Goal: Information Seeking & Learning: Learn about a topic

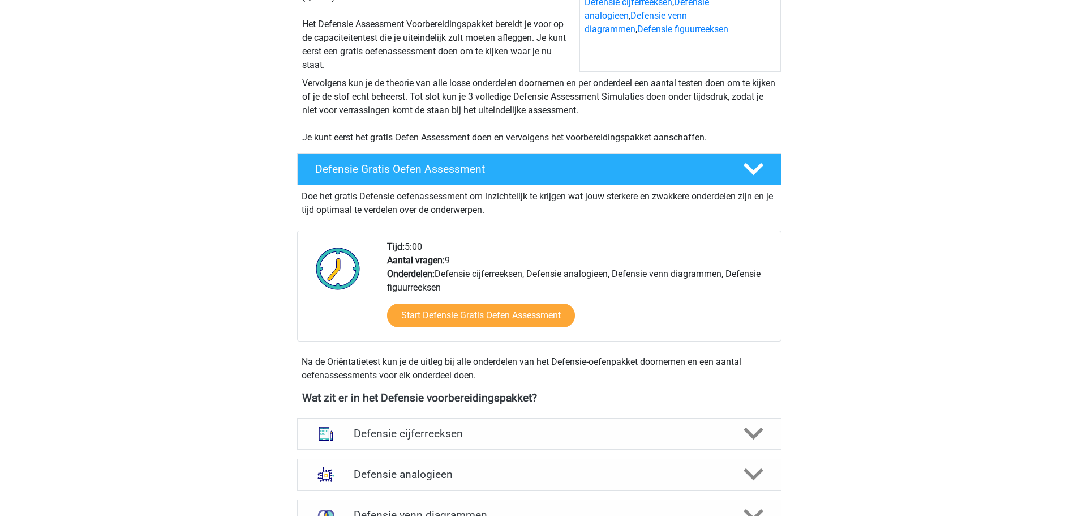
scroll to position [340, 0]
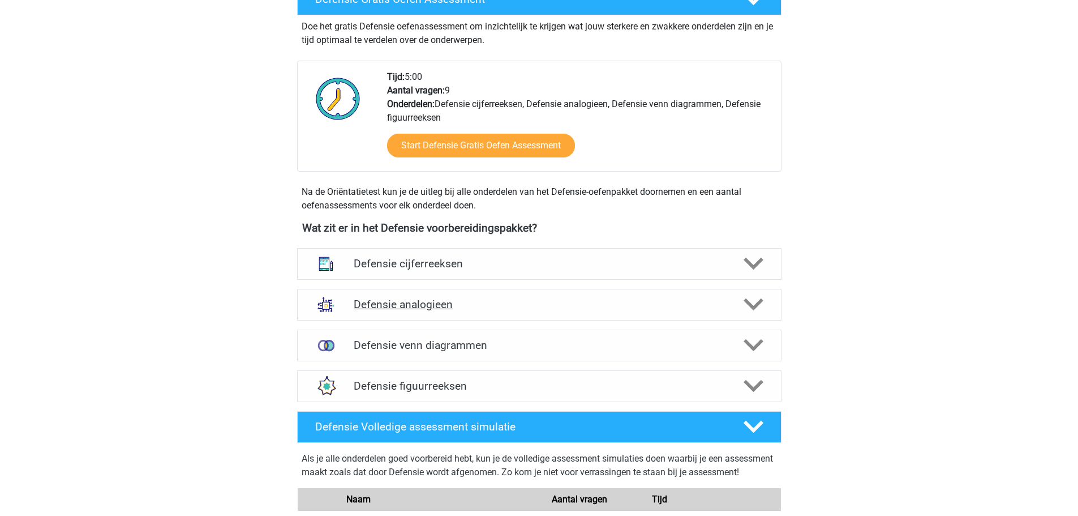
click at [529, 301] on h4 "Defensie analogieen" at bounding box center [539, 304] width 371 height 13
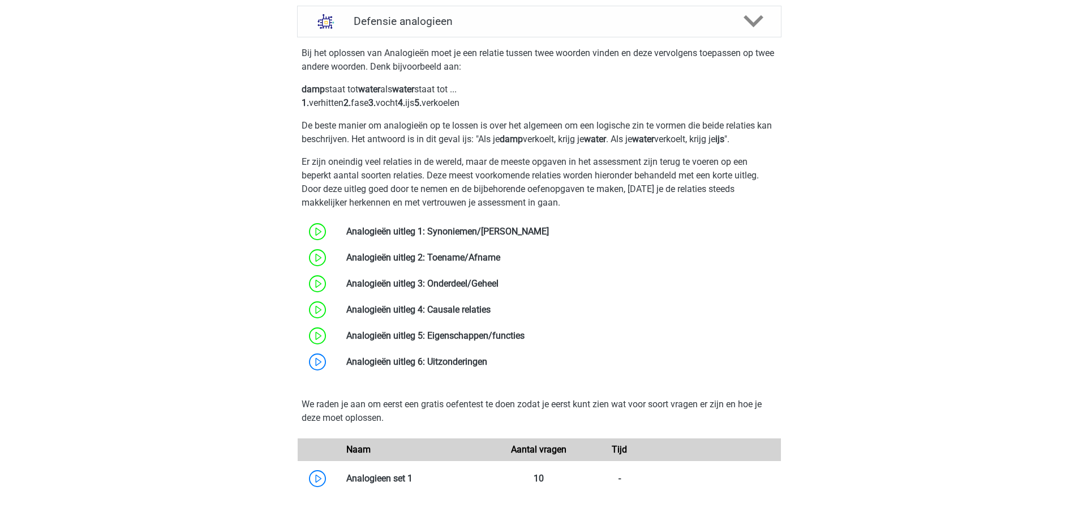
scroll to position [906, 0]
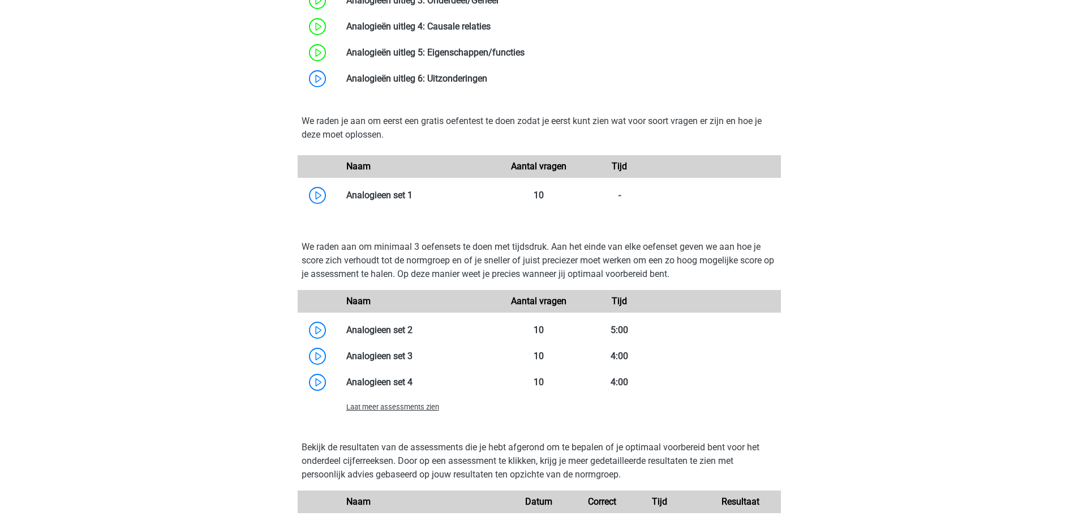
click at [411, 405] on span "Laat meer assessments zien" at bounding box center [392, 407] width 93 height 8
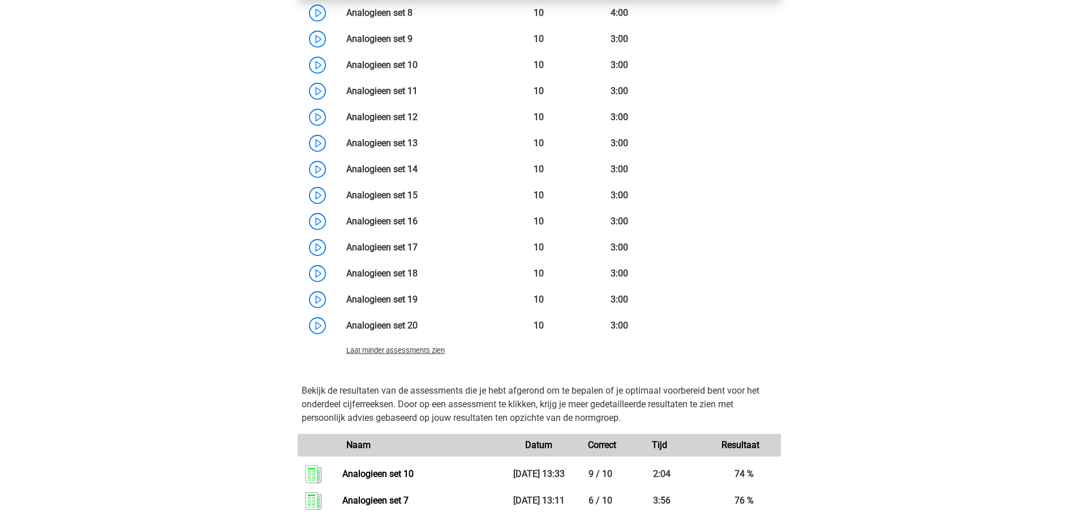
scroll to position [1189, 0]
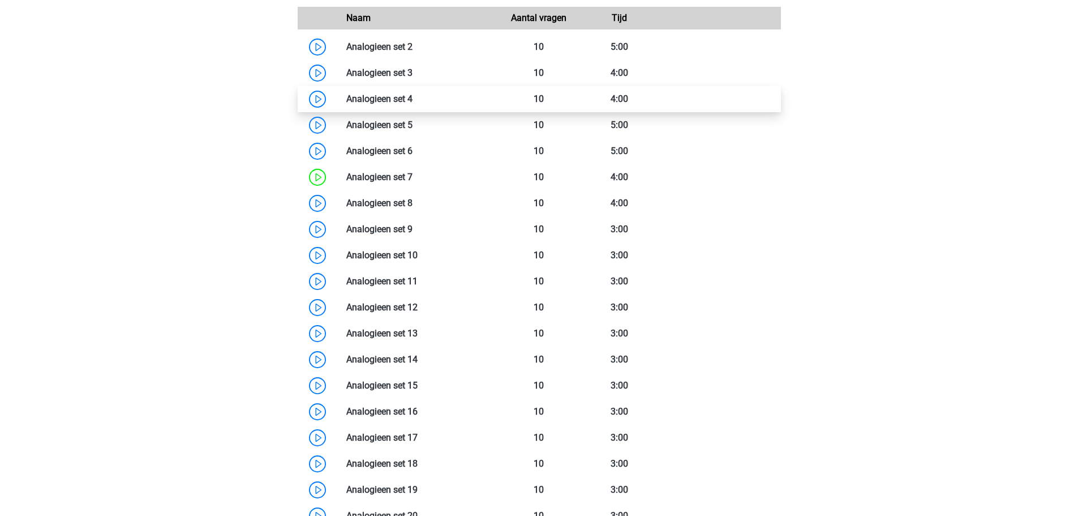
click at [413, 97] on link at bounding box center [413, 98] width 0 height 11
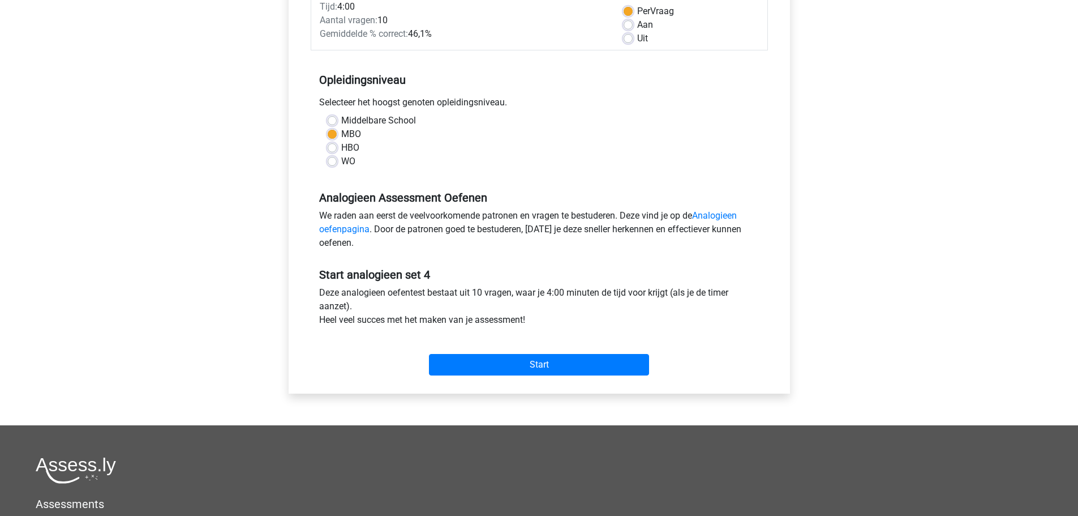
scroll to position [340, 0]
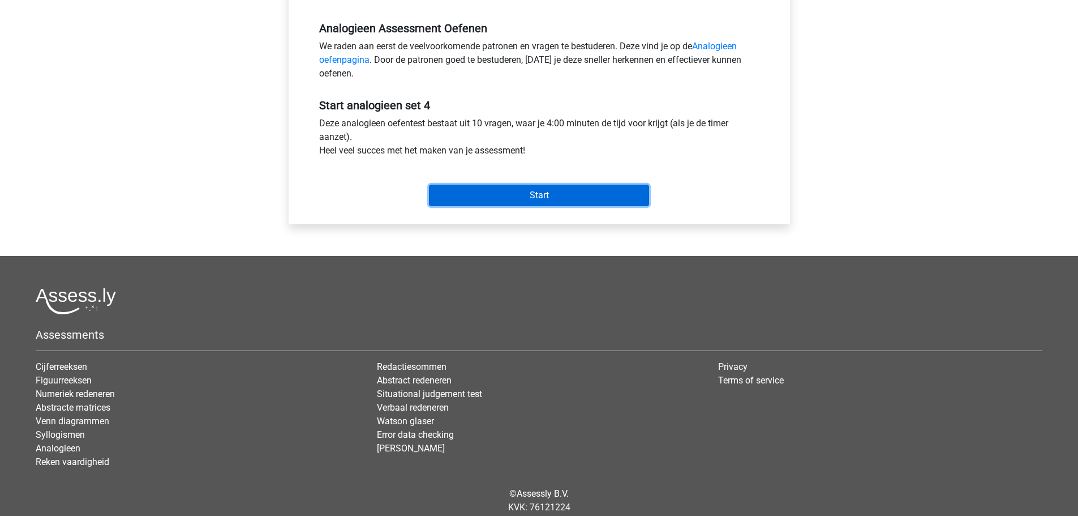
click at [547, 196] on input "Start" at bounding box center [539, 196] width 220 height 22
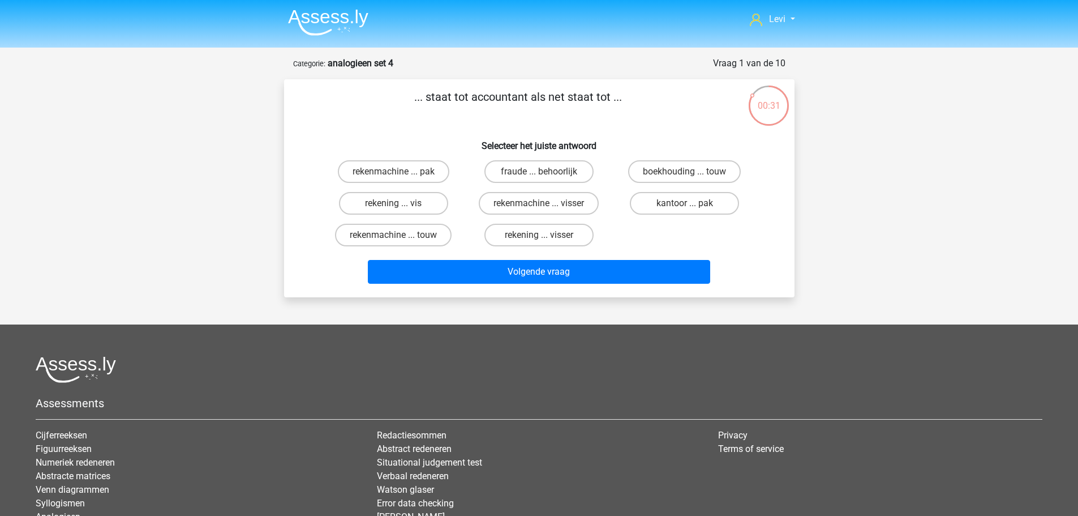
click at [539, 206] on input "rekenmachine ... visser" at bounding box center [542, 206] width 7 height 7
radio input "true"
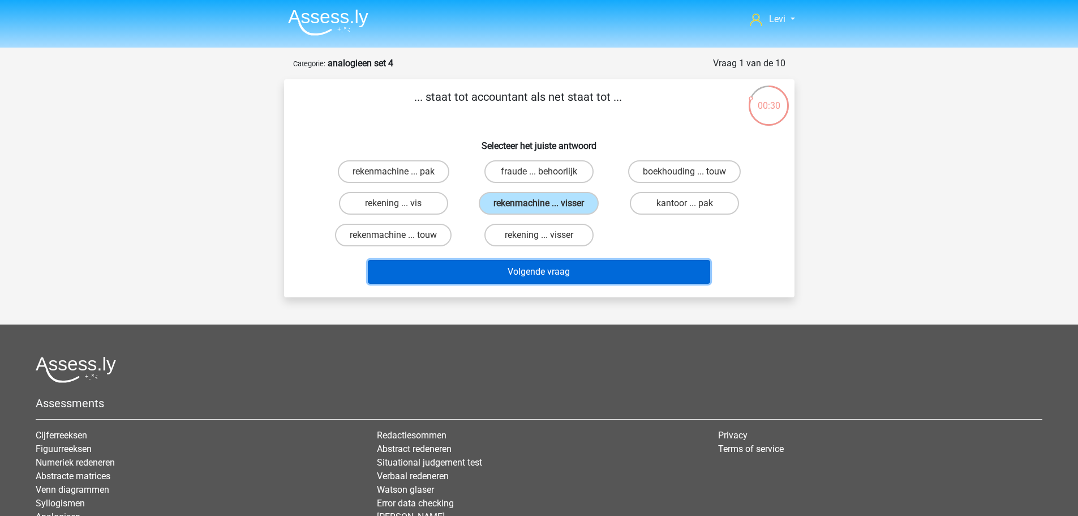
click at [594, 277] on button "Volgende vraag" at bounding box center [539, 272] width 343 height 24
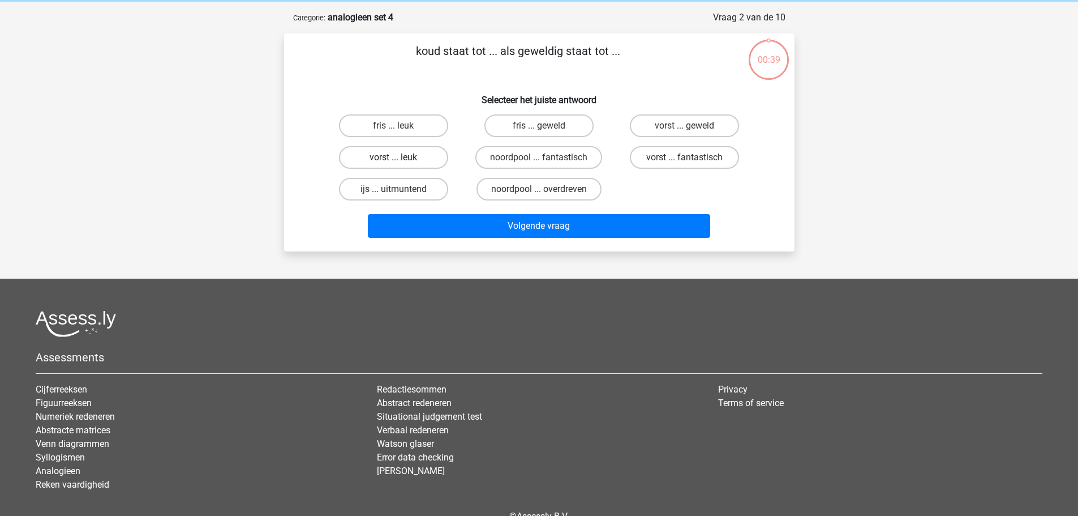
scroll to position [57, 0]
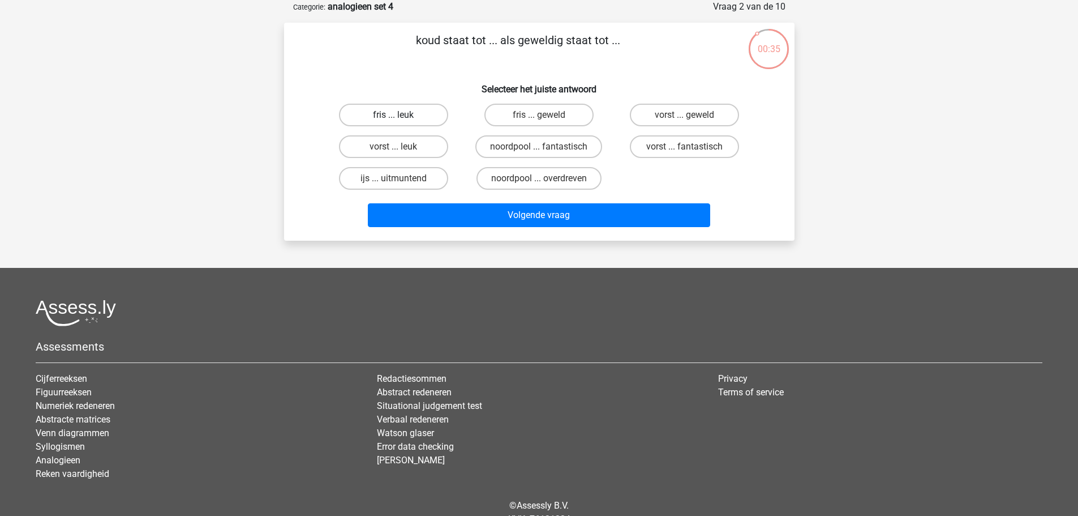
click at [410, 115] on label "fris ... leuk" at bounding box center [393, 115] width 109 height 23
click at [401, 115] on input "fris ... leuk" at bounding box center [396, 118] width 7 height 7
radio input "true"
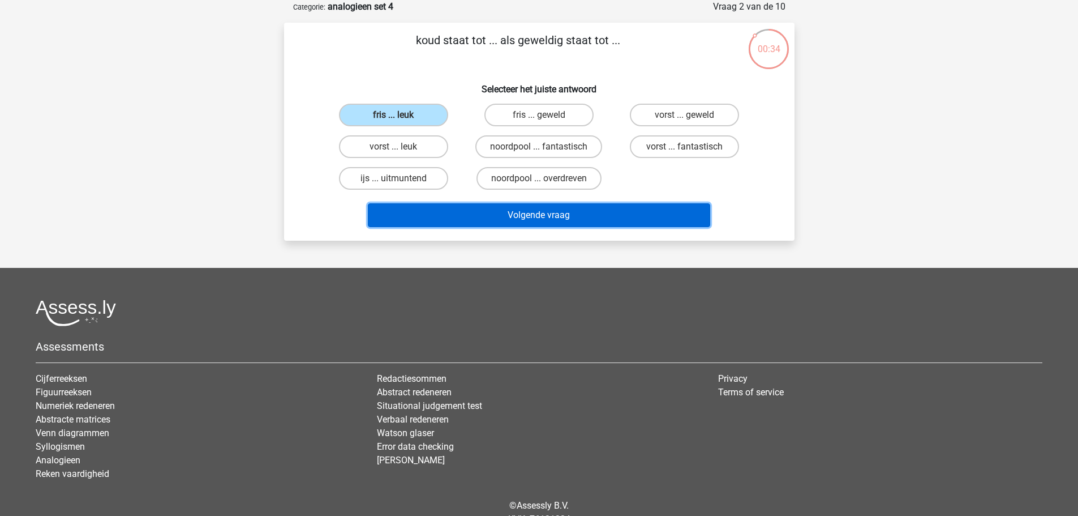
click at [571, 220] on button "Volgende vraag" at bounding box center [539, 215] width 343 height 24
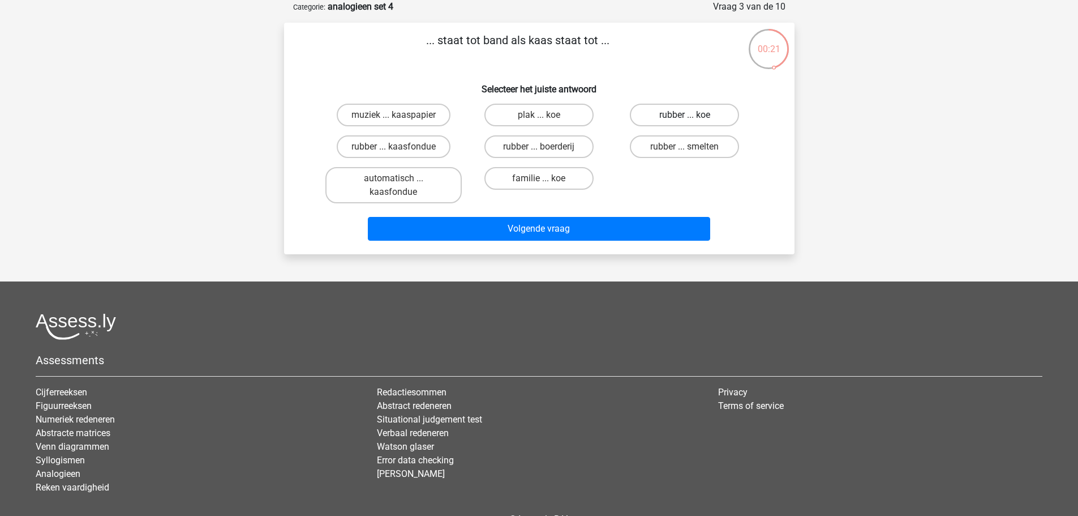
click at [664, 122] on label "rubber ... koe" at bounding box center [684, 115] width 109 height 23
click at [685, 122] on input "rubber ... koe" at bounding box center [688, 118] width 7 height 7
radio input "true"
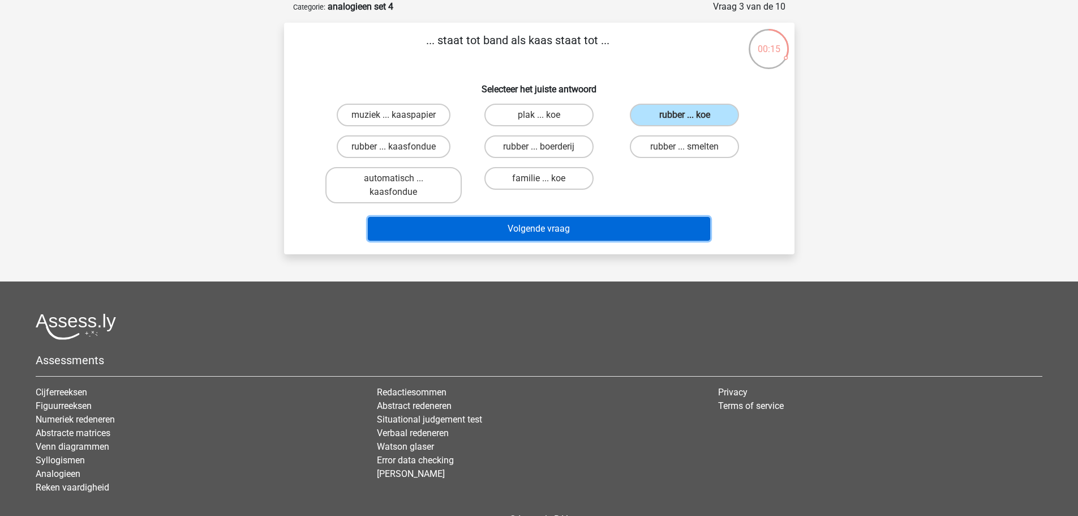
click at [615, 236] on button "Volgende vraag" at bounding box center [539, 229] width 343 height 24
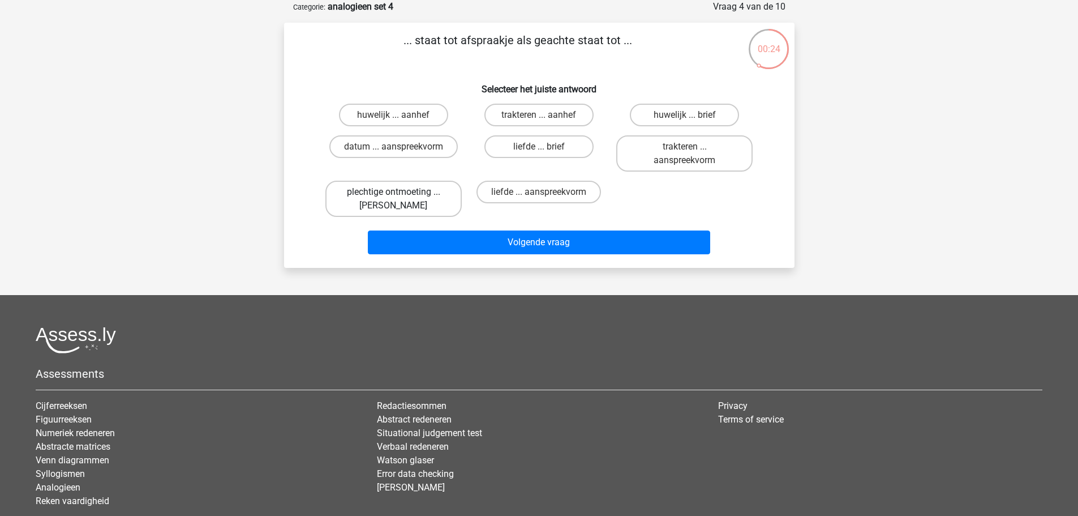
click at [387, 195] on label "plechtige ontmoeting ... hoi" at bounding box center [394, 199] width 136 height 36
click at [393, 195] on input "plechtige ontmoeting ... hoi" at bounding box center [396, 195] width 7 height 7
radio input "true"
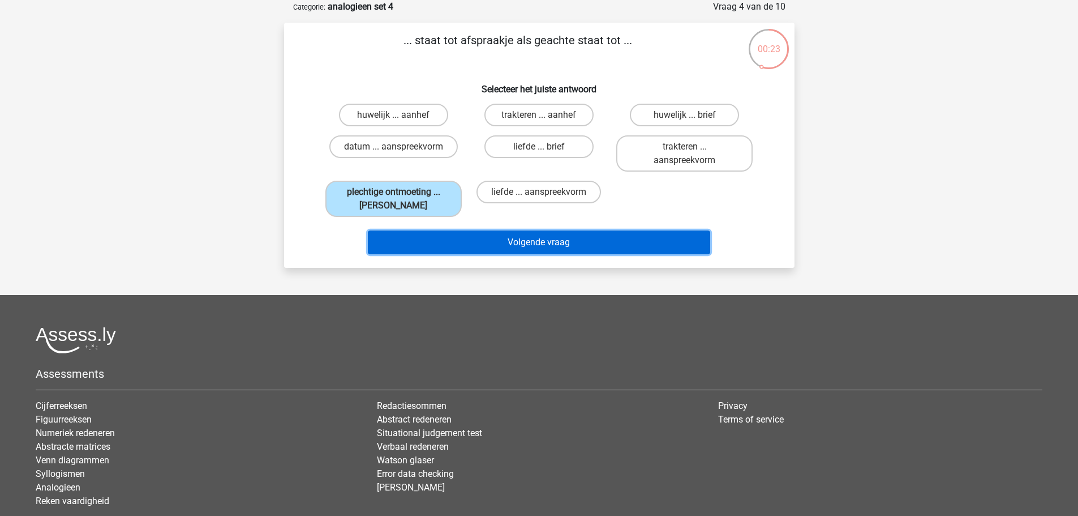
click at [559, 247] on button "Volgende vraag" at bounding box center [539, 242] width 343 height 24
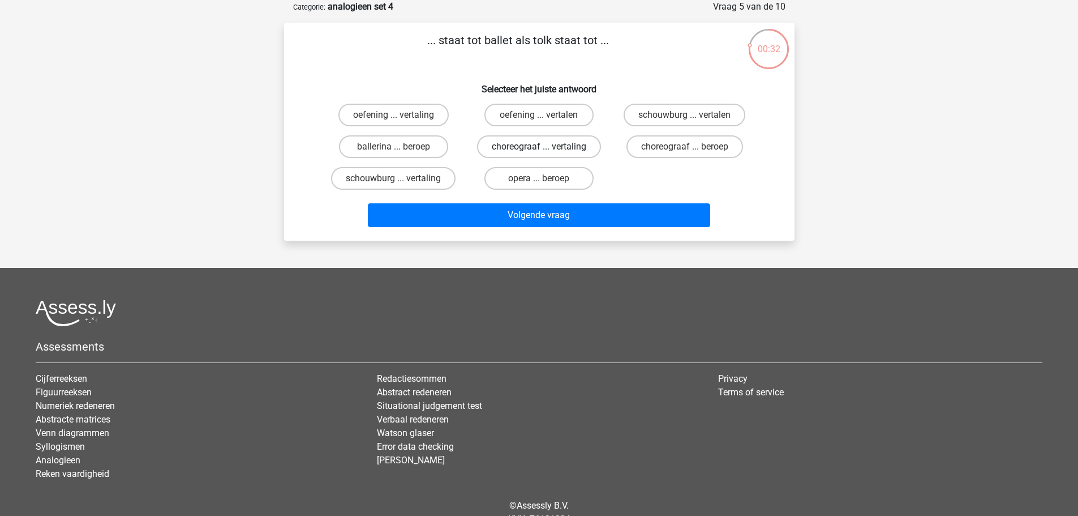
click at [563, 144] on label "choreograaf ... vertaling" at bounding box center [539, 146] width 124 height 23
click at [546, 147] on input "choreograaf ... vertaling" at bounding box center [542, 150] width 7 height 7
radio input "true"
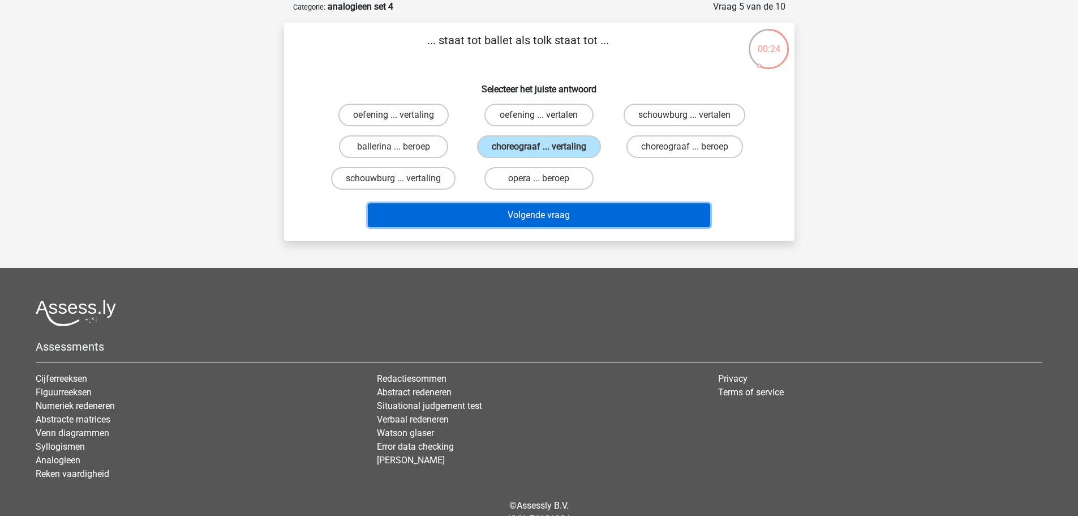
click at [609, 220] on button "Volgende vraag" at bounding box center [539, 215] width 343 height 24
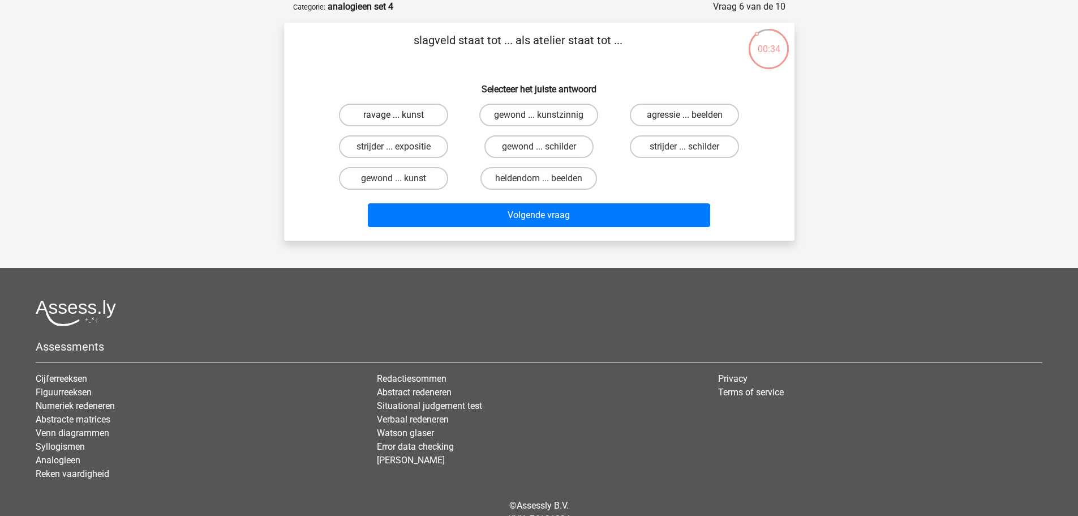
click at [425, 114] on label "ravage ... kunst" at bounding box center [393, 115] width 109 height 23
click at [401, 115] on input "ravage ... kunst" at bounding box center [396, 118] width 7 height 7
radio input "true"
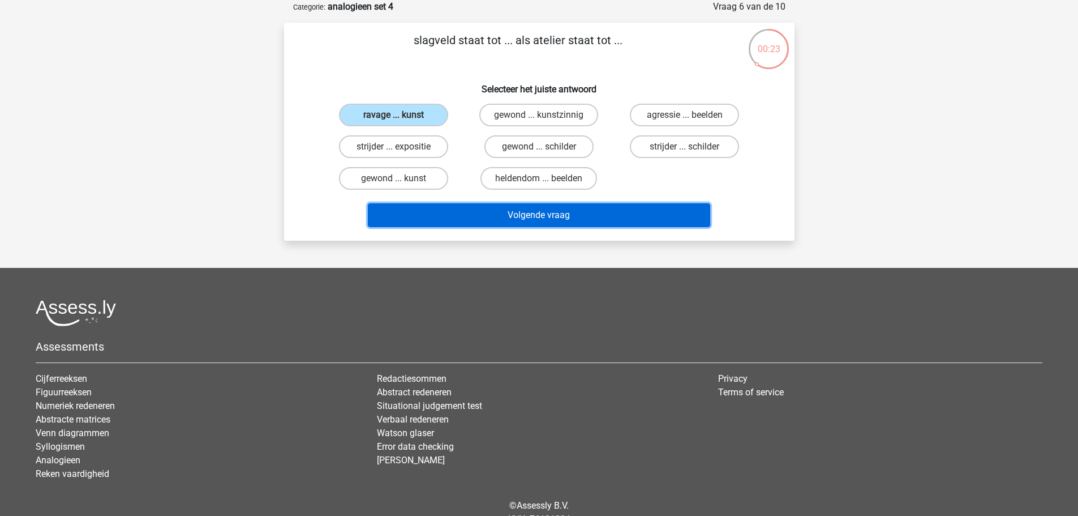
click at [596, 209] on button "Volgende vraag" at bounding box center [539, 215] width 343 height 24
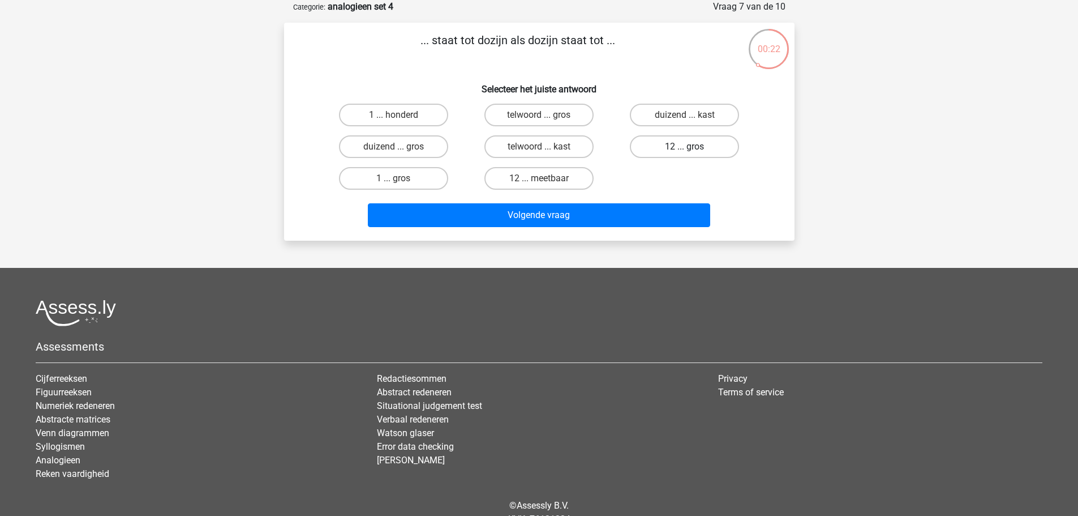
click at [679, 155] on label "12 ... gros" at bounding box center [684, 146] width 109 height 23
click at [685, 154] on input "12 ... gros" at bounding box center [688, 150] width 7 height 7
radio input "true"
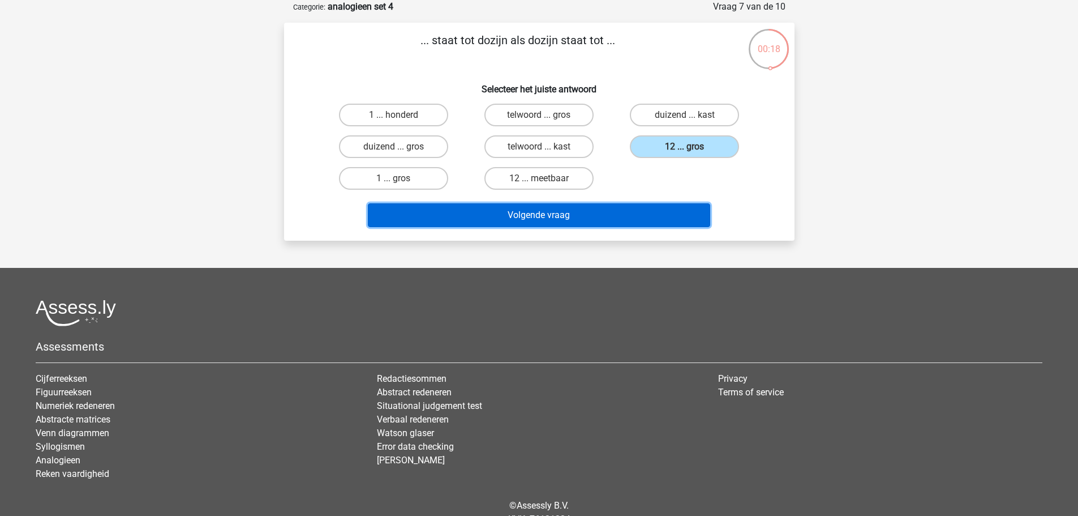
click at [566, 217] on button "Volgende vraag" at bounding box center [539, 215] width 343 height 24
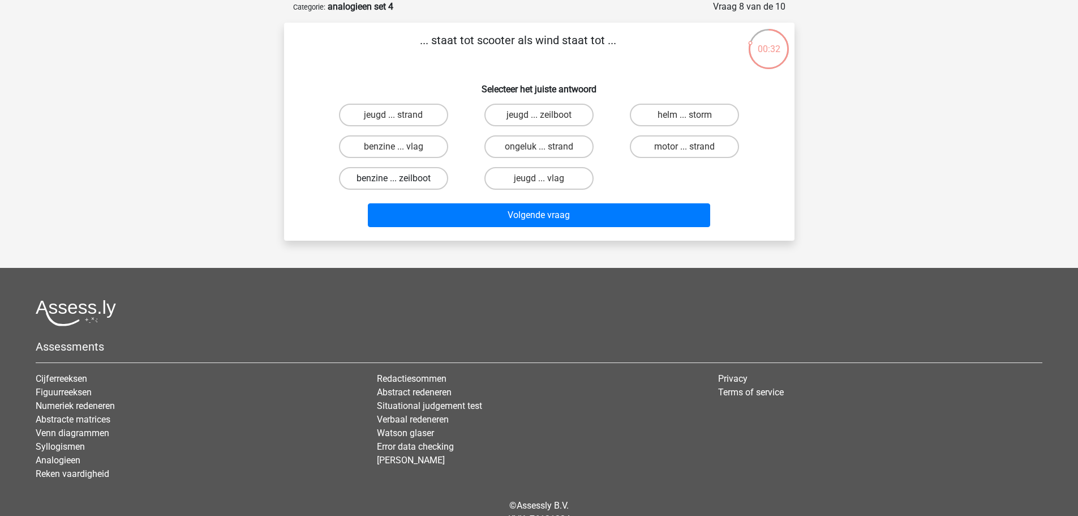
click at [418, 171] on label "benzine ... zeilboot" at bounding box center [393, 178] width 109 height 23
click at [401, 178] on input "benzine ... zeilboot" at bounding box center [396, 181] width 7 height 7
radio input "true"
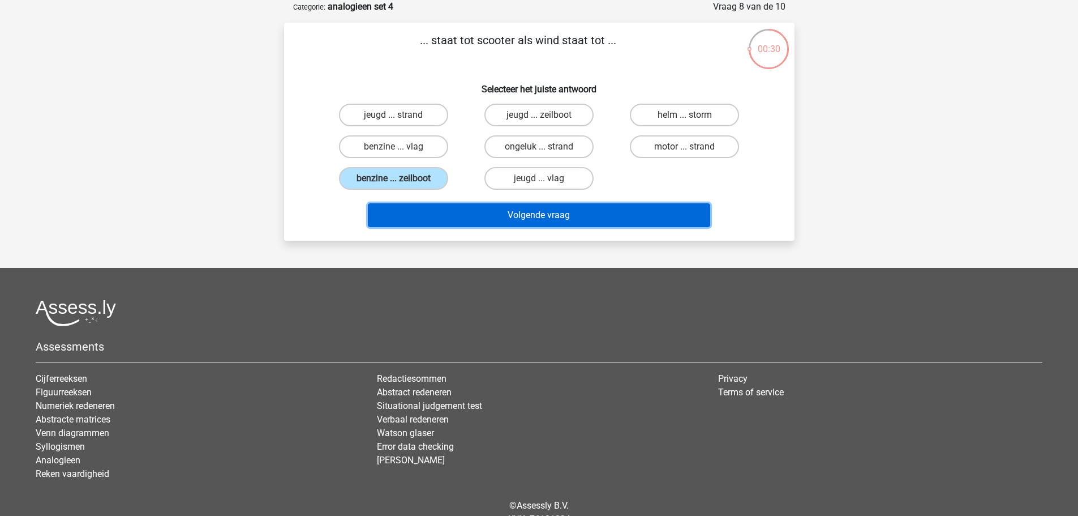
click at [552, 217] on button "Volgende vraag" at bounding box center [539, 215] width 343 height 24
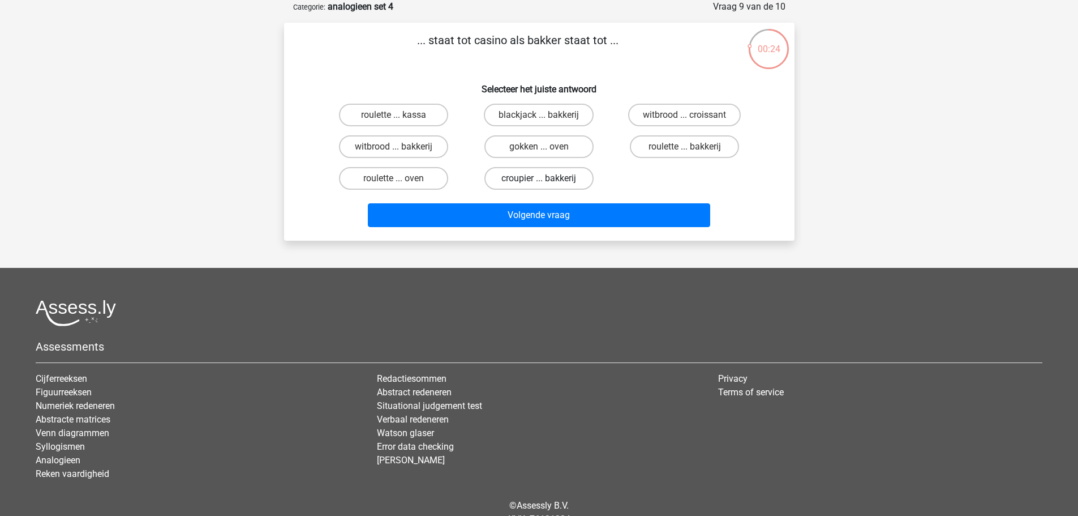
click at [514, 182] on label "croupier ... bakkerij" at bounding box center [539, 178] width 109 height 23
click at [539, 182] on input "croupier ... bakkerij" at bounding box center [542, 181] width 7 height 7
radio input "true"
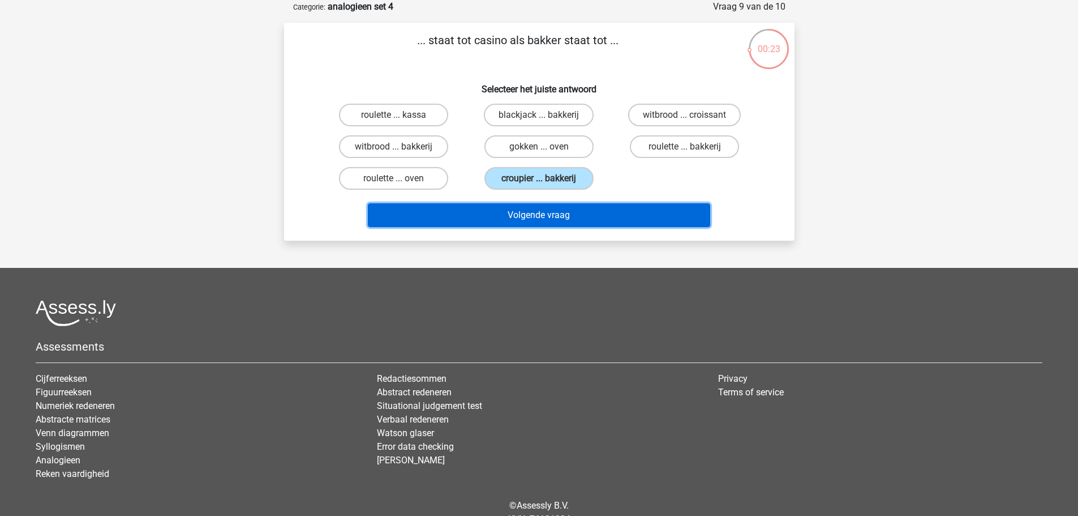
click at [563, 209] on button "Volgende vraag" at bounding box center [539, 215] width 343 height 24
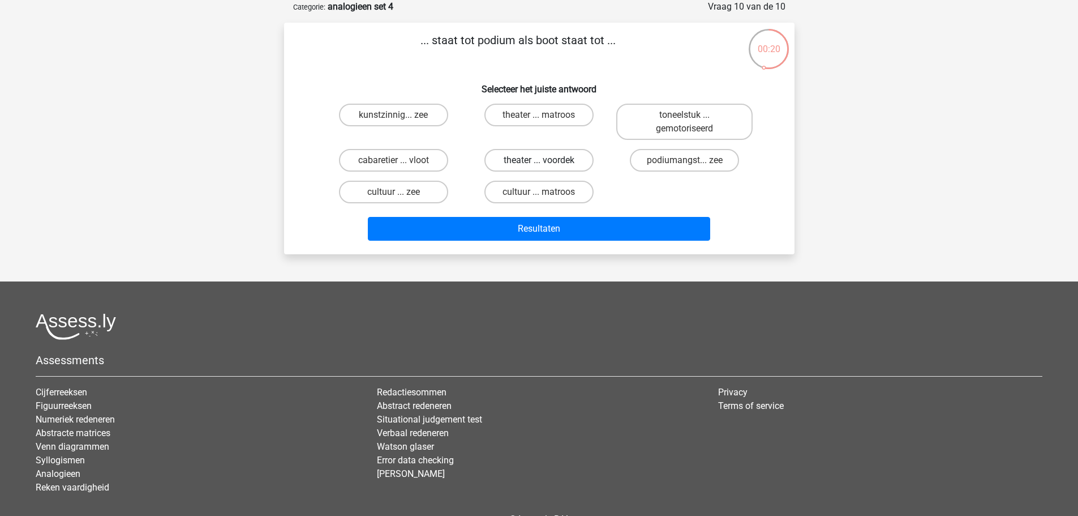
click at [563, 164] on label "theater ... voordek" at bounding box center [539, 160] width 109 height 23
click at [546, 164] on input "theater ... voordek" at bounding box center [542, 163] width 7 height 7
radio input "true"
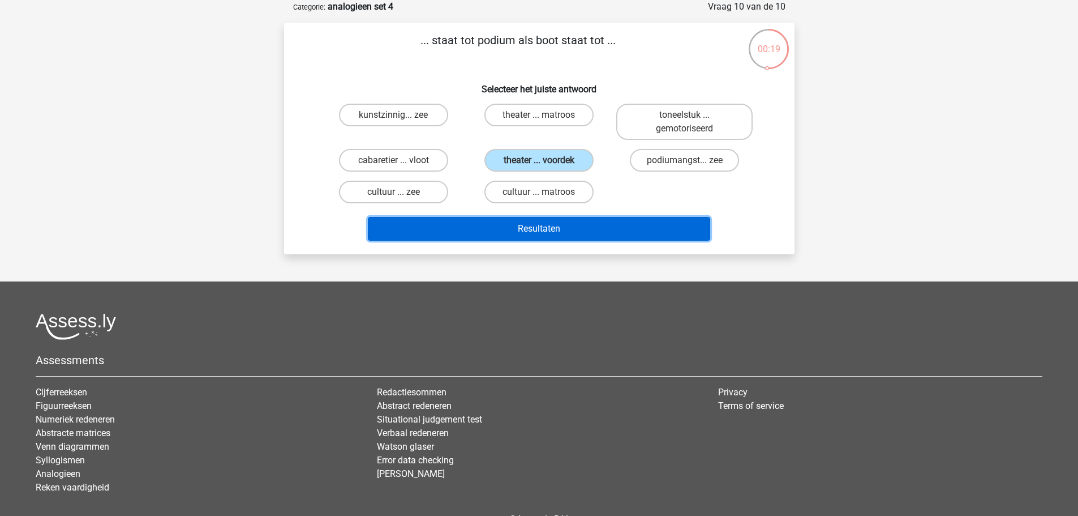
click at [613, 233] on button "Resultaten" at bounding box center [539, 229] width 343 height 24
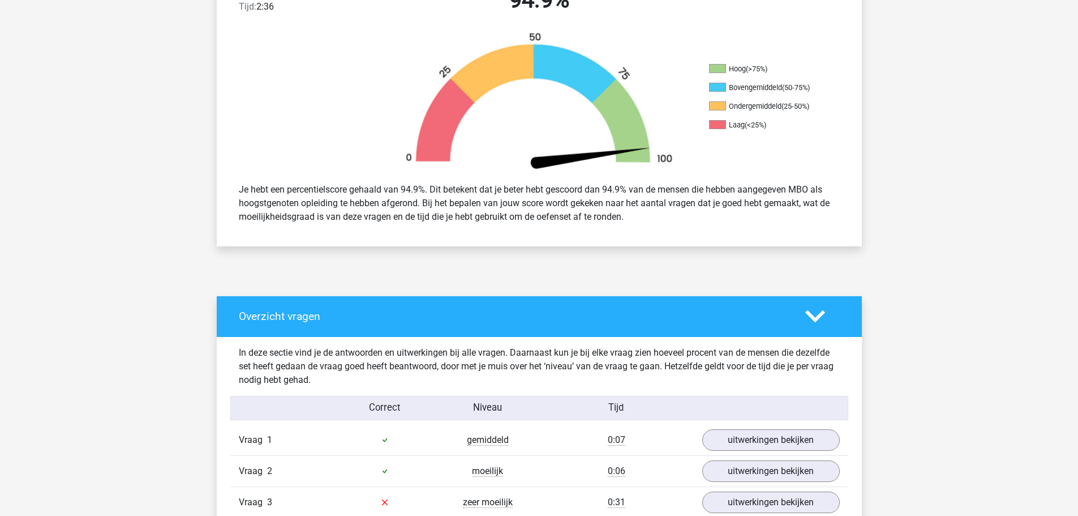
scroll to position [679, 0]
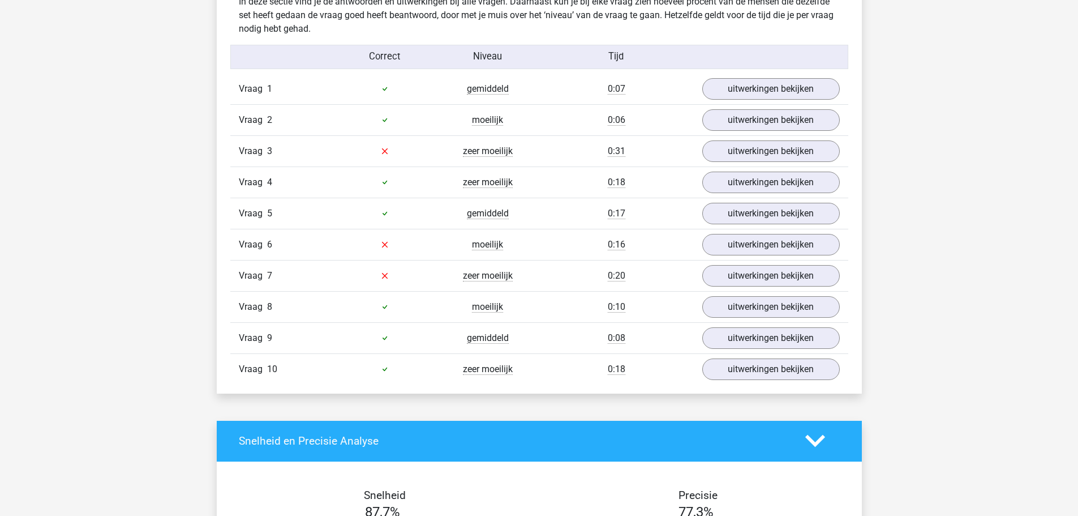
click at [744, 162] on div "Vraag 3 zeer moeilijk 0:31 uitwerkingen bekijken" at bounding box center [539, 150] width 618 height 31
click at [743, 156] on link "uitwerkingen bekijken" at bounding box center [771, 151] width 158 height 25
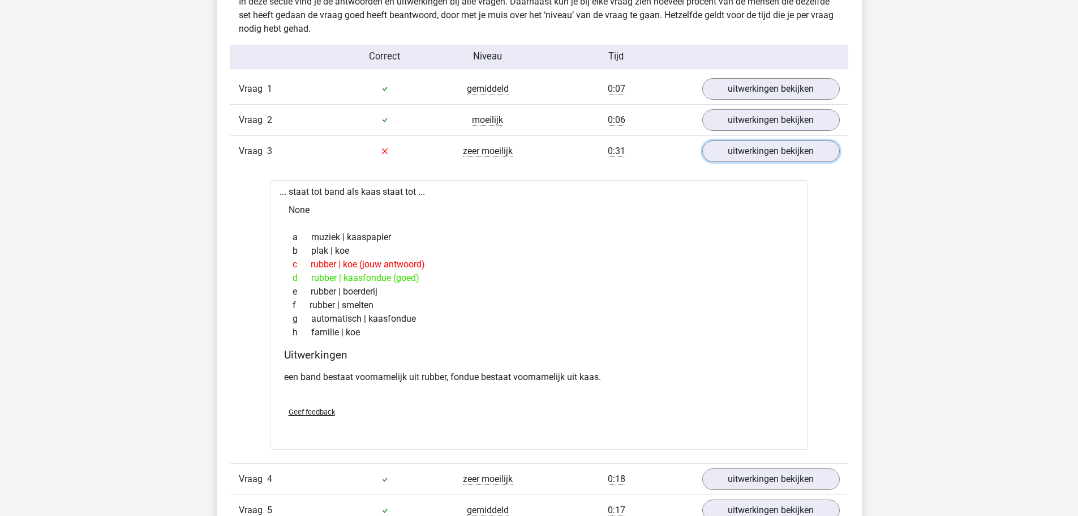
scroll to position [736, 0]
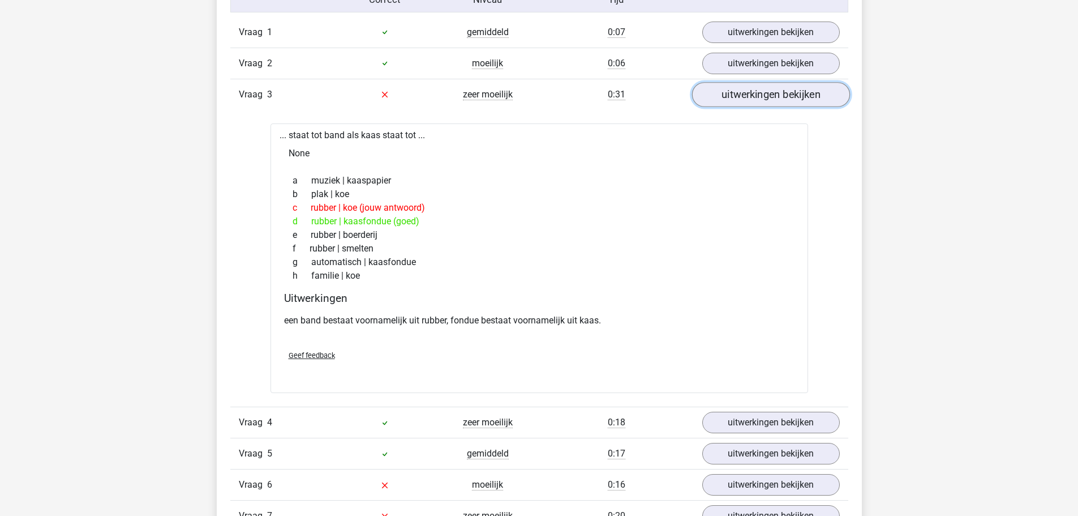
click at [806, 103] on link "uitwerkingen bekijken" at bounding box center [771, 94] width 158 height 25
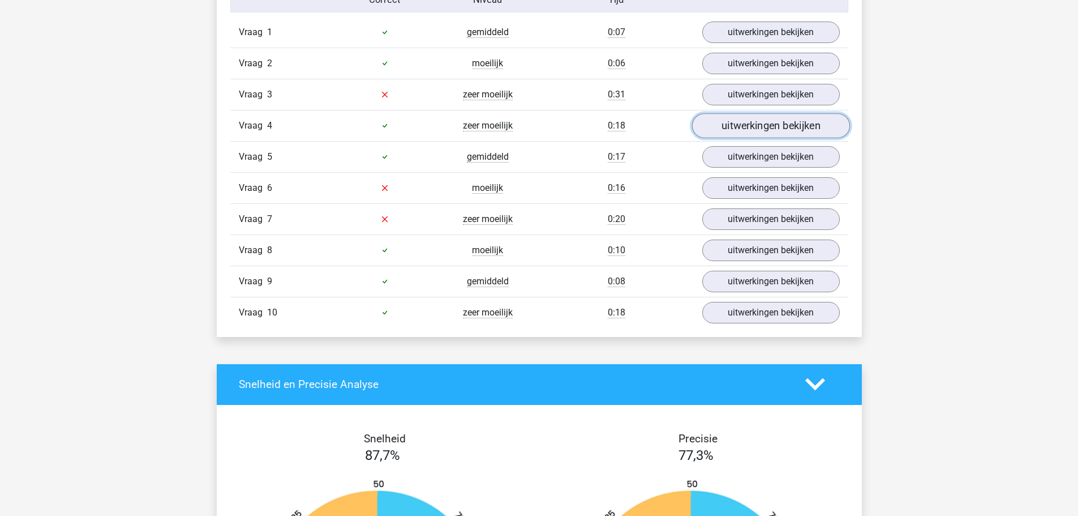
click at [806, 131] on link "uitwerkingen bekijken" at bounding box center [771, 125] width 158 height 25
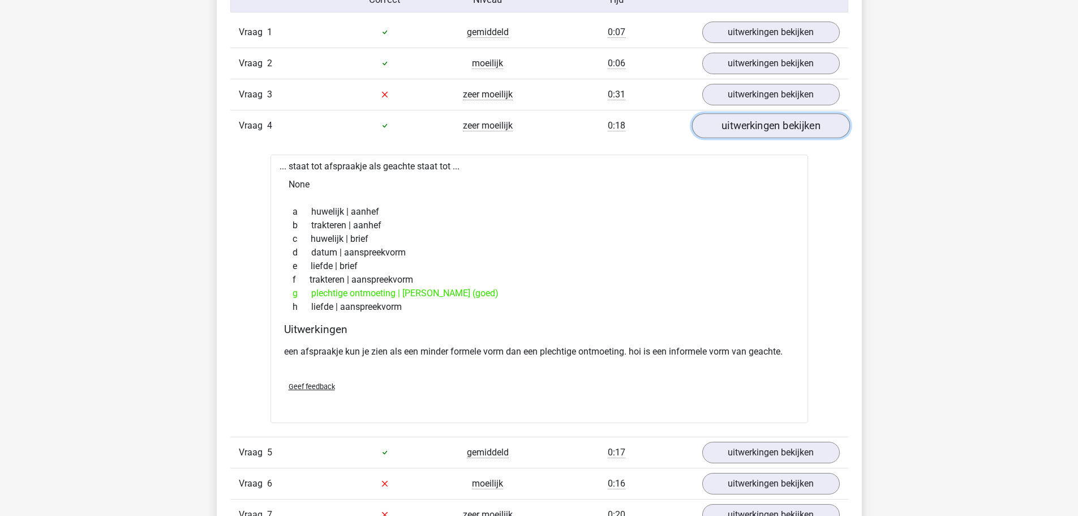
click at [805, 130] on link "uitwerkingen bekijken" at bounding box center [771, 125] width 158 height 25
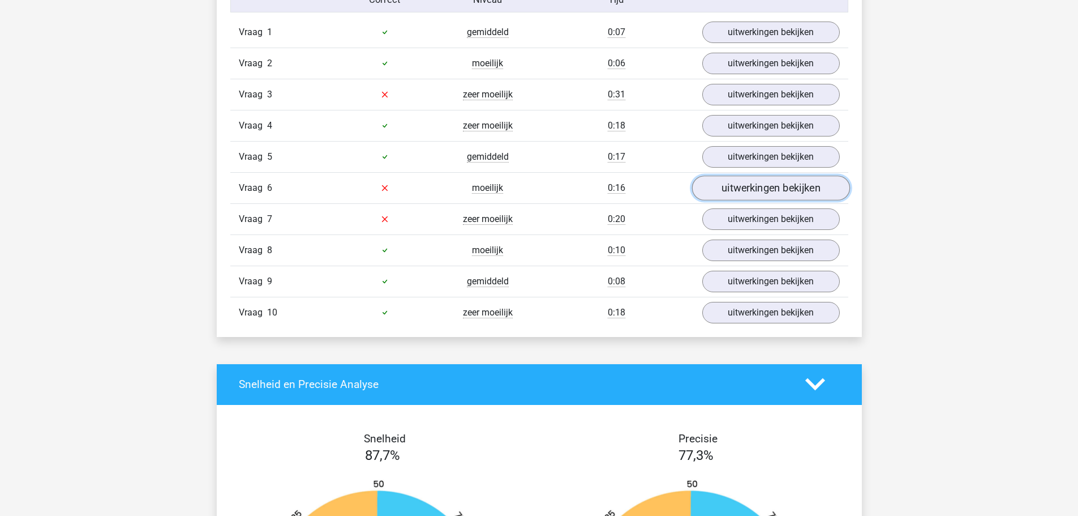
click at [764, 196] on link "uitwerkingen bekijken" at bounding box center [771, 187] width 158 height 25
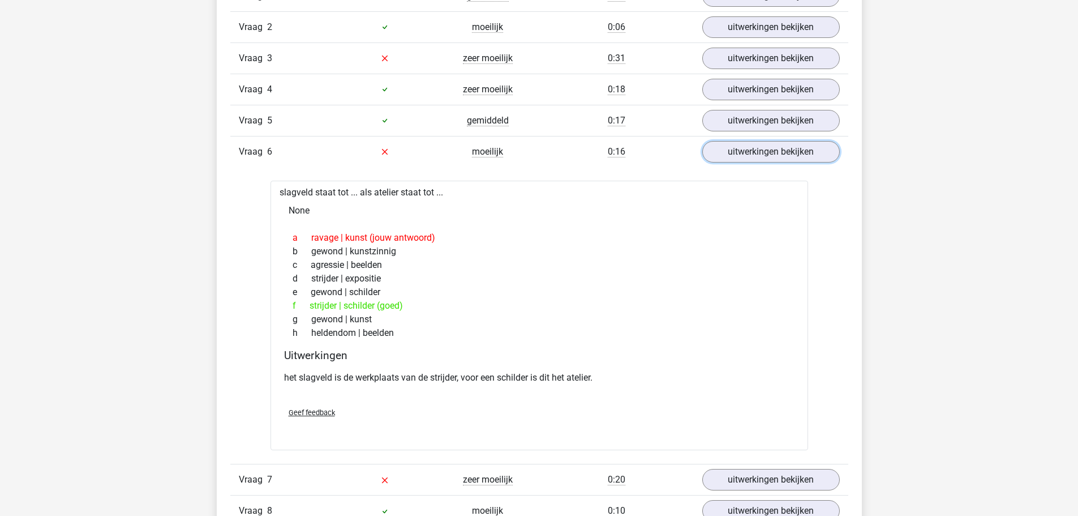
scroll to position [793, 0]
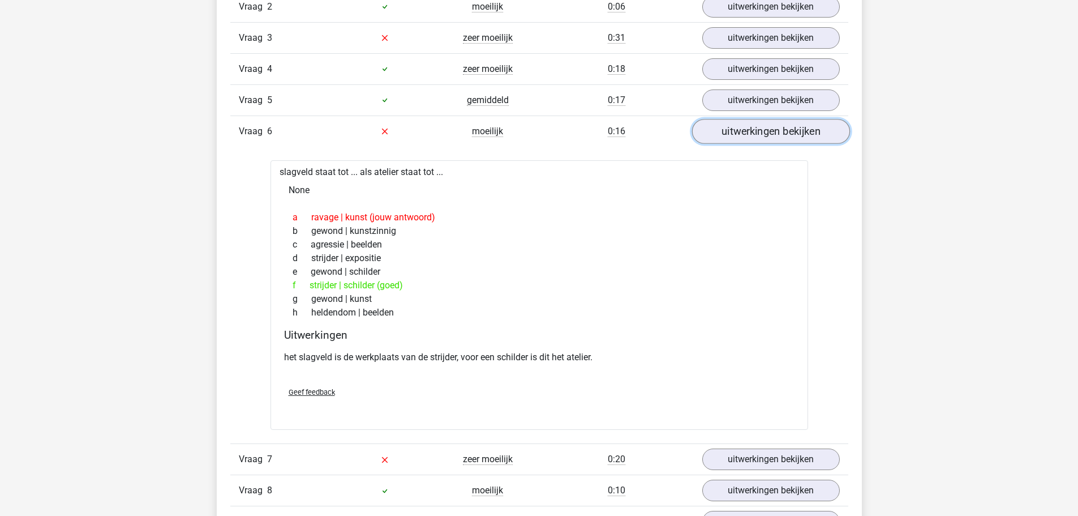
click at [786, 129] on link "uitwerkingen bekijken" at bounding box center [771, 131] width 158 height 25
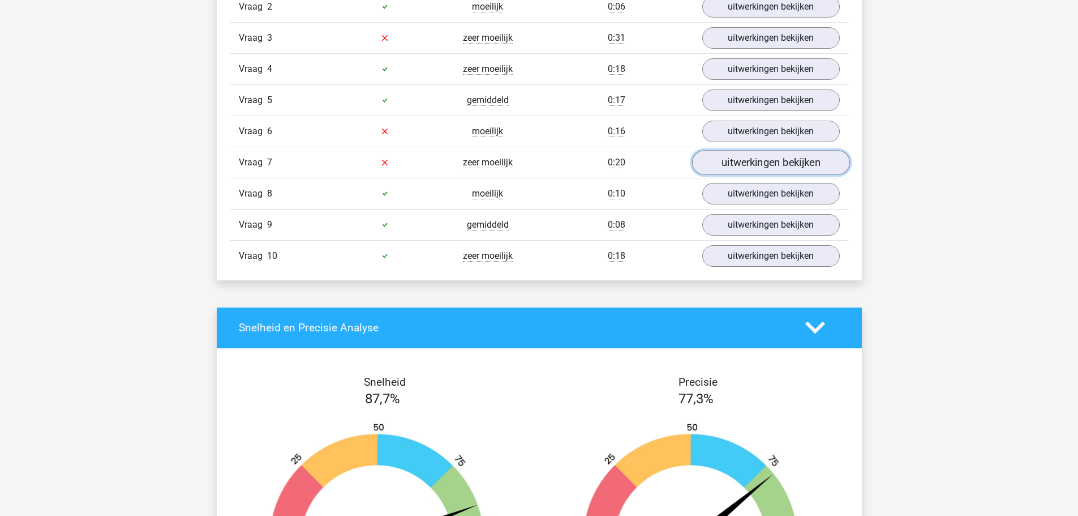
click at [789, 156] on link "uitwerkingen bekijken" at bounding box center [771, 162] width 158 height 25
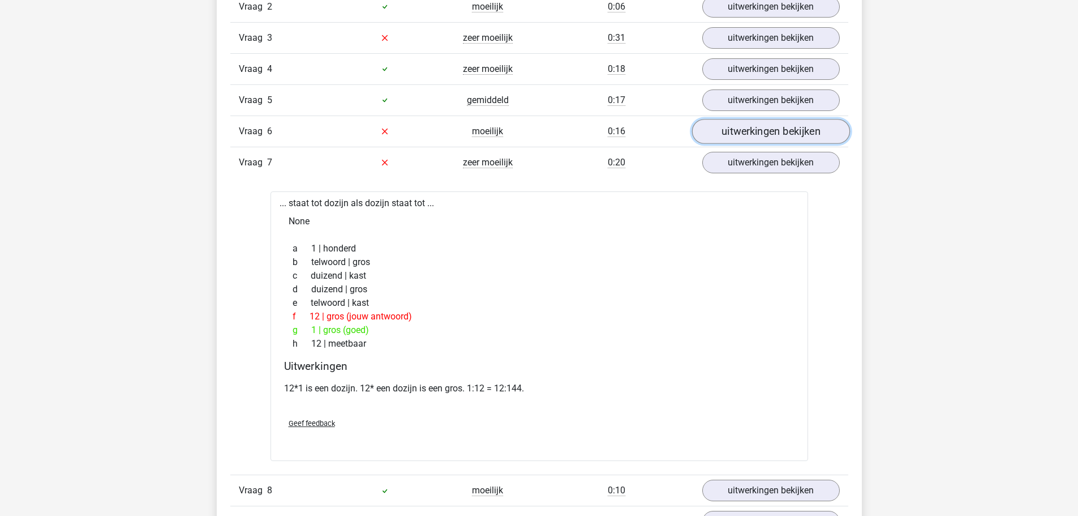
click at [781, 136] on link "uitwerkingen bekijken" at bounding box center [771, 131] width 158 height 25
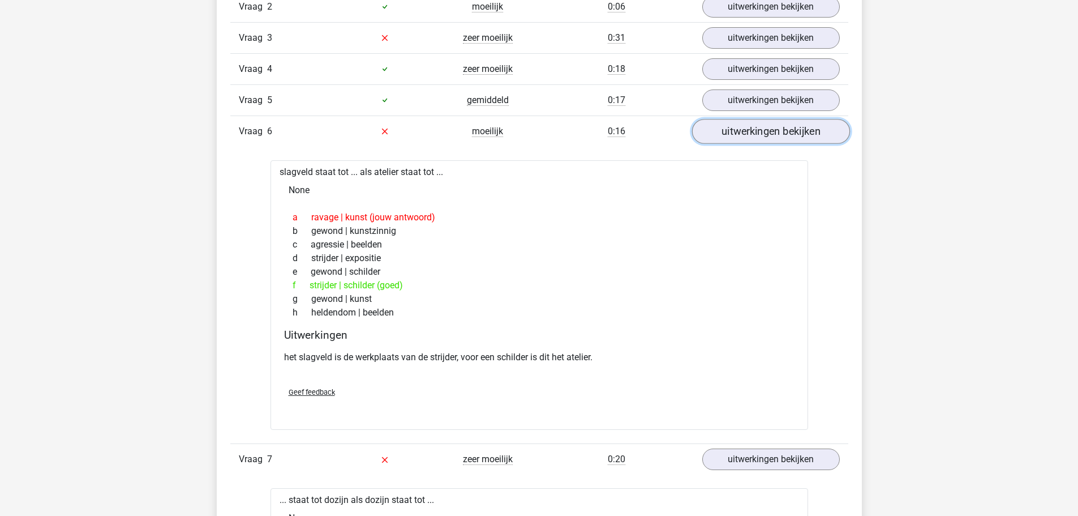
click at [780, 136] on link "uitwerkingen bekijken" at bounding box center [771, 131] width 158 height 25
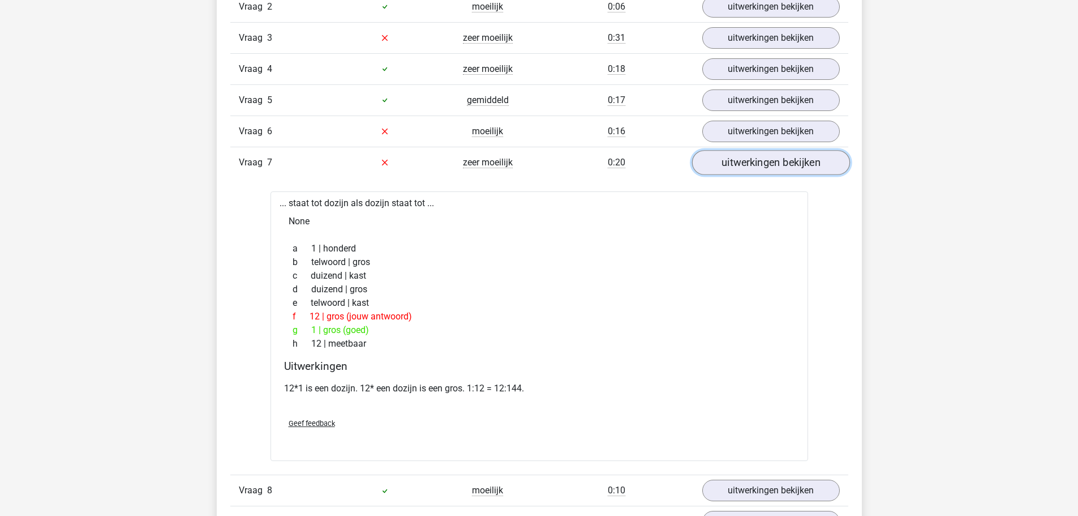
click at [740, 161] on link "uitwerkingen bekijken" at bounding box center [771, 162] width 158 height 25
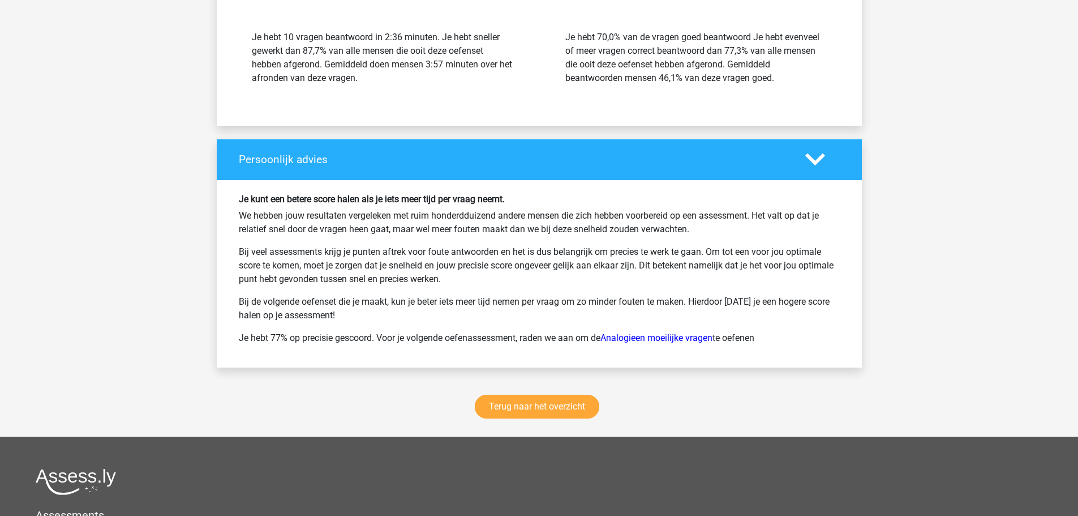
scroll to position [1472, 0]
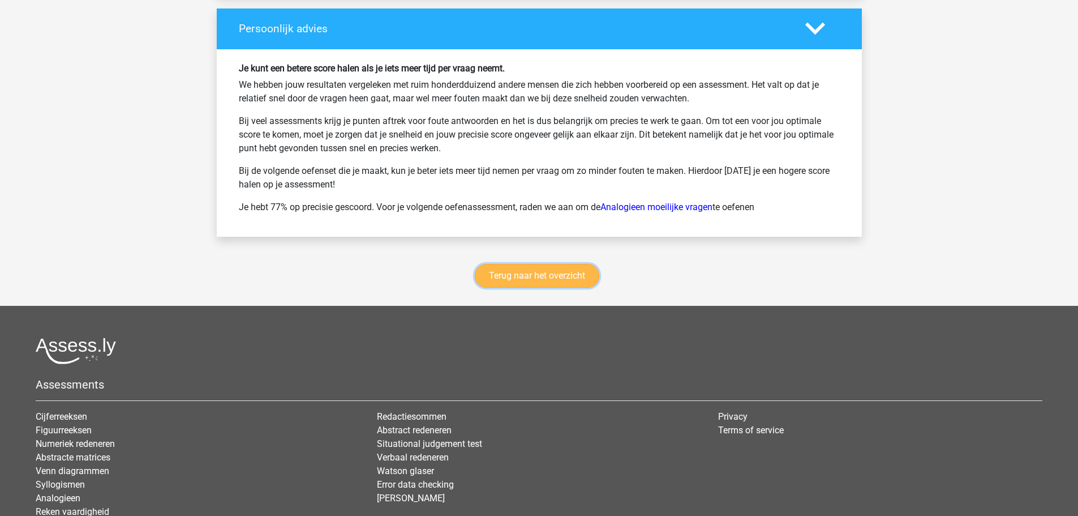
click at [570, 271] on link "Terug naar het overzicht" at bounding box center [537, 276] width 125 height 24
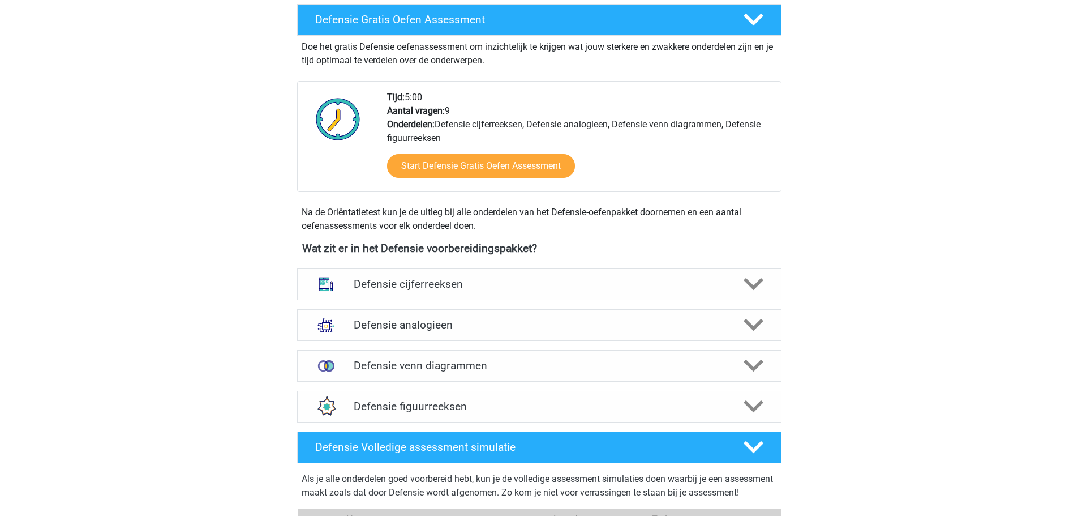
scroll to position [340, 0]
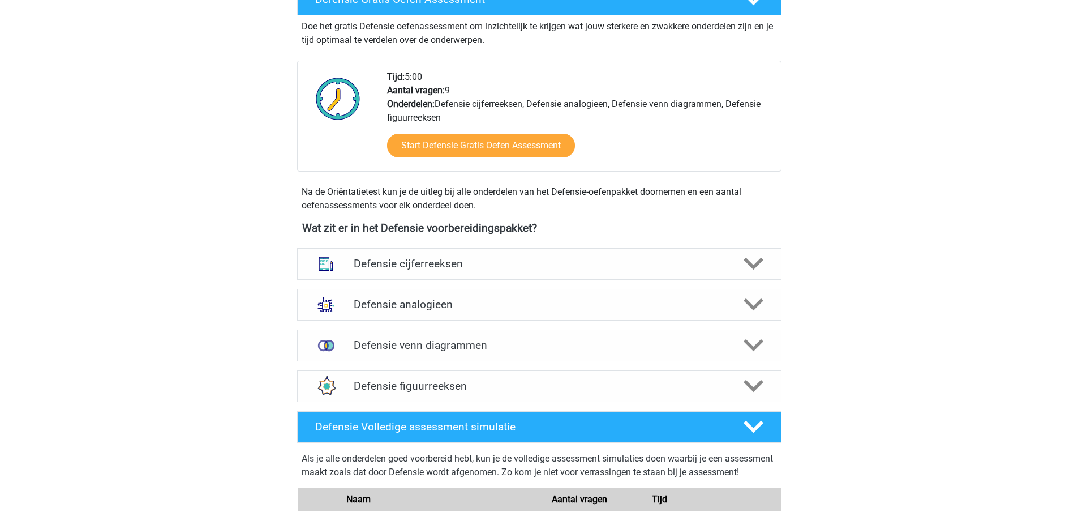
click at [458, 311] on div "Defensie analogieen" at bounding box center [539, 305] width 485 height 32
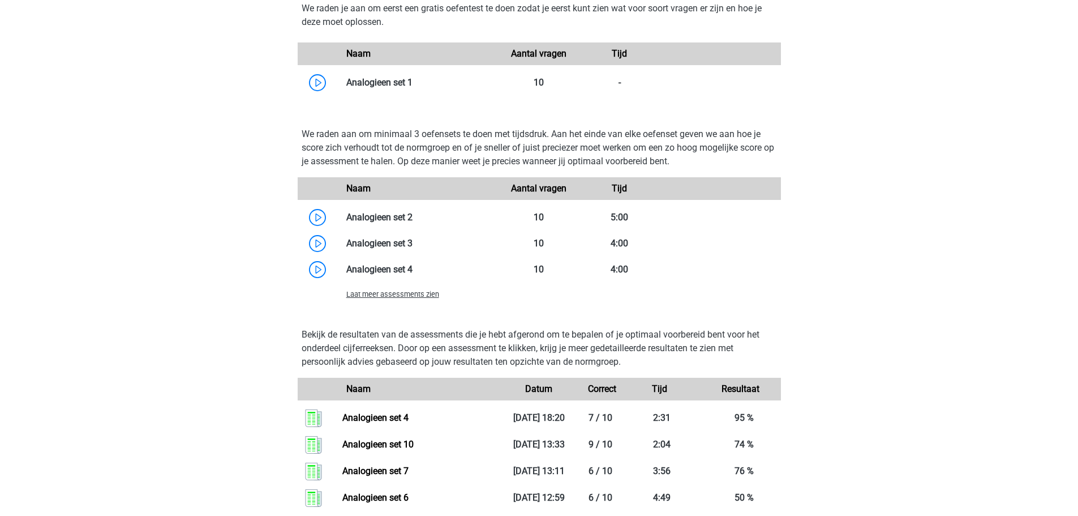
scroll to position [1019, 0]
click at [412, 297] on span "Laat meer assessments zien" at bounding box center [392, 293] width 93 height 8
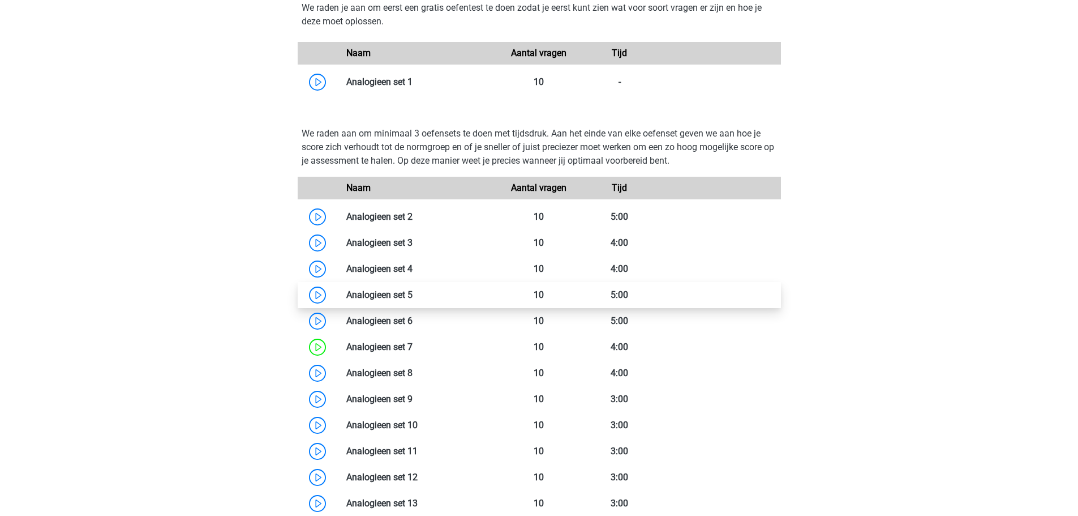
click at [413, 294] on link at bounding box center [413, 294] width 0 height 11
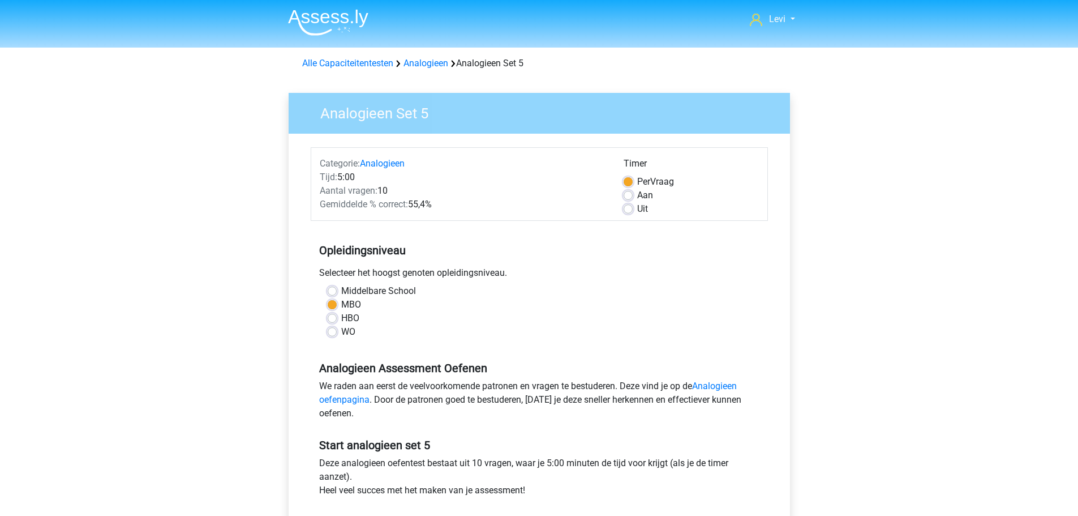
scroll to position [340, 0]
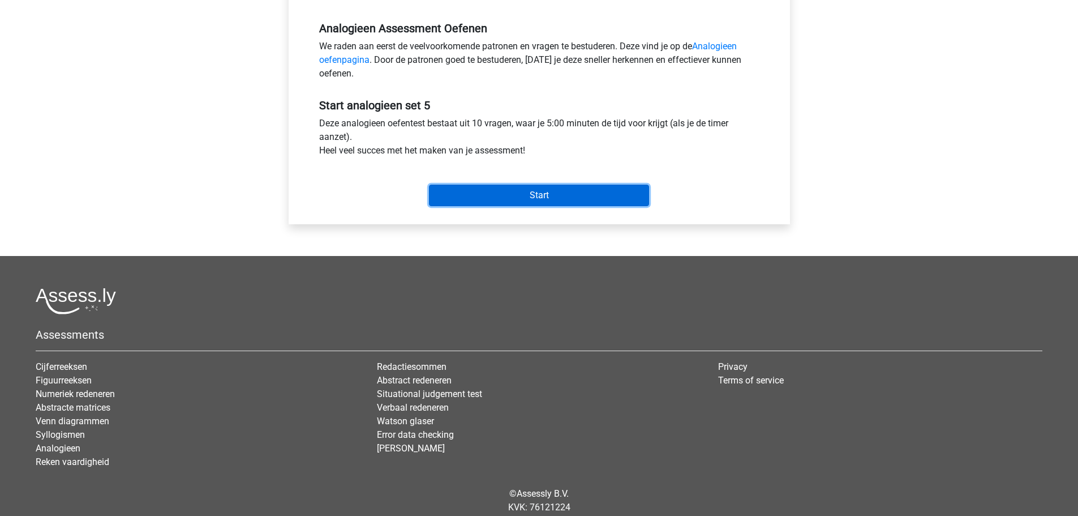
click at [499, 204] on input "Start" at bounding box center [539, 196] width 220 height 22
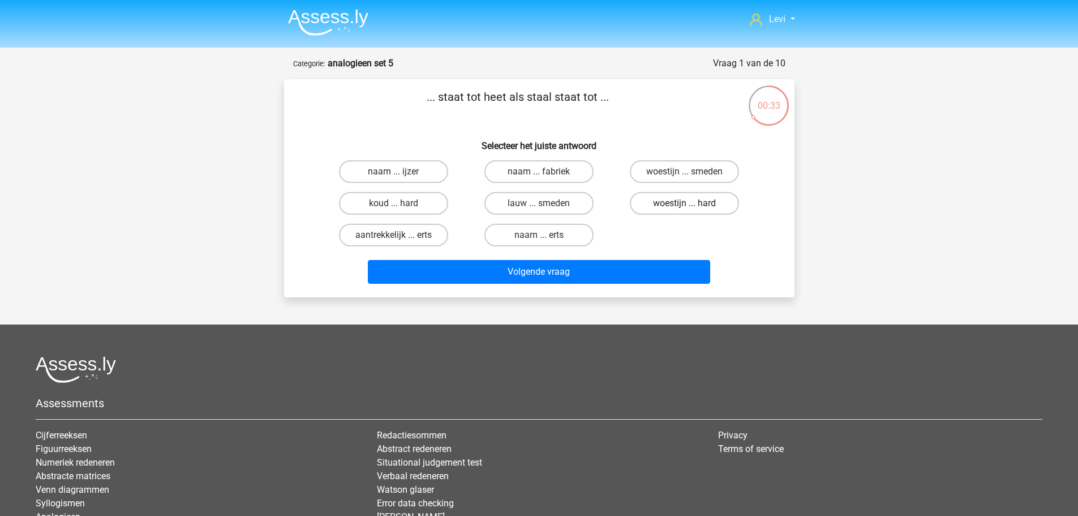
click at [673, 202] on label "woestijn ... hard" at bounding box center [684, 203] width 109 height 23
click at [685, 203] on input "woestijn ... hard" at bounding box center [688, 206] width 7 height 7
radio input "true"
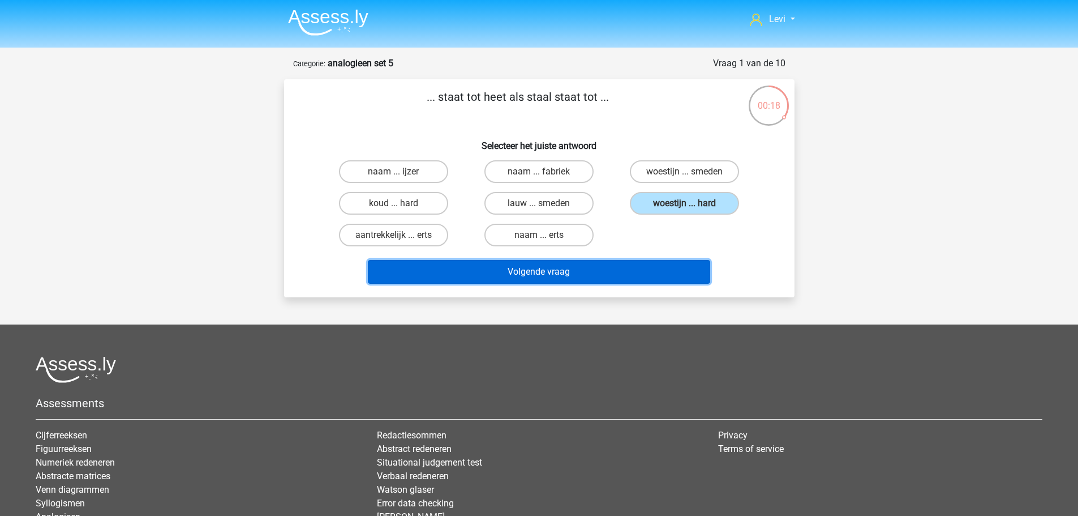
click at [636, 266] on button "Volgende vraag" at bounding box center [539, 272] width 343 height 24
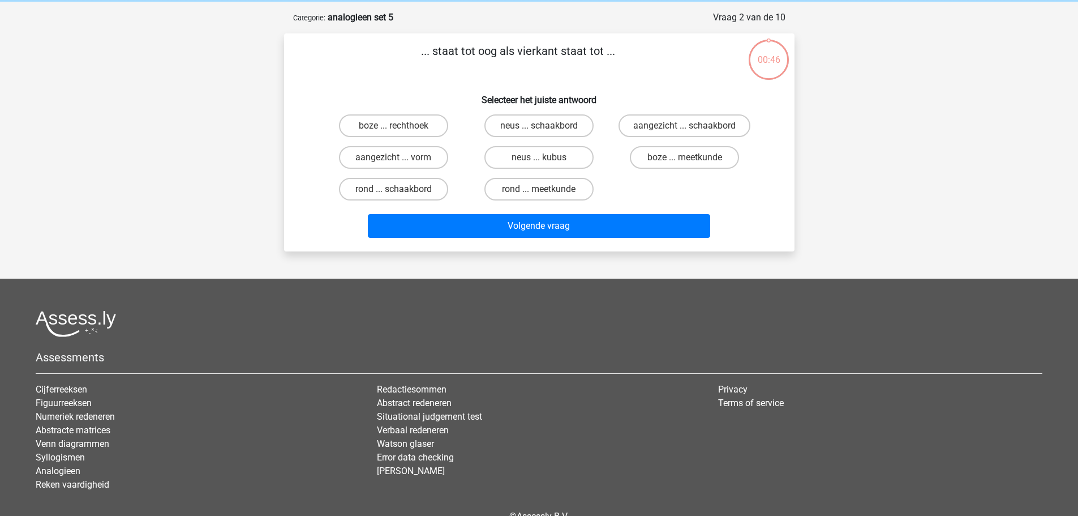
scroll to position [57, 0]
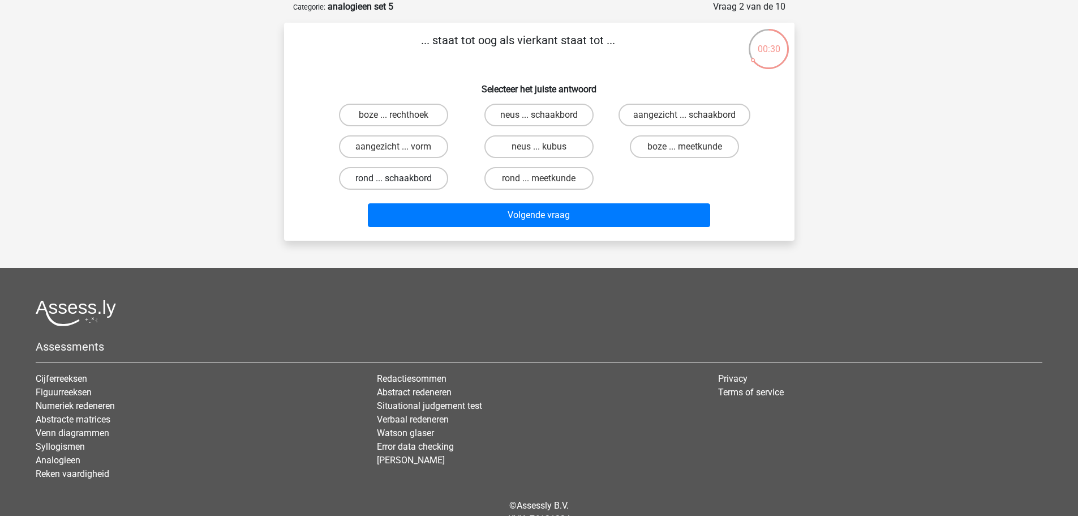
click at [404, 168] on label "rond ... schaakbord" at bounding box center [393, 178] width 109 height 23
click at [401, 178] on input "rond ... schaakbord" at bounding box center [396, 181] width 7 height 7
radio input "true"
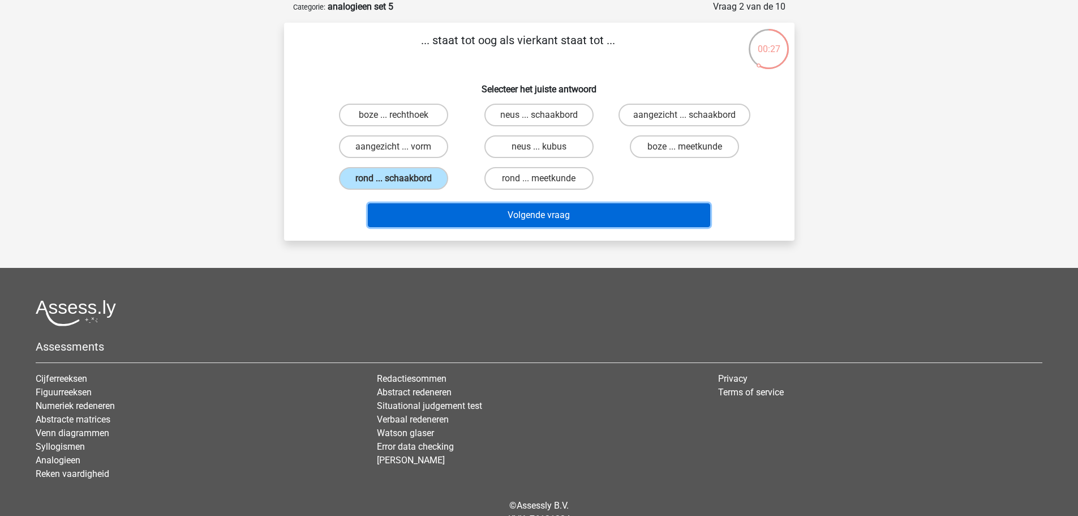
click at [601, 206] on button "Volgende vraag" at bounding box center [539, 215] width 343 height 24
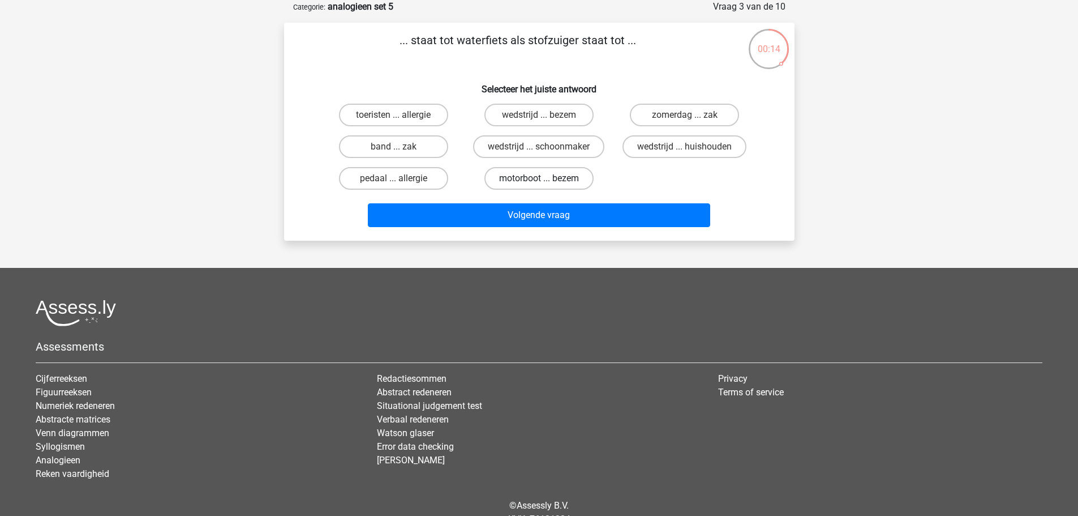
click at [520, 168] on label "motorboot ... bezem" at bounding box center [539, 178] width 109 height 23
click at [539, 178] on input "motorboot ... bezem" at bounding box center [542, 181] width 7 height 7
radio input "true"
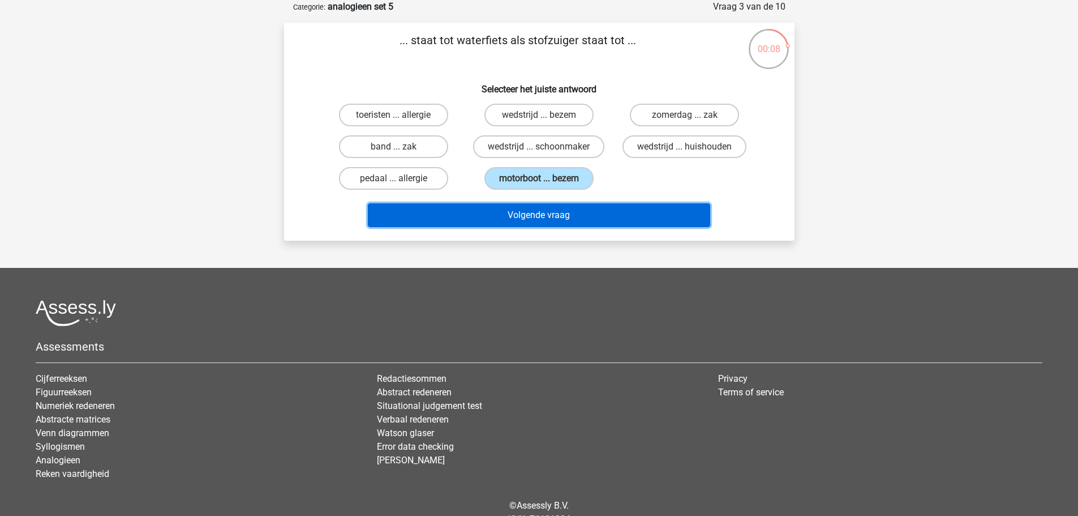
click at [534, 215] on button "Volgende vraag" at bounding box center [539, 215] width 343 height 24
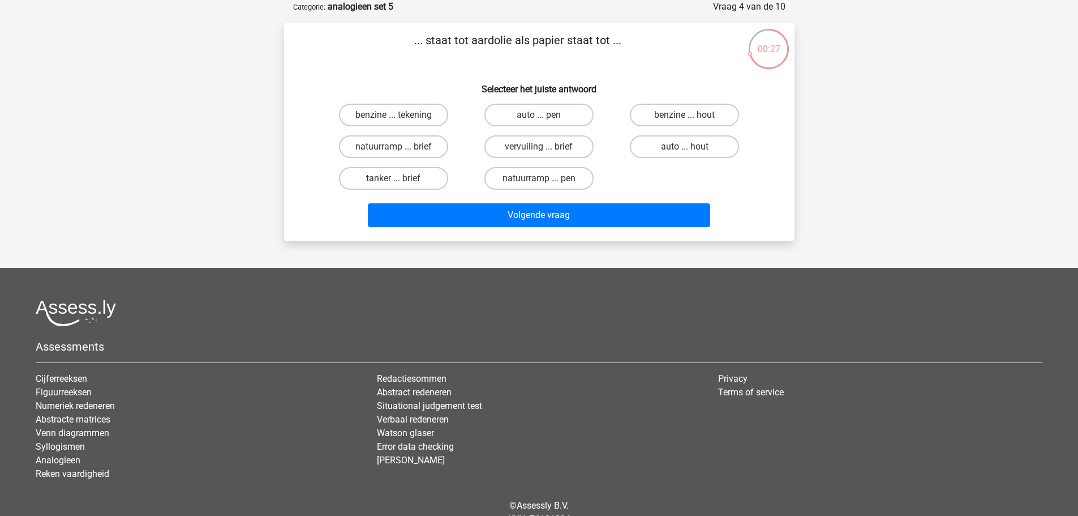
click at [690, 120] on input "benzine ... hout" at bounding box center [688, 118] width 7 height 7
radio input "true"
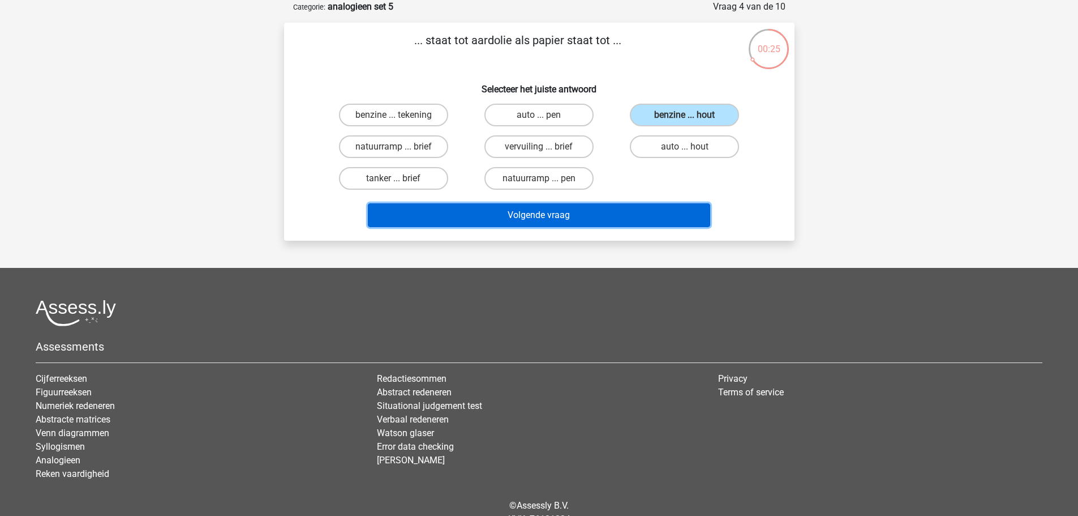
click at [682, 216] on button "Volgende vraag" at bounding box center [539, 215] width 343 height 24
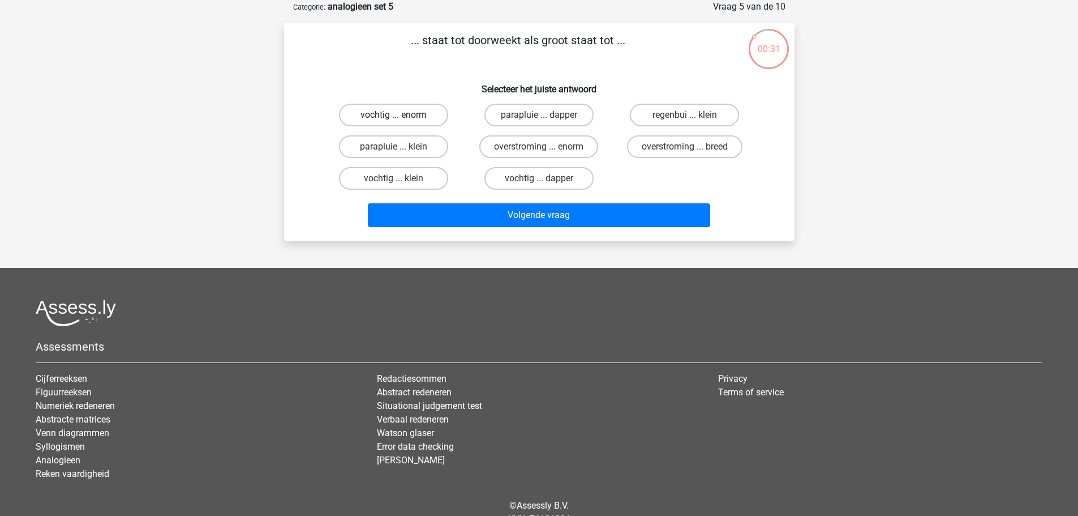
click at [409, 122] on label "vochtig ... enorm" at bounding box center [393, 115] width 109 height 23
click at [401, 122] on input "vochtig ... enorm" at bounding box center [396, 118] width 7 height 7
radio input "true"
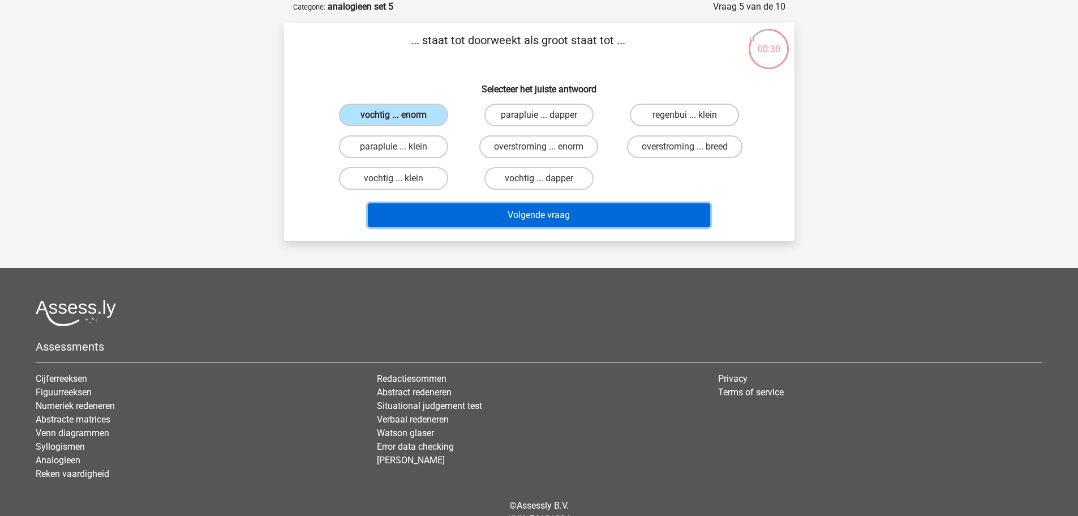
click at [620, 222] on button "Volgende vraag" at bounding box center [539, 215] width 343 height 24
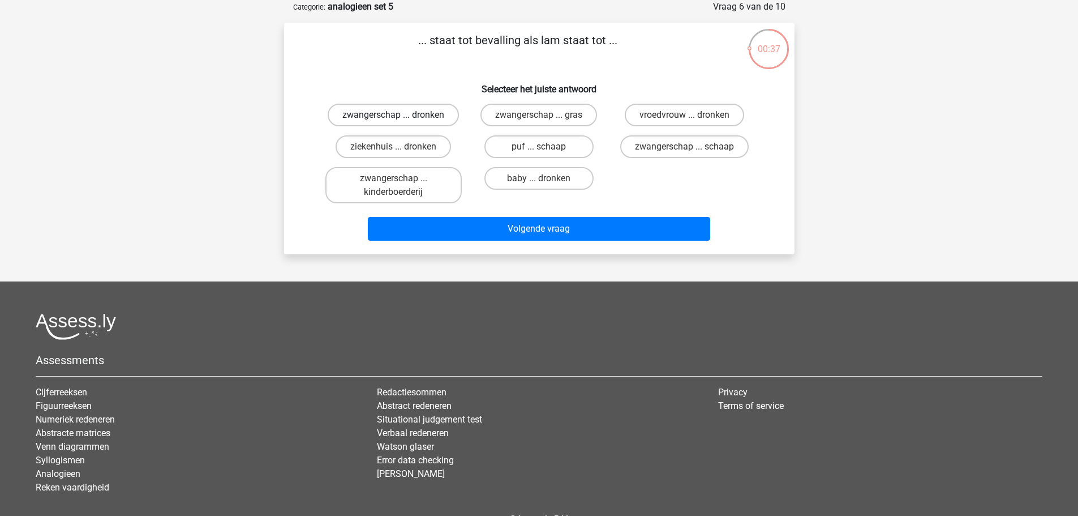
click at [434, 125] on label "zwangerschap ... dronken" at bounding box center [393, 115] width 131 height 23
click at [401, 122] on input "zwangerschap ... dronken" at bounding box center [396, 118] width 7 height 7
radio input "true"
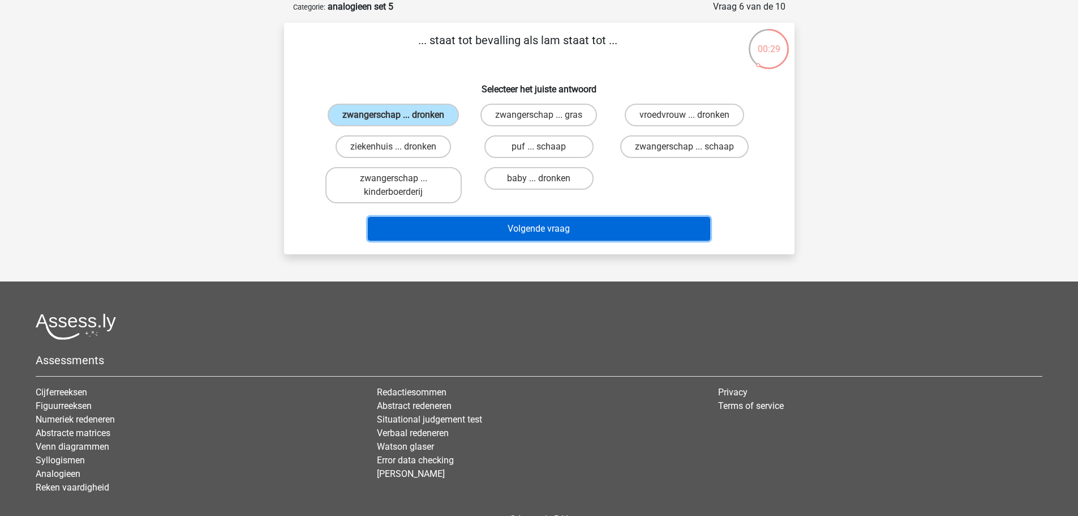
click at [593, 226] on button "Volgende vraag" at bounding box center [539, 229] width 343 height 24
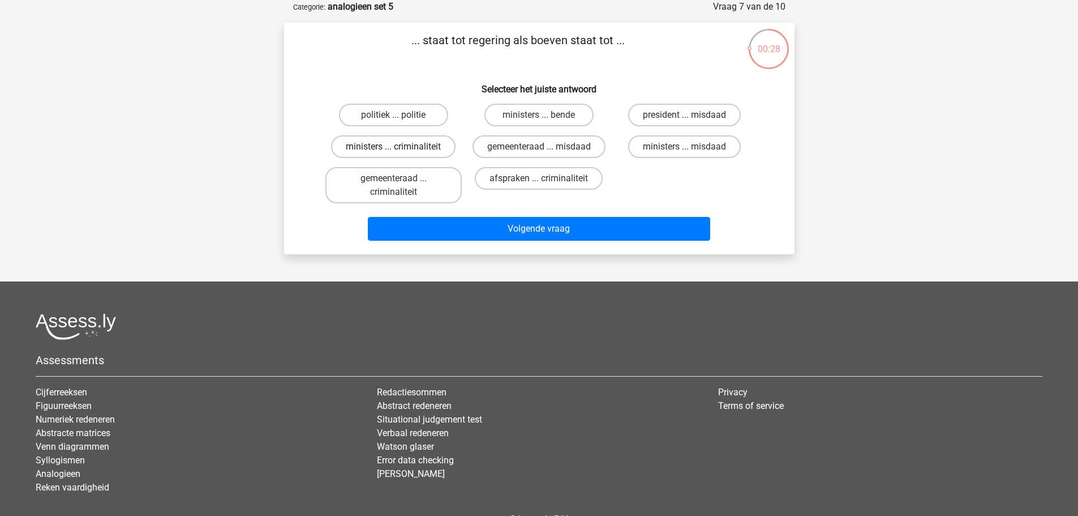
click at [429, 143] on label "ministers ... criminaliteit" at bounding box center [393, 146] width 125 height 23
click at [401, 147] on input "ministers ... criminaliteit" at bounding box center [396, 150] width 7 height 7
radio input "true"
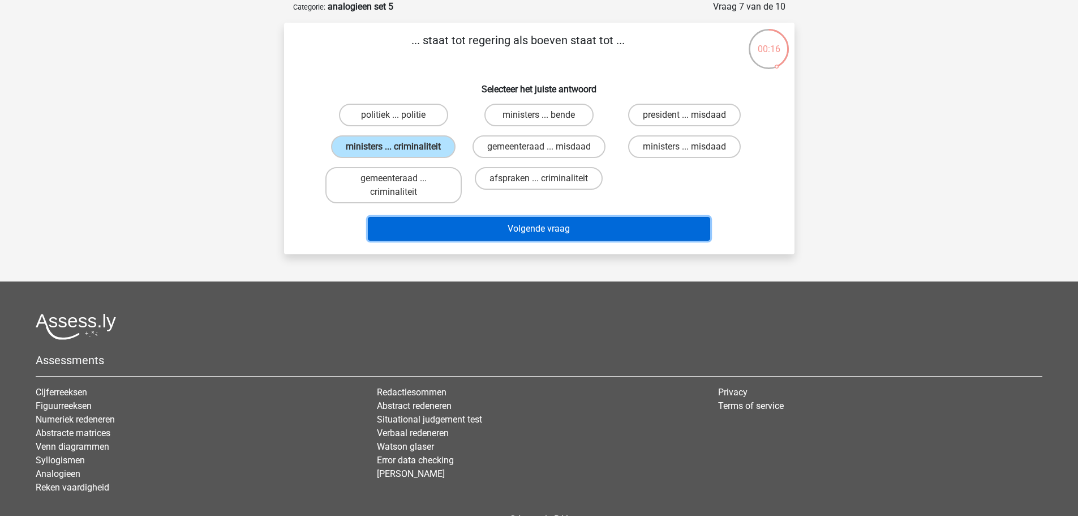
click at [566, 226] on button "Volgende vraag" at bounding box center [539, 229] width 343 height 24
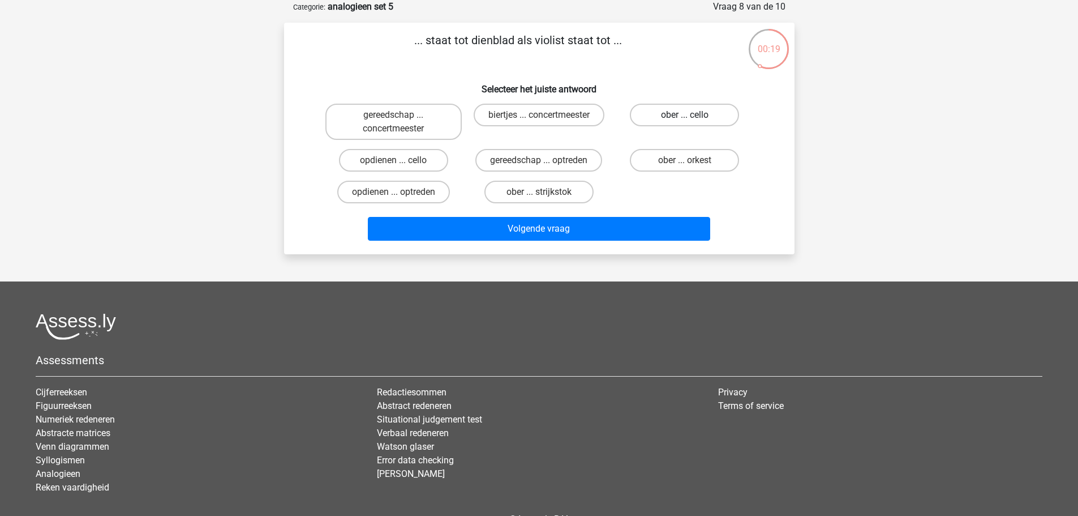
click at [665, 119] on label "ober ... cello" at bounding box center [684, 115] width 109 height 23
click at [685, 119] on input "ober ... cello" at bounding box center [688, 118] width 7 height 7
radio input "true"
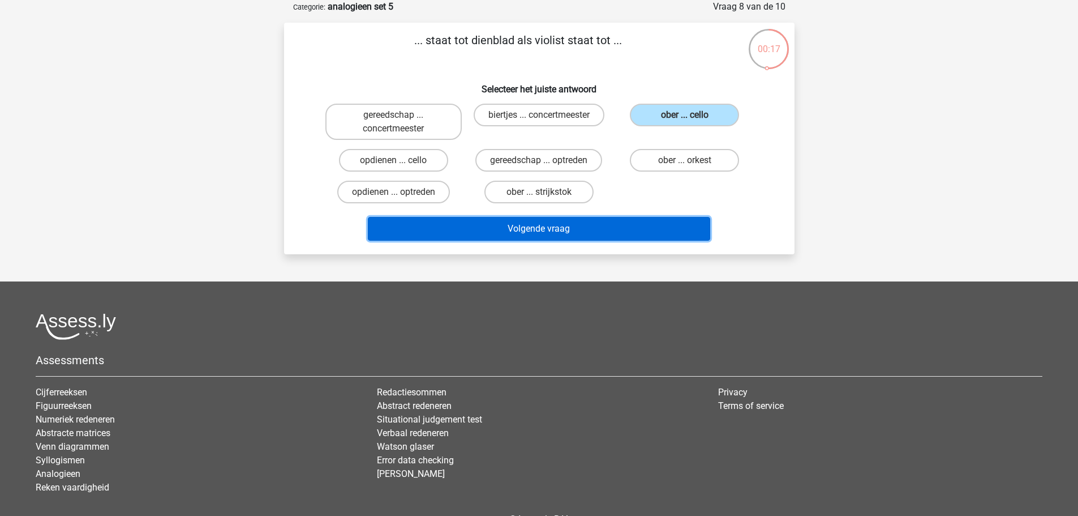
click at [574, 222] on button "Volgende vraag" at bounding box center [539, 229] width 343 height 24
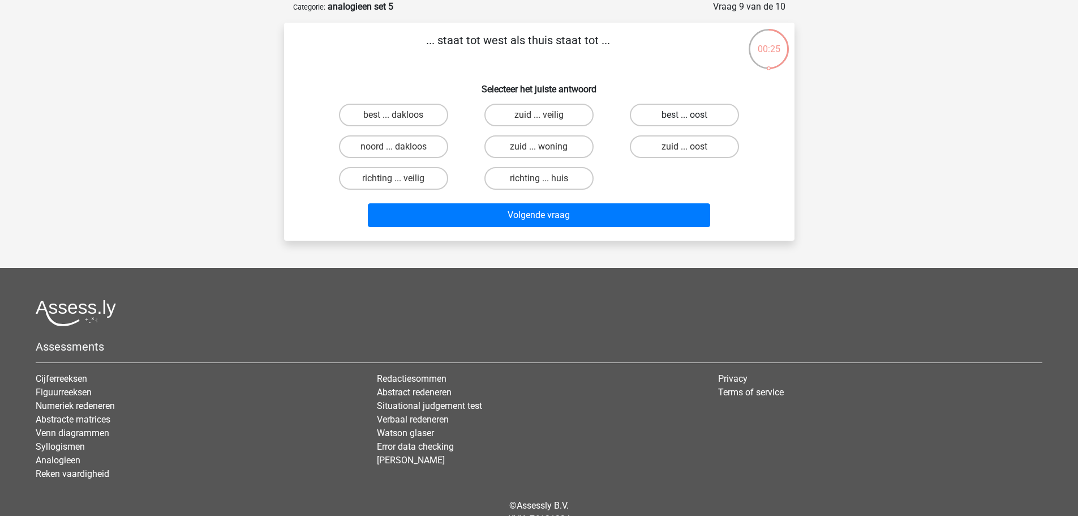
click at [669, 115] on label "best ... oost" at bounding box center [684, 115] width 109 height 23
click at [685, 115] on input "best ... oost" at bounding box center [688, 118] width 7 height 7
radio input "true"
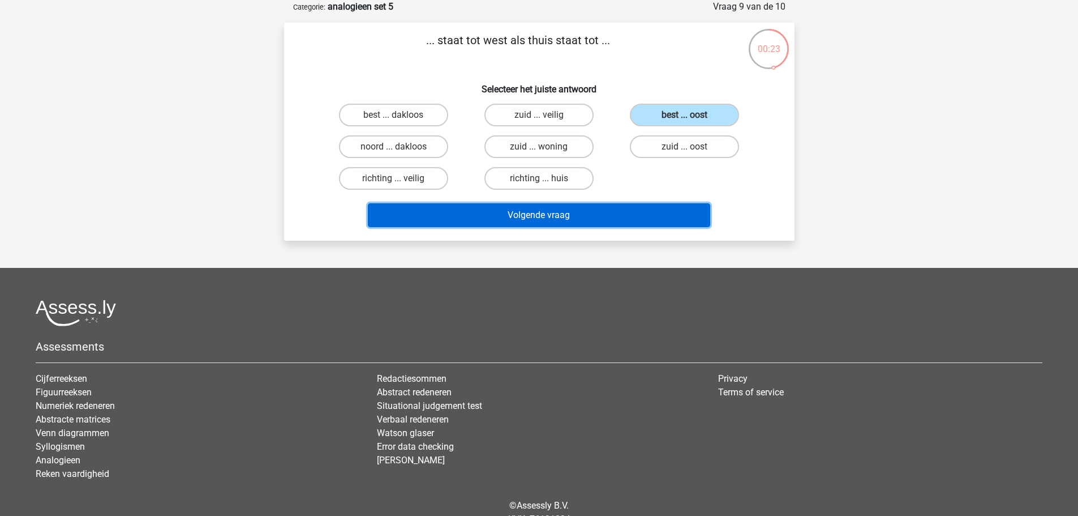
click at [653, 208] on button "Volgende vraag" at bounding box center [539, 215] width 343 height 24
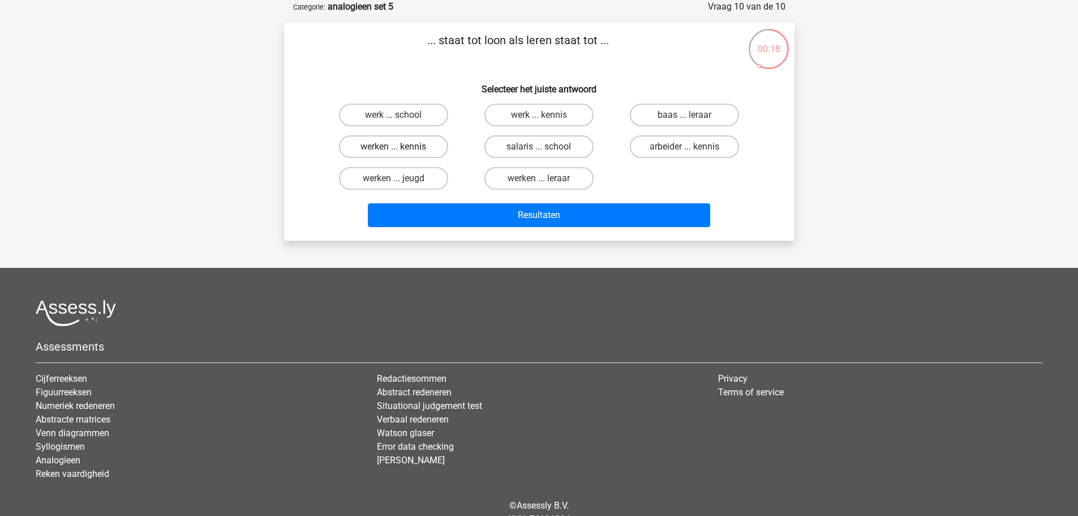
click at [424, 148] on label "werken ... kennis" at bounding box center [393, 146] width 109 height 23
click at [401, 148] on input "werken ... kennis" at bounding box center [396, 150] width 7 height 7
radio input "true"
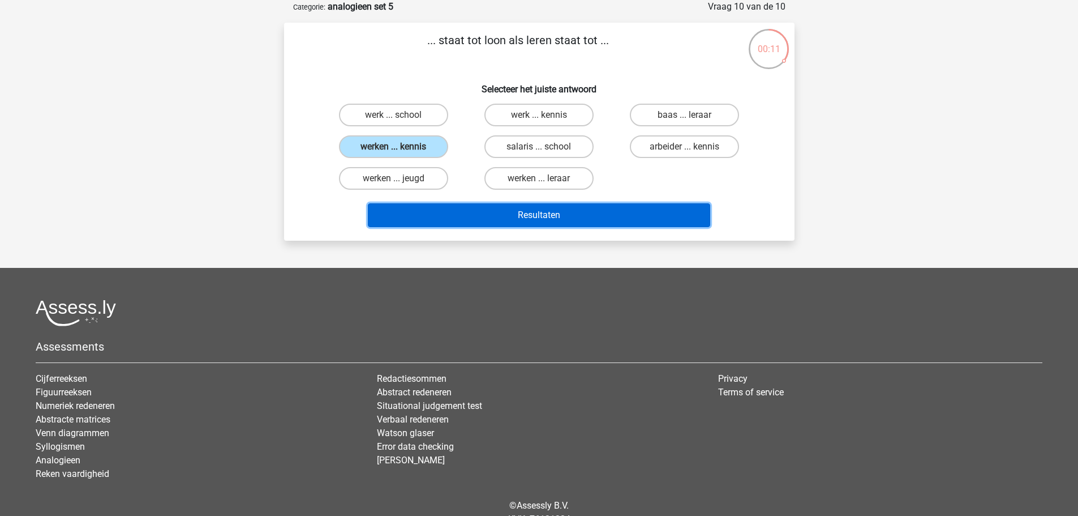
click at [497, 215] on button "Resultaten" at bounding box center [539, 215] width 343 height 24
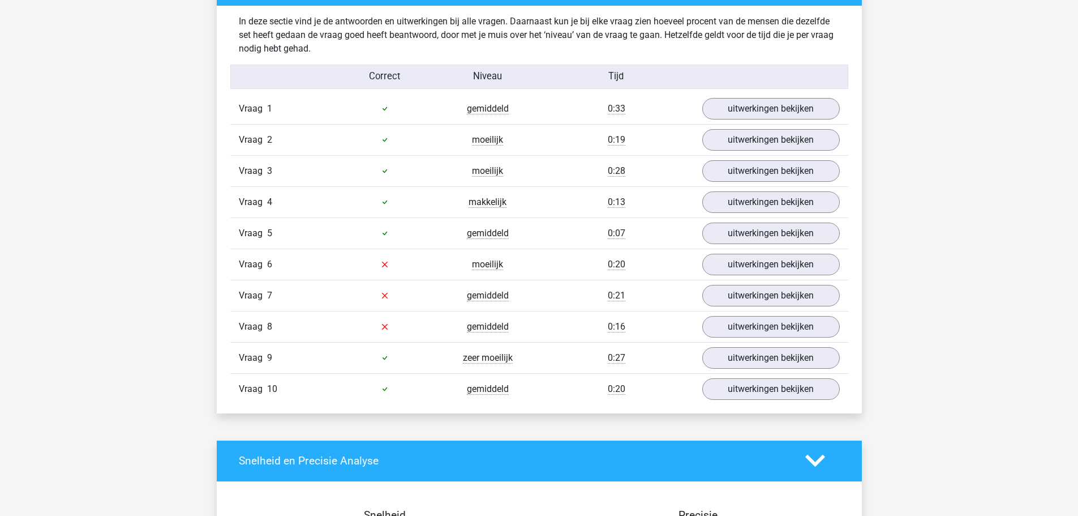
scroll to position [623, 0]
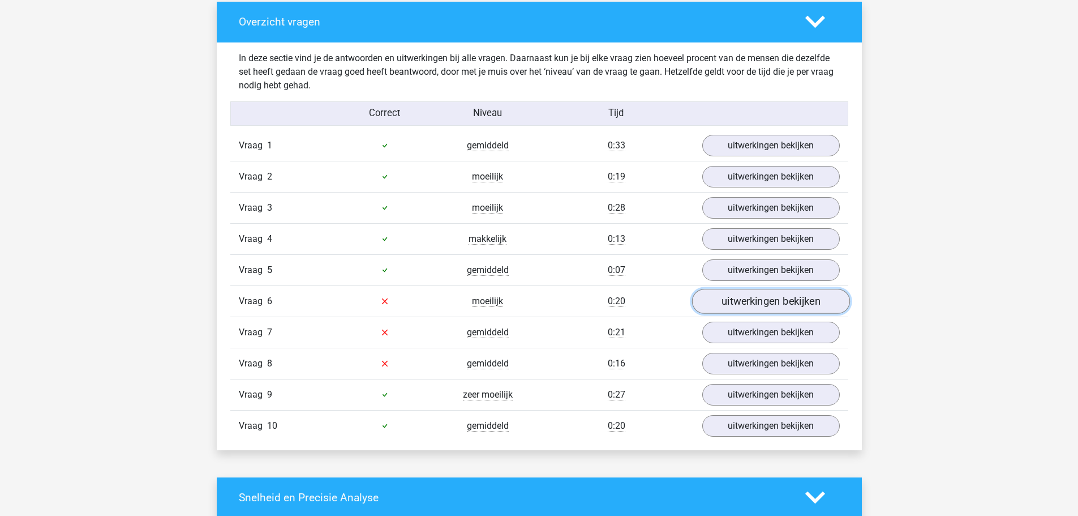
click at [725, 298] on link "uitwerkingen bekijken" at bounding box center [771, 301] width 158 height 25
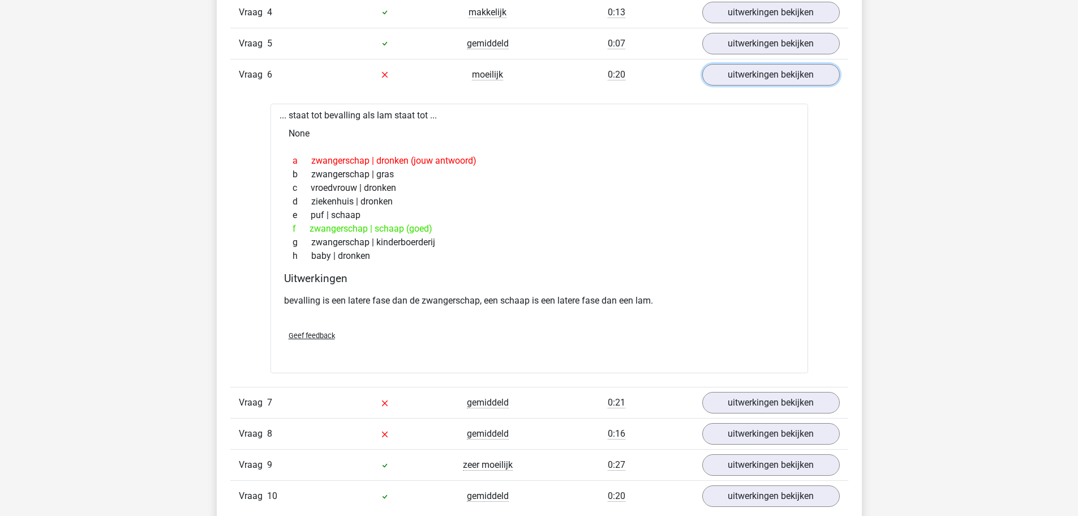
scroll to position [793, 0]
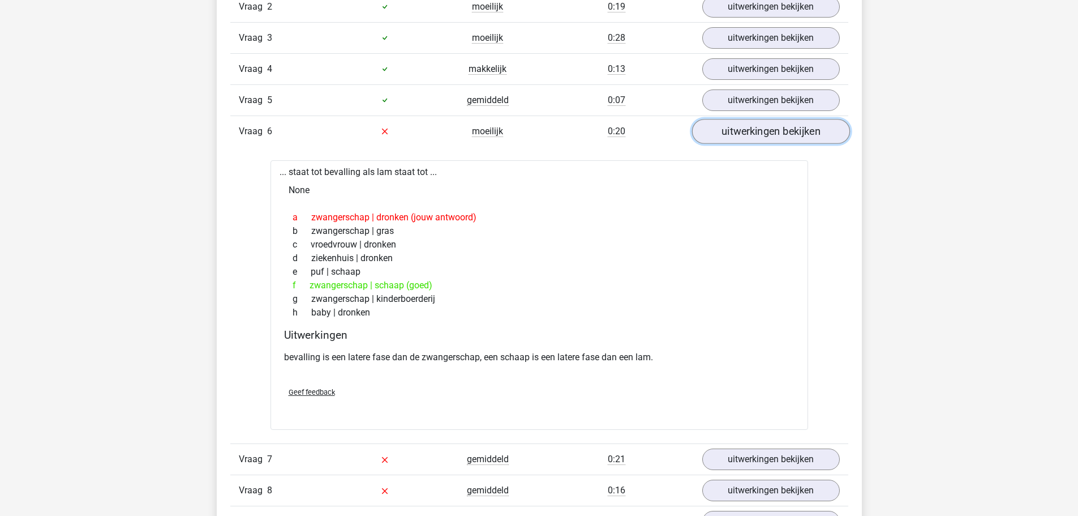
click at [739, 129] on link "uitwerkingen bekijken" at bounding box center [771, 131] width 158 height 25
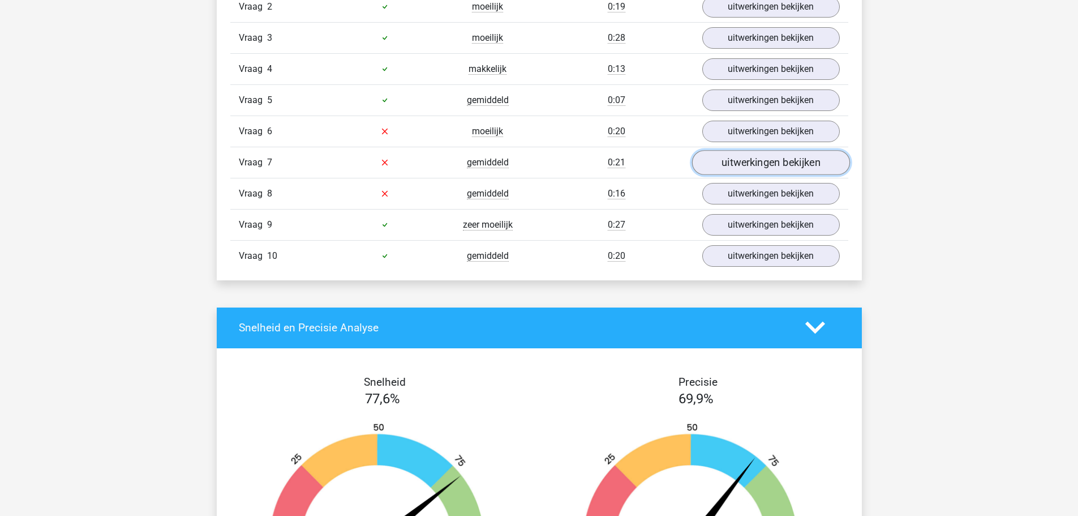
click at [735, 159] on link "uitwerkingen bekijken" at bounding box center [771, 162] width 158 height 25
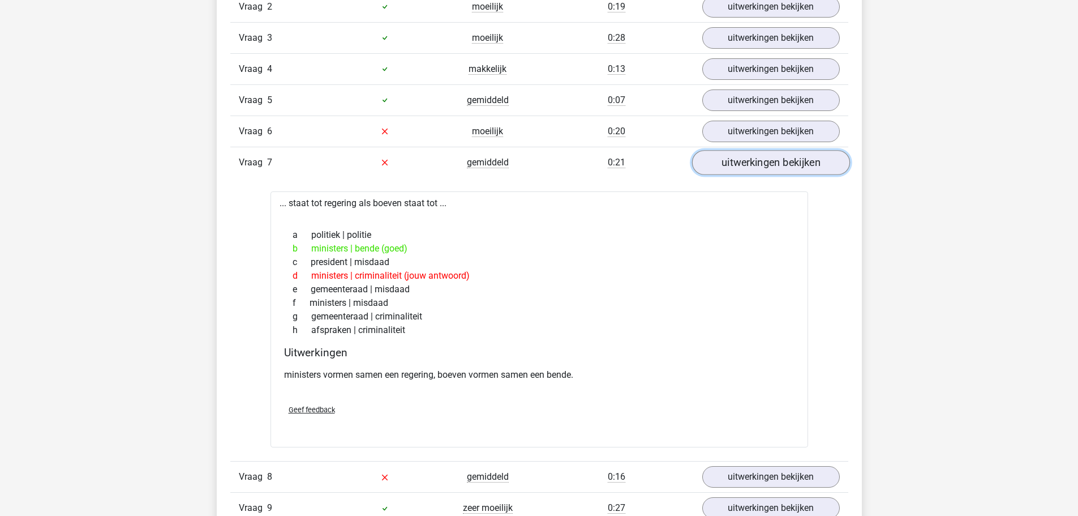
click at [752, 162] on link "uitwerkingen bekijken" at bounding box center [771, 162] width 158 height 25
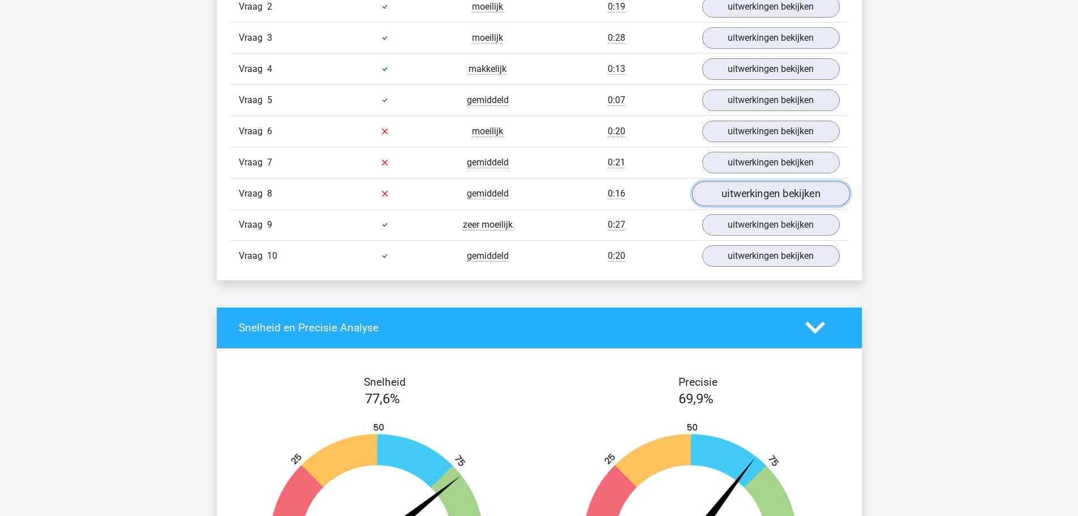
click at [743, 195] on link "uitwerkingen bekijken" at bounding box center [771, 193] width 158 height 25
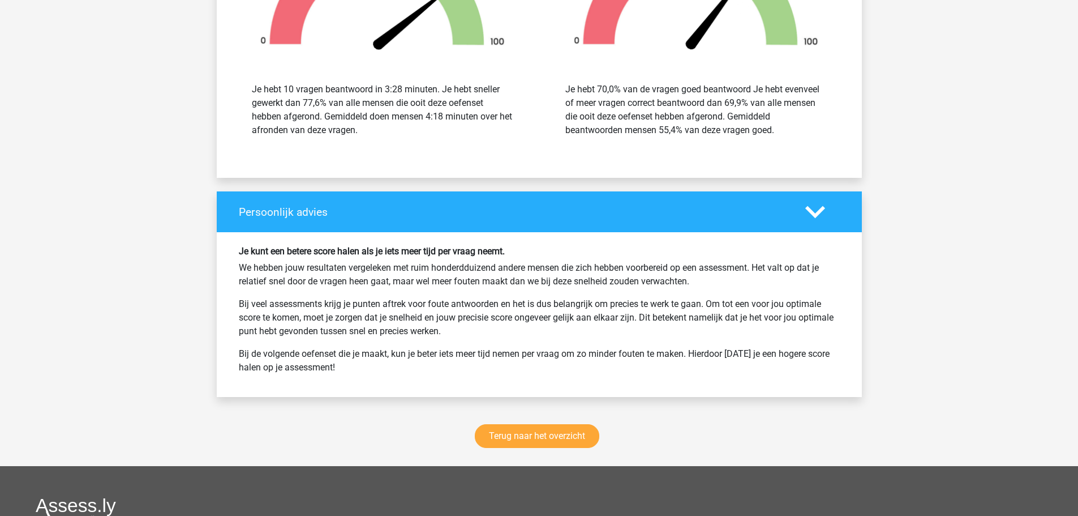
scroll to position [1698, 0]
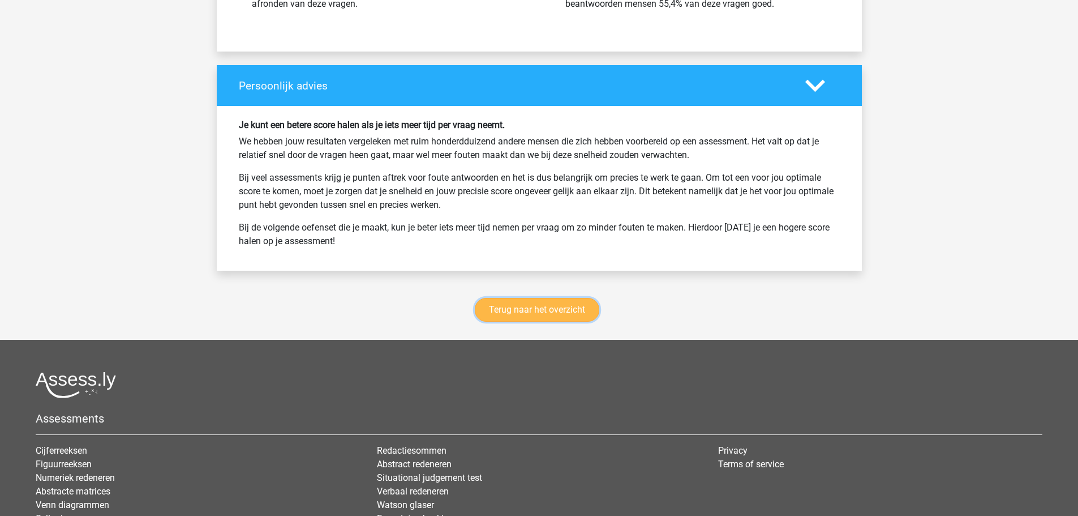
click at [595, 303] on link "Terug naar het overzicht" at bounding box center [537, 310] width 125 height 24
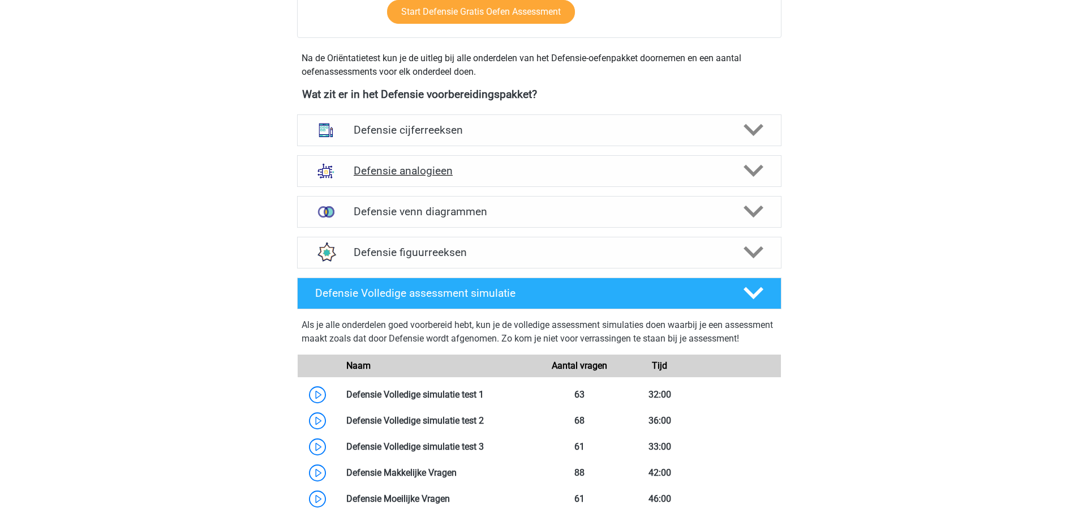
scroll to position [453, 0]
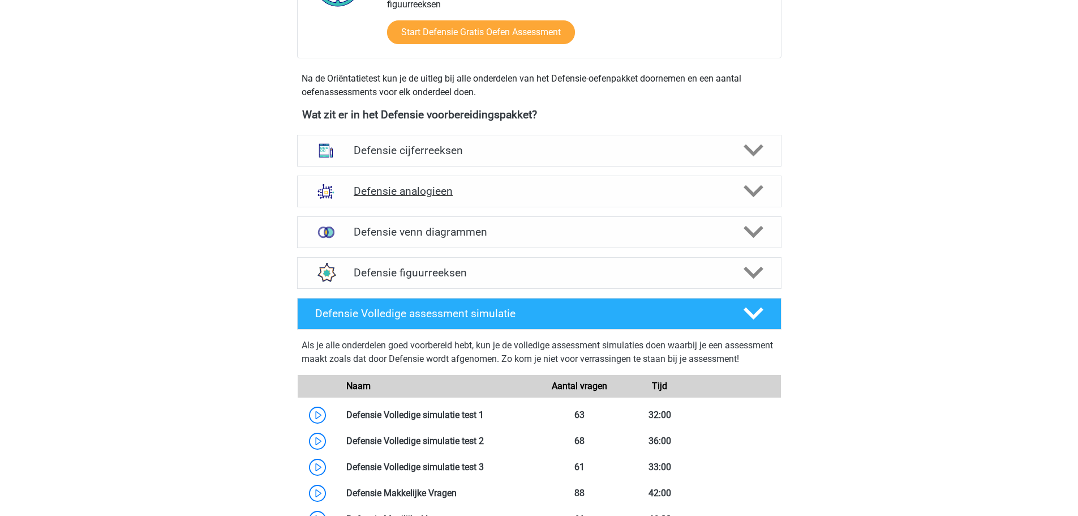
click at [469, 195] on h4 "Defensie analogieen" at bounding box center [539, 191] width 371 height 13
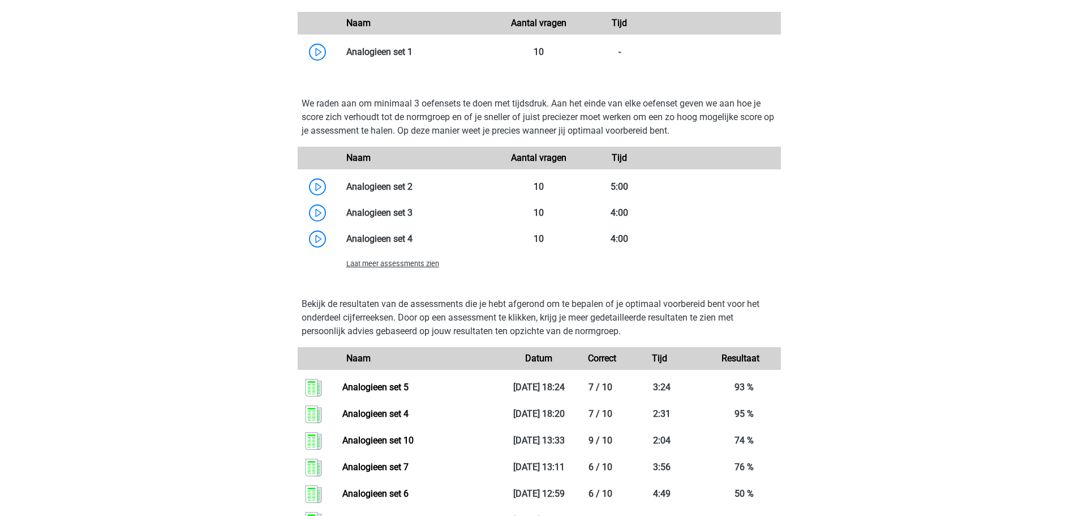
scroll to position [1019, 0]
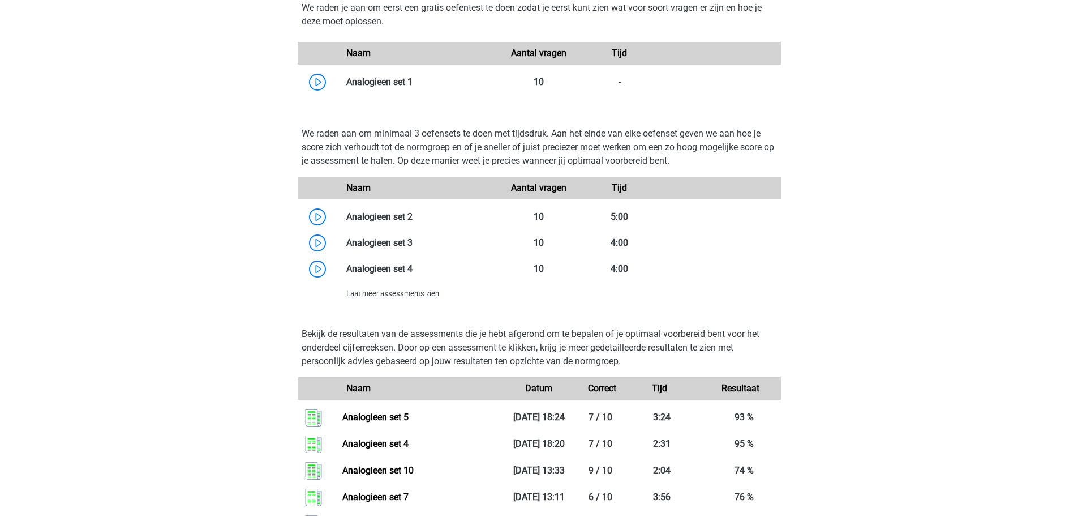
click at [422, 290] on span "Laat meer assessments zien" at bounding box center [392, 293] width 93 height 8
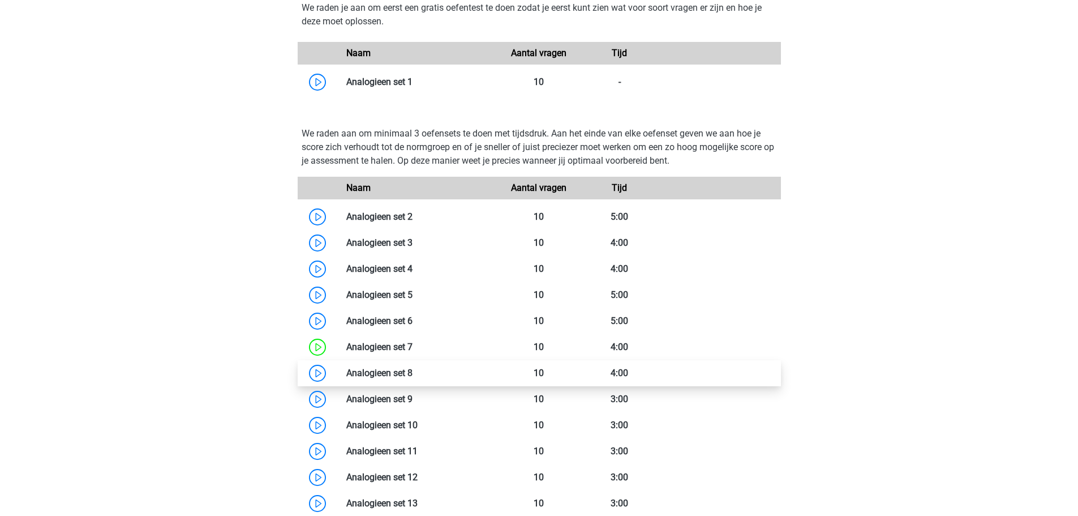
click at [413, 371] on link at bounding box center [413, 372] width 0 height 11
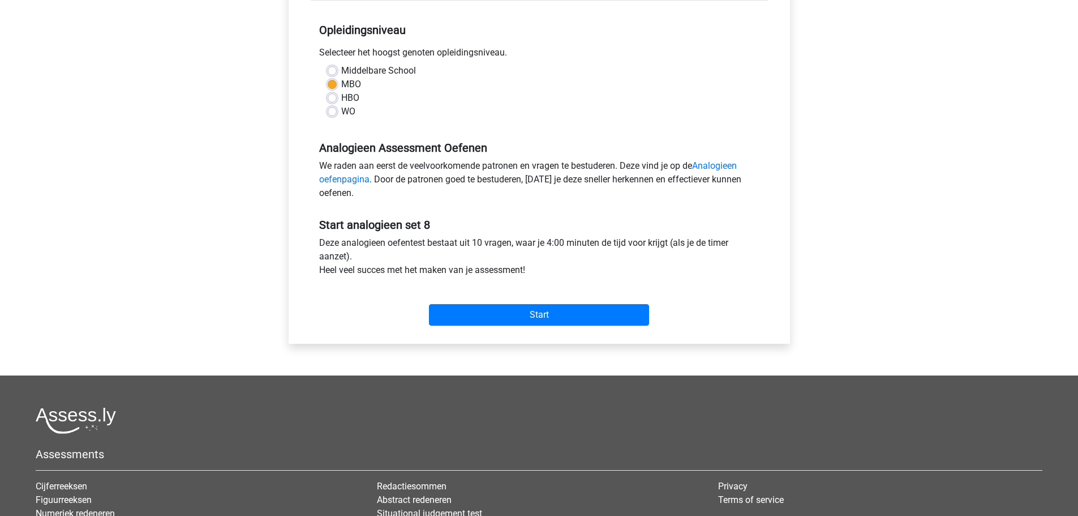
scroll to position [226, 0]
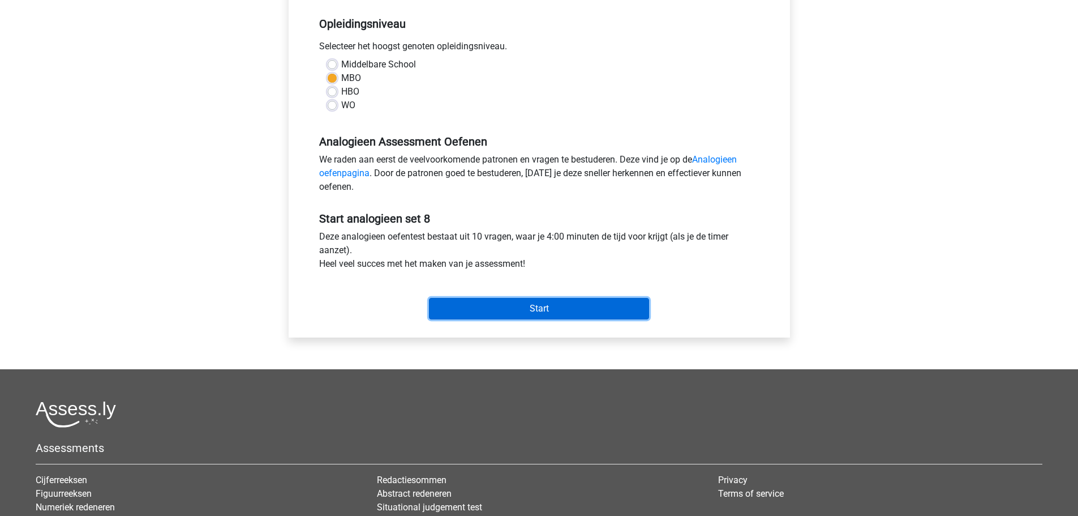
click at [571, 309] on input "Start" at bounding box center [539, 309] width 220 height 22
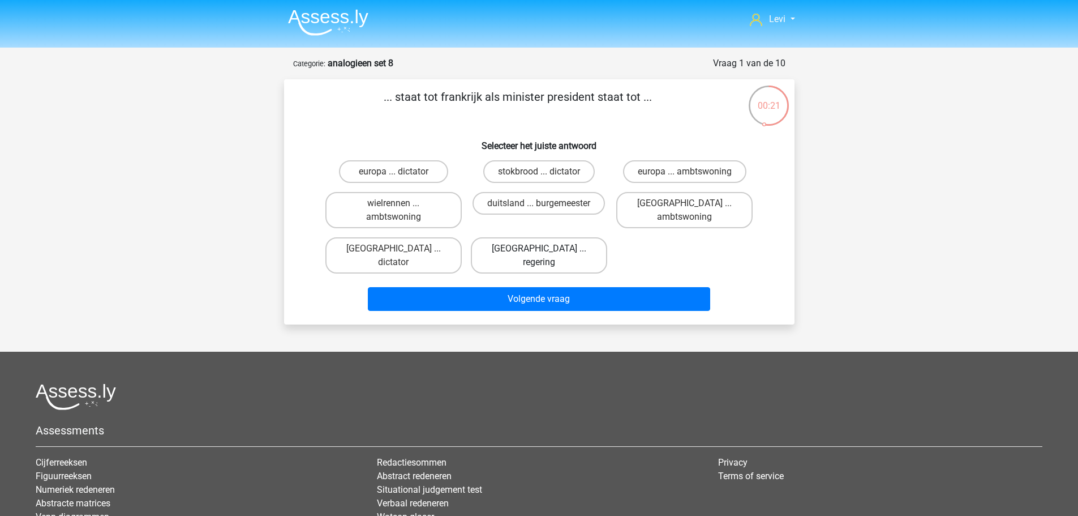
click at [560, 247] on label "[GEOGRAPHIC_DATA] ... regering" at bounding box center [539, 255] width 136 height 36
click at [546, 249] on input "[GEOGRAPHIC_DATA] ... regering" at bounding box center [542, 252] width 7 height 7
radio input "true"
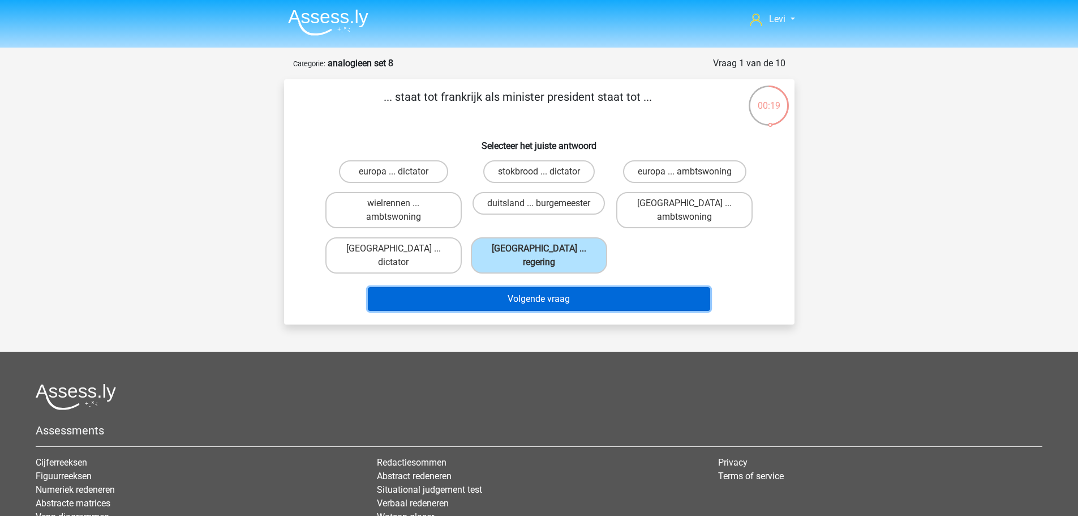
click at [617, 287] on button "Volgende vraag" at bounding box center [539, 299] width 343 height 24
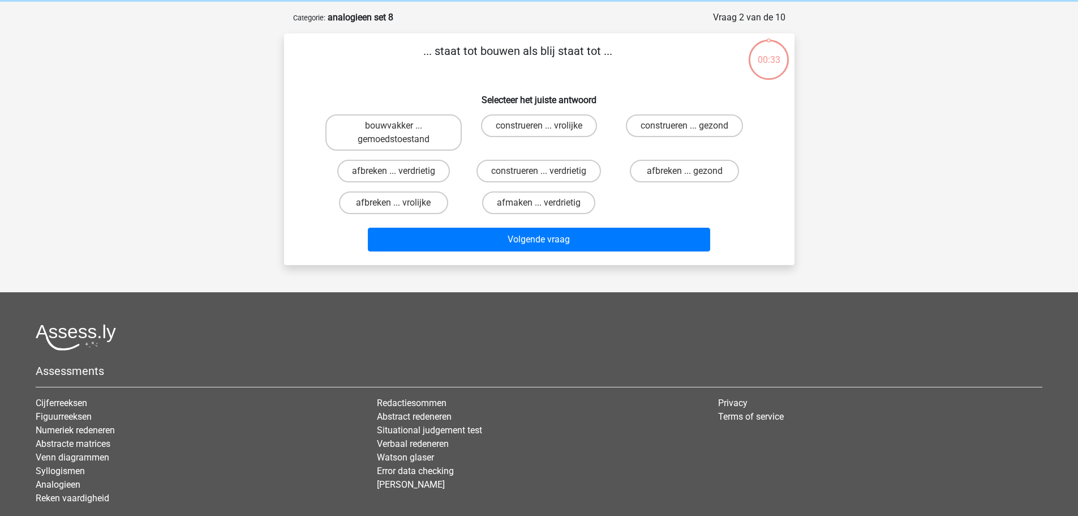
scroll to position [57, 0]
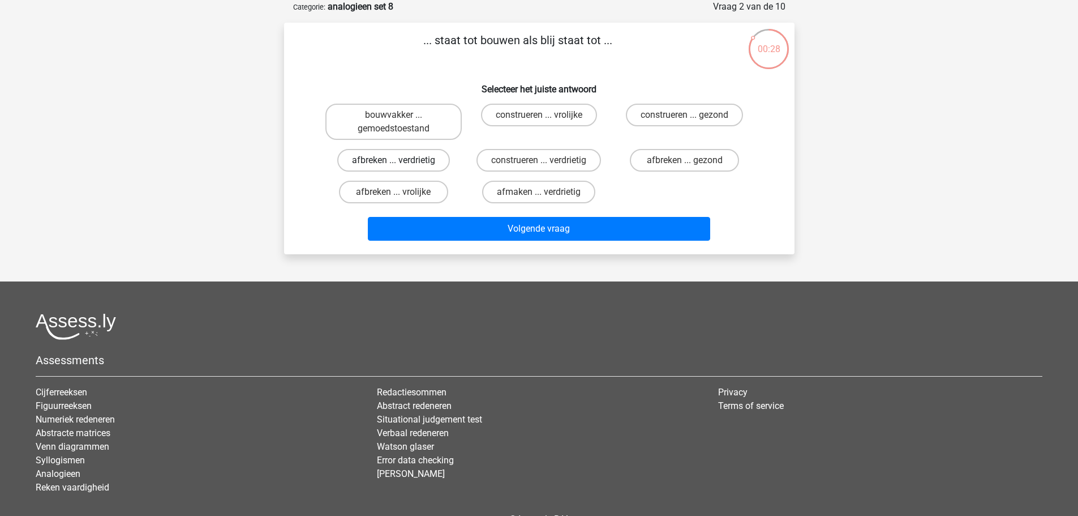
click at [416, 166] on label "afbreken ... verdrietig" at bounding box center [393, 160] width 113 height 23
click at [401, 166] on input "afbreken ... verdrietig" at bounding box center [396, 163] width 7 height 7
radio input "true"
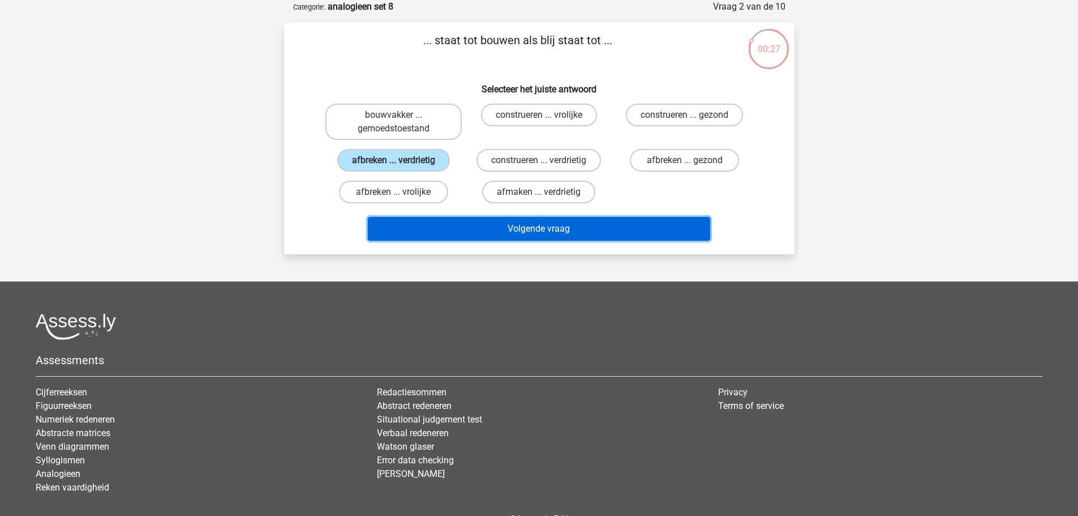
click at [588, 228] on button "Volgende vraag" at bounding box center [539, 229] width 343 height 24
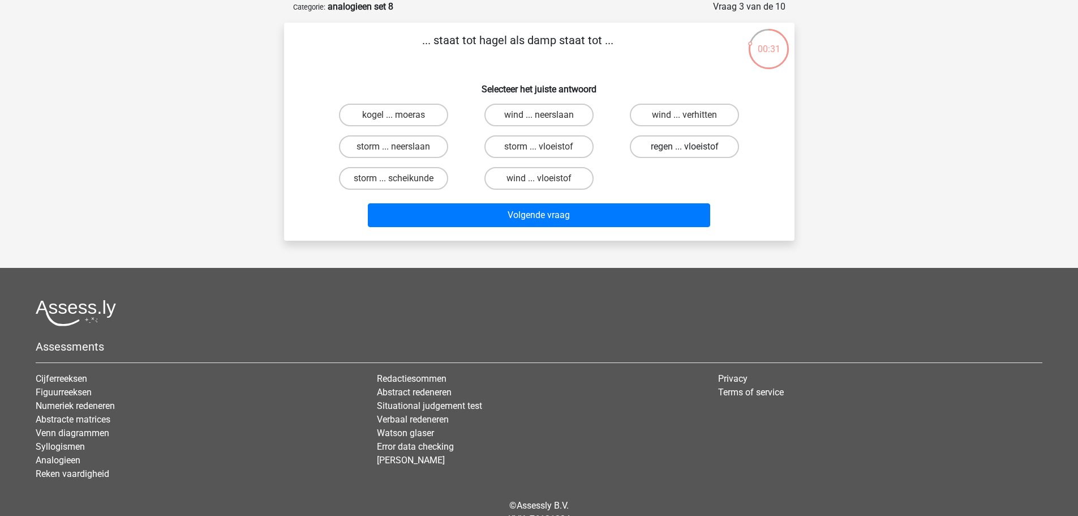
click at [667, 152] on label "regen ... vloeistof" at bounding box center [684, 146] width 109 height 23
click at [685, 152] on input "regen ... vloeistof" at bounding box center [688, 150] width 7 height 7
radio input "true"
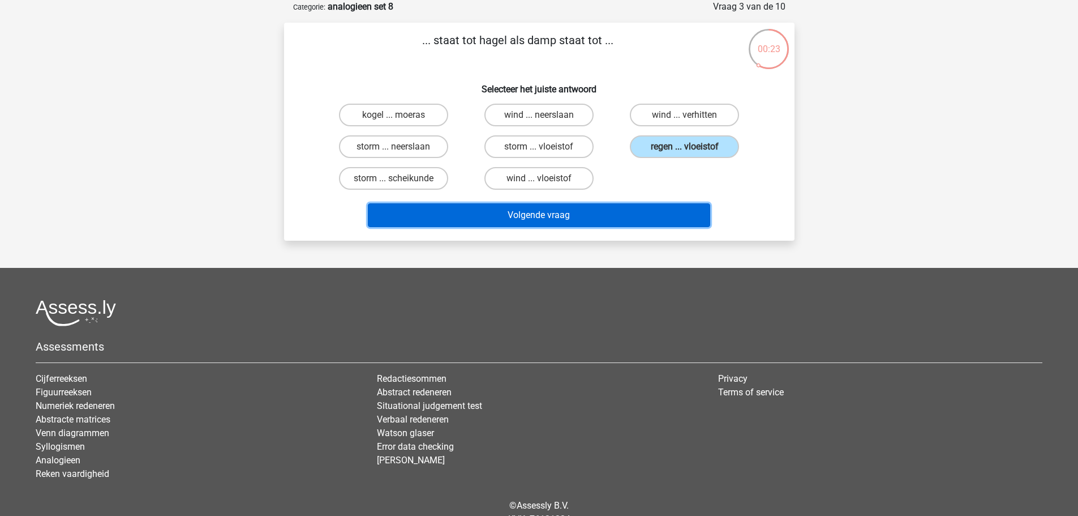
click at [592, 220] on button "Volgende vraag" at bounding box center [539, 215] width 343 height 24
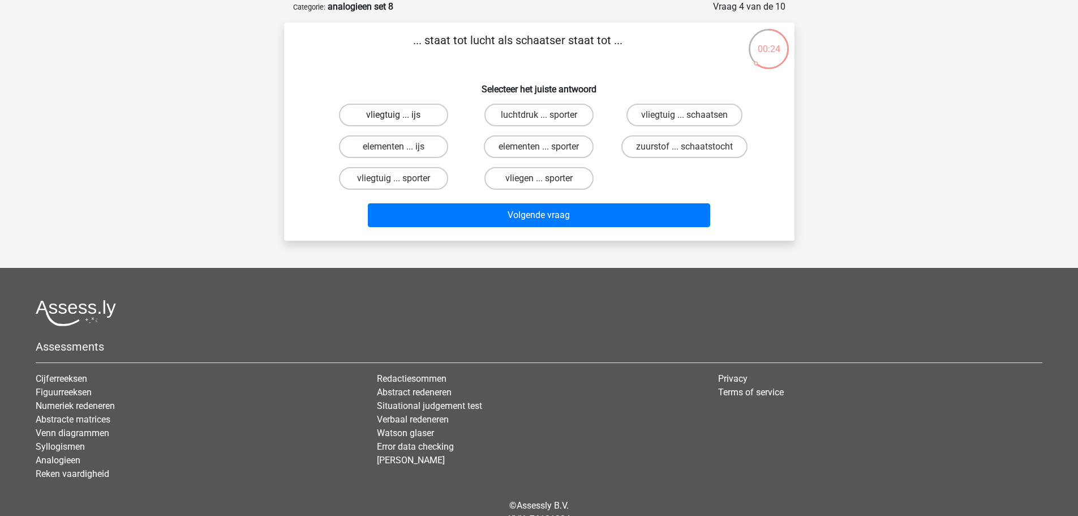
click at [425, 118] on label "vliegtuig ... ijs" at bounding box center [393, 115] width 109 height 23
click at [401, 118] on input "vliegtuig ... ijs" at bounding box center [396, 118] width 7 height 7
radio input "true"
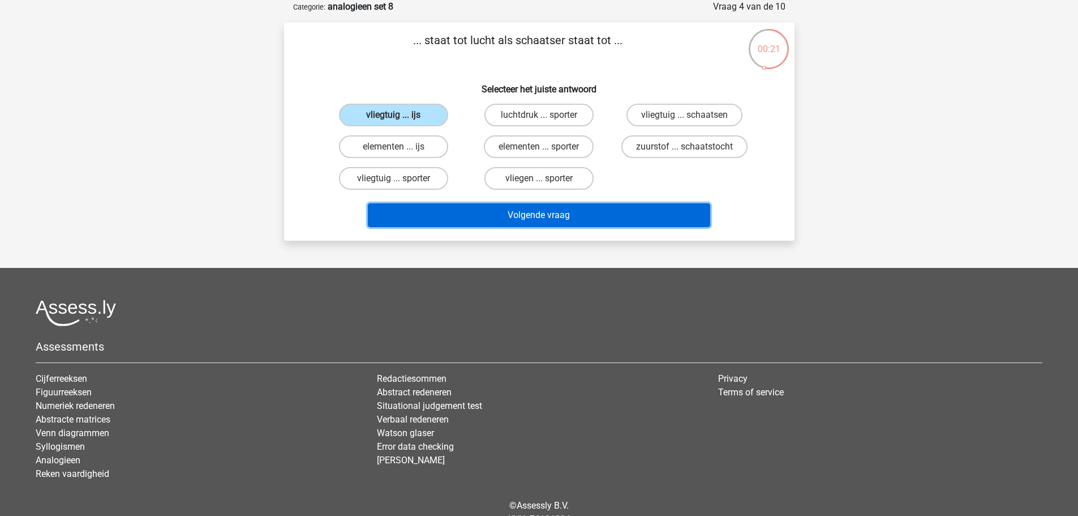
click at [556, 221] on button "Volgende vraag" at bounding box center [539, 215] width 343 height 24
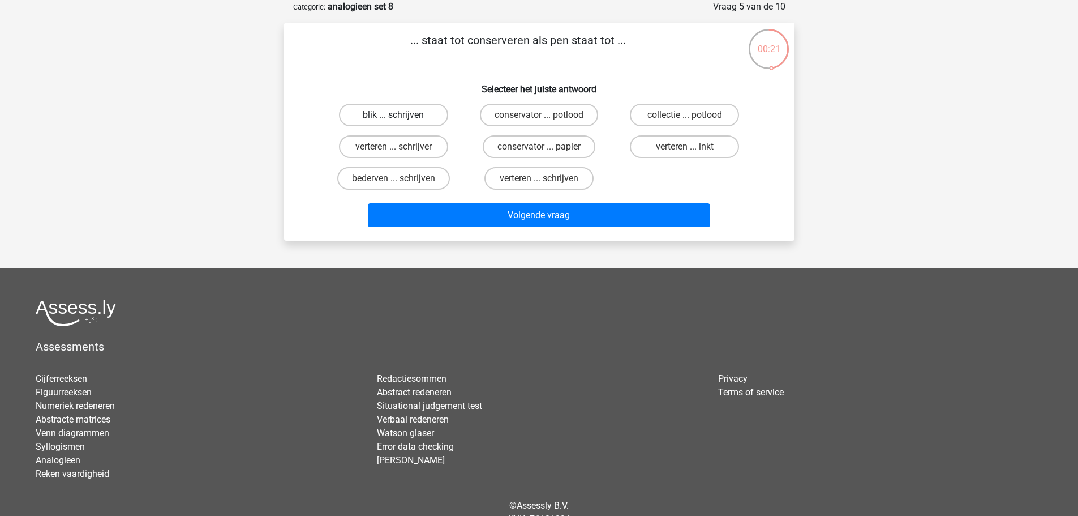
click at [390, 119] on label "blik ... schrijven" at bounding box center [393, 115] width 109 height 23
click at [393, 119] on input "blik ... schrijven" at bounding box center [396, 118] width 7 height 7
radio input "true"
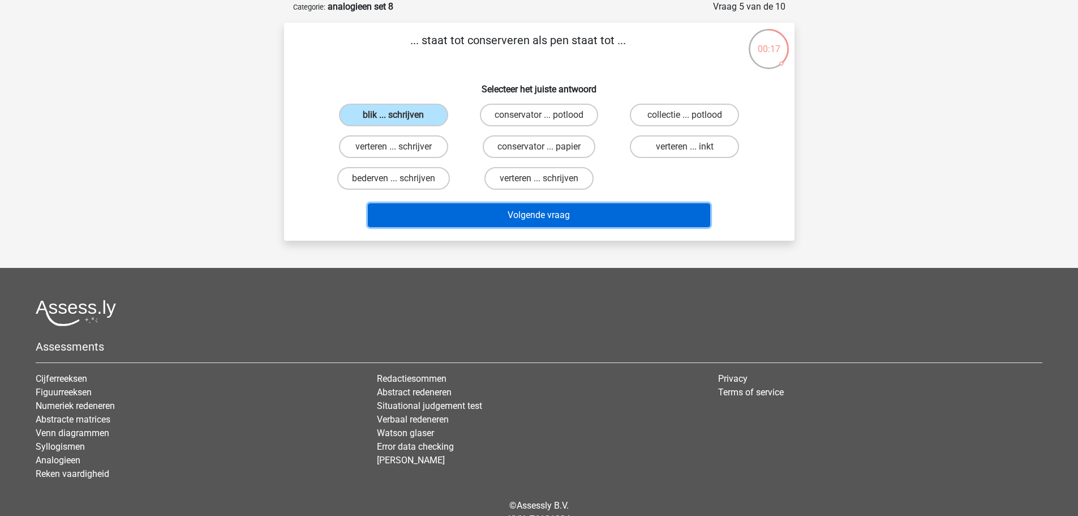
click at [493, 216] on button "Volgende vraag" at bounding box center [539, 215] width 343 height 24
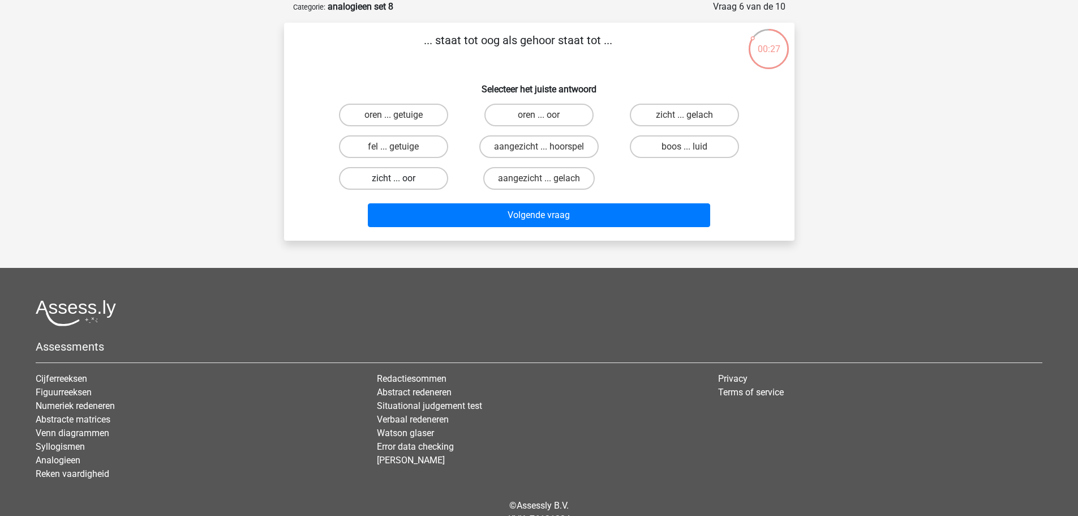
click at [410, 185] on label "zicht ... oor" at bounding box center [393, 178] width 109 height 23
click at [401, 185] on input "zicht ... oor" at bounding box center [396, 181] width 7 height 7
radio input "true"
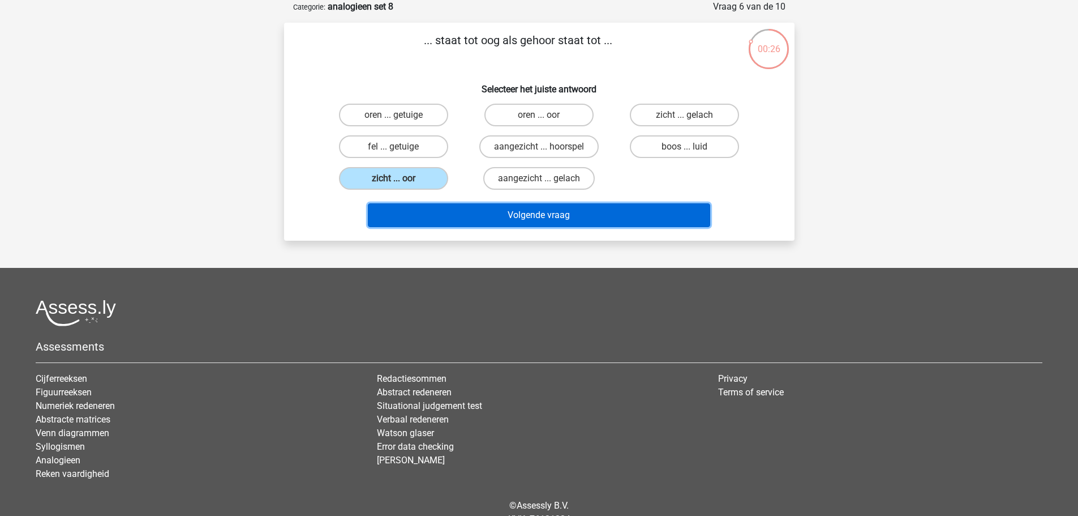
click at [553, 209] on button "Volgende vraag" at bounding box center [539, 215] width 343 height 24
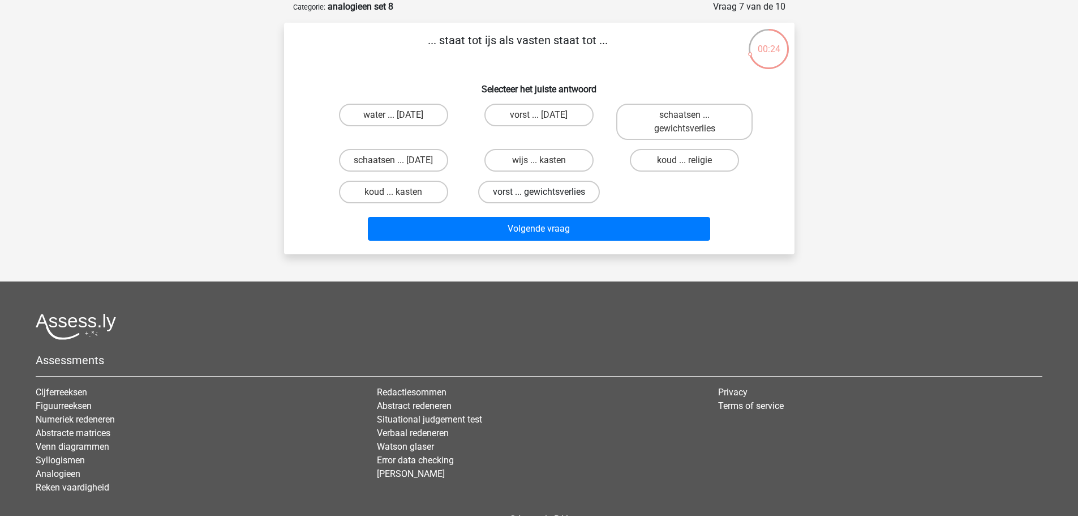
click at [529, 195] on label "vorst ... gewichtsverlies" at bounding box center [539, 192] width 122 height 23
click at [539, 195] on input "vorst ... gewichtsverlies" at bounding box center [542, 195] width 7 height 7
radio input "true"
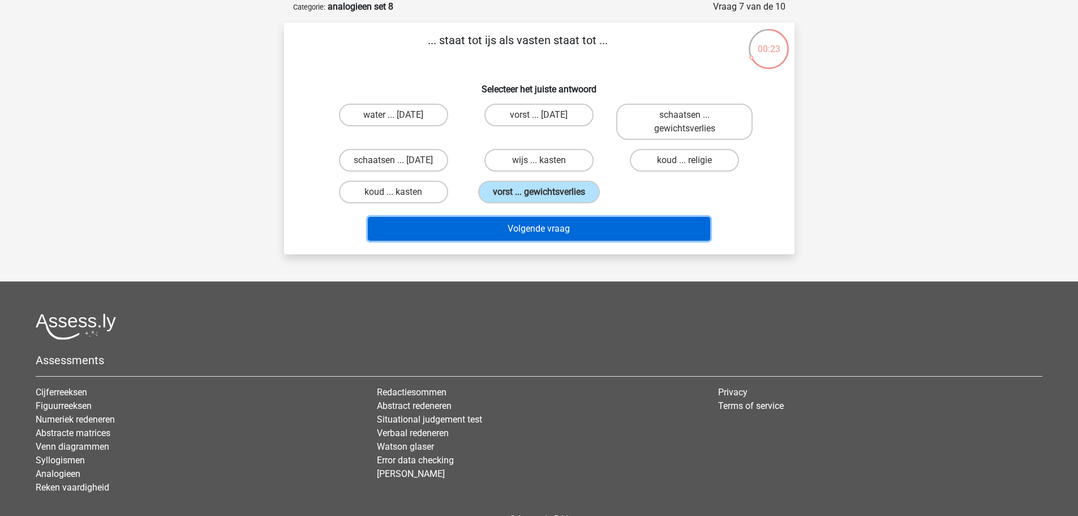
click at [583, 226] on button "Volgende vraag" at bounding box center [539, 229] width 343 height 24
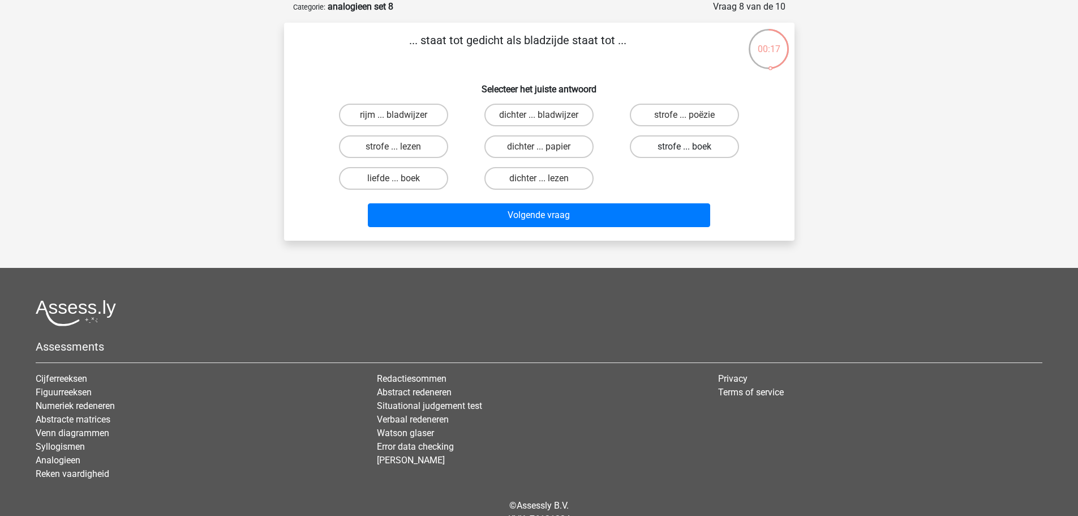
click at [675, 147] on label "strofe ... boek" at bounding box center [684, 146] width 109 height 23
click at [685, 147] on input "strofe ... boek" at bounding box center [688, 150] width 7 height 7
radio input "true"
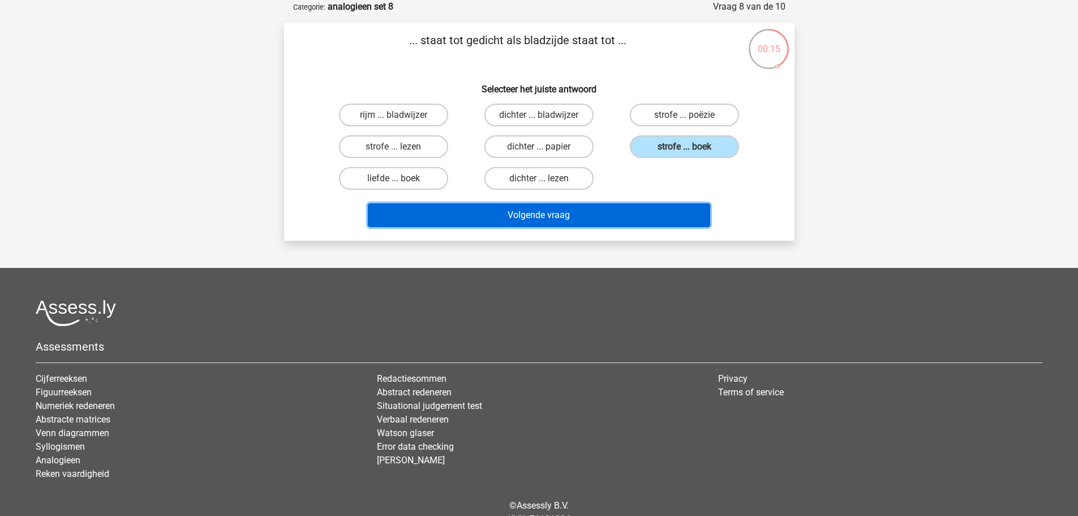
click at [654, 217] on button "Volgende vraag" at bounding box center [539, 215] width 343 height 24
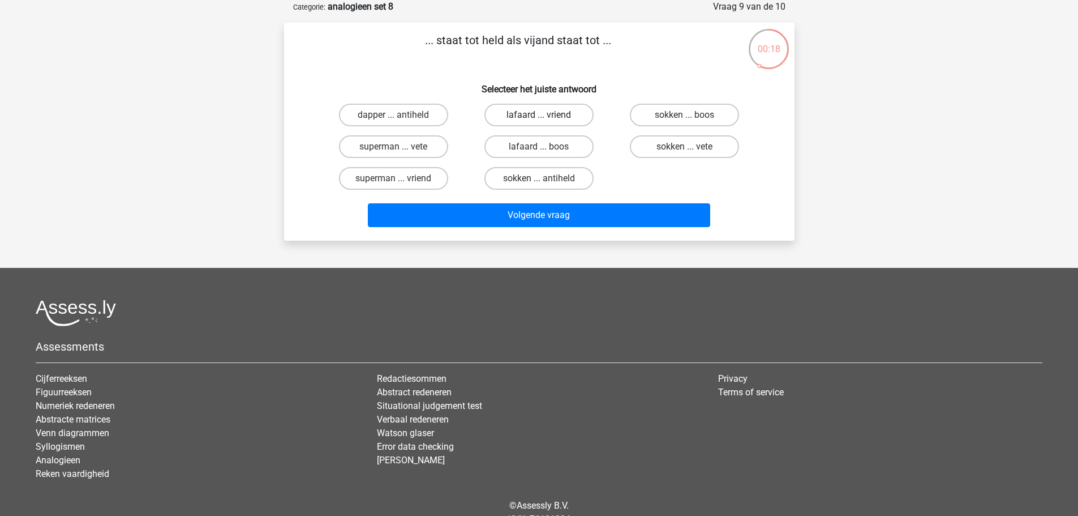
click at [553, 119] on label "lafaard ... vriend" at bounding box center [539, 115] width 109 height 23
click at [546, 119] on input "lafaard ... vriend" at bounding box center [542, 118] width 7 height 7
radio input "true"
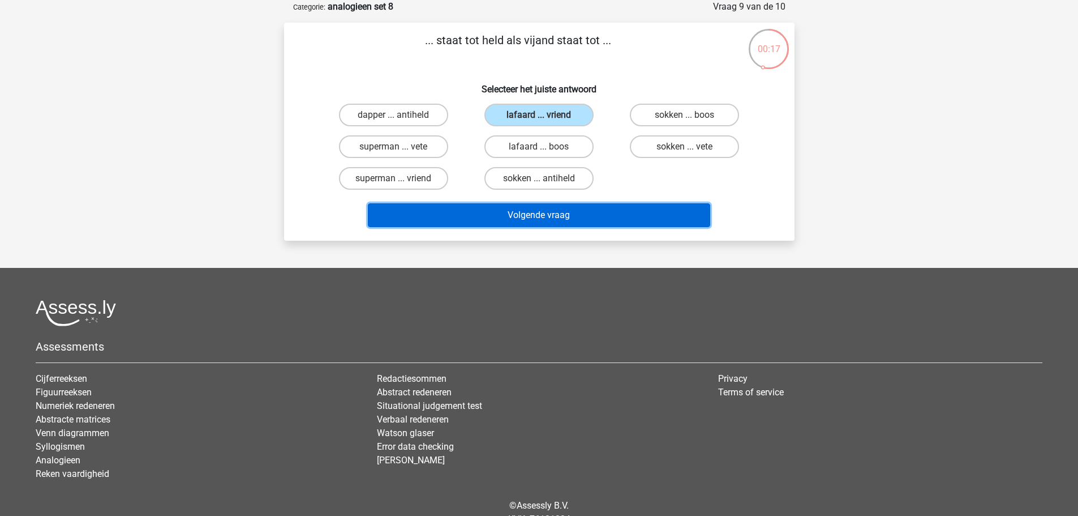
click at [641, 219] on button "Volgende vraag" at bounding box center [539, 215] width 343 height 24
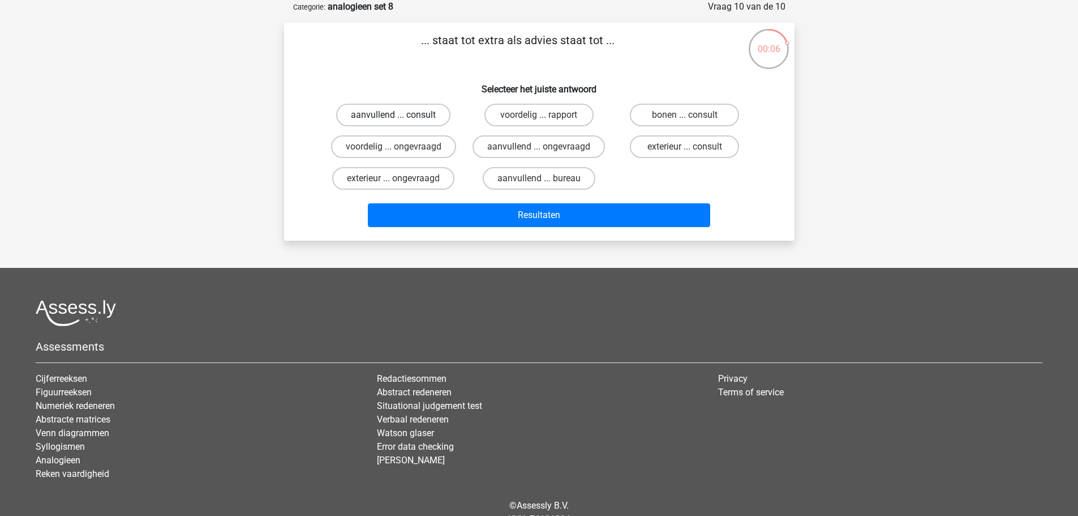
click at [408, 109] on label "aanvullend ... consult" at bounding box center [393, 115] width 114 height 23
click at [401, 115] on input "aanvullend ... consult" at bounding box center [396, 118] width 7 height 7
radio input "true"
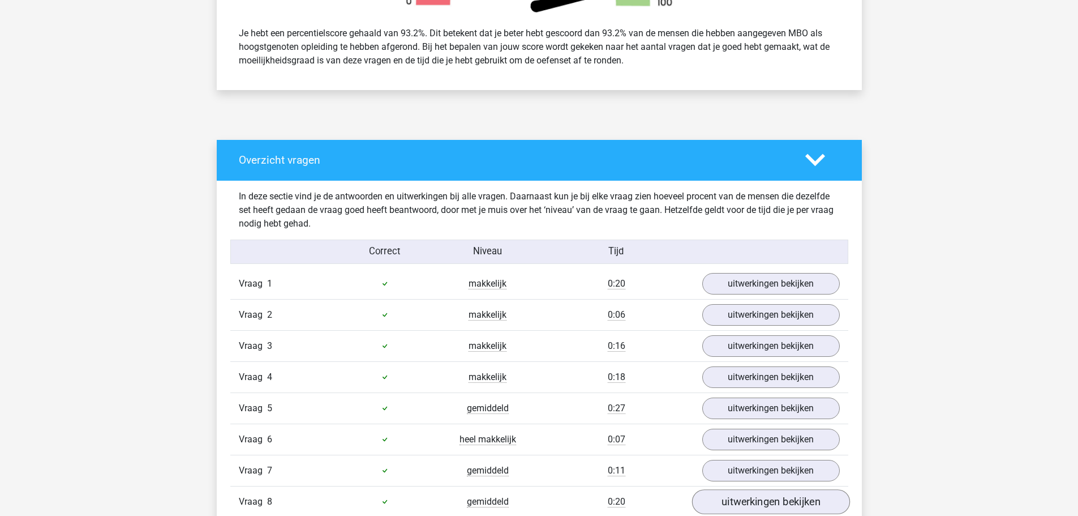
scroll to position [736, 0]
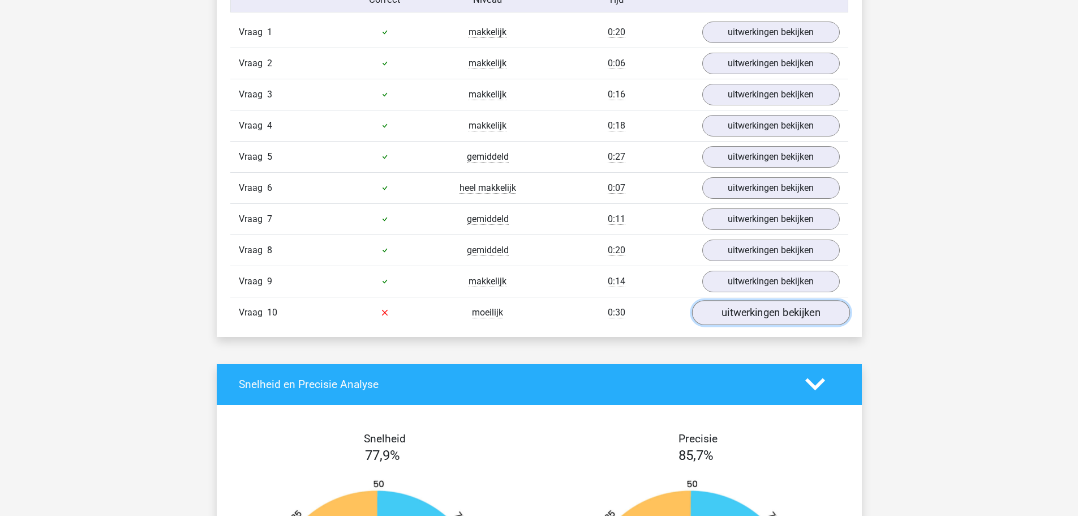
click at [765, 306] on link "uitwerkingen bekijken" at bounding box center [771, 312] width 158 height 25
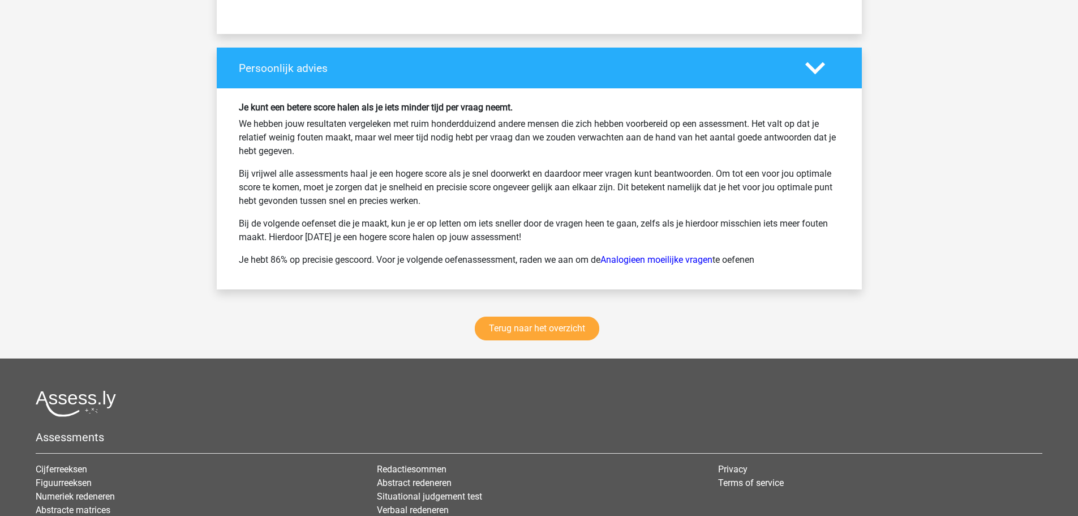
scroll to position [1868, 0]
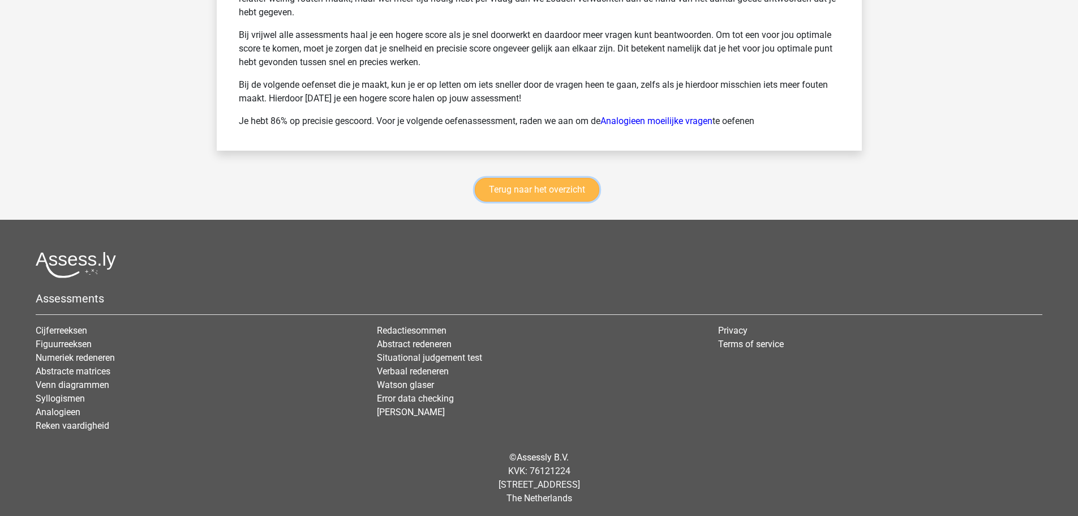
click at [533, 196] on link "Terug naar het overzicht" at bounding box center [537, 190] width 125 height 24
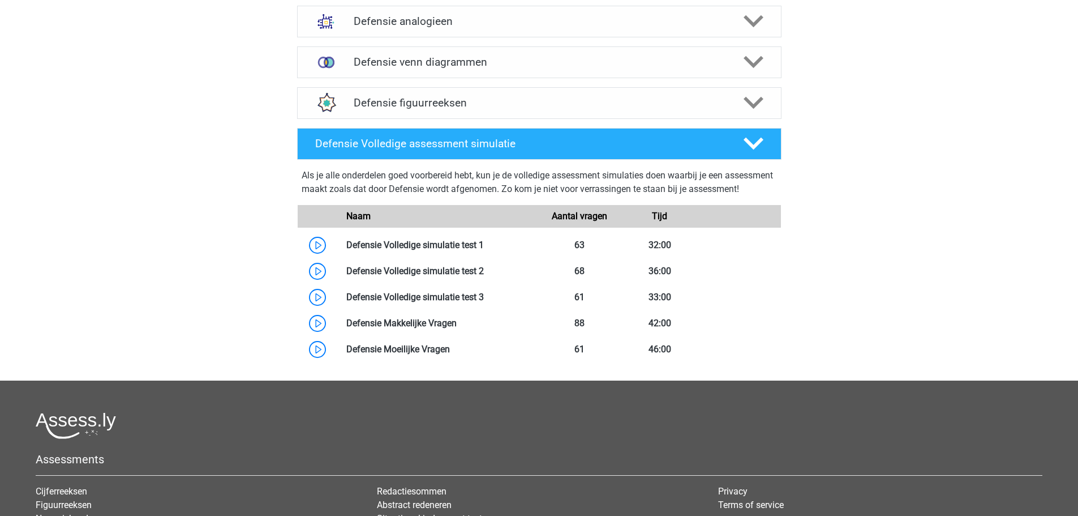
scroll to position [453, 0]
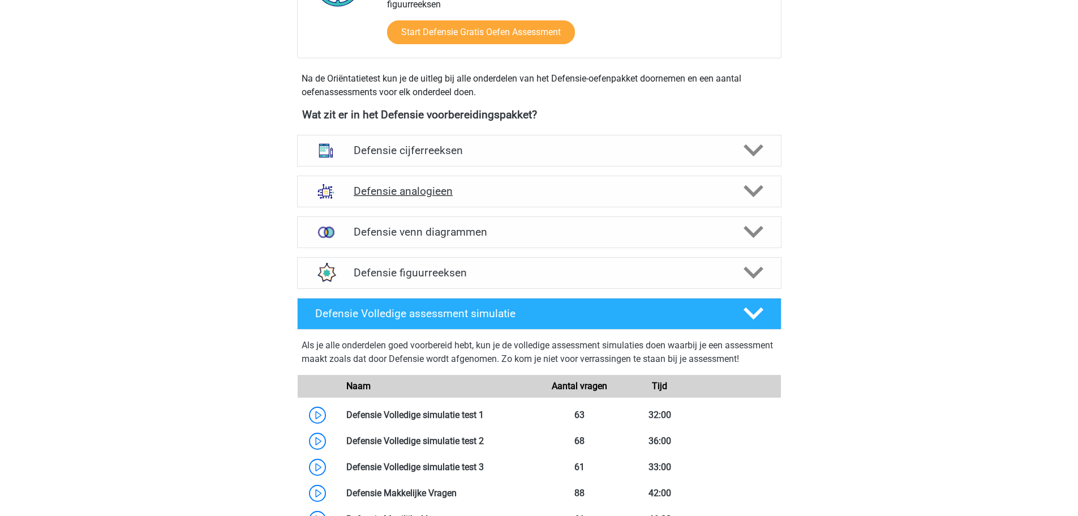
click at [457, 190] on h4 "Defensie analogieen" at bounding box center [539, 191] width 371 height 13
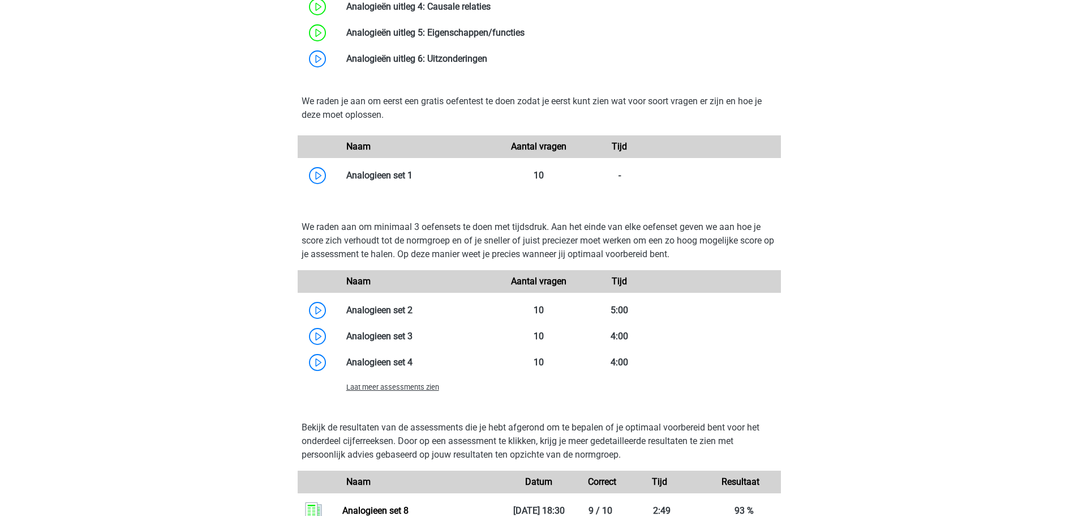
scroll to position [1076, 0]
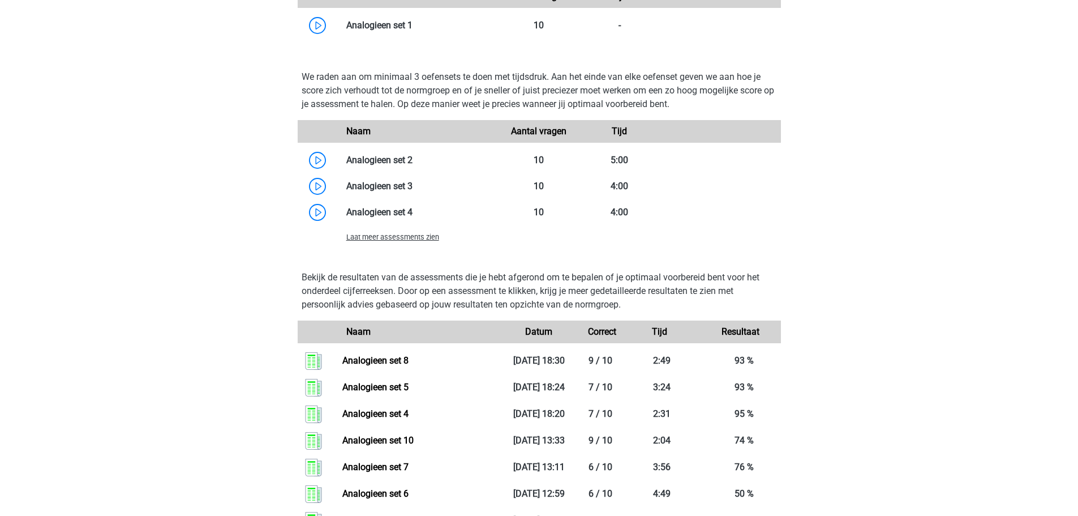
click at [416, 240] on span "Laat meer assessments zien" at bounding box center [392, 237] width 93 height 8
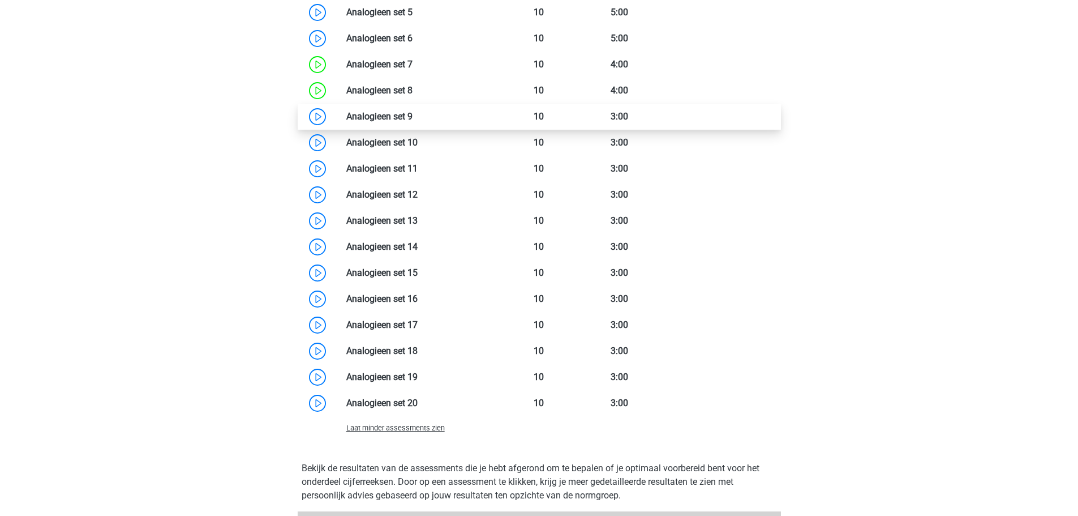
scroll to position [1302, 0]
click at [413, 121] on link at bounding box center [413, 115] width 0 height 11
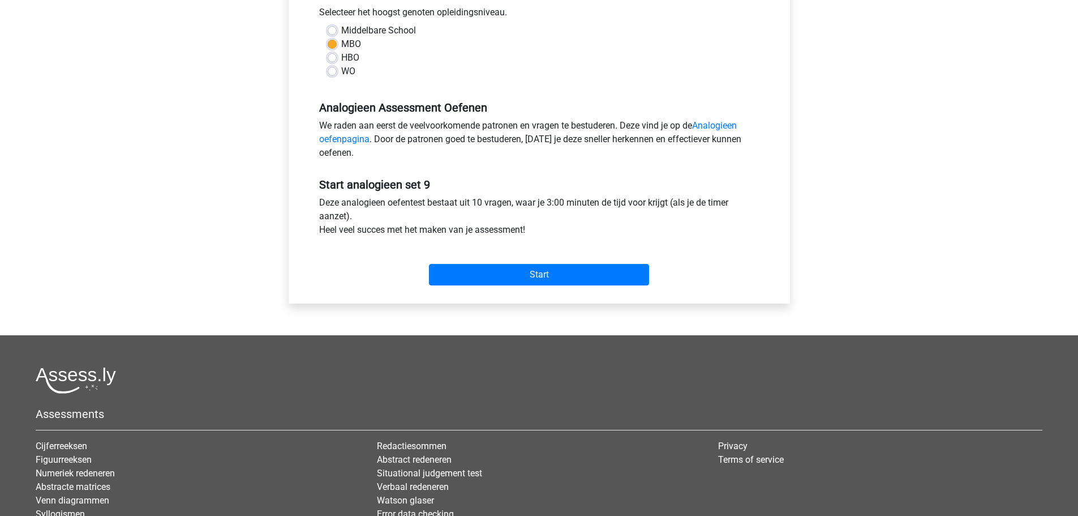
scroll to position [379, 0]
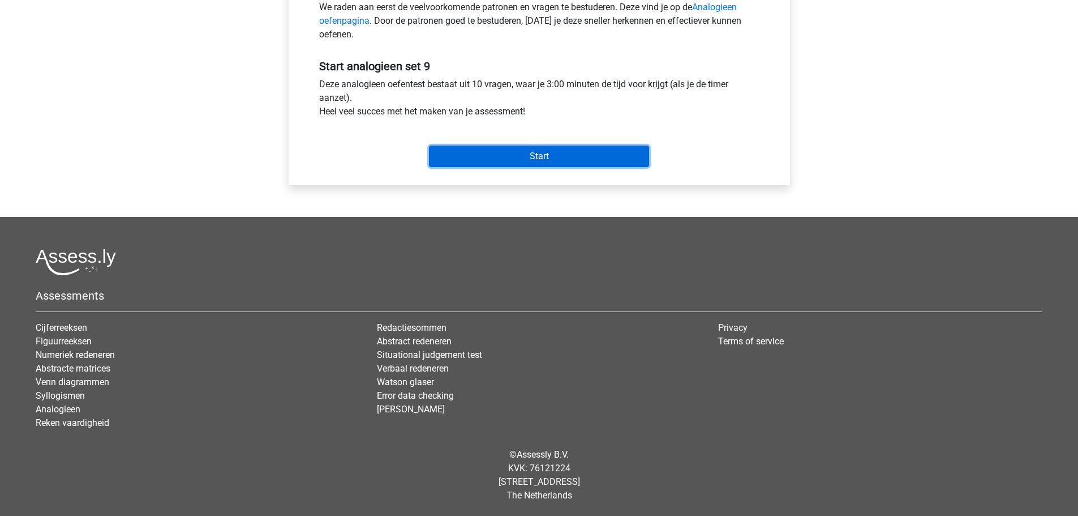
click at [545, 155] on input "Start" at bounding box center [539, 156] width 220 height 22
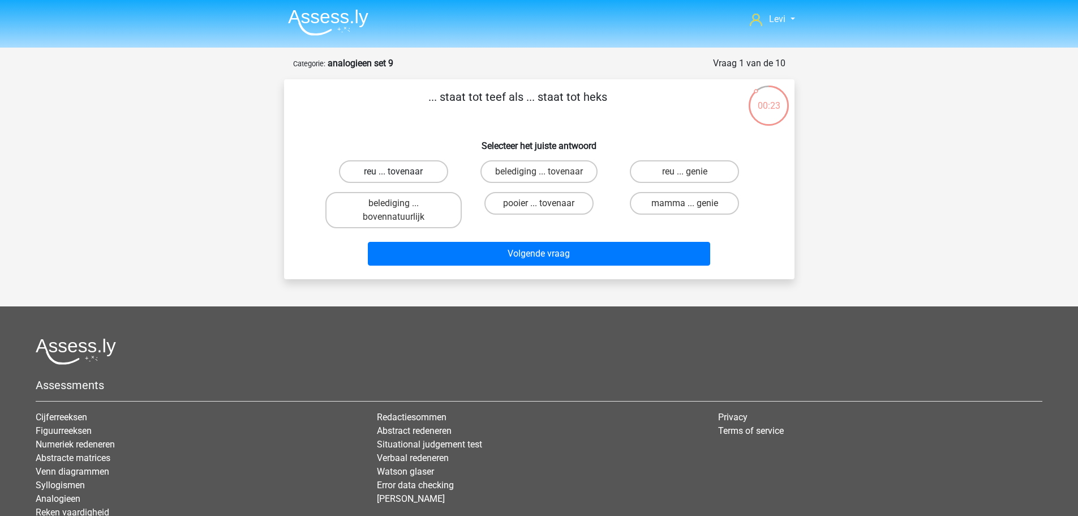
click at [425, 172] on label "reu ... tovenaar" at bounding box center [393, 171] width 109 height 23
click at [401, 172] on input "reu ... tovenaar" at bounding box center [396, 175] width 7 height 7
radio input "true"
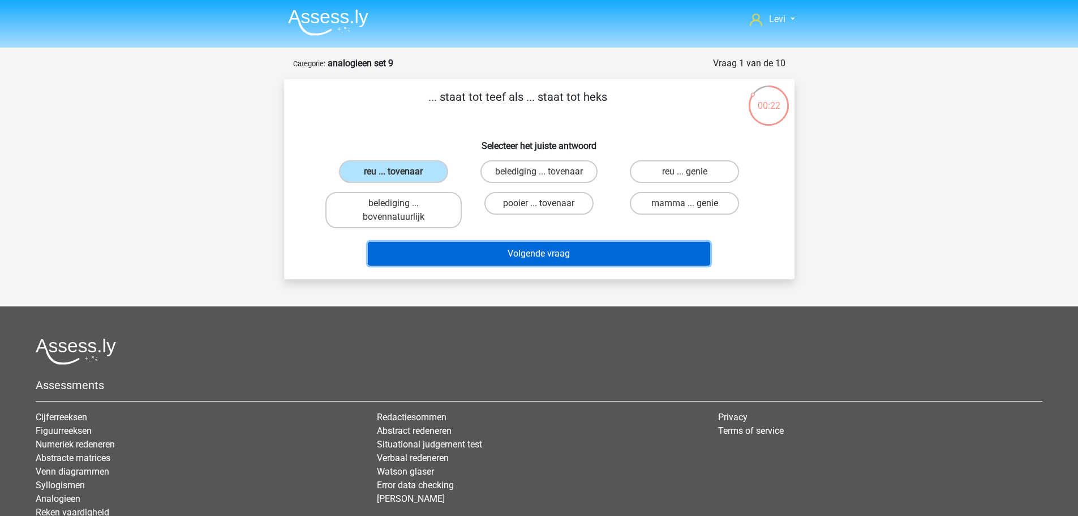
click at [571, 252] on button "Volgende vraag" at bounding box center [539, 254] width 343 height 24
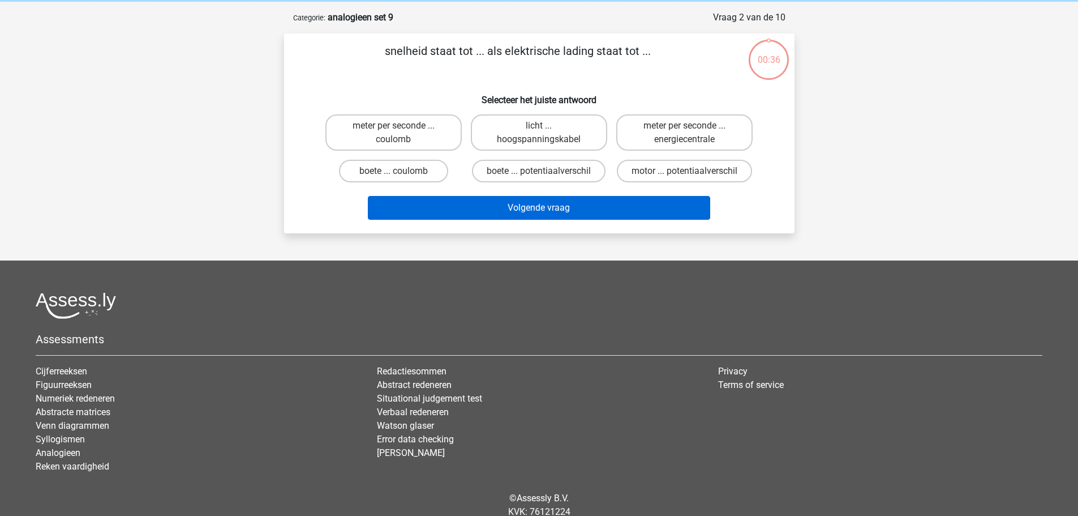
scroll to position [57, 0]
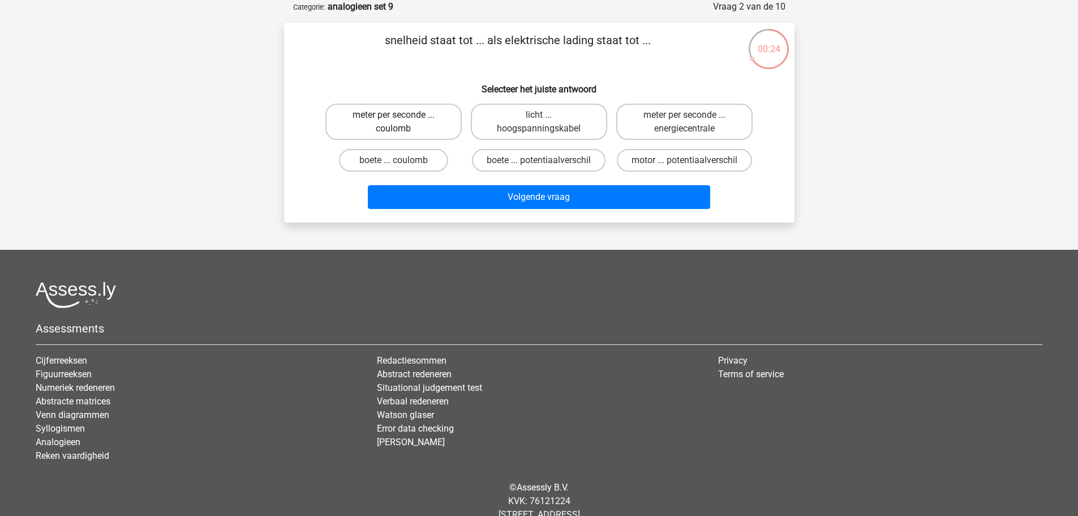
drag, startPoint x: 444, startPoint y: 120, endPoint x: 458, endPoint y: 132, distance: 18.4
click at [444, 121] on label "meter per seconde ... coulomb" at bounding box center [394, 122] width 136 height 36
click at [401, 121] on input "meter per seconde ... coulomb" at bounding box center [396, 118] width 7 height 7
radio input "true"
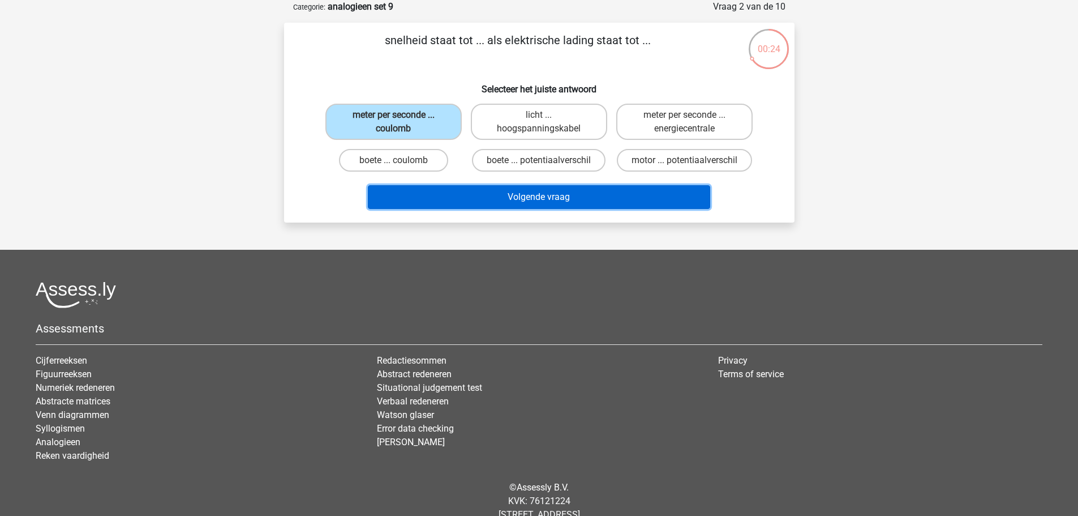
click at [585, 202] on button "Volgende vraag" at bounding box center [539, 197] width 343 height 24
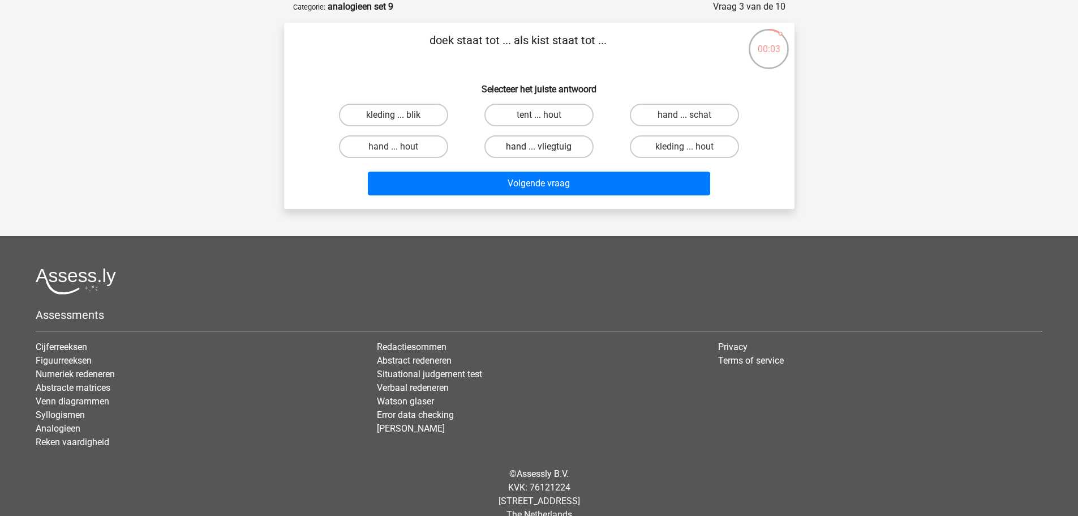
click at [510, 147] on label "hand ... vliegtuig" at bounding box center [539, 146] width 109 height 23
click at [539, 147] on input "hand ... vliegtuig" at bounding box center [542, 150] width 7 height 7
radio input "true"
click at [544, 171] on div "Volgende vraag" at bounding box center [539, 180] width 474 height 37
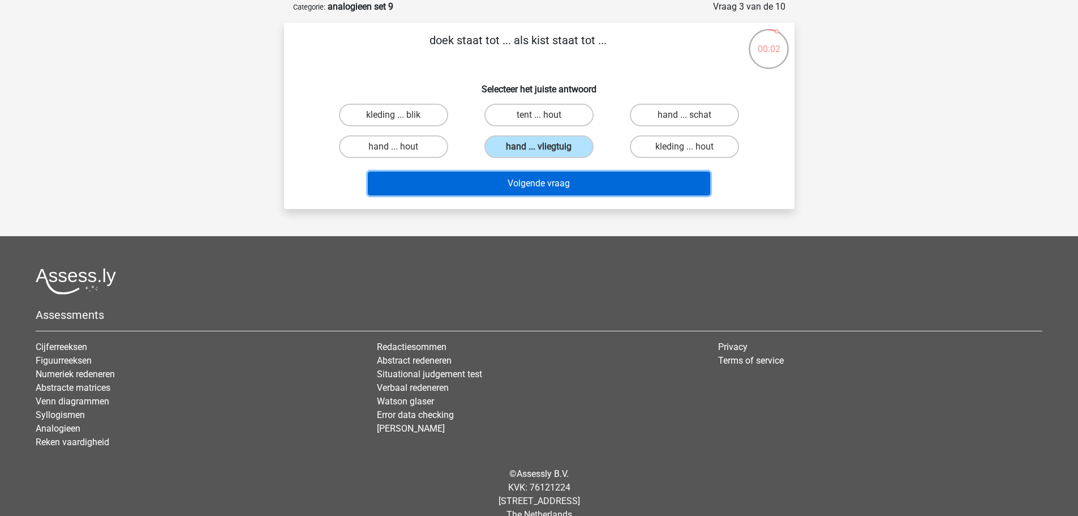
click at [550, 179] on button "Volgende vraag" at bounding box center [539, 184] width 343 height 24
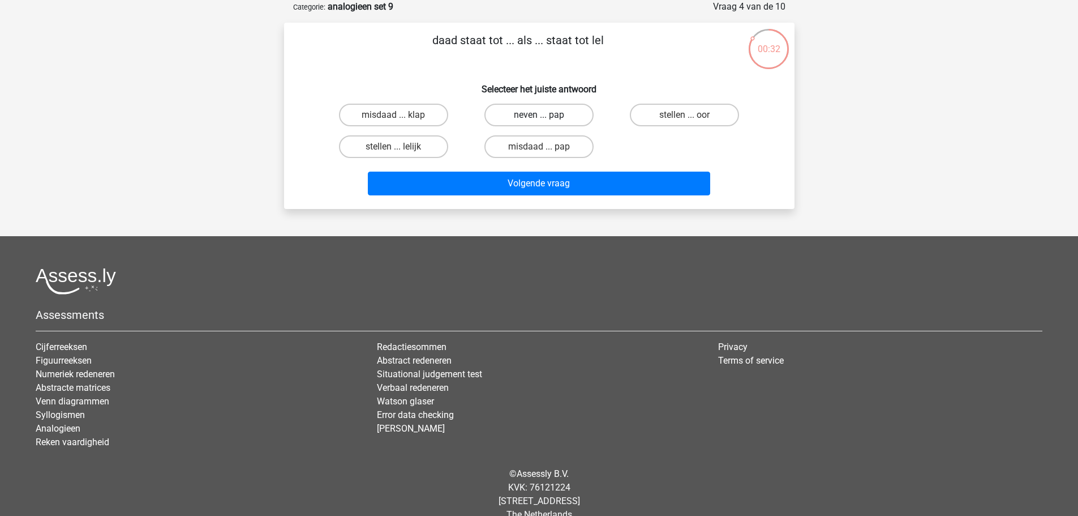
click at [564, 118] on label "neven ... pap" at bounding box center [539, 115] width 109 height 23
click at [546, 118] on input "neven ... pap" at bounding box center [542, 118] width 7 height 7
radio input "true"
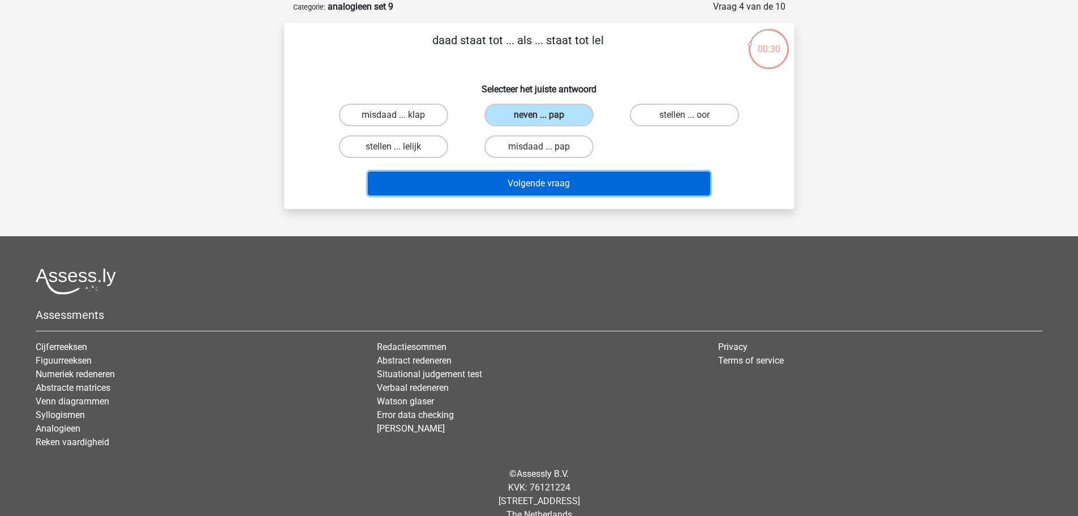
click at [640, 181] on button "Volgende vraag" at bounding box center [539, 184] width 343 height 24
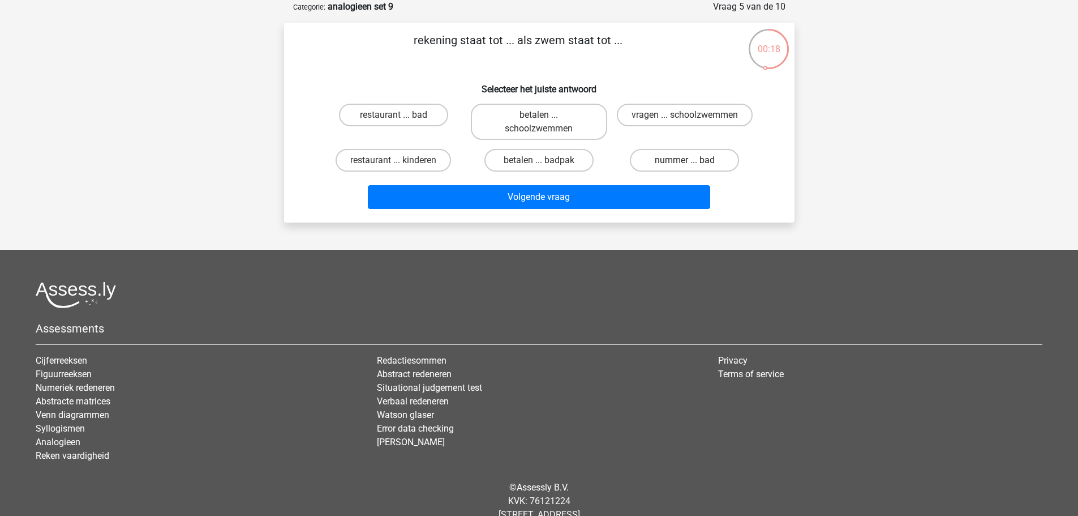
click at [684, 170] on label "nummer ... bad" at bounding box center [684, 160] width 109 height 23
click at [685, 168] on input "nummer ... bad" at bounding box center [688, 163] width 7 height 7
radio input "true"
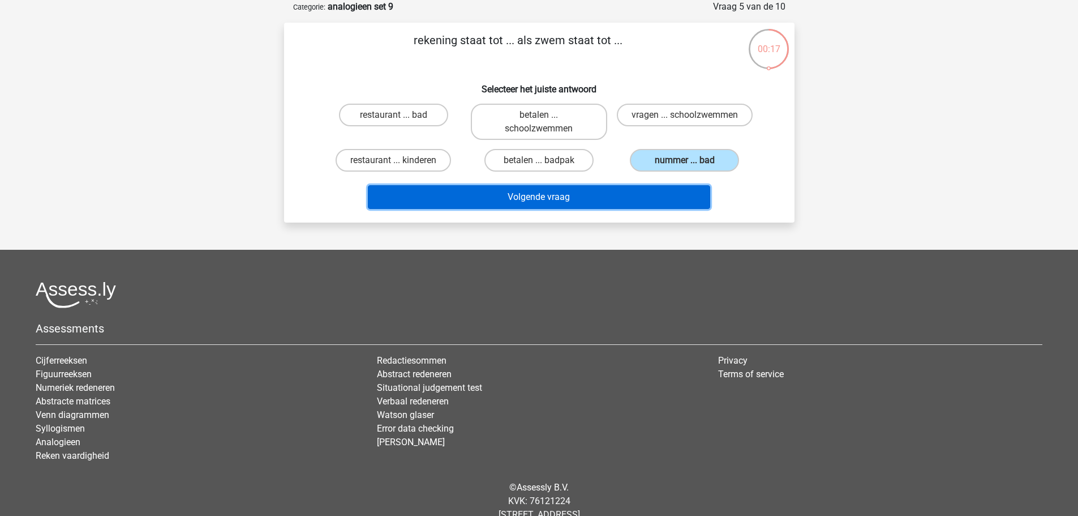
click at [683, 196] on button "Volgende vraag" at bounding box center [539, 197] width 343 height 24
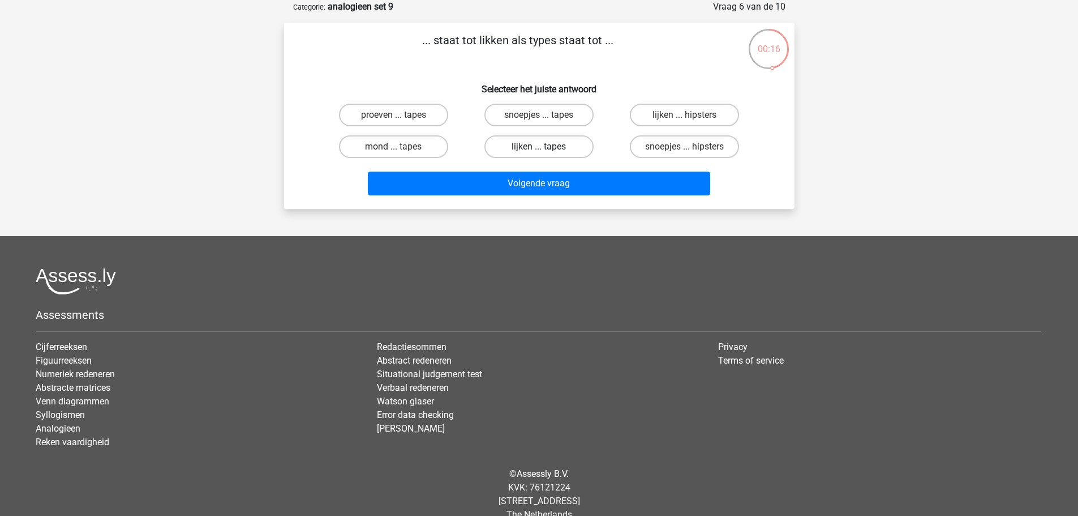
click at [562, 141] on label "lijken ... tapes" at bounding box center [539, 146] width 109 height 23
click at [546, 147] on input "lijken ... tapes" at bounding box center [542, 150] width 7 height 7
radio input "true"
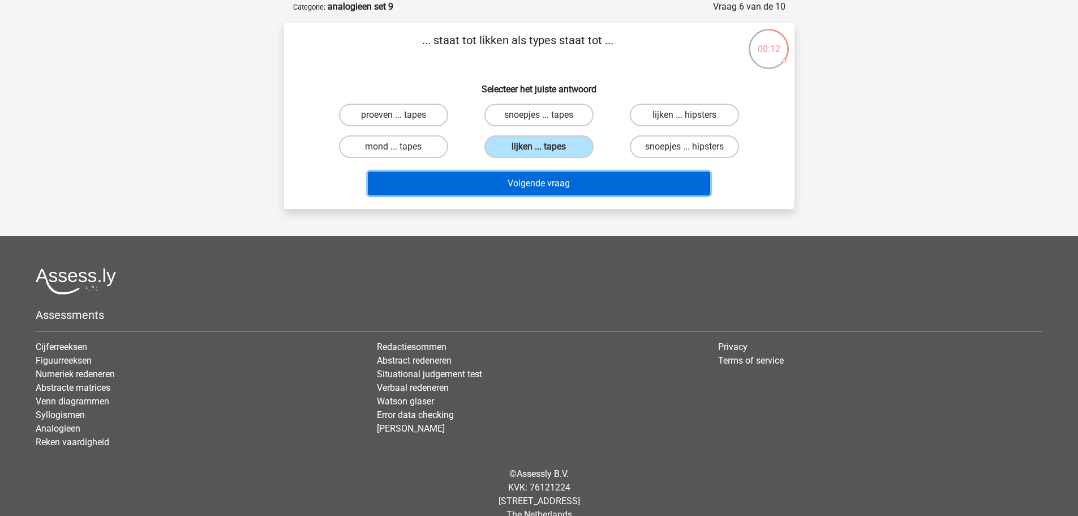
click at [615, 194] on button "Volgende vraag" at bounding box center [539, 184] width 343 height 24
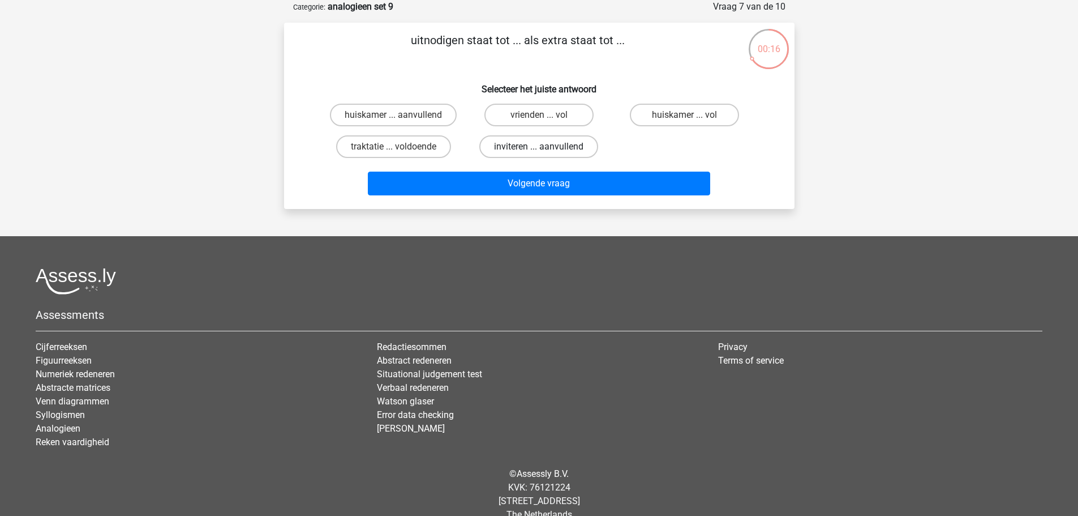
click at [573, 153] on label "inviteren ... aanvullend" at bounding box center [539, 146] width 119 height 23
click at [546, 153] on input "inviteren ... aanvullend" at bounding box center [542, 150] width 7 height 7
radio input "true"
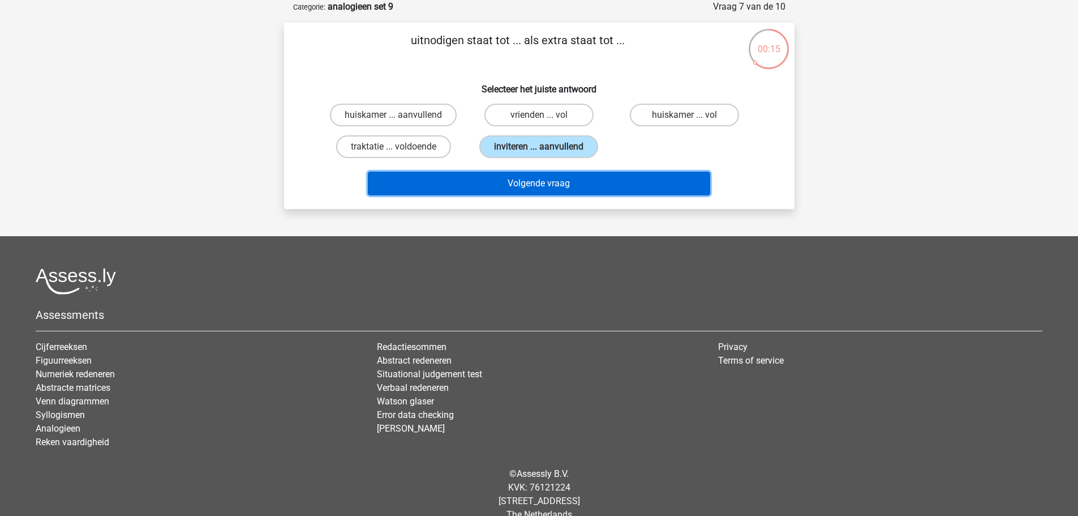
click at [601, 186] on button "Volgende vraag" at bounding box center [539, 184] width 343 height 24
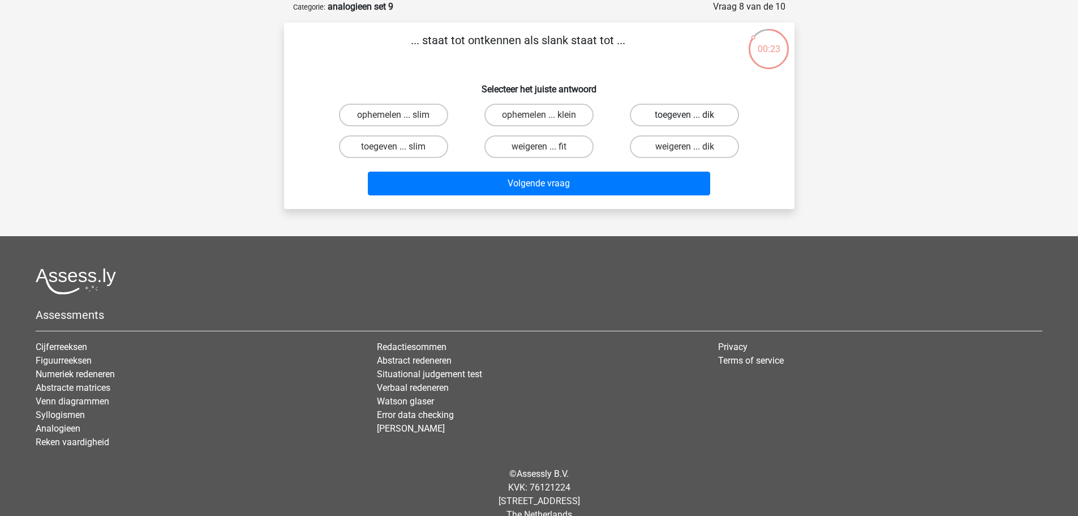
drag, startPoint x: 699, startPoint y: 120, endPoint x: 707, endPoint y: 126, distance: 10.1
click at [707, 123] on label "toegeven ... dik" at bounding box center [684, 115] width 109 height 23
click at [692, 122] on input "toegeven ... dik" at bounding box center [688, 118] width 7 height 7
radio input "true"
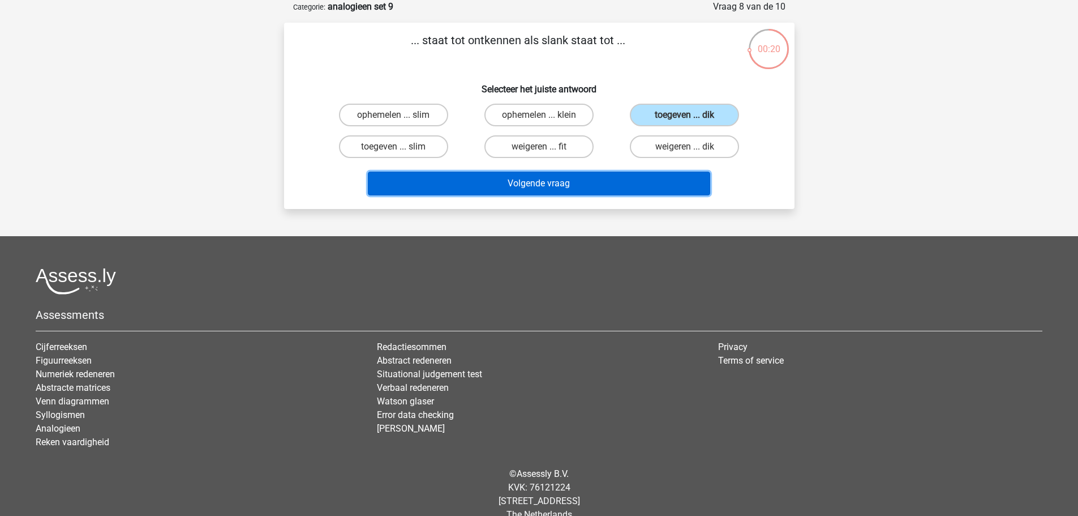
click at [670, 184] on button "Volgende vraag" at bounding box center [539, 184] width 343 height 24
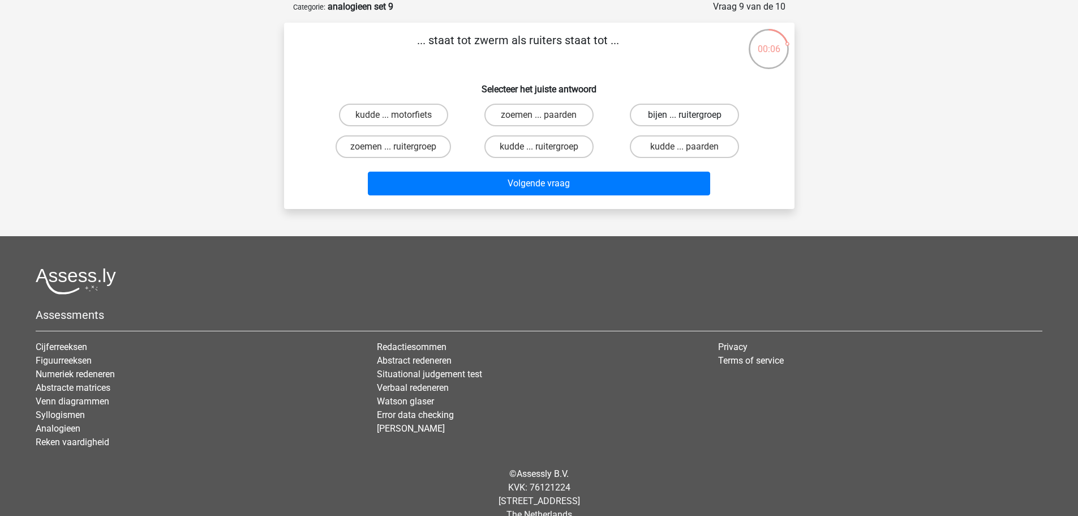
click at [680, 118] on label "bijen ... ruitergroep" at bounding box center [684, 115] width 109 height 23
click at [685, 118] on input "bijen ... ruitergroep" at bounding box center [688, 118] width 7 height 7
radio input "true"
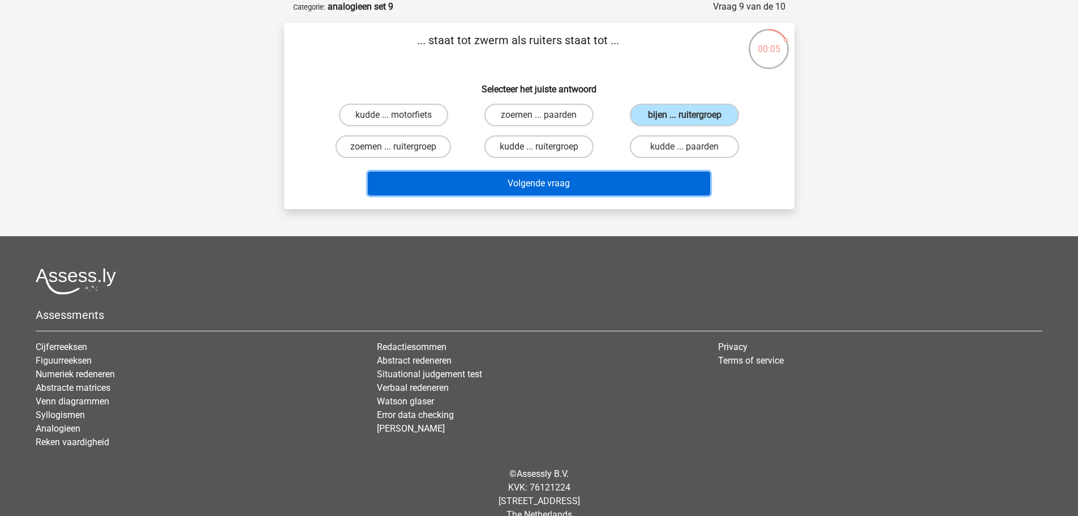
click at [684, 176] on button "Volgende vraag" at bounding box center [539, 184] width 343 height 24
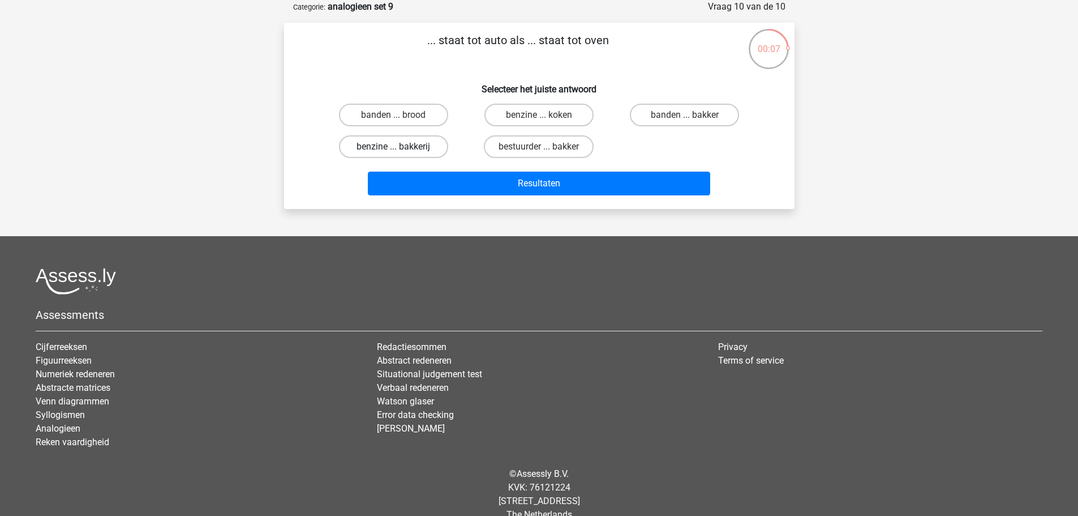
click at [431, 147] on label "benzine ... bakkerij" at bounding box center [393, 146] width 109 height 23
click at [401, 147] on input "benzine ... bakkerij" at bounding box center [396, 150] width 7 height 7
radio input "true"
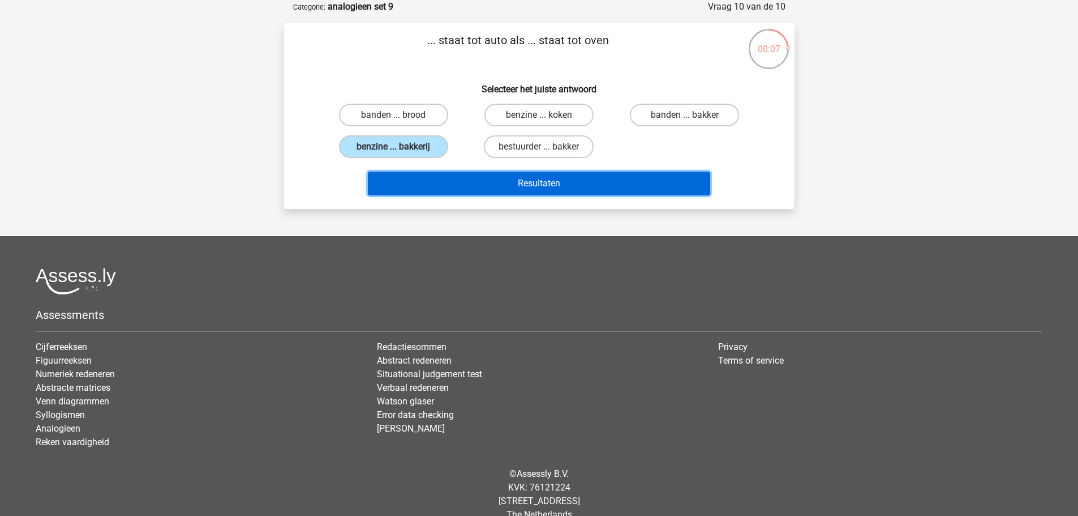
click at [485, 190] on button "Resultaten" at bounding box center [539, 184] width 343 height 24
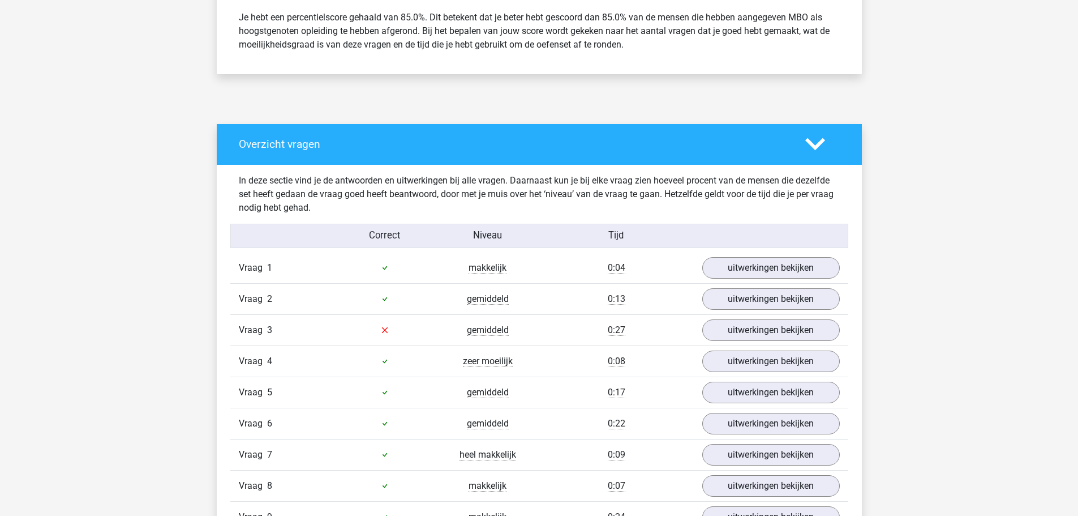
scroll to position [623, 0]
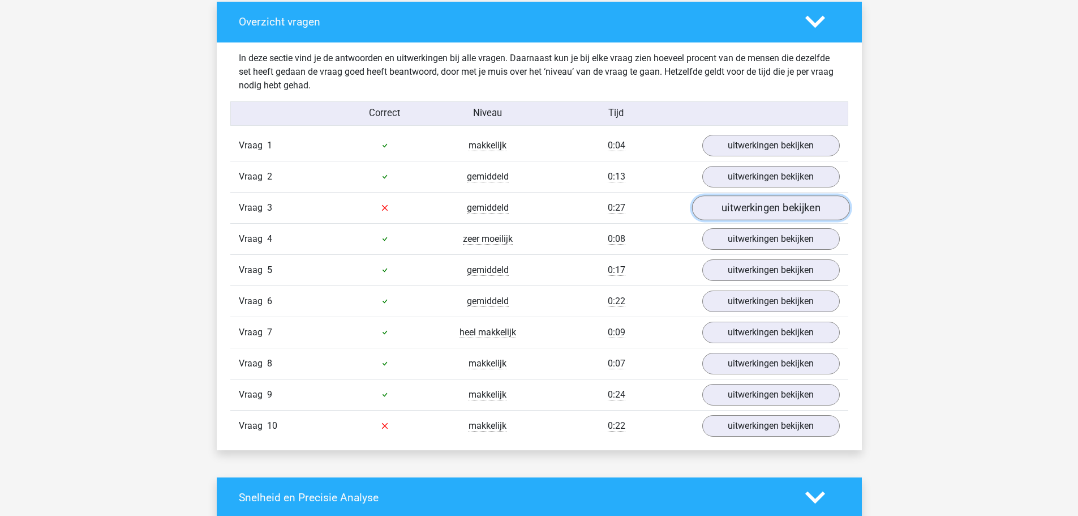
click at [724, 213] on link "uitwerkingen bekijken" at bounding box center [771, 207] width 158 height 25
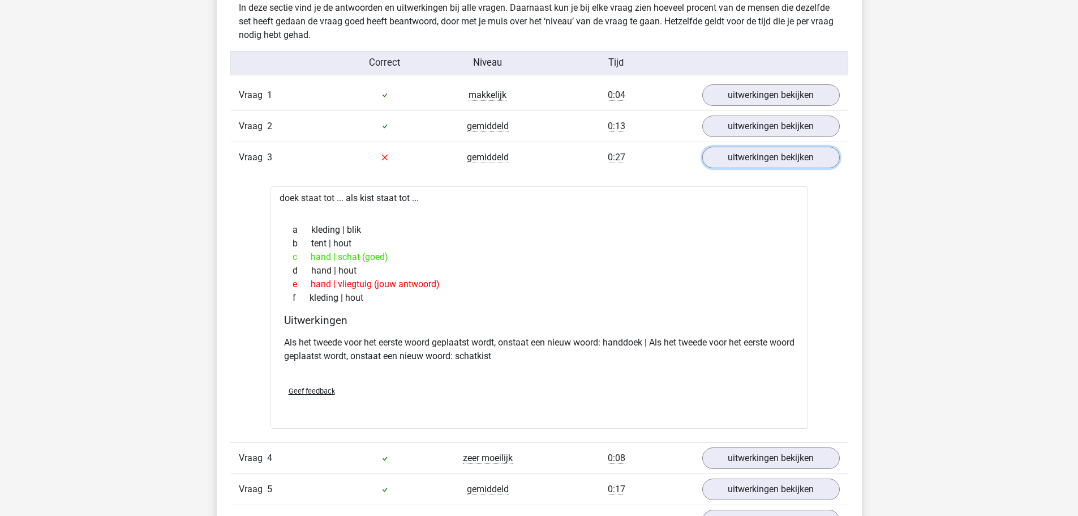
scroll to position [736, 0]
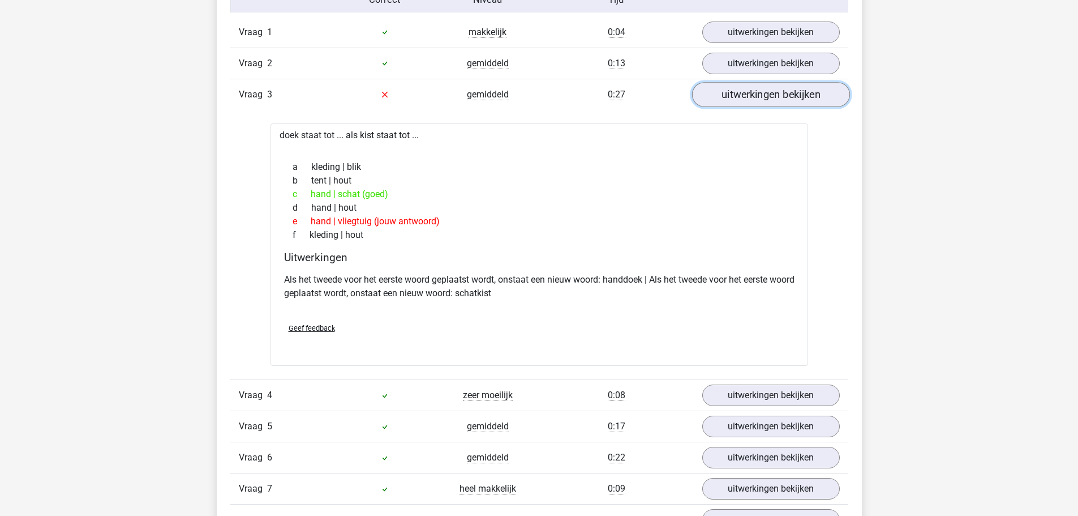
click at [741, 99] on link "uitwerkingen bekijken" at bounding box center [771, 94] width 158 height 25
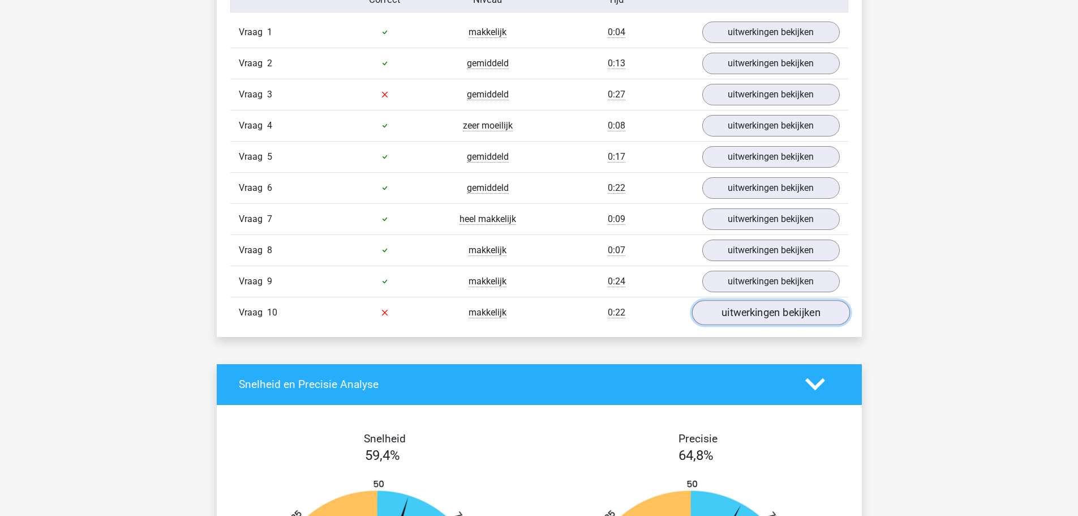
click at [755, 305] on link "uitwerkingen bekijken" at bounding box center [771, 312] width 158 height 25
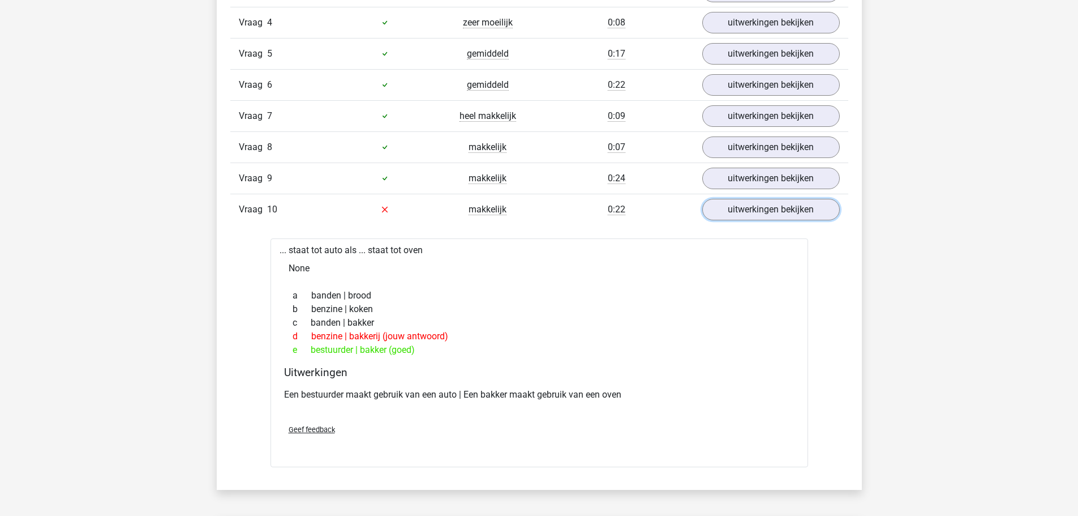
scroll to position [849, 0]
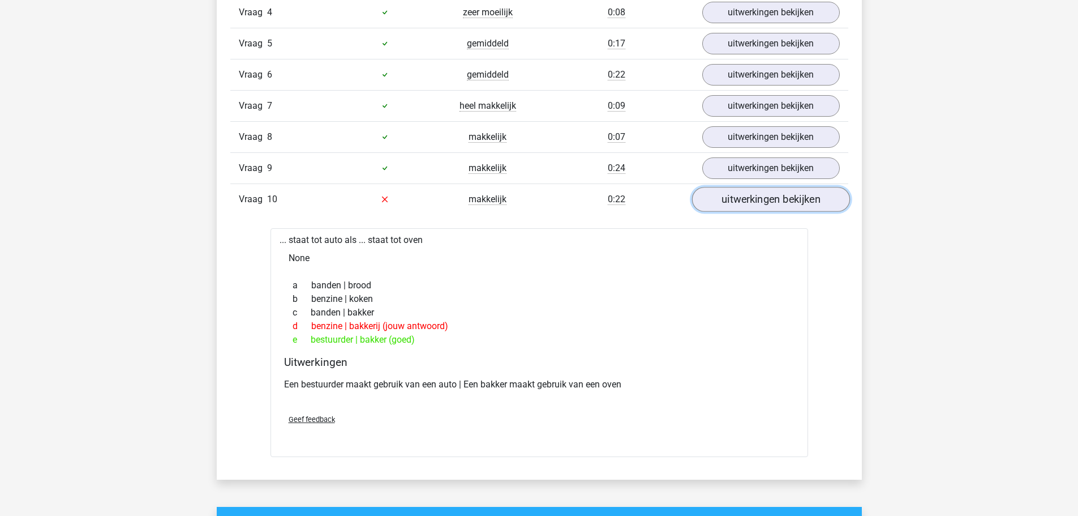
click at [726, 208] on link "uitwerkingen bekijken" at bounding box center [771, 199] width 158 height 25
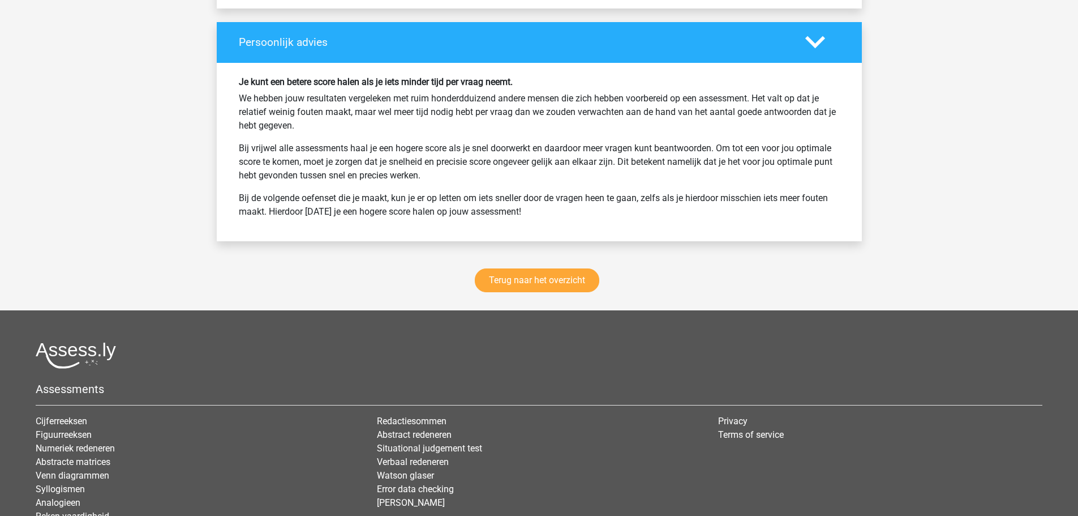
scroll to position [1472, 0]
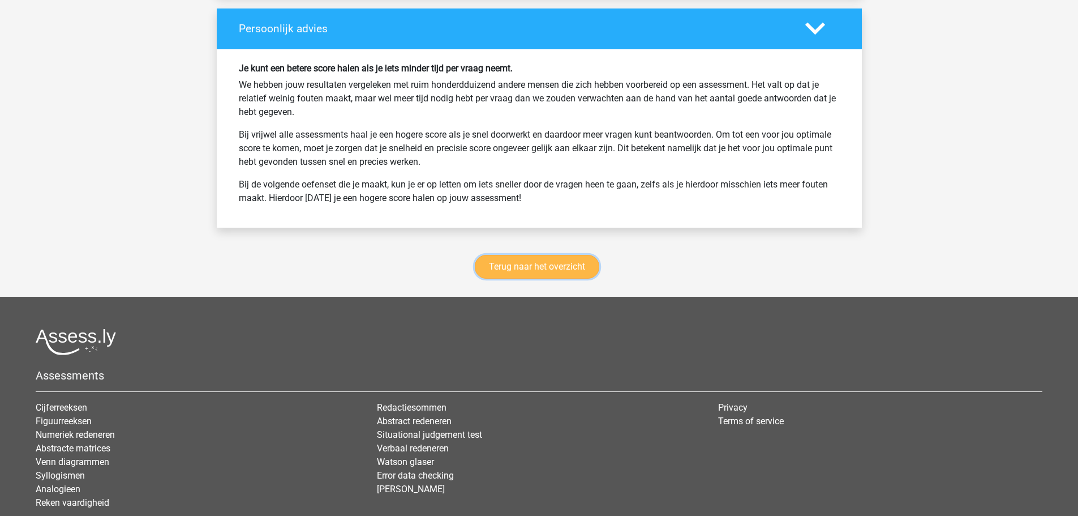
click at [573, 266] on link "Terug naar het overzicht" at bounding box center [537, 267] width 125 height 24
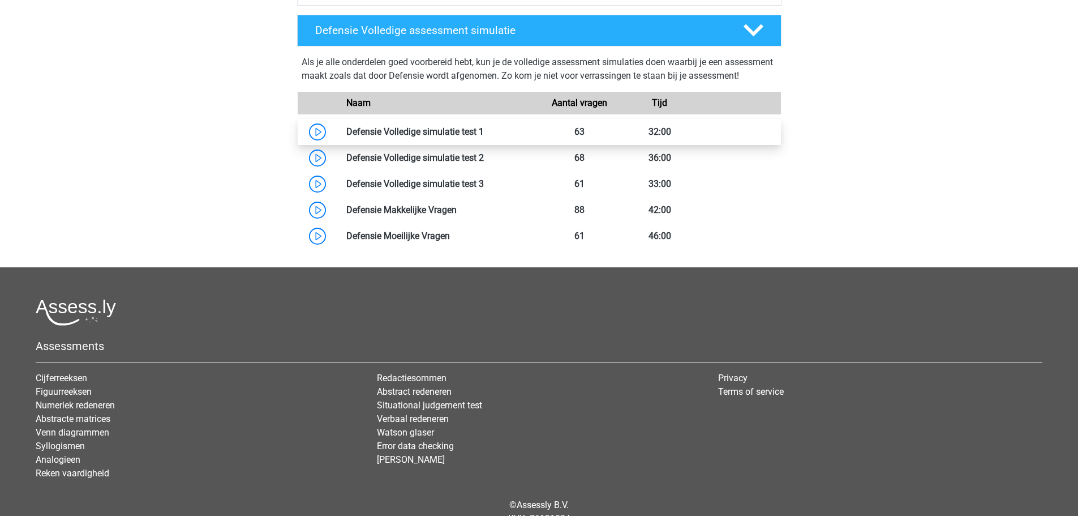
scroll to position [453, 0]
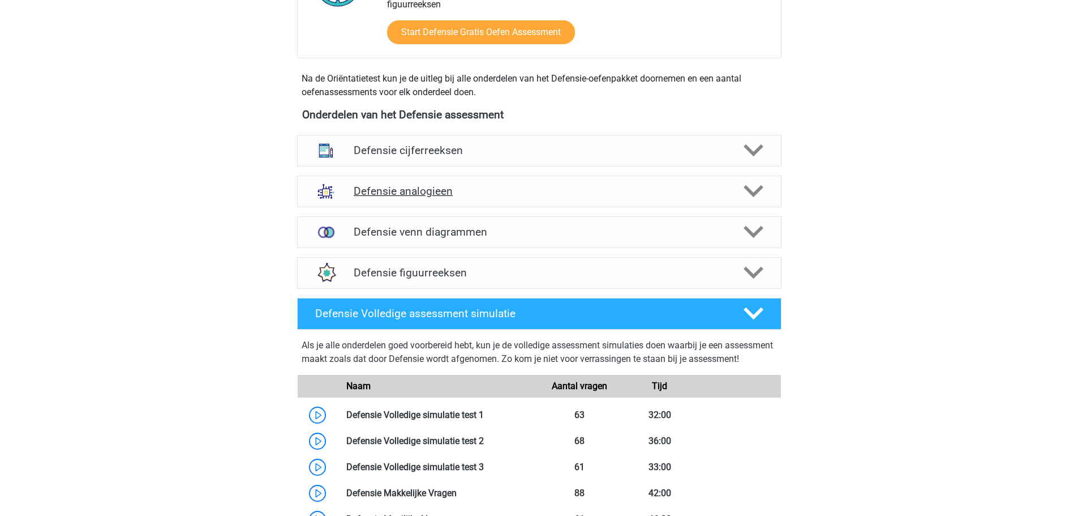
click at [425, 181] on div "Defensie analogieen" at bounding box center [539, 191] width 485 height 32
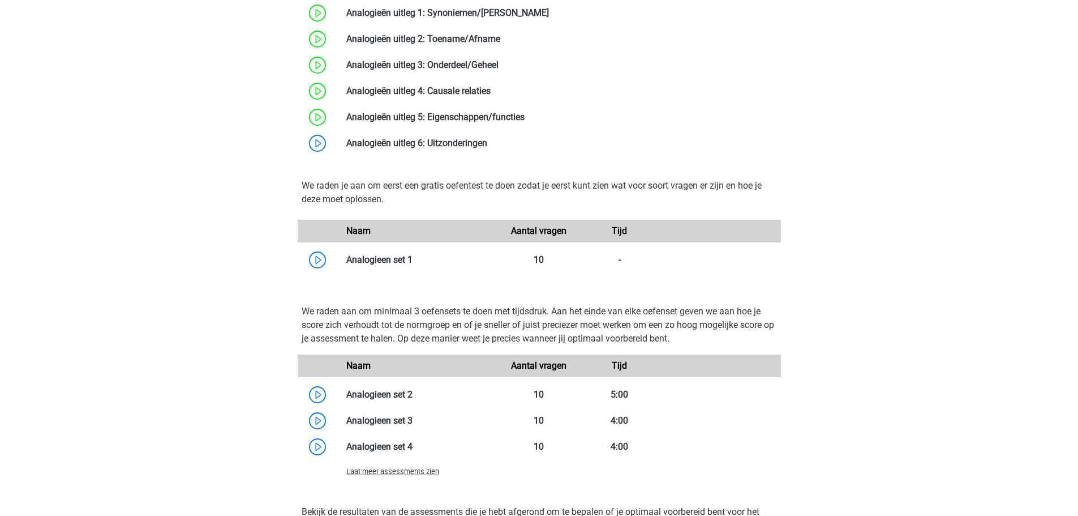
scroll to position [962, 0]
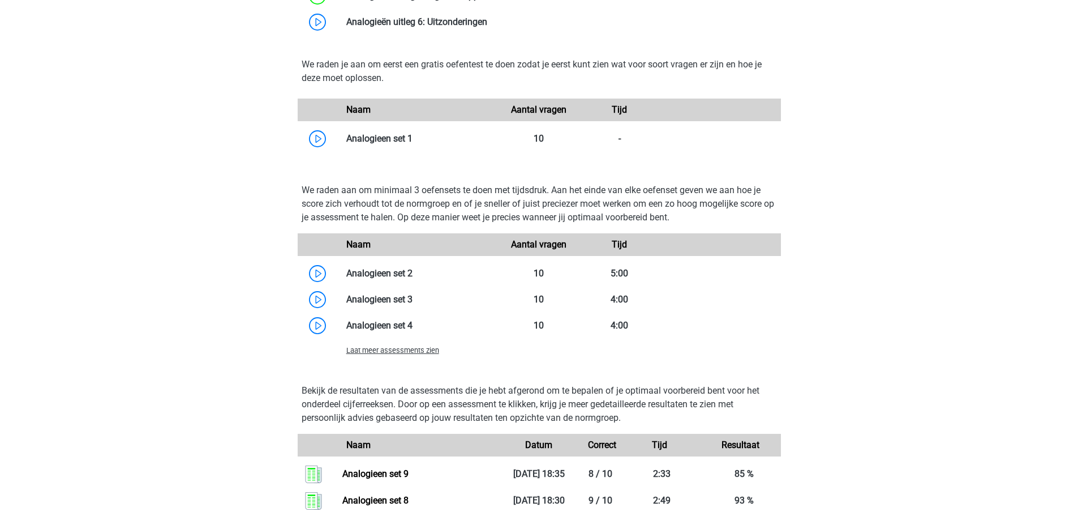
click at [405, 351] on span "Laat meer assessments zien" at bounding box center [392, 350] width 93 height 8
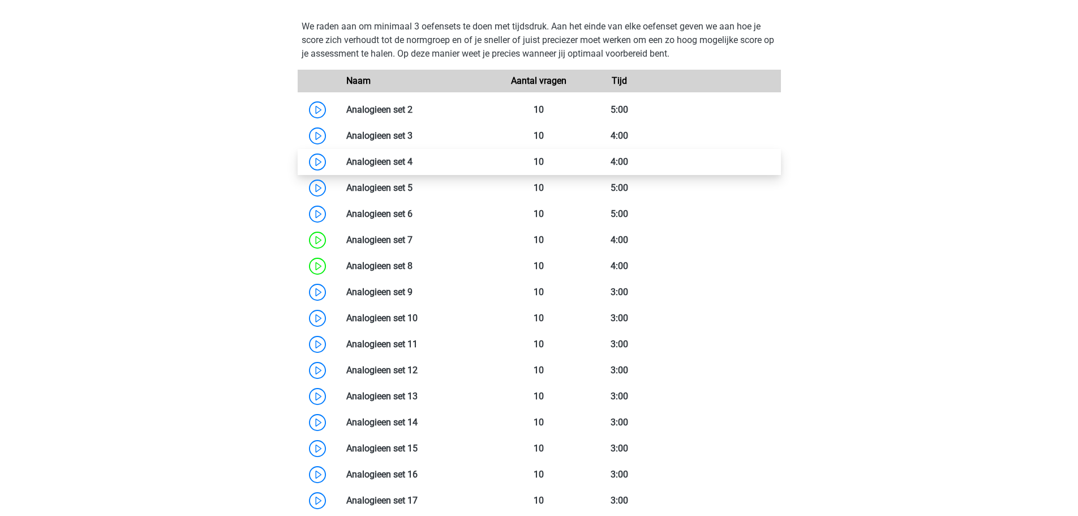
scroll to position [1132, 0]
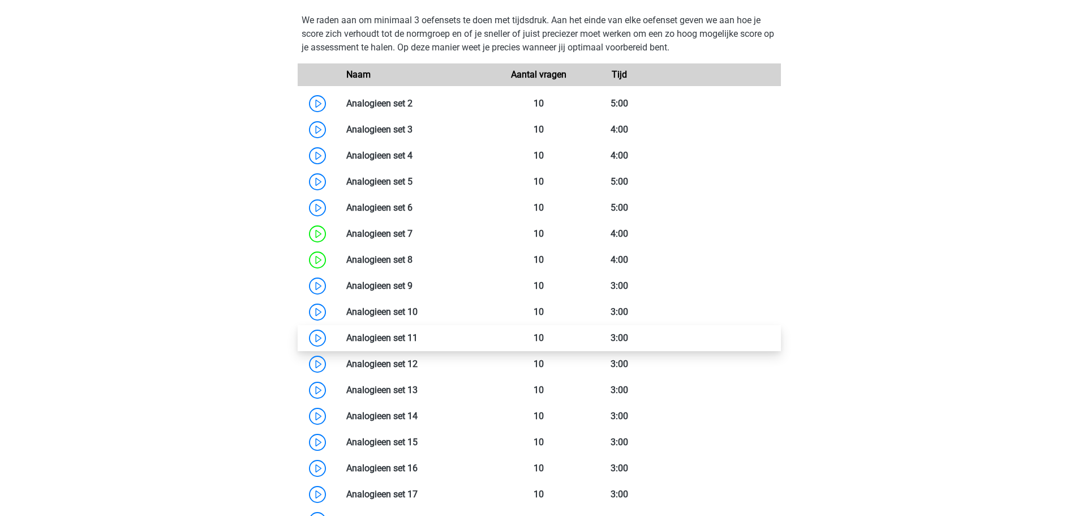
click at [418, 336] on link at bounding box center [418, 337] width 0 height 11
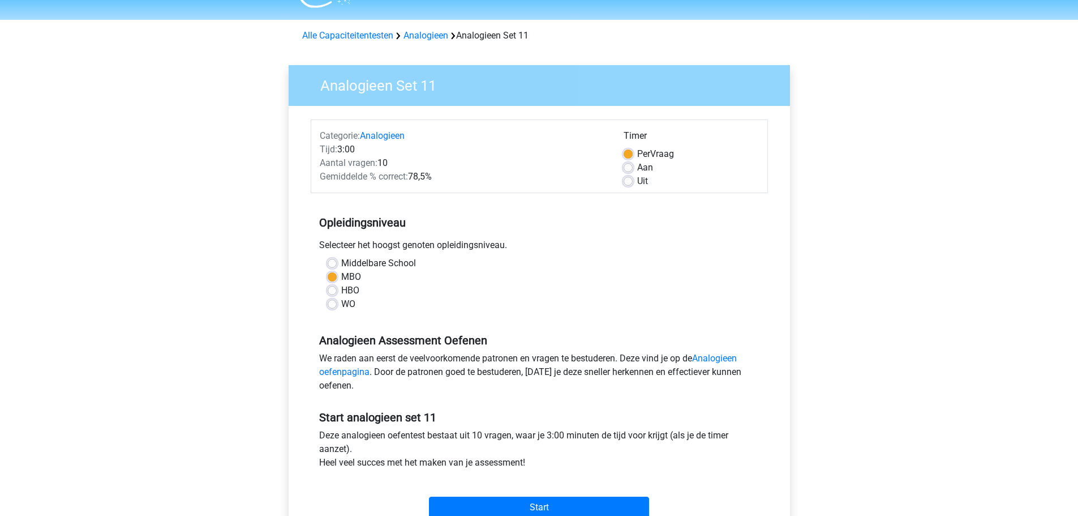
scroll to position [340, 0]
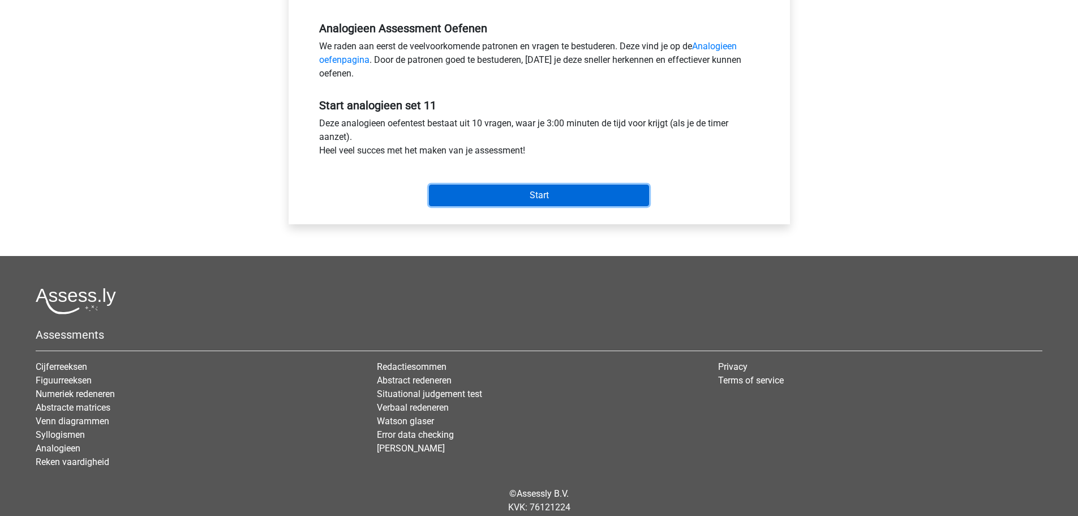
click at [499, 198] on input "Start" at bounding box center [539, 196] width 220 height 22
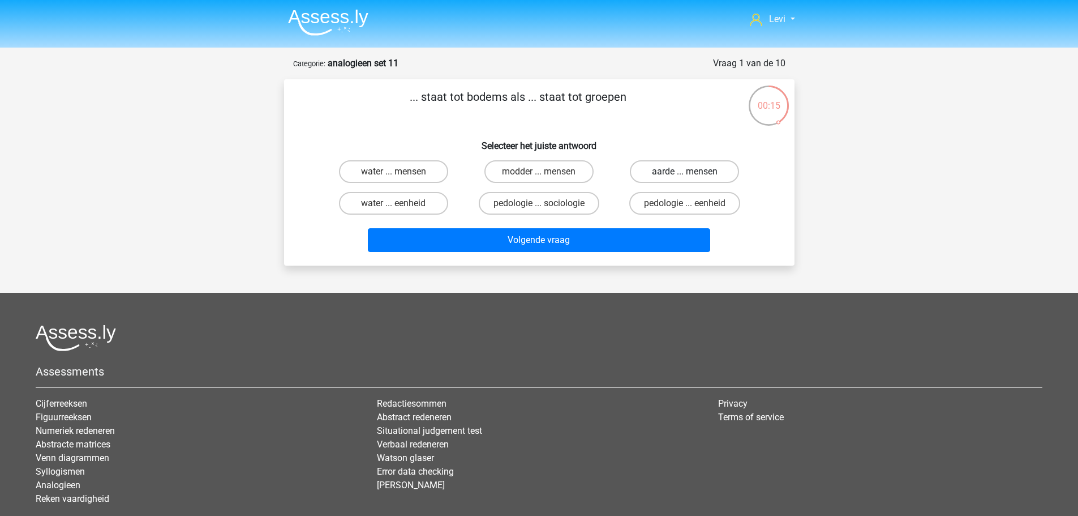
click at [677, 178] on label "aarde ... mensen" at bounding box center [684, 171] width 109 height 23
click at [685, 178] on input "aarde ... mensen" at bounding box center [688, 175] width 7 height 7
radio input "true"
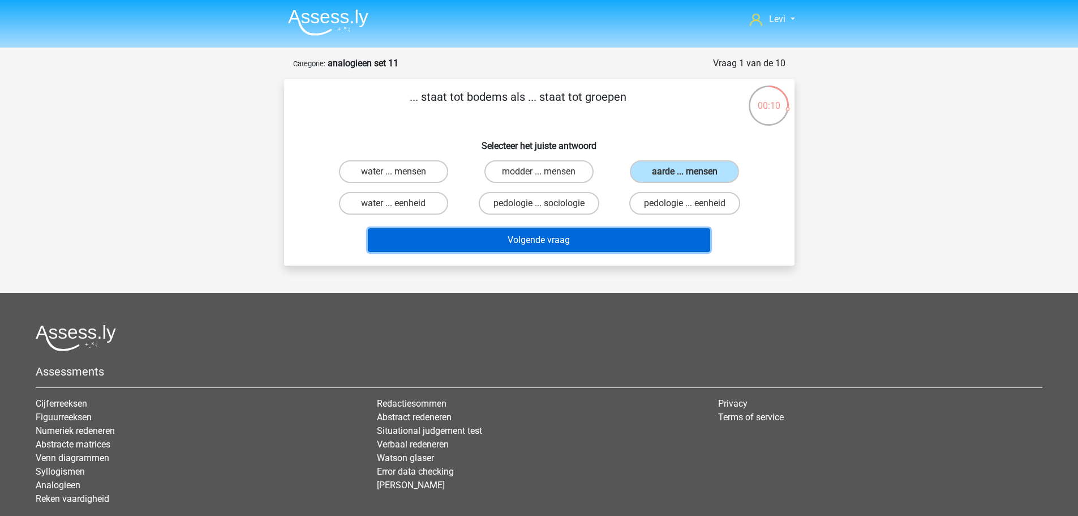
click at [676, 245] on button "Volgende vraag" at bounding box center [539, 240] width 343 height 24
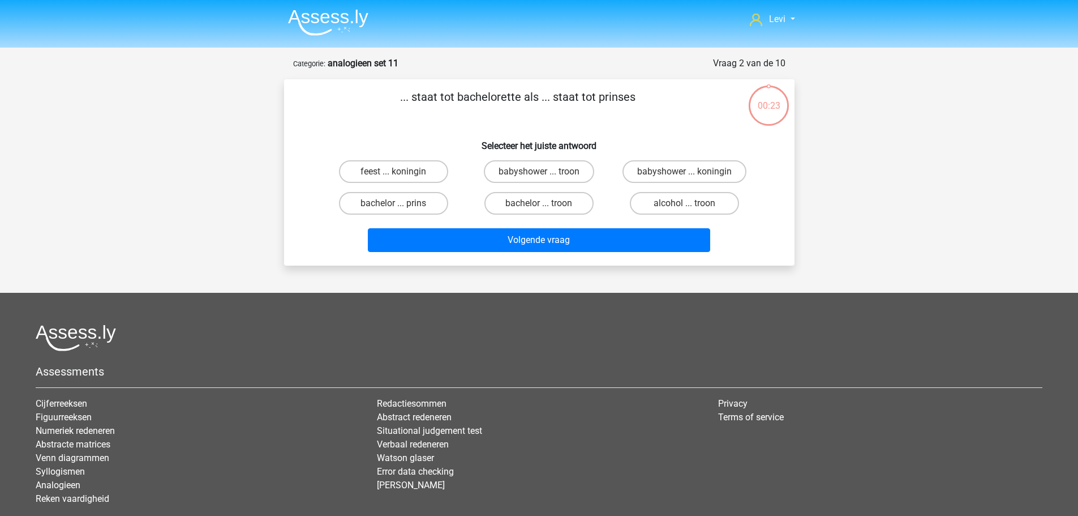
scroll to position [57, 0]
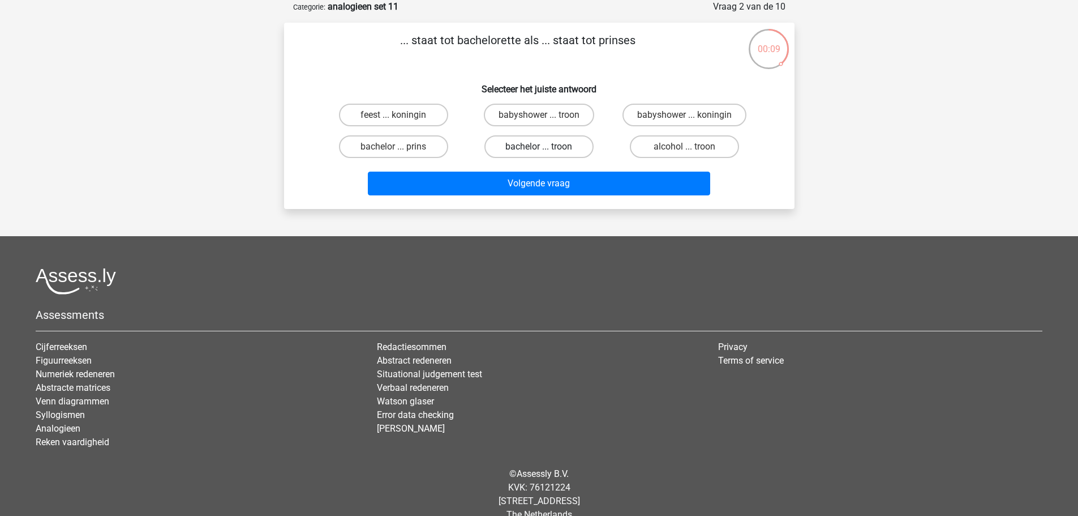
click at [542, 143] on label "bachelor ... troon" at bounding box center [539, 146] width 109 height 23
click at [542, 147] on input "bachelor ... troon" at bounding box center [542, 150] width 7 height 7
radio input "true"
click at [422, 155] on label "bachelor ... prins" at bounding box center [393, 146] width 109 height 23
click at [401, 154] on input "bachelor ... prins" at bounding box center [396, 150] width 7 height 7
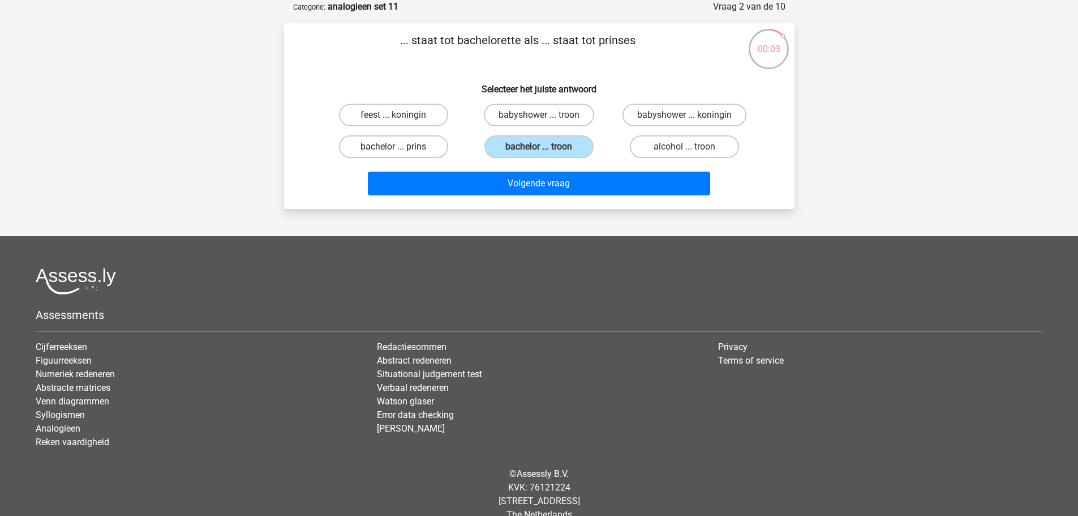
radio input "true"
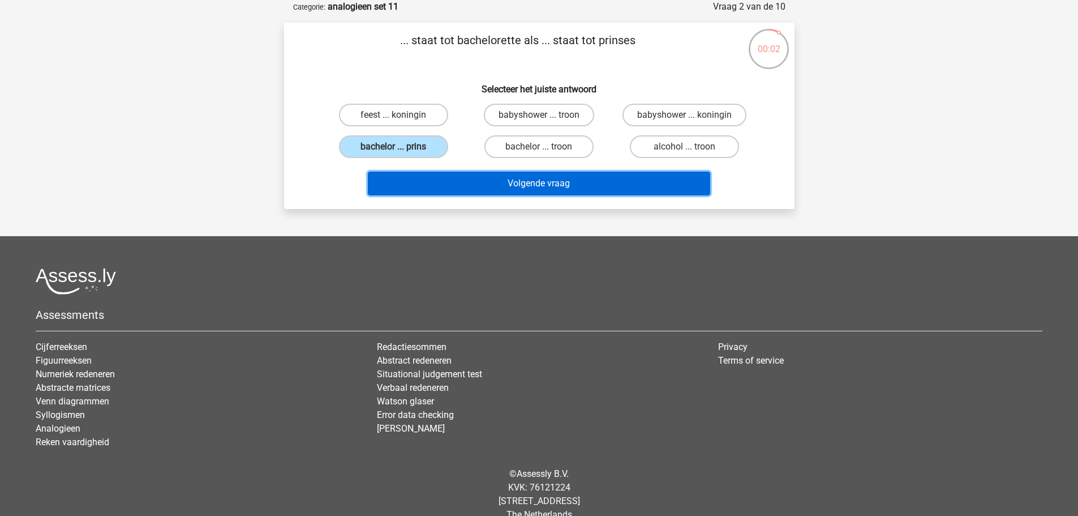
click at [470, 185] on button "Volgende vraag" at bounding box center [539, 184] width 343 height 24
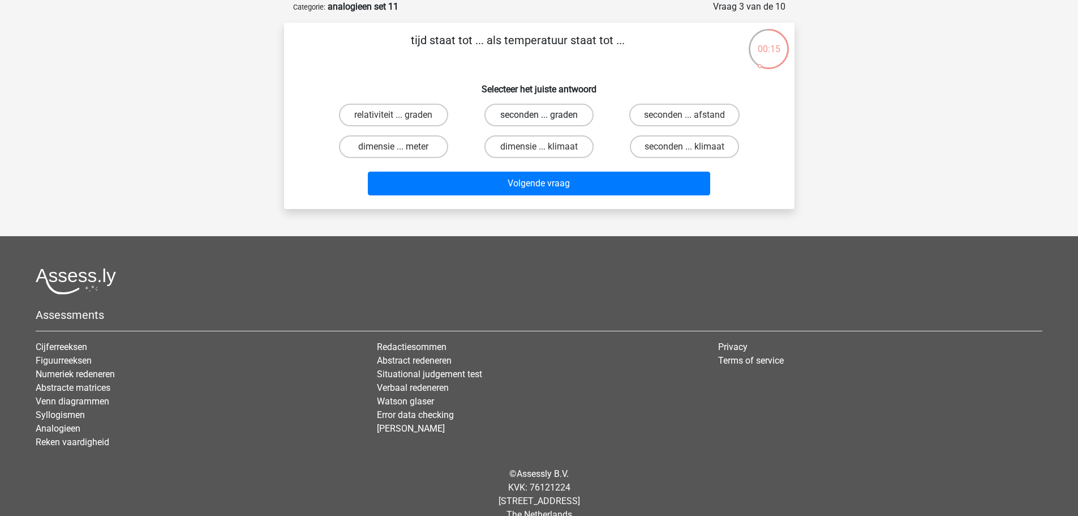
click at [529, 118] on label "seconden ... graden" at bounding box center [539, 115] width 109 height 23
click at [539, 118] on input "seconden ... graden" at bounding box center [542, 118] width 7 height 7
radio input "true"
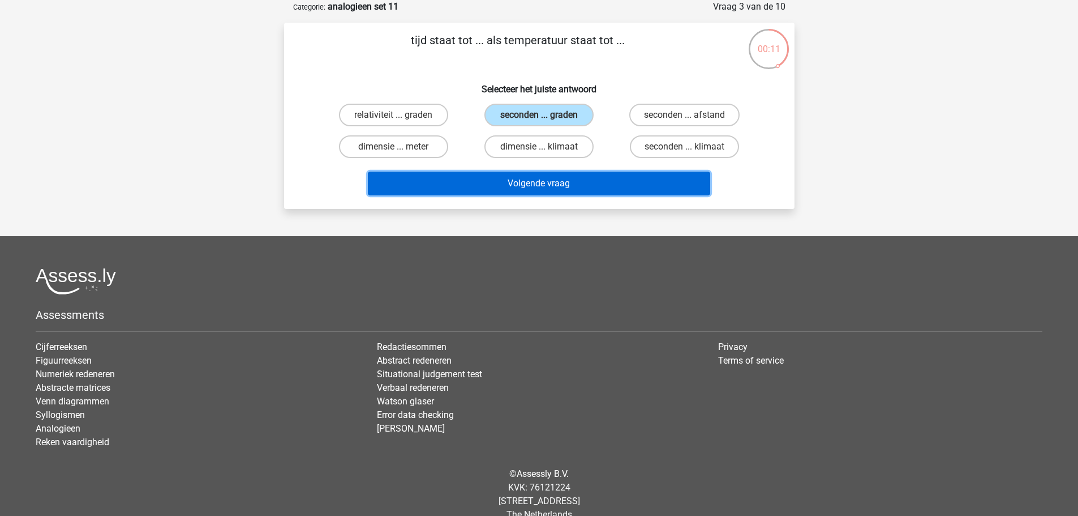
click at [516, 190] on button "Volgende vraag" at bounding box center [539, 184] width 343 height 24
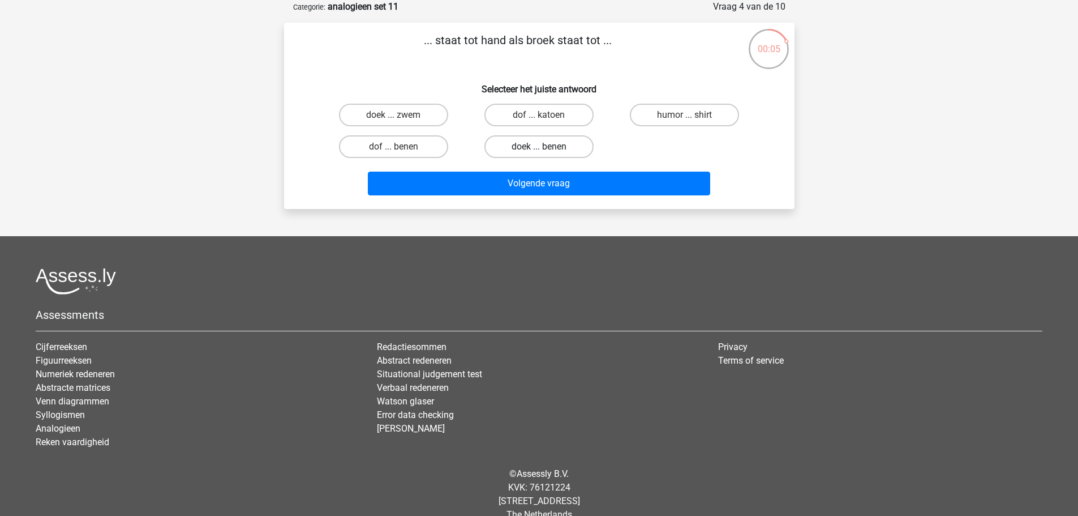
click at [581, 152] on label "doek ... benen" at bounding box center [539, 146] width 109 height 23
click at [546, 152] on input "doek ... benen" at bounding box center [542, 150] width 7 height 7
radio input "true"
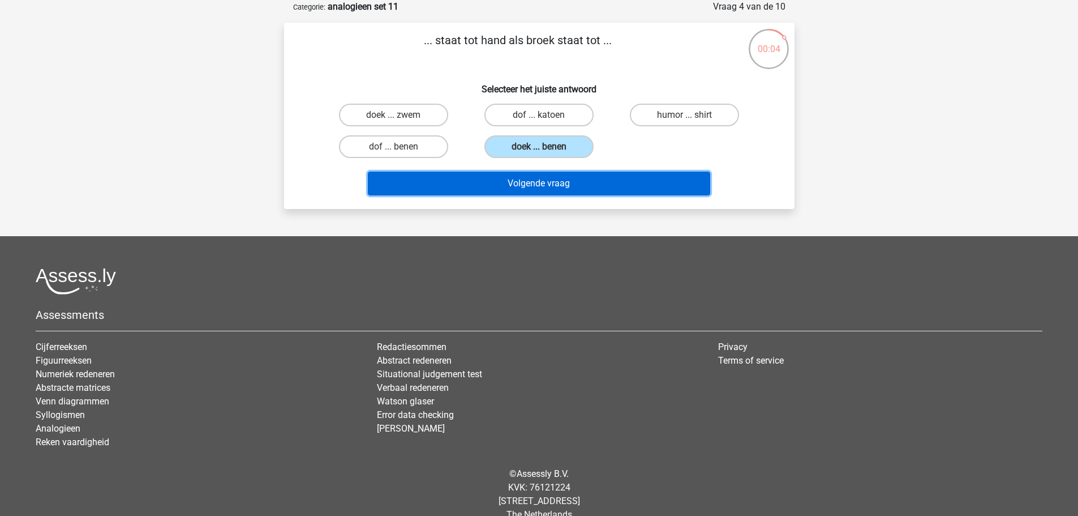
click at [581, 187] on button "Volgende vraag" at bounding box center [539, 184] width 343 height 24
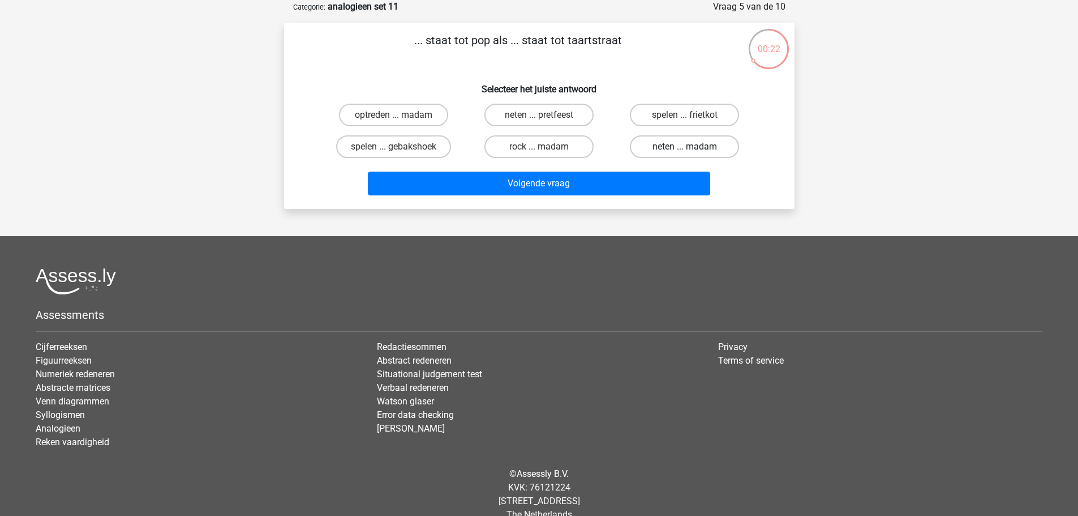
click at [682, 149] on label "neten ... madam" at bounding box center [684, 146] width 109 height 23
click at [685, 149] on input "neten ... madam" at bounding box center [688, 150] width 7 height 7
radio input "true"
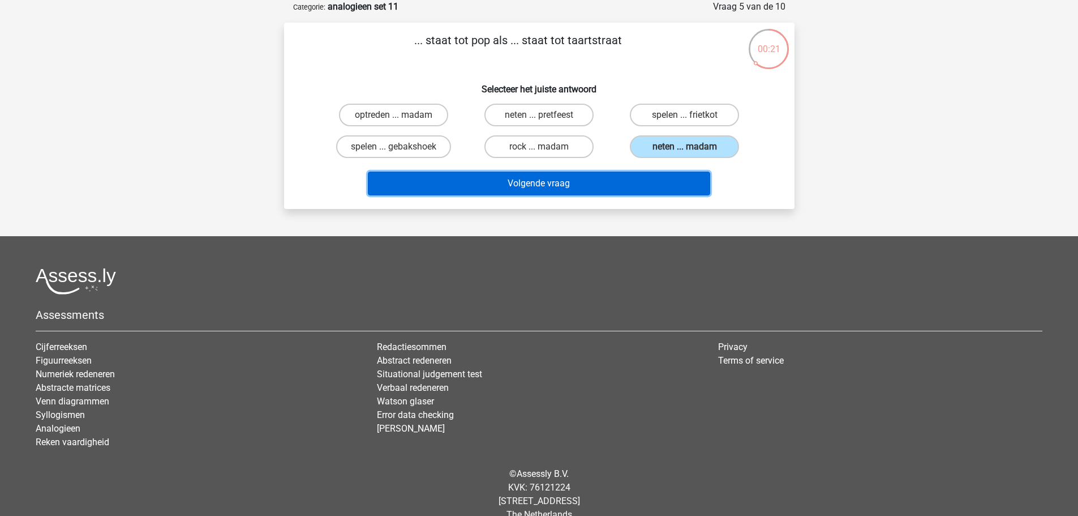
click at [682, 181] on button "Volgende vraag" at bounding box center [539, 184] width 343 height 24
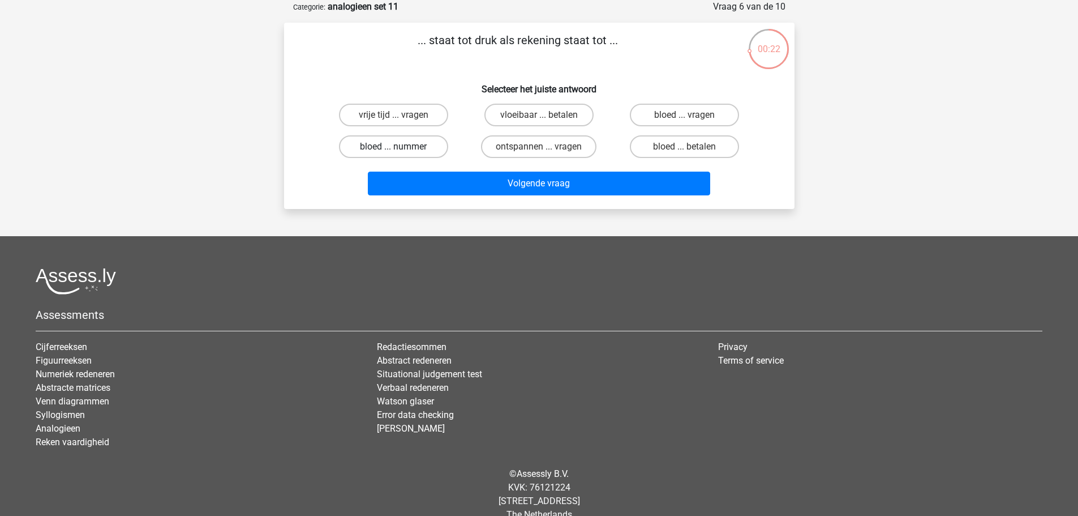
click at [438, 149] on label "bloed ... nummer" at bounding box center [393, 146] width 109 height 23
click at [401, 149] on input "bloed ... nummer" at bounding box center [396, 150] width 7 height 7
radio input "true"
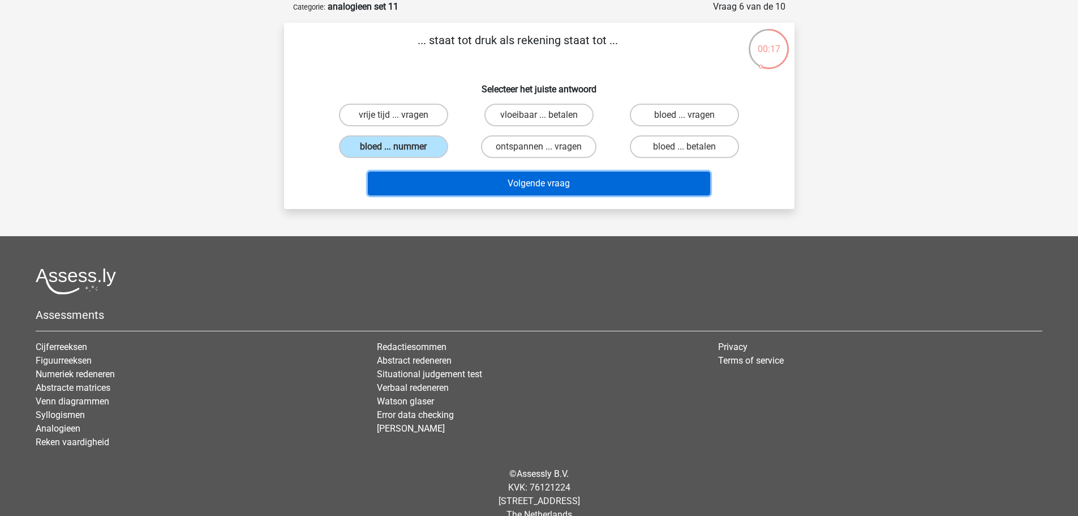
click at [558, 189] on button "Volgende vraag" at bounding box center [539, 184] width 343 height 24
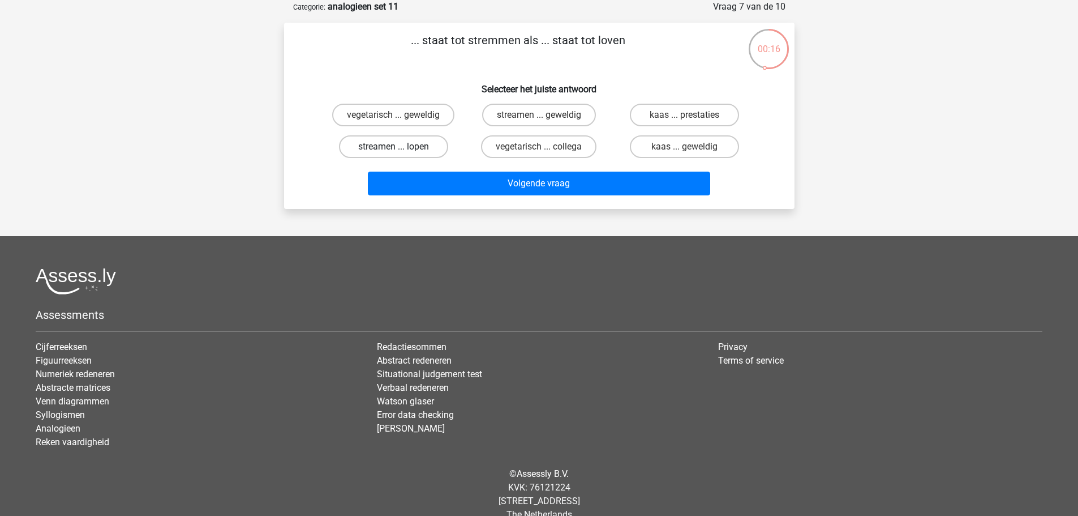
click at [414, 149] on label "streamen ... lopen" at bounding box center [393, 146] width 109 height 23
click at [401, 149] on input "streamen ... lopen" at bounding box center [396, 150] width 7 height 7
radio input "true"
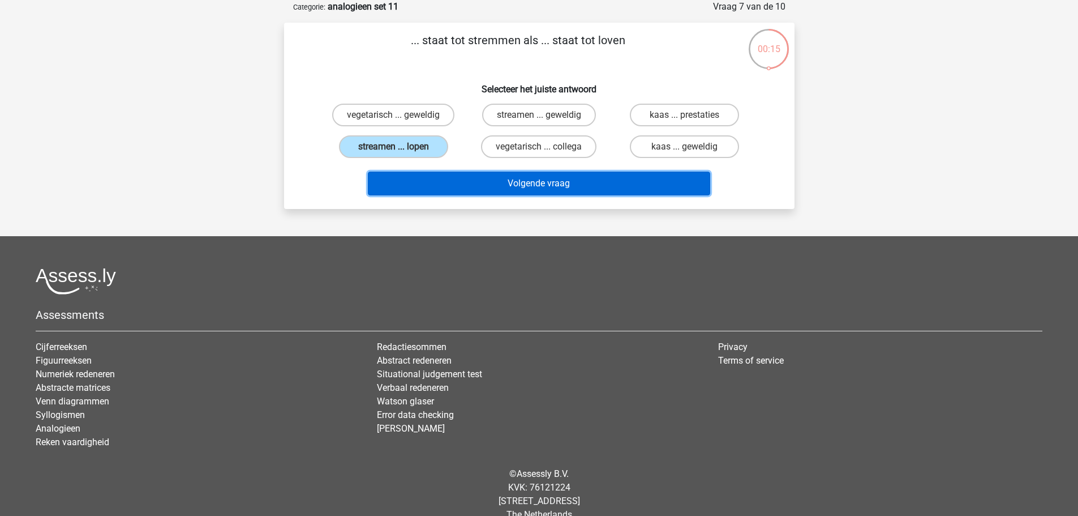
click at [535, 179] on button "Volgende vraag" at bounding box center [539, 184] width 343 height 24
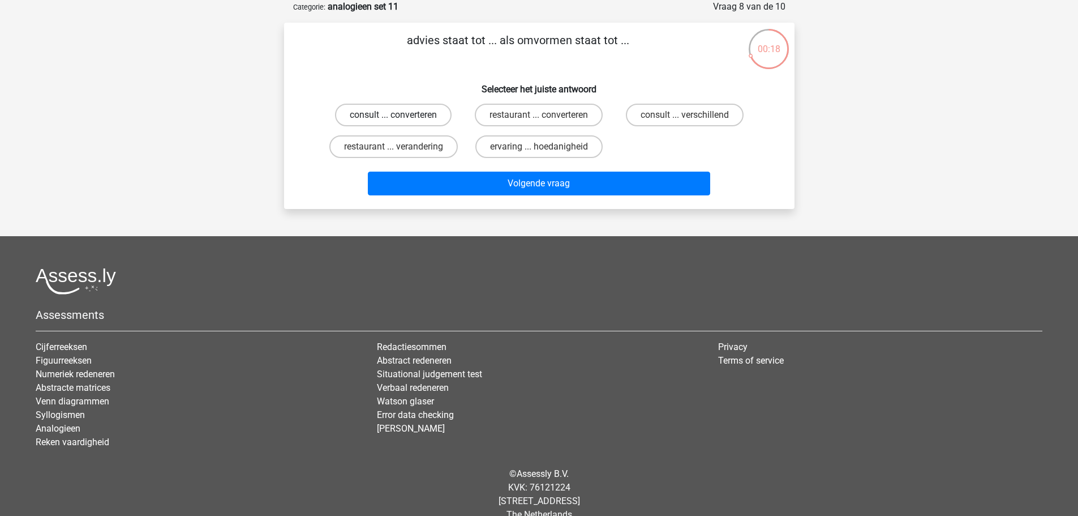
click at [405, 115] on label "consult ... converteren" at bounding box center [393, 115] width 117 height 23
click at [401, 115] on input "consult ... converteren" at bounding box center [396, 118] width 7 height 7
radio input "true"
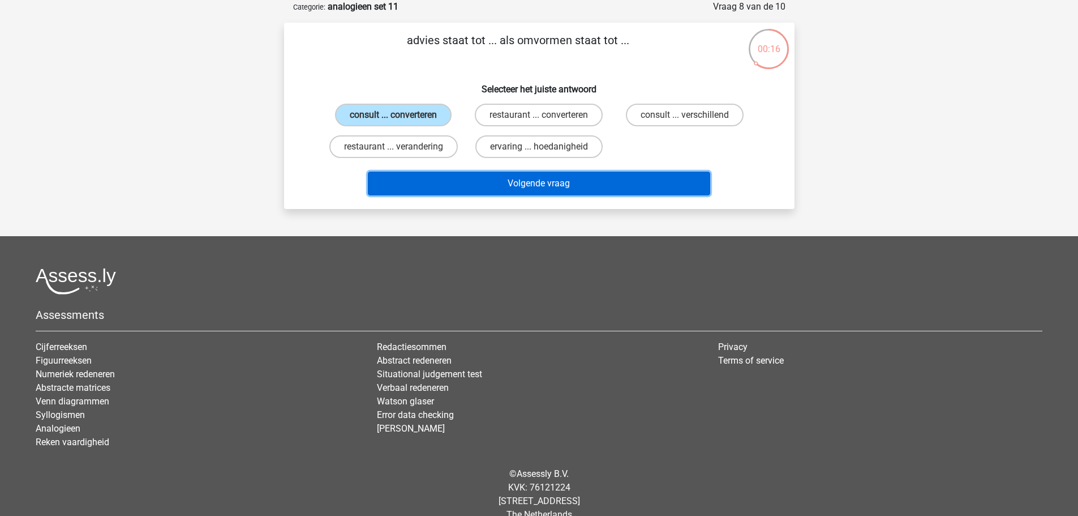
click at [556, 183] on button "Volgende vraag" at bounding box center [539, 184] width 343 height 24
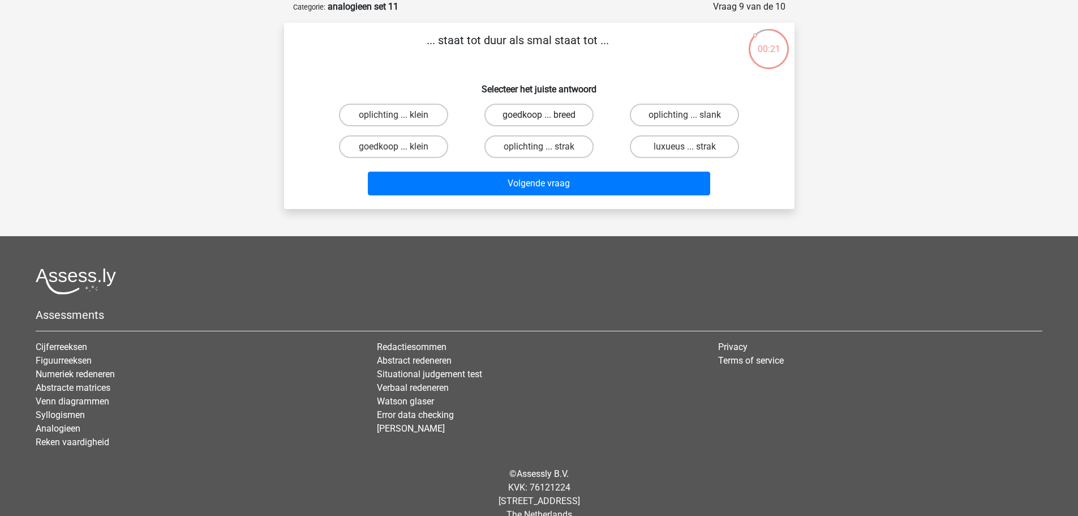
click at [548, 121] on label "goedkoop ... breed" at bounding box center [539, 115] width 109 height 23
click at [546, 121] on input "goedkoop ... breed" at bounding box center [542, 118] width 7 height 7
radio input "true"
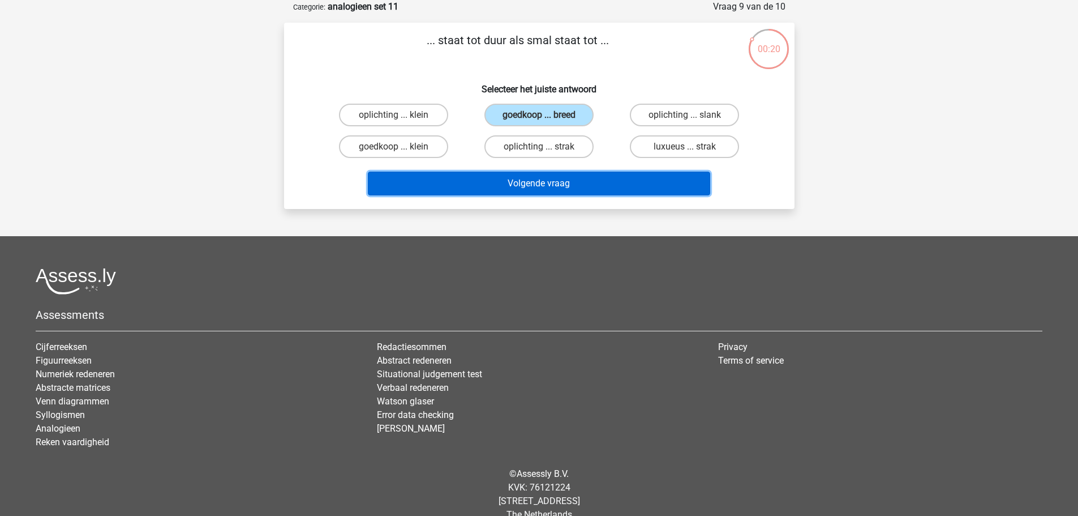
click at [563, 185] on button "Volgende vraag" at bounding box center [539, 184] width 343 height 24
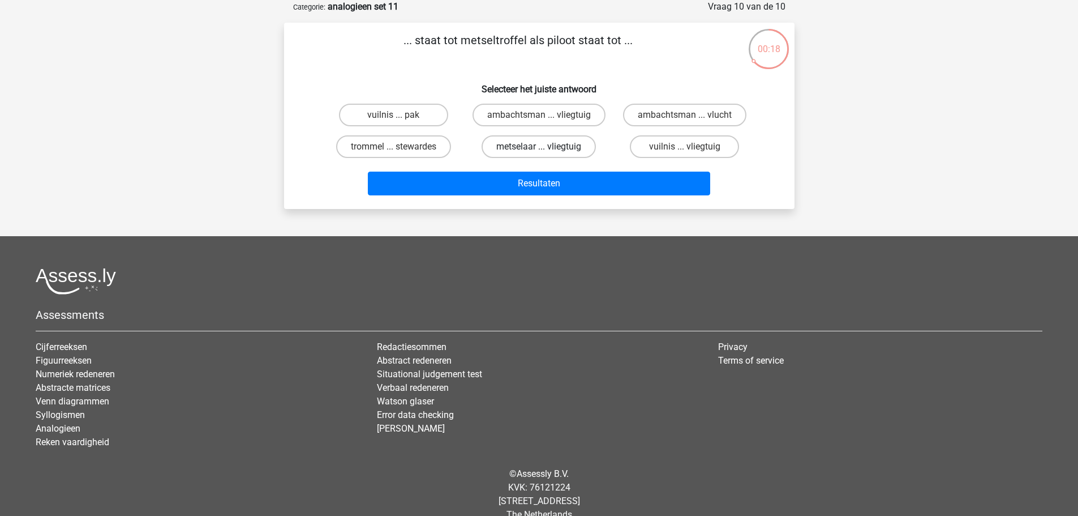
click at [545, 144] on label "metselaar ... vliegtuig" at bounding box center [539, 146] width 114 height 23
click at [545, 147] on input "metselaar ... vliegtuig" at bounding box center [542, 150] width 7 height 7
radio input "true"
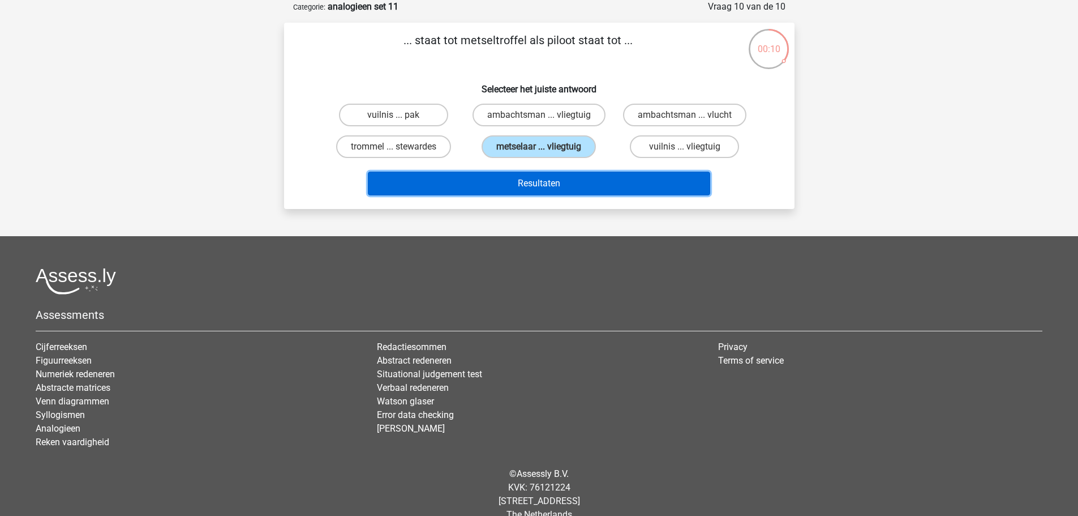
click at [572, 182] on button "Resultaten" at bounding box center [539, 184] width 343 height 24
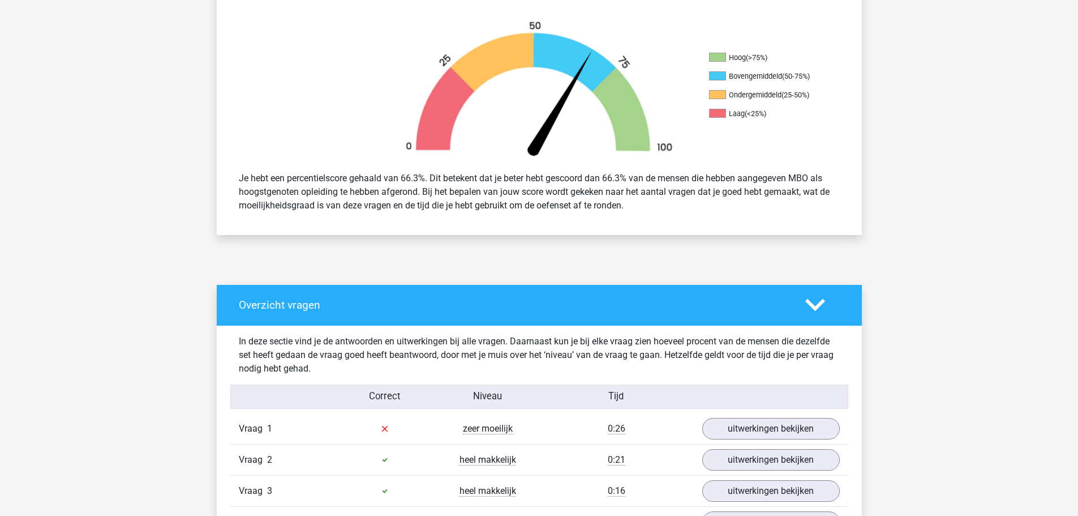
scroll to position [566, 0]
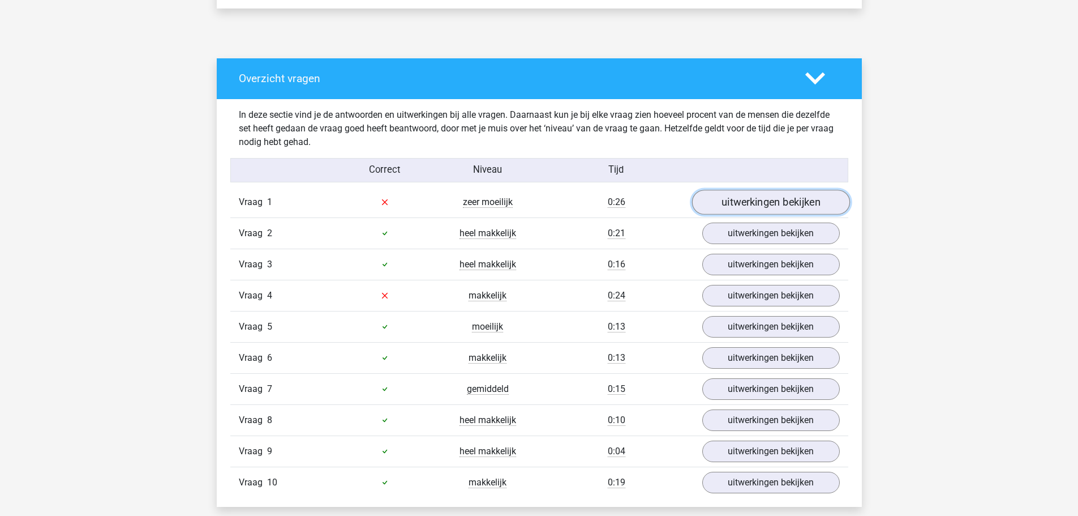
click at [750, 200] on link "uitwerkingen bekijken" at bounding box center [771, 202] width 158 height 25
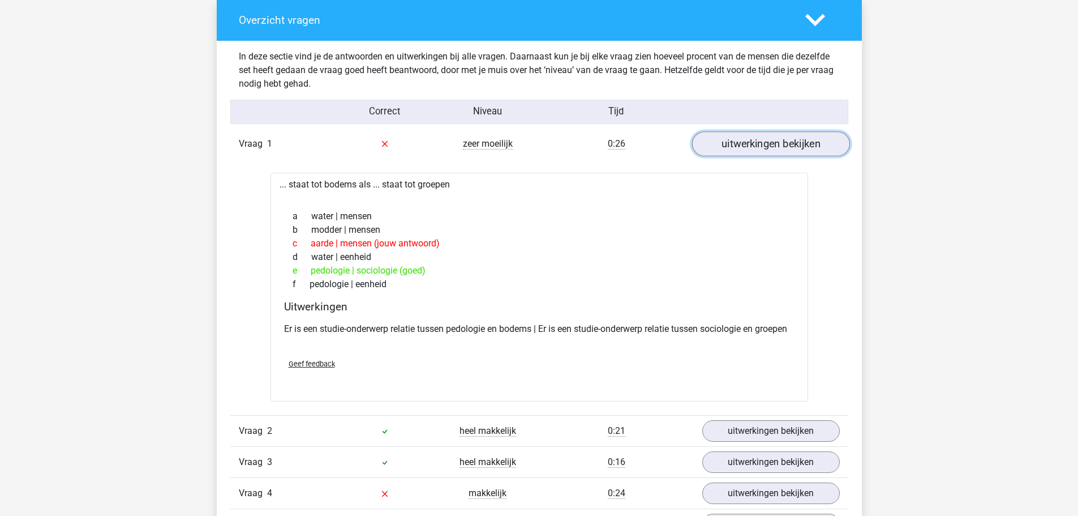
scroll to position [679, 0]
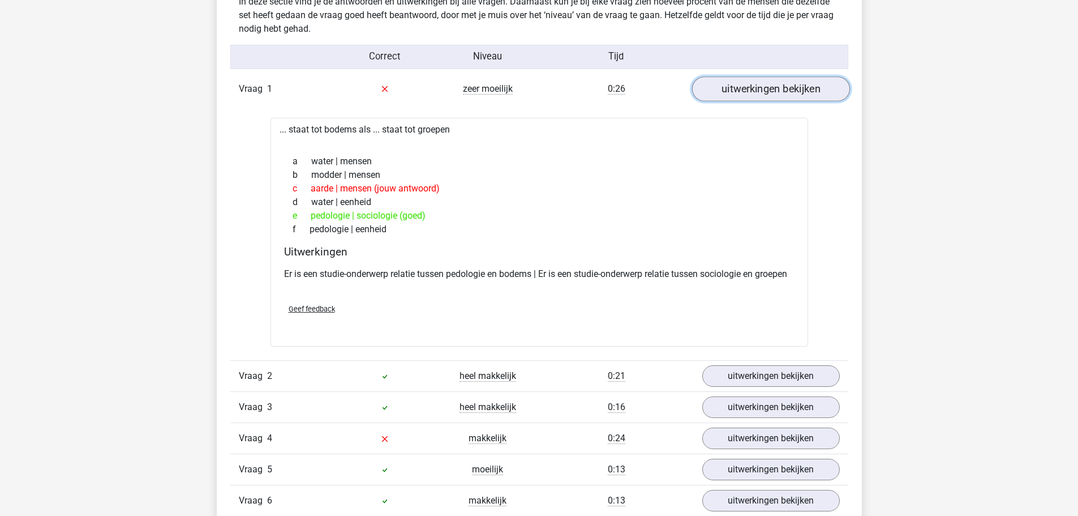
click at [738, 86] on link "uitwerkingen bekijken" at bounding box center [771, 88] width 158 height 25
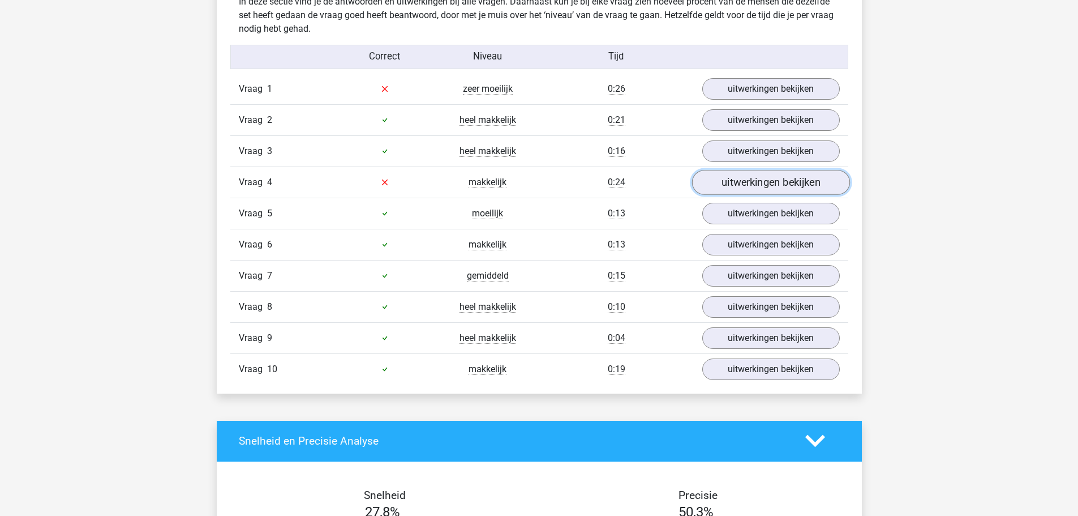
click at [746, 185] on link "uitwerkingen bekijken" at bounding box center [771, 182] width 158 height 25
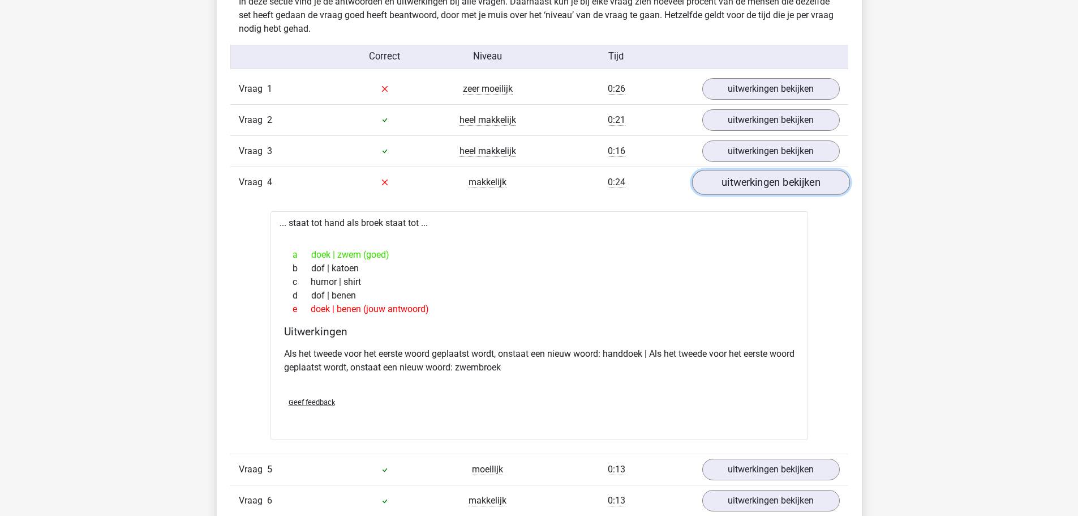
click at [726, 185] on link "uitwerkingen bekijken" at bounding box center [771, 182] width 158 height 25
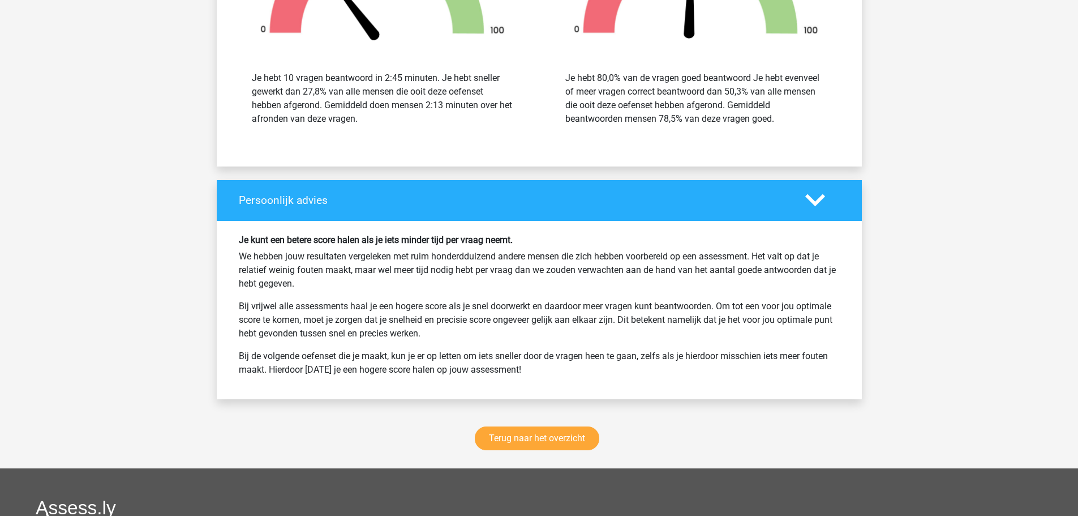
scroll to position [1472, 0]
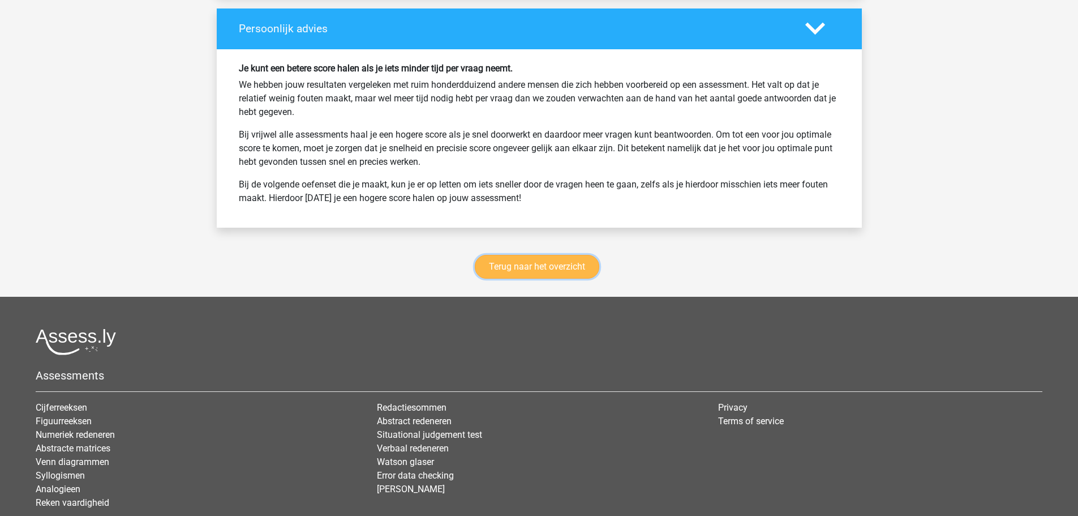
click at [575, 256] on link "Terug naar het overzicht" at bounding box center [537, 267] width 125 height 24
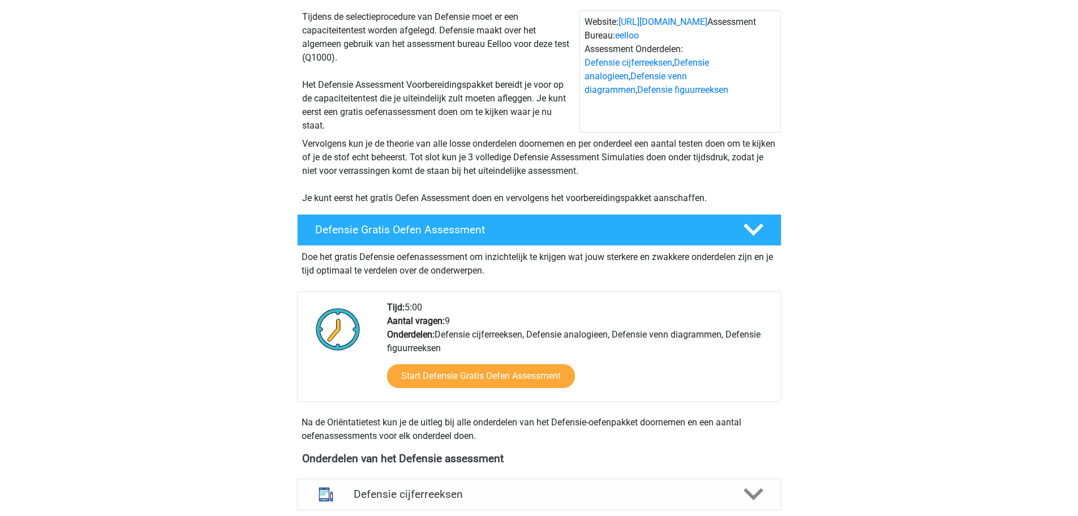
scroll to position [283, 0]
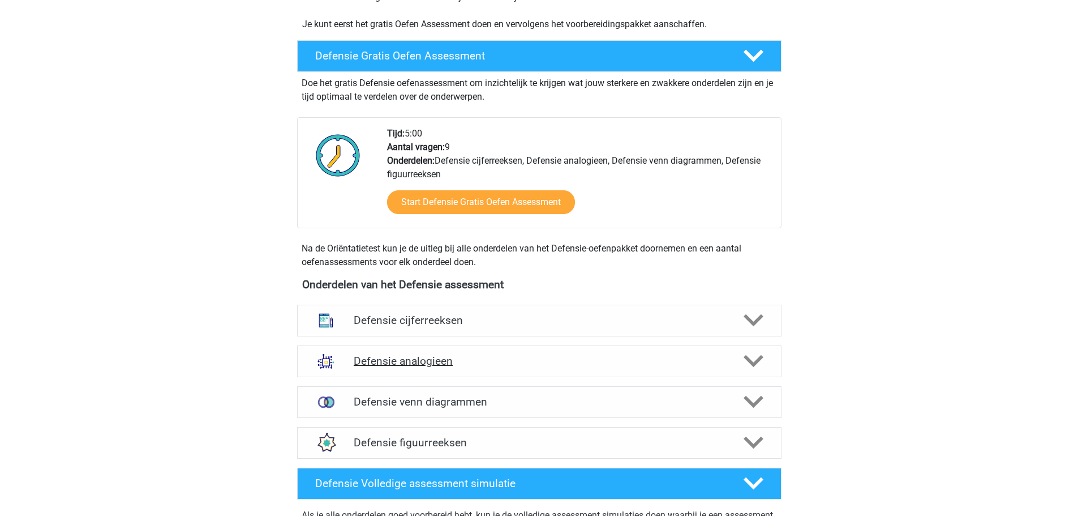
click at [487, 374] on div "Defensie analogieen" at bounding box center [539, 361] width 485 height 32
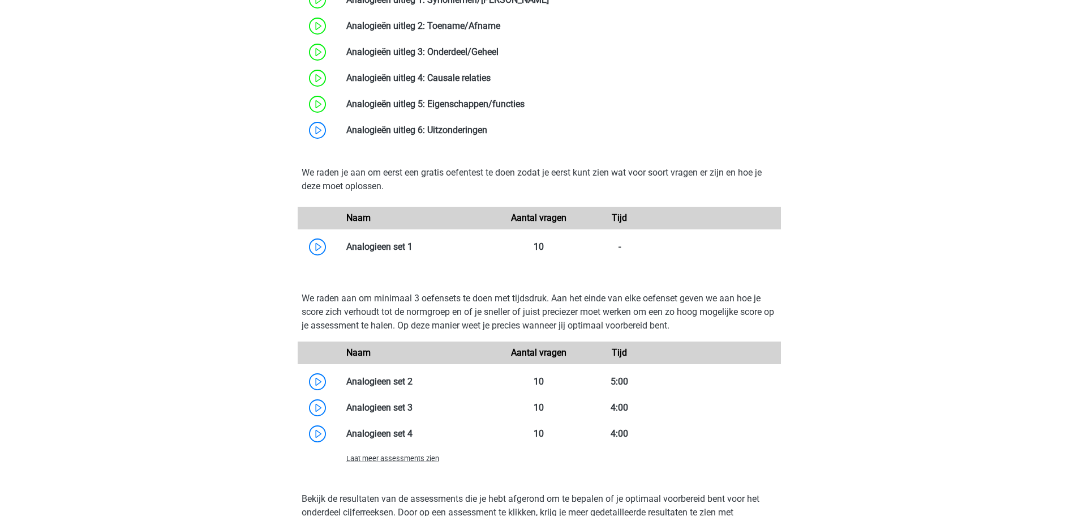
scroll to position [962, 0]
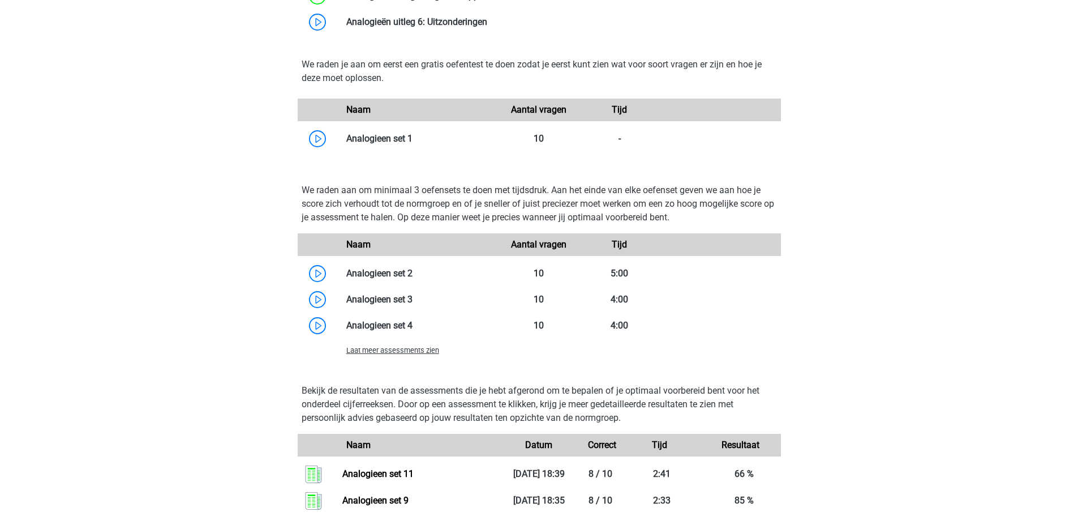
click at [383, 353] on span "Laat meer assessments zien" at bounding box center [392, 350] width 93 height 8
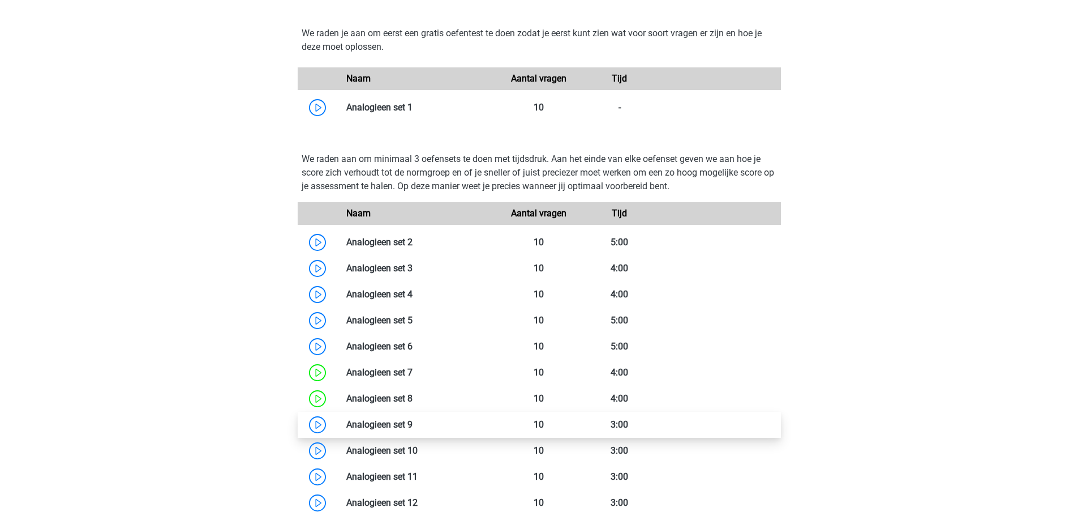
scroll to position [1076, 0]
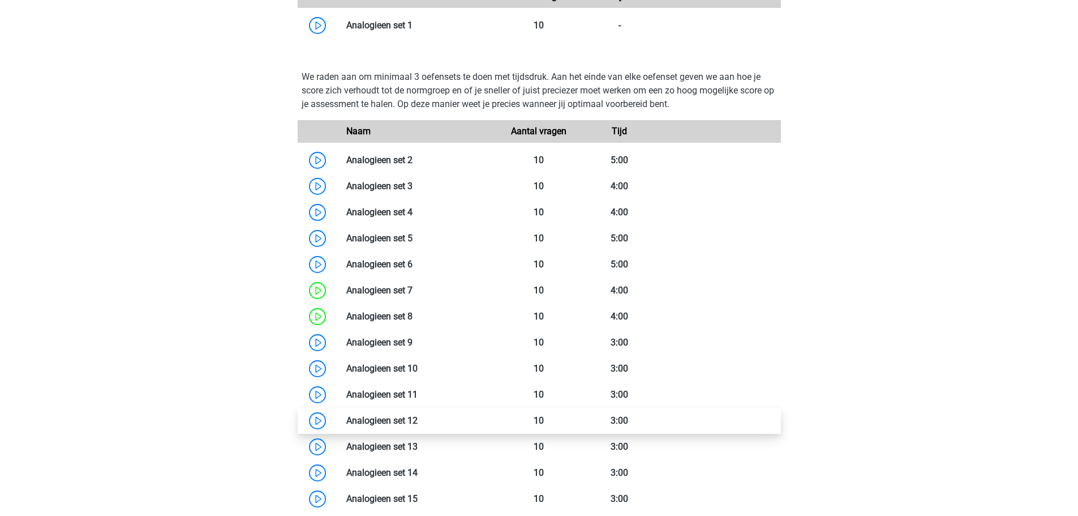
click at [418, 423] on link at bounding box center [418, 420] width 0 height 11
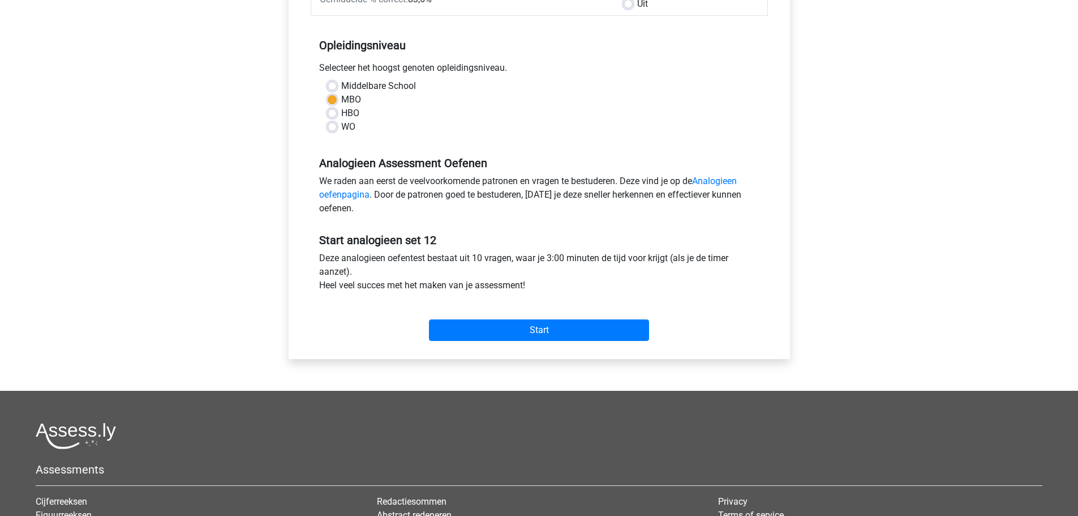
scroll to position [379, 0]
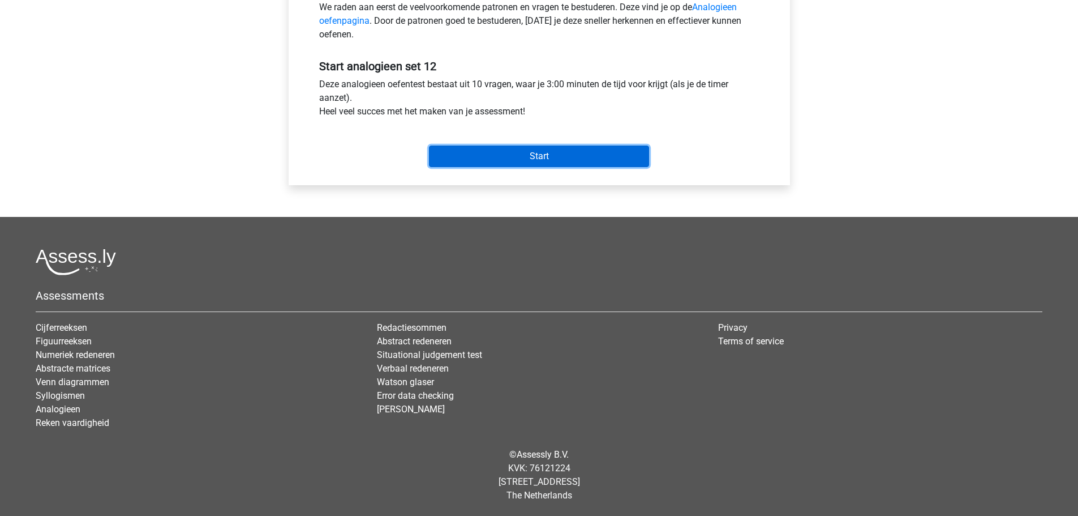
click at [507, 153] on input "Start" at bounding box center [539, 156] width 220 height 22
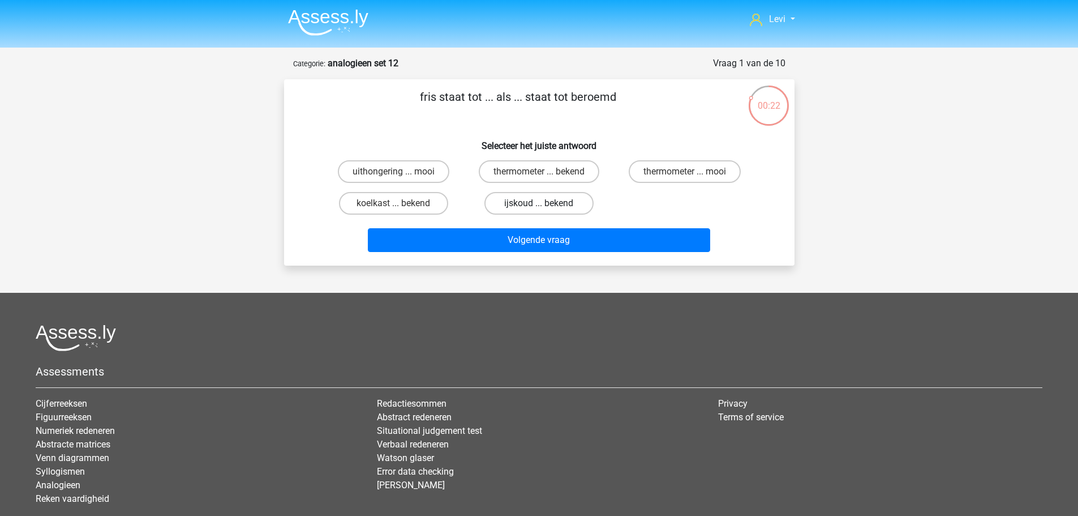
click at [559, 204] on label "ijskoud ... bekend" at bounding box center [539, 203] width 109 height 23
click at [546, 204] on input "ijskoud ... bekend" at bounding box center [542, 206] width 7 height 7
radio input "true"
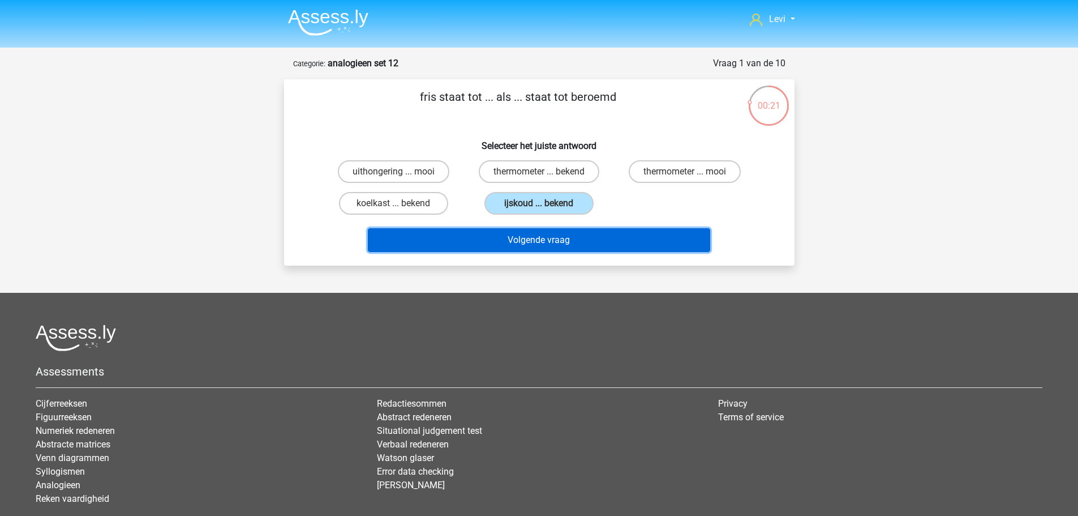
click at [593, 242] on button "Volgende vraag" at bounding box center [539, 240] width 343 height 24
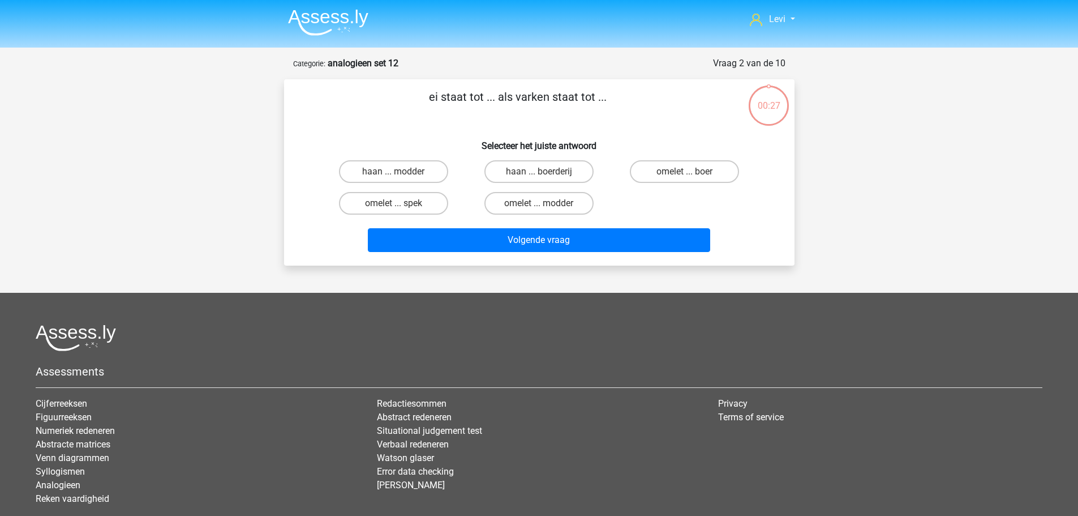
scroll to position [57, 0]
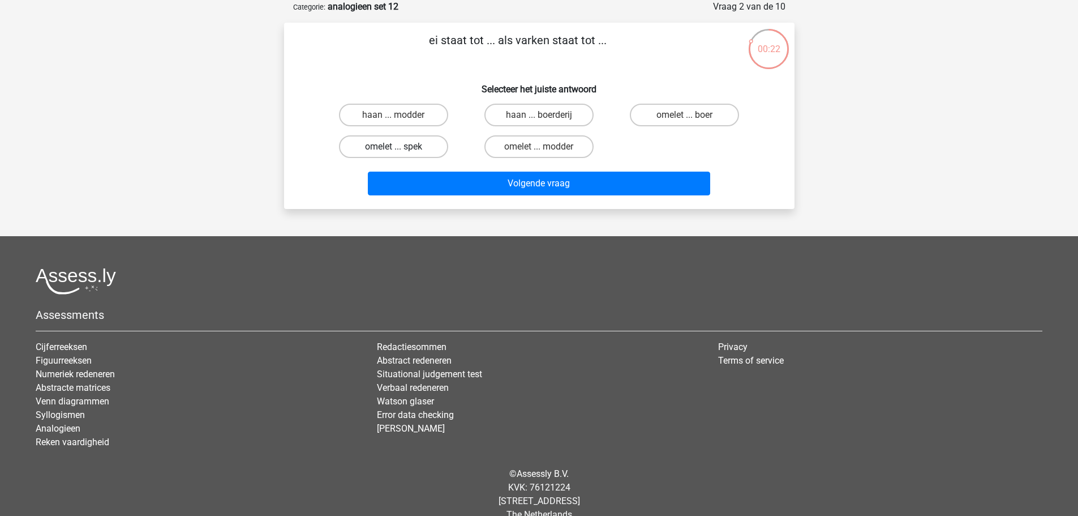
click at [421, 149] on label "omelet ... spek" at bounding box center [393, 146] width 109 height 23
click at [401, 149] on input "omelet ... spek" at bounding box center [396, 150] width 7 height 7
radio input "true"
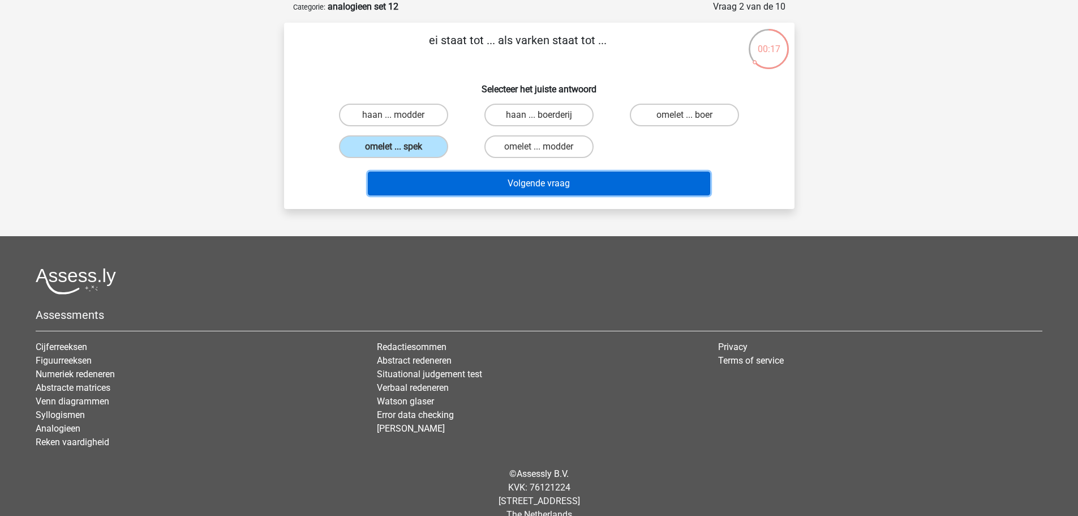
click at [542, 189] on button "Volgende vraag" at bounding box center [539, 184] width 343 height 24
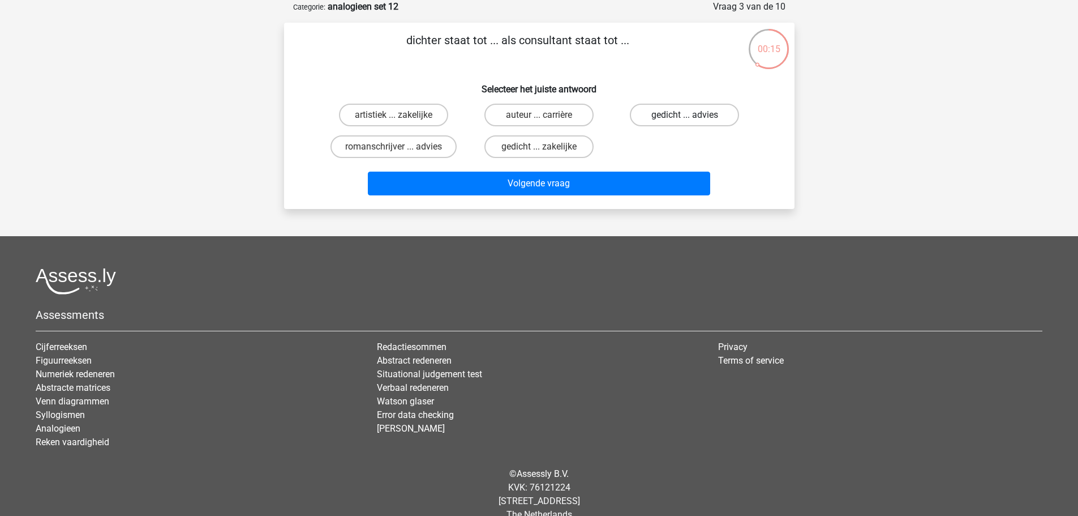
click at [707, 122] on label "gedicht ... advies" at bounding box center [684, 115] width 109 height 23
click at [692, 122] on input "gedicht ... advies" at bounding box center [688, 118] width 7 height 7
radio input "true"
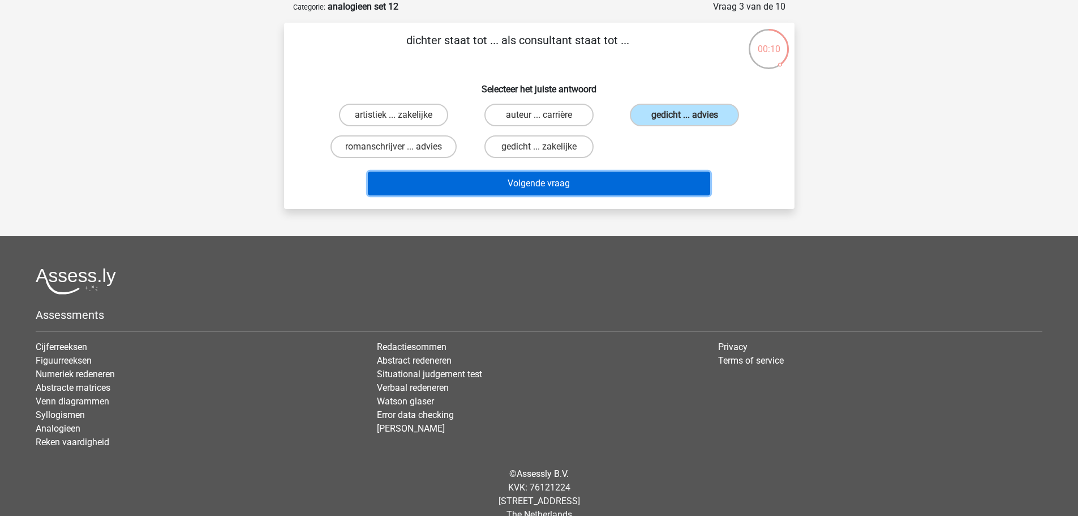
click at [612, 182] on button "Volgende vraag" at bounding box center [539, 184] width 343 height 24
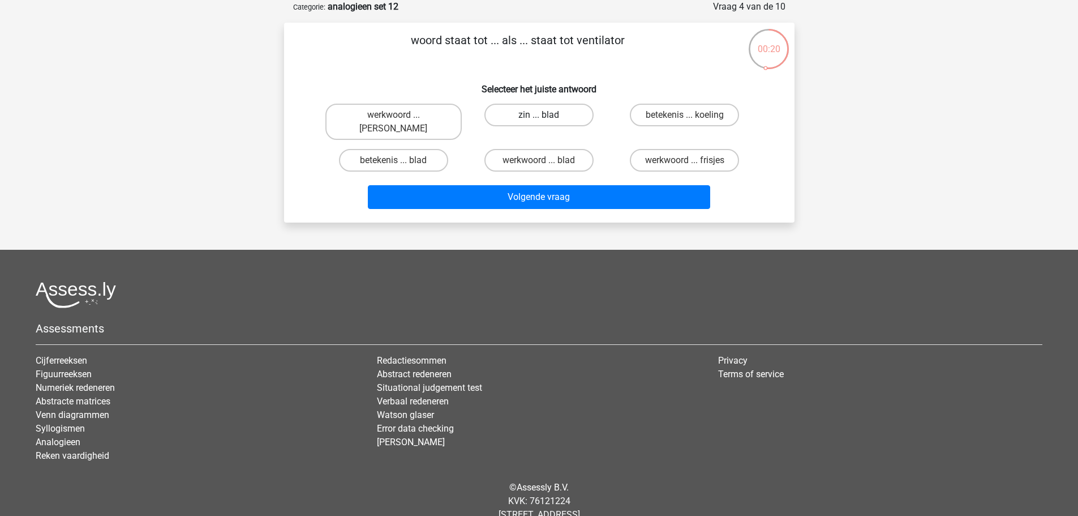
click at [546, 114] on label "zin ... blad" at bounding box center [539, 115] width 109 height 23
click at [546, 115] on input "zin ... blad" at bounding box center [542, 118] width 7 height 7
radio input "true"
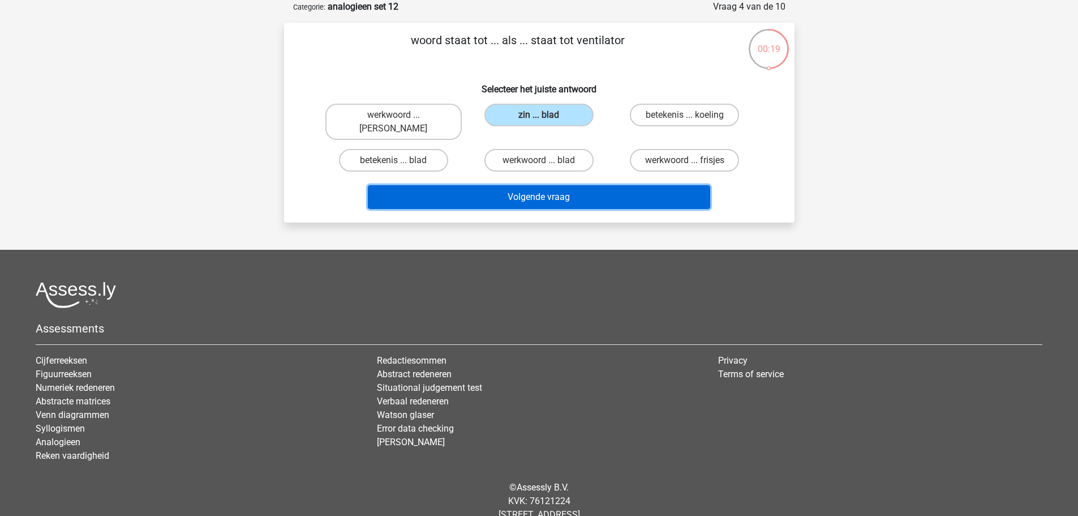
click at [590, 187] on button "Volgende vraag" at bounding box center [539, 197] width 343 height 24
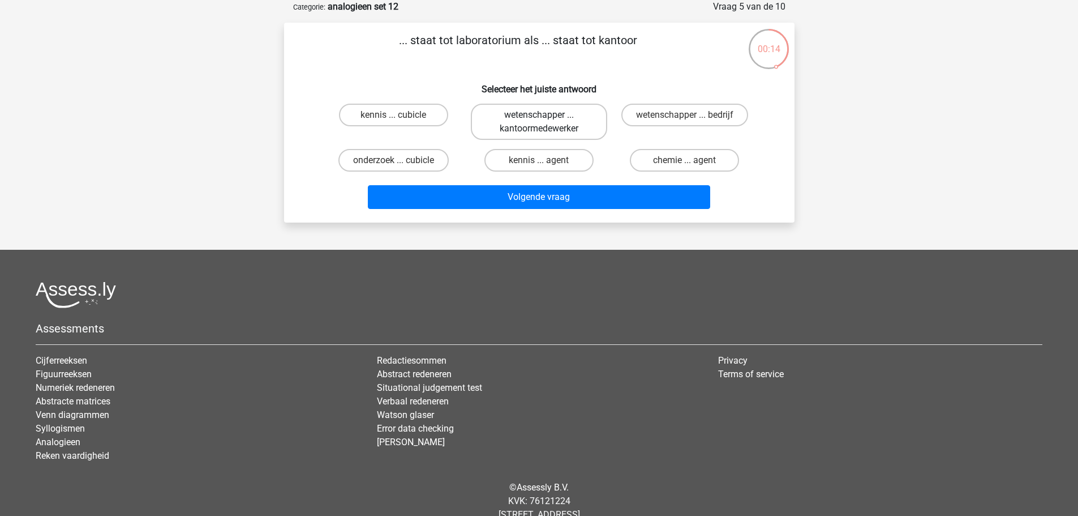
click at [575, 132] on label "wetenschapper ... kantoormedewerker" at bounding box center [539, 122] width 136 height 36
click at [546, 122] on input "wetenschapper ... kantoormedewerker" at bounding box center [542, 118] width 7 height 7
radio input "true"
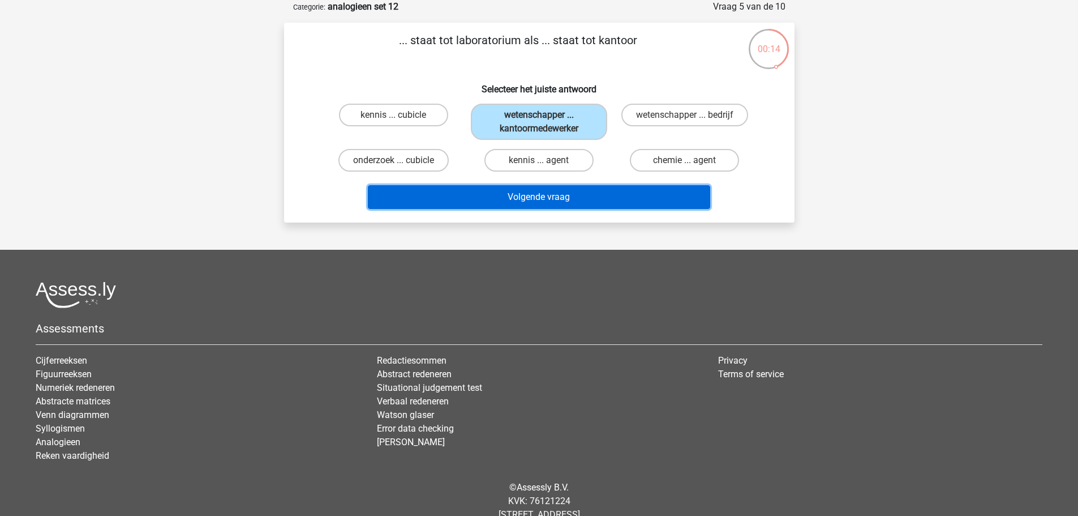
click at [615, 199] on button "Volgende vraag" at bounding box center [539, 197] width 343 height 24
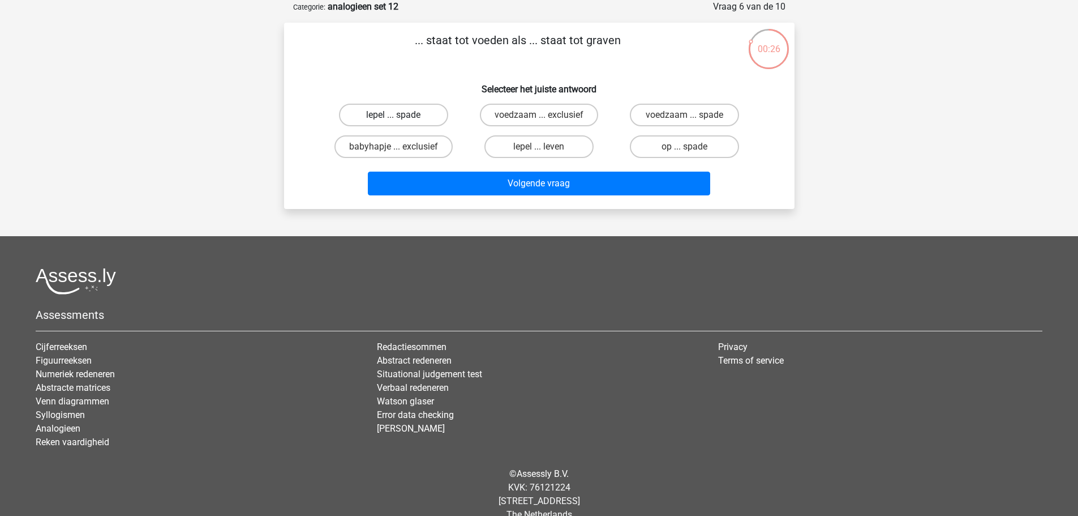
click at [416, 119] on label "lepel ... spade" at bounding box center [393, 115] width 109 height 23
click at [401, 119] on input "lepel ... spade" at bounding box center [396, 118] width 7 height 7
radio input "true"
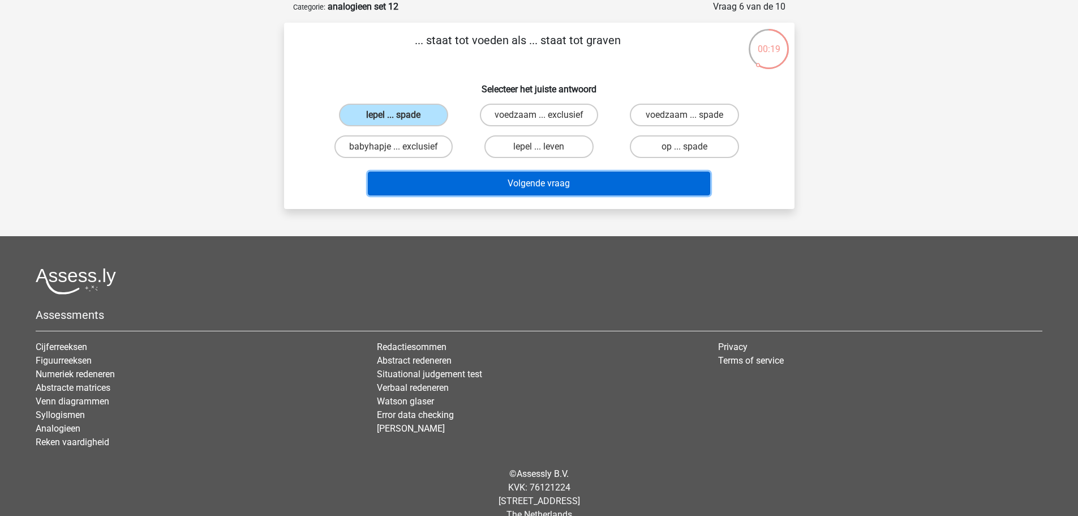
click at [636, 185] on button "Volgende vraag" at bounding box center [539, 184] width 343 height 24
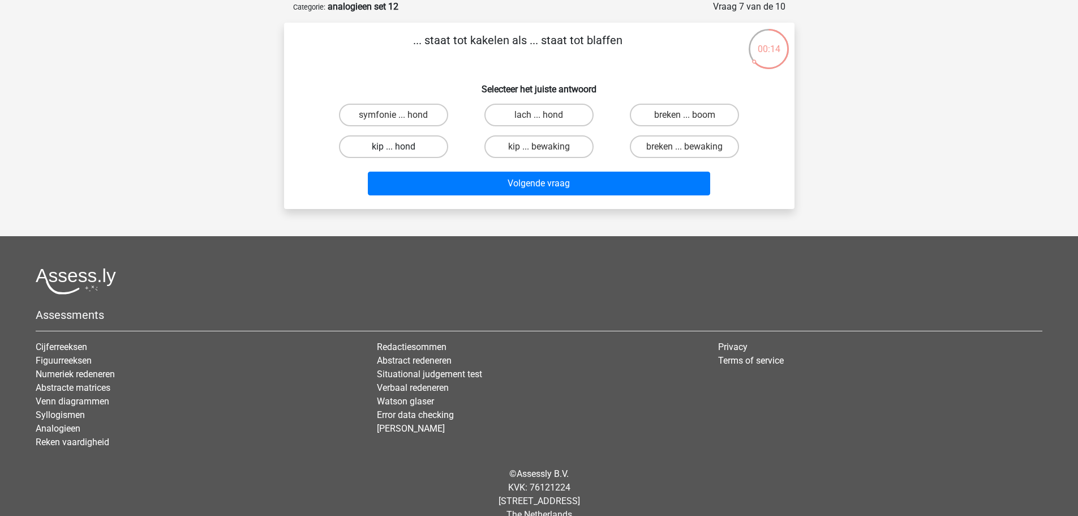
click at [422, 137] on label "kip ... hond" at bounding box center [393, 146] width 109 height 23
click at [401, 147] on input "kip ... hond" at bounding box center [396, 150] width 7 height 7
radio input "true"
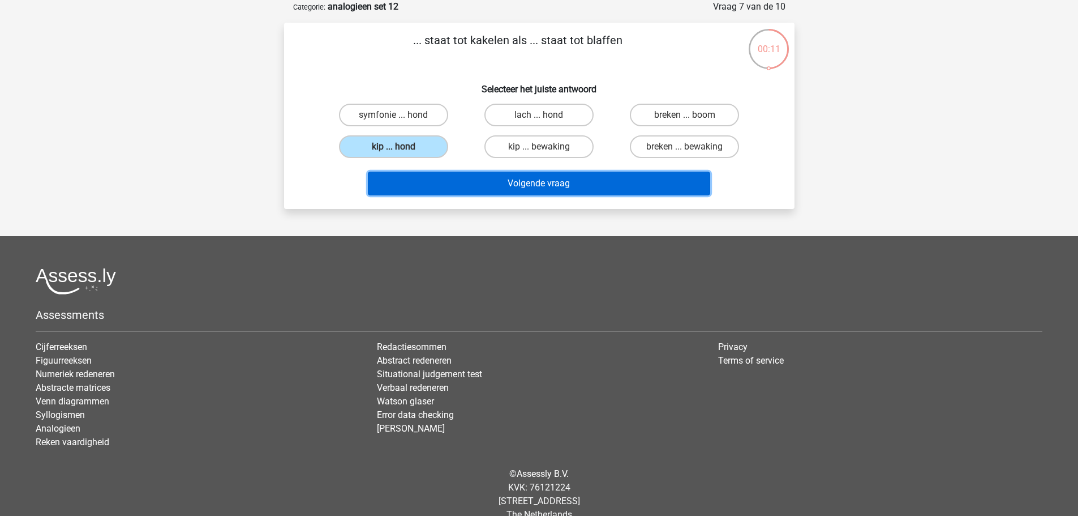
click at [542, 181] on button "Volgende vraag" at bounding box center [539, 184] width 343 height 24
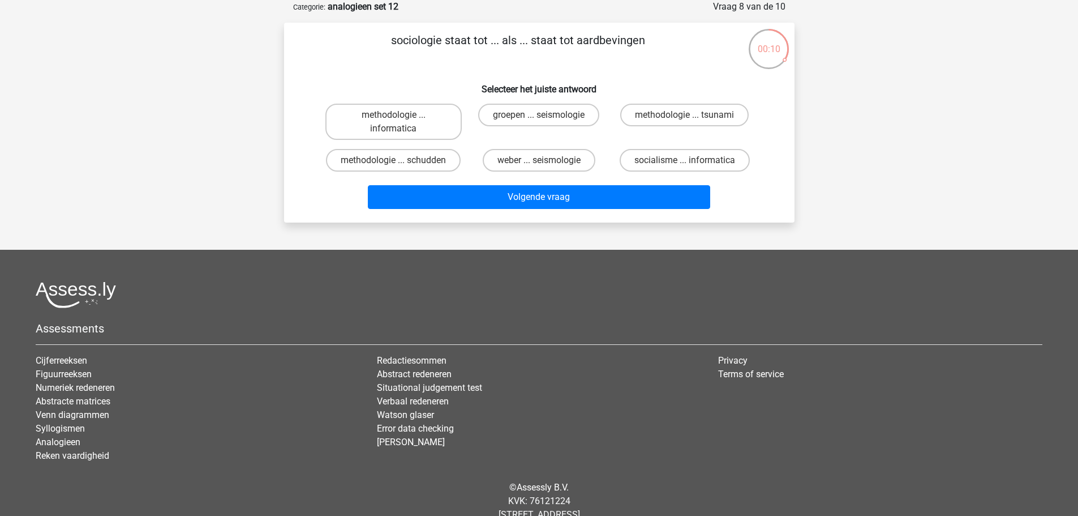
drag, startPoint x: 521, startPoint y: 116, endPoint x: 526, endPoint y: 127, distance: 12.4
click at [521, 116] on label "groepen ... seismologie" at bounding box center [538, 115] width 121 height 23
click at [539, 116] on input "groepen ... seismologie" at bounding box center [542, 118] width 7 height 7
radio input "true"
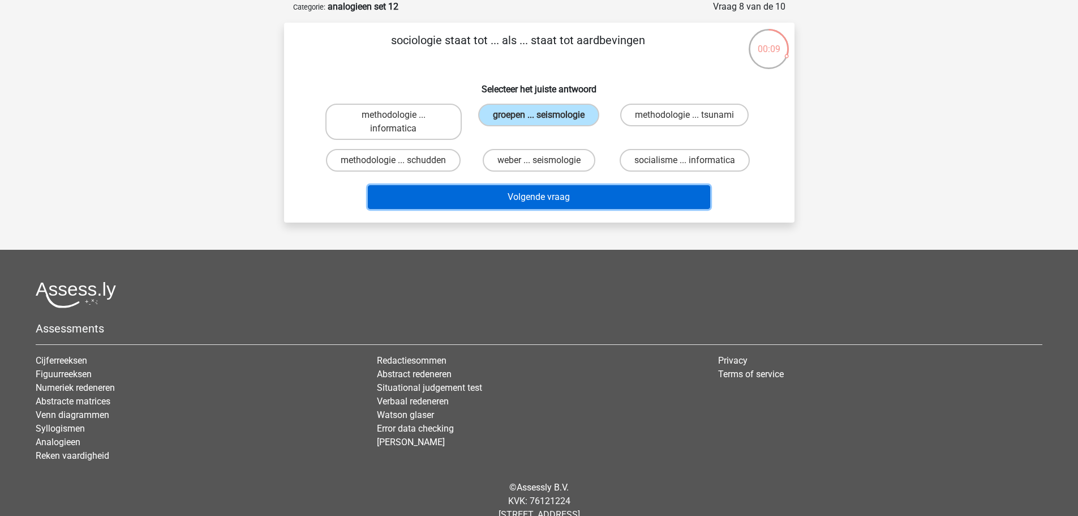
click at [567, 204] on button "Volgende vraag" at bounding box center [539, 197] width 343 height 24
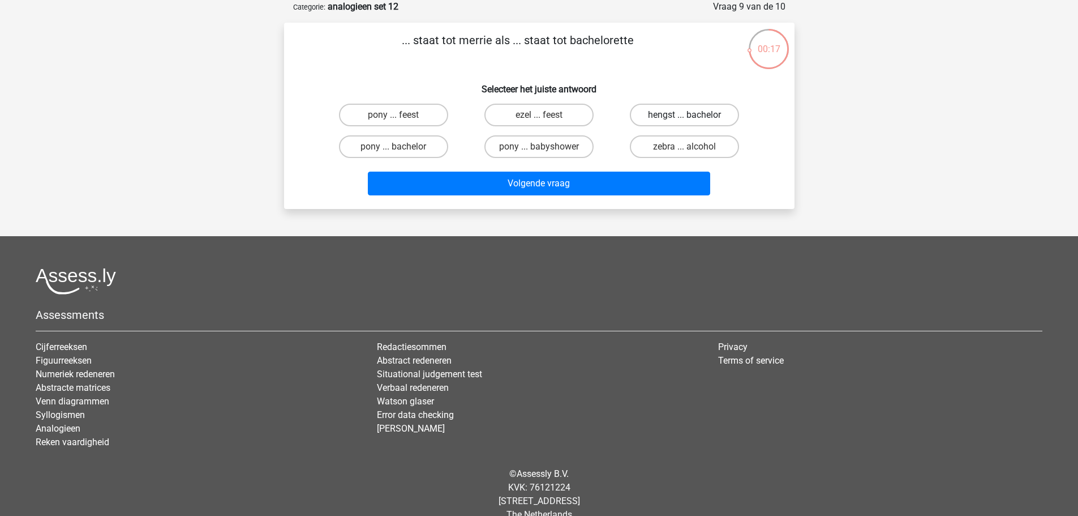
click at [701, 118] on label "hengst ... bachelor" at bounding box center [684, 115] width 109 height 23
click at [692, 118] on input "hengst ... bachelor" at bounding box center [688, 118] width 7 height 7
radio input "true"
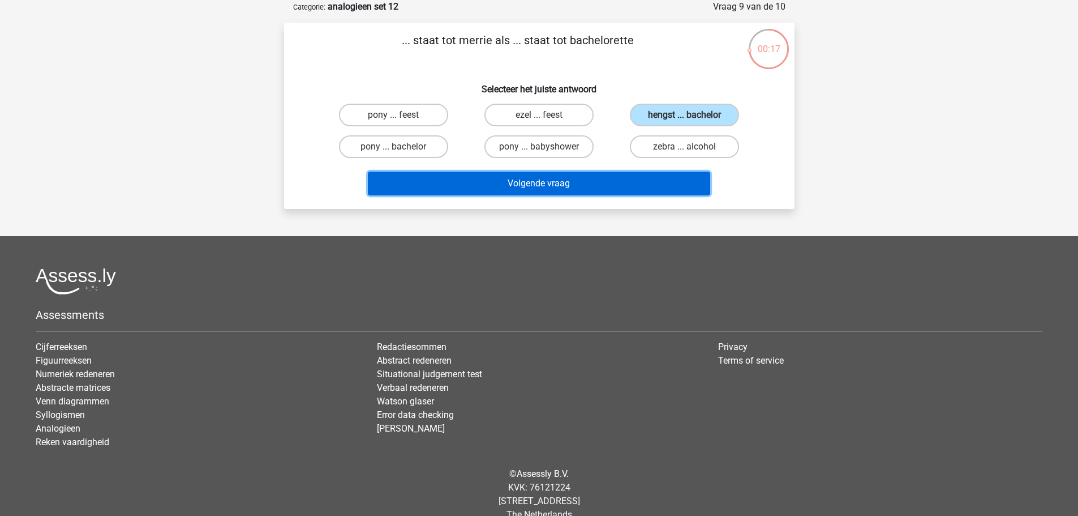
click at [654, 182] on button "Volgende vraag" at bounding box center [539, 184] width 343 height 24
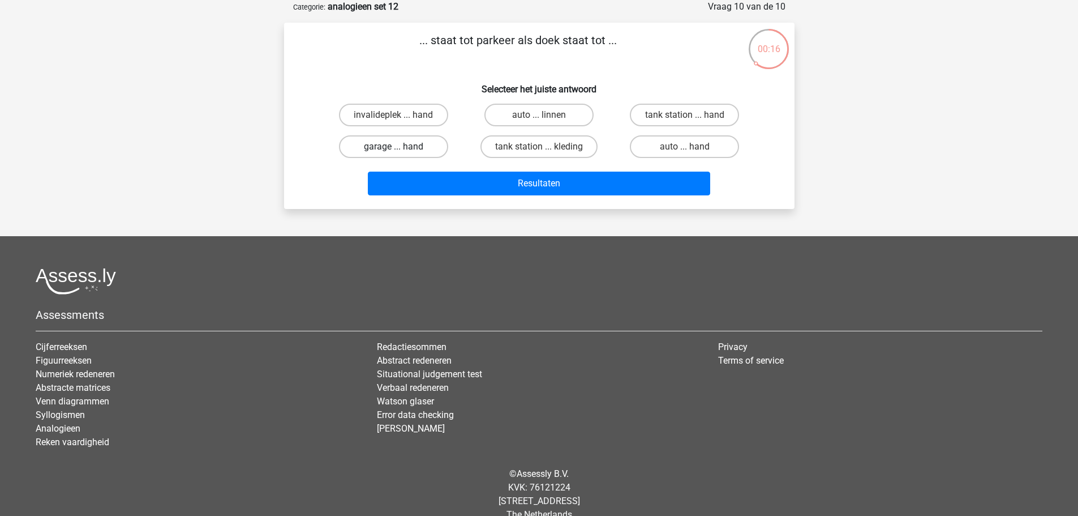
drag, startPoint x: 422, startPoint y: 148, endPoint x: 429, endPoint y: 150, distance: 7.0
click at [421, 148] on label "garage ... hand" at bounding box center [393, 146] width 109 height 23
click at [401, 148] on input "garage ... hand" at bounding box center [396, 150] width 7 height 7
radio input "true"
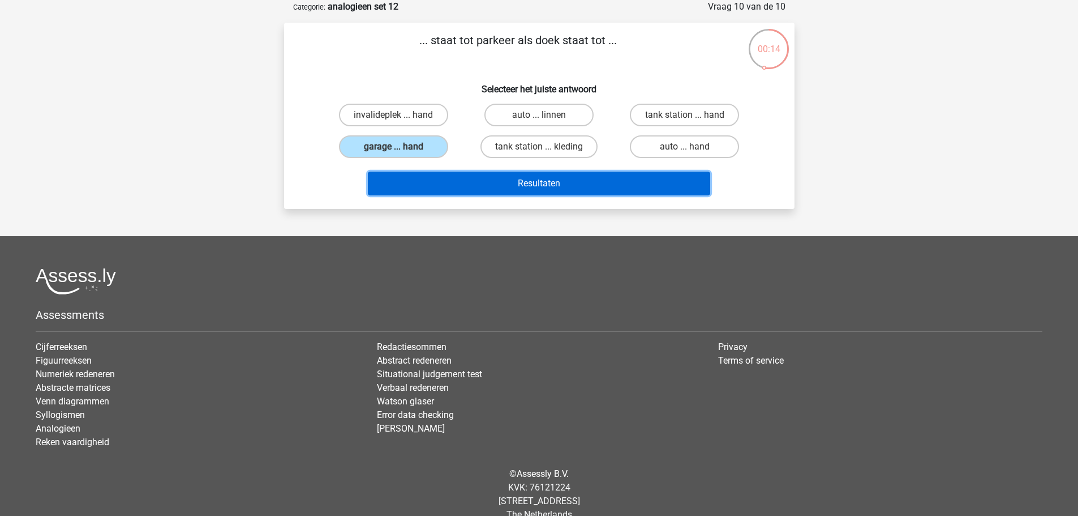
click at [533, 189] on button "Resultaten" at bounding box center [539, 184] width 343 height 24
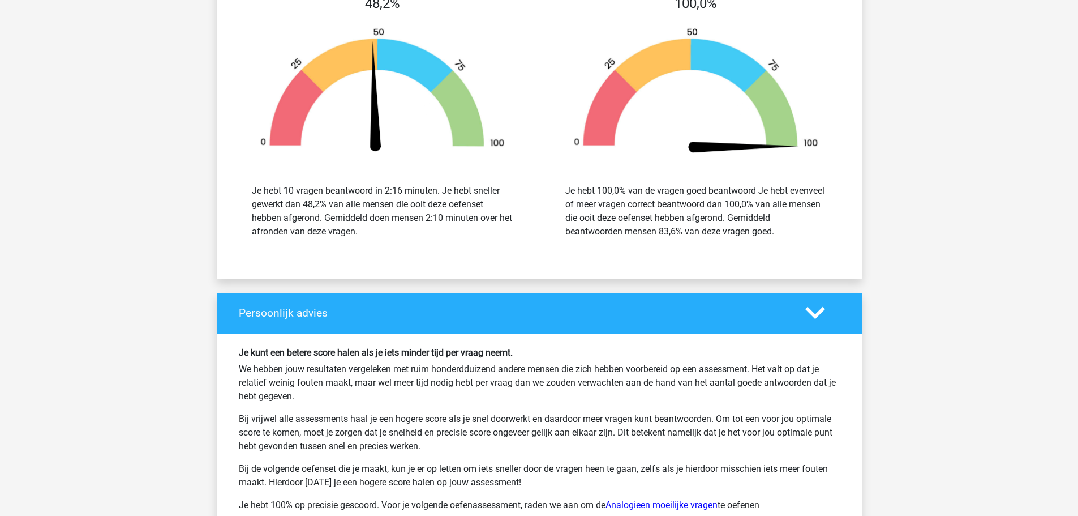
scroll to position [1359, 0]
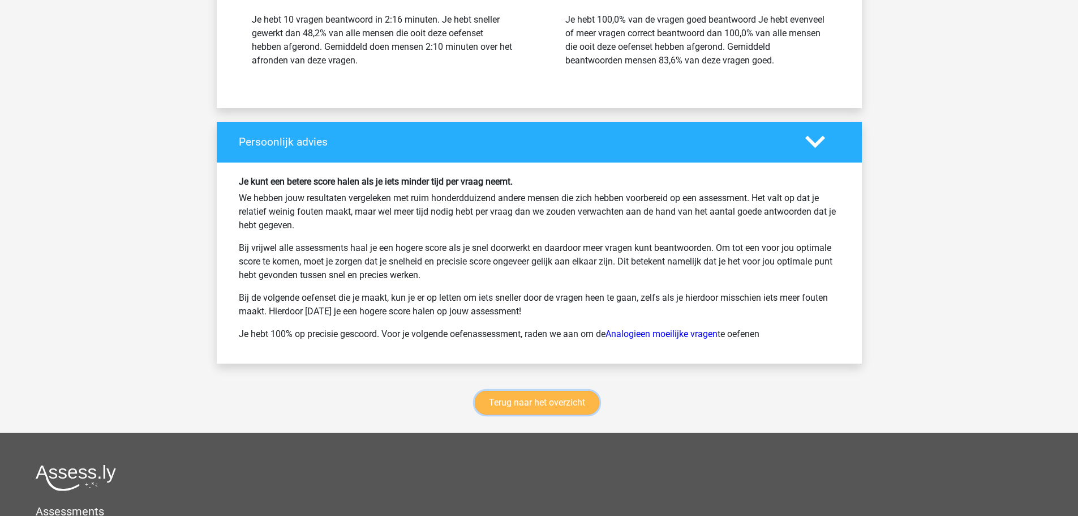
click at [552, 405] on link "Terug naar het overzicht" at bounding box center [537, 403] width 125 height 24
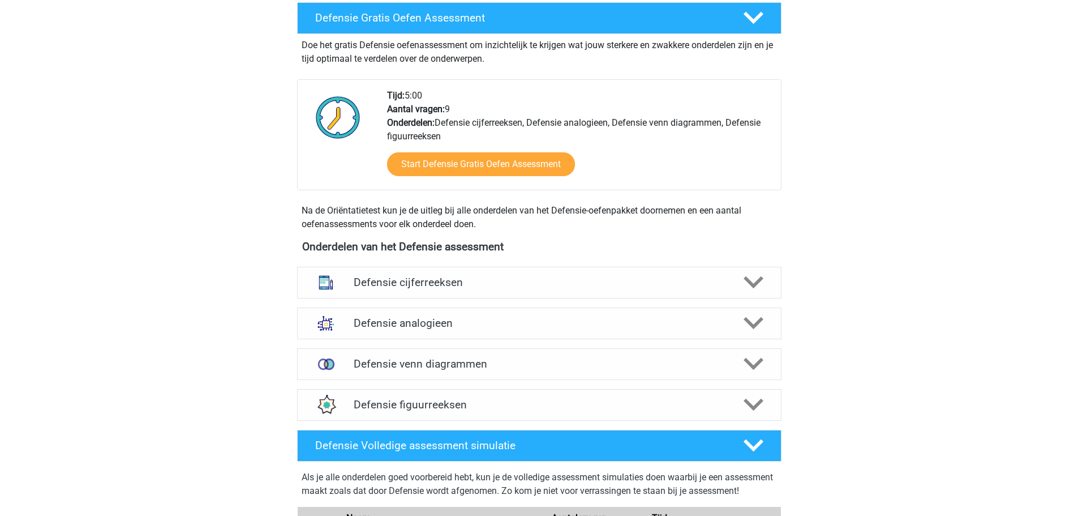
scroll to position [234, 0]
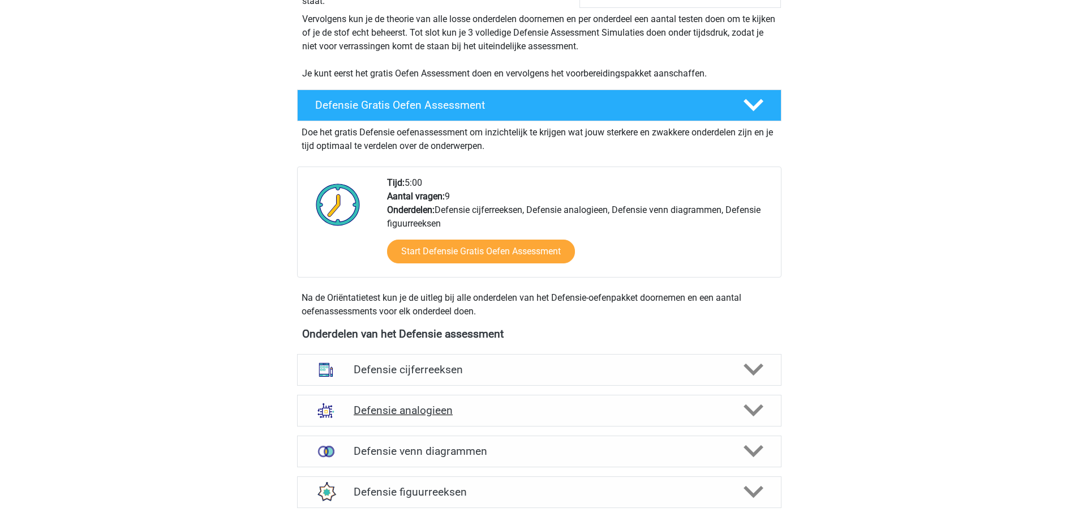
click at [472, 405] on h4 "Defensie analogieen" at bounding box center [539, 410] width 371 height 13
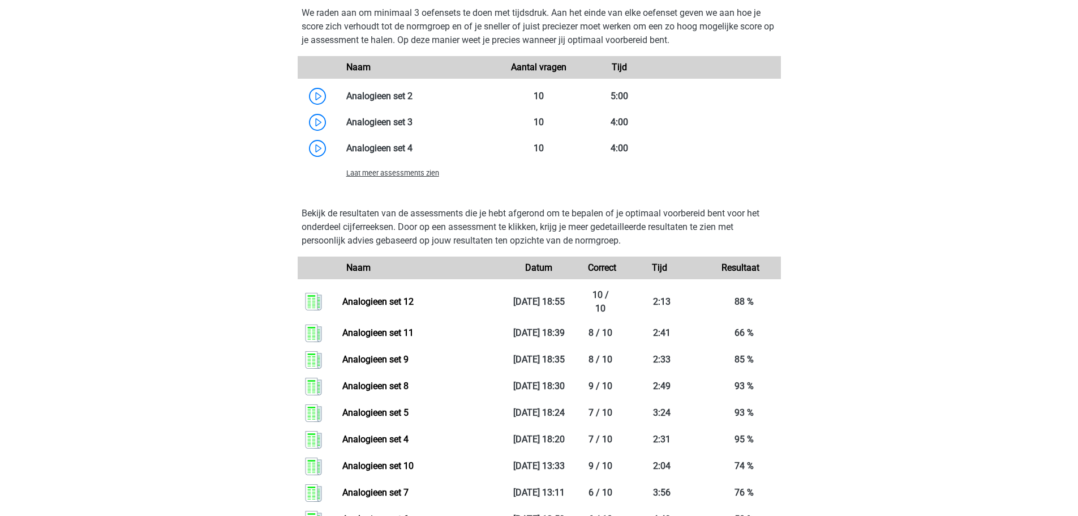
click at [400, 171] on span "Laat meer assessments zien" at bounding box center [392, 173] width 93 height 8
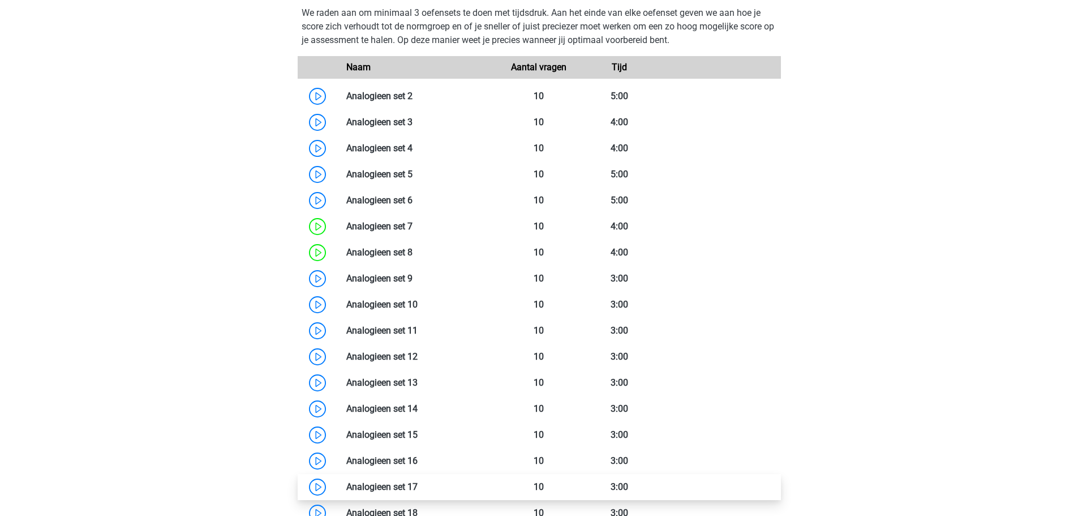
scroll to position [1366, 0]
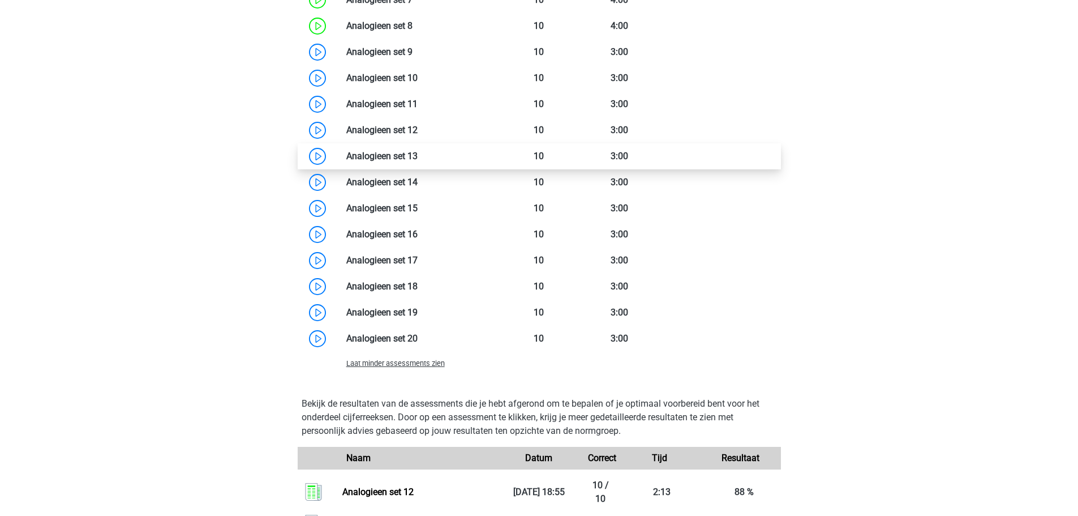
click at [418, 152] on link at bounding box center [418, 156] width 0 height 11
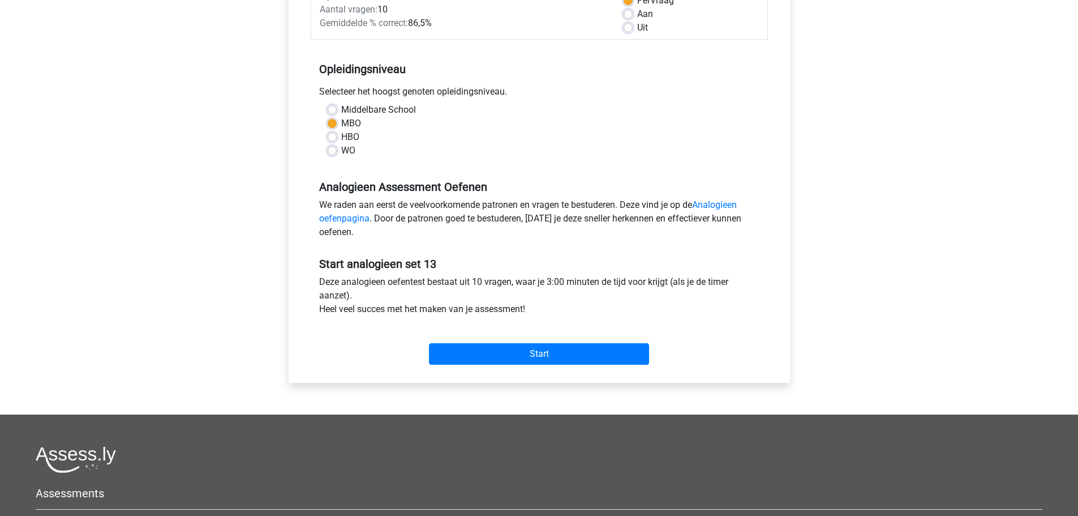
scroll to position [226, 0]
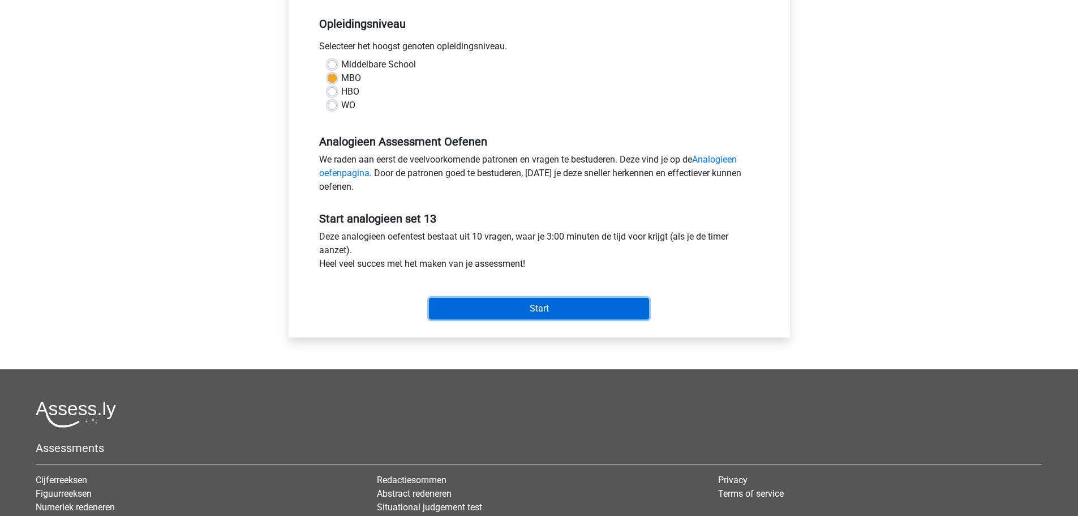
click at [533, 306] on input "Start" at bounding box center [539, 309] width 220 height 22
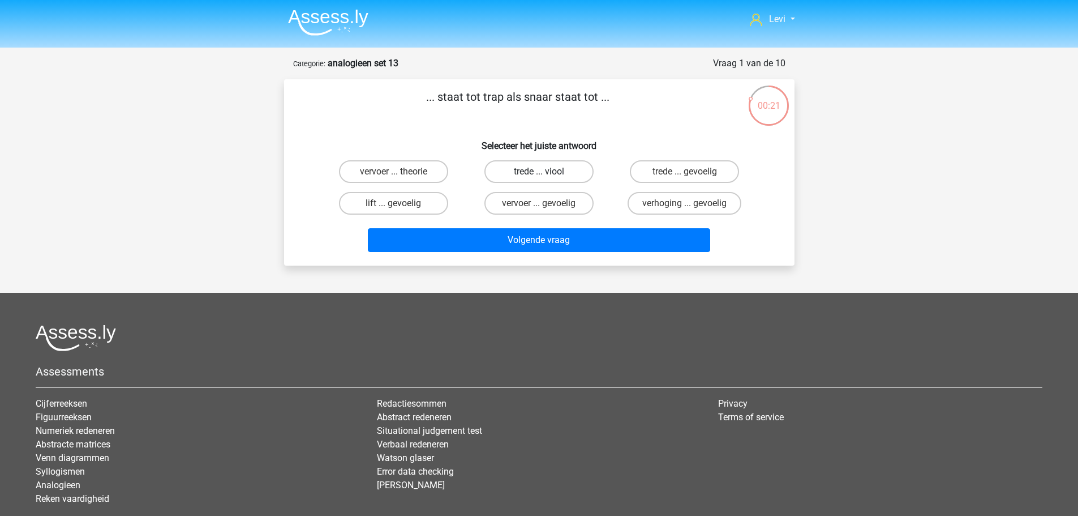
click at [560, 174] on label "trede ... viool" at bounding box center [539, 171] width 109 height 23
click at [546, 174] on input "trede ... viool" at bounding box center [542, 175] width 7 height 7
radio input "true"
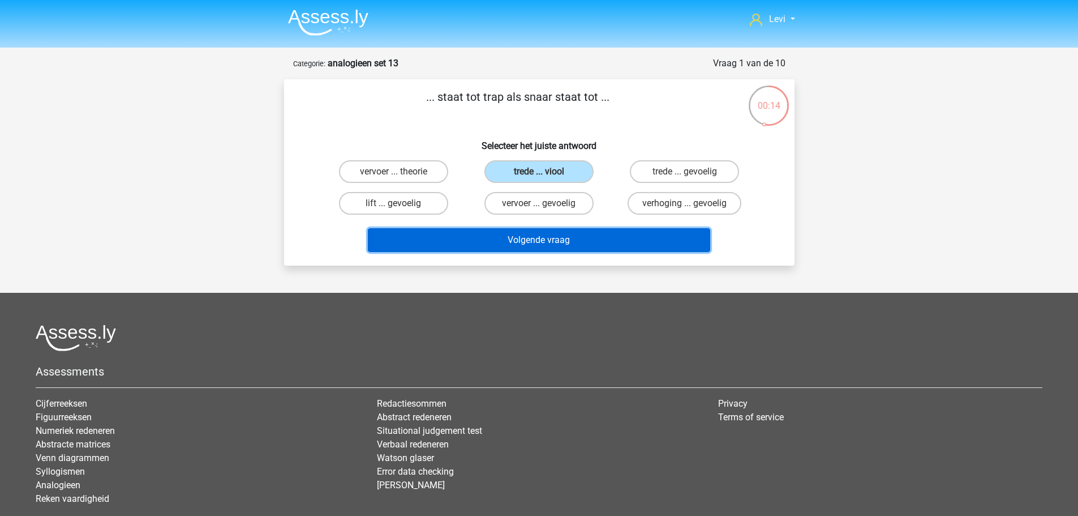
click at [613, 248] on button "Volgende vraag" at bounding box center [539, 240] width 343 height 24
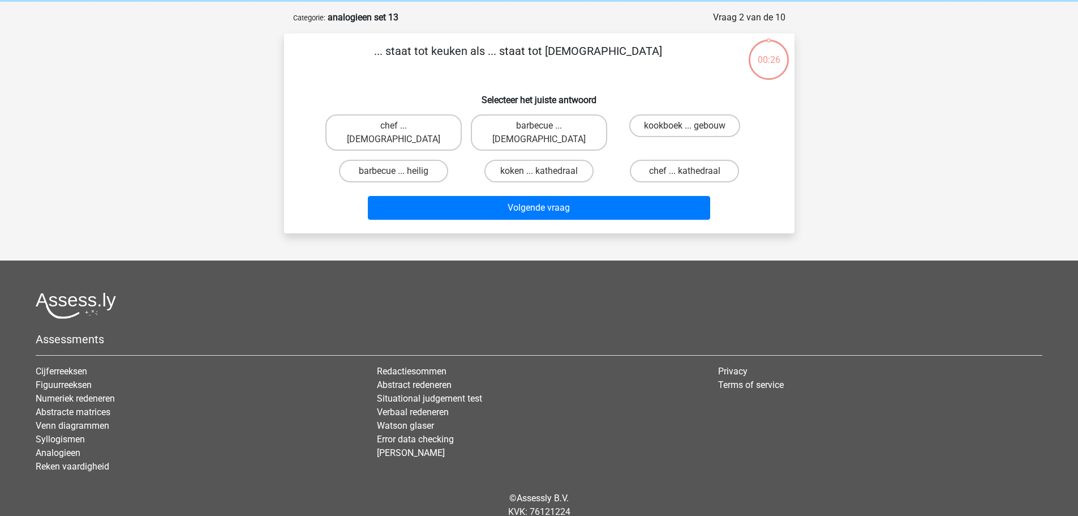
scroll to position [57, 0]
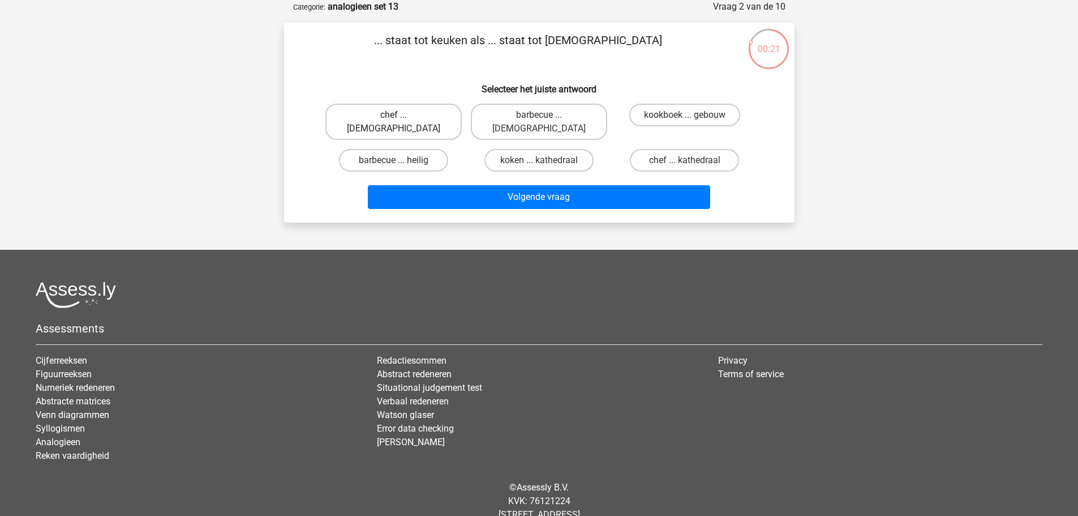
click at [428, 113] on label "chef ... [DEMOGRAPHIC_DATA]" at bounding box center [394, 122] width 136 height 36
click at [401, 115] on input "chef ... [DEMOGRAPHIC_DATA]" at bounding box center [396, 118] width 7 height 7
radio input "true"
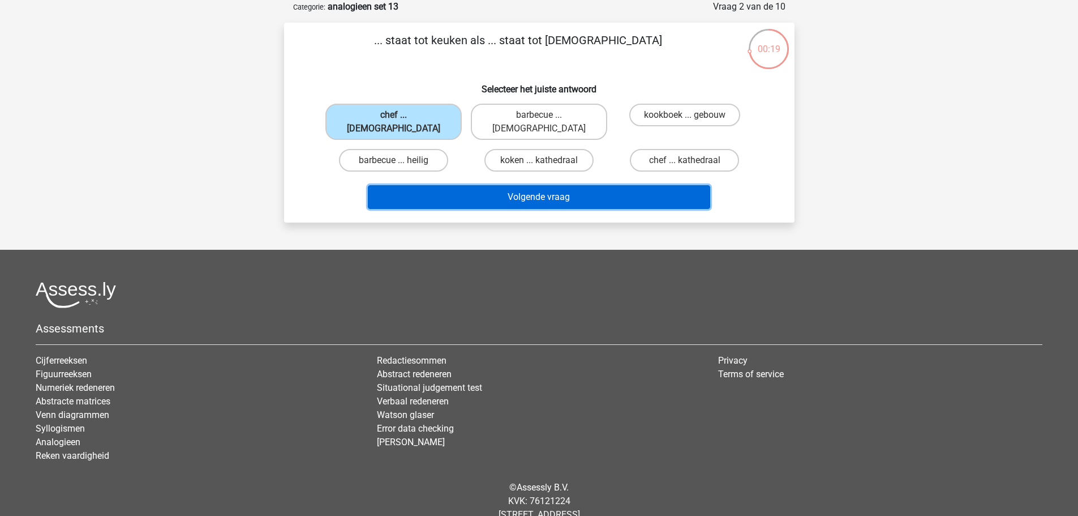
click at [588, 185] on button "Volgende vraag" at bounding box center [539, 197] width 343 height 24
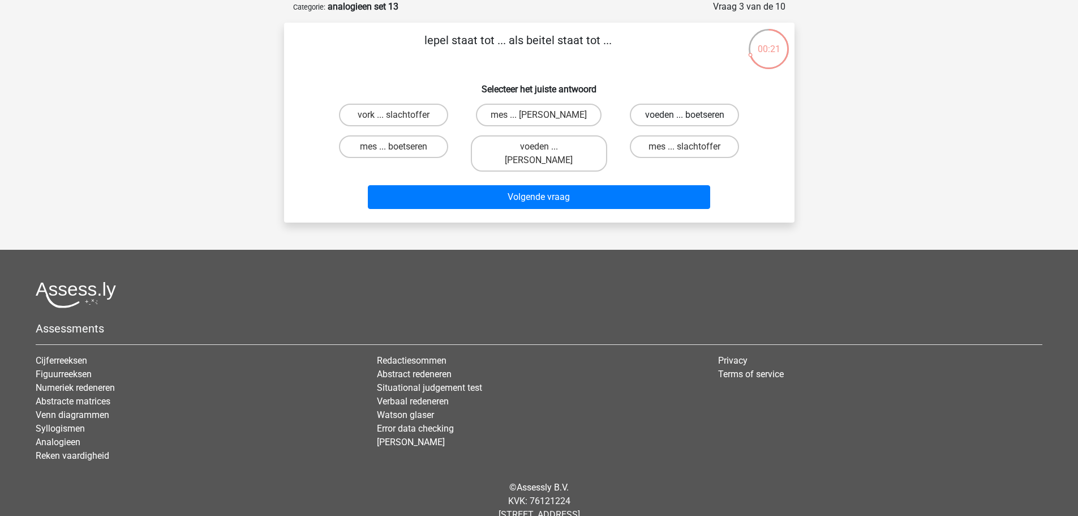
click at [679, 117] on label "voeden ... boetseren" at bounding box center [684, 115] width 109 height 23
click at [685, 117] on input "voeden ... boetseren" at bounding box center [688, 118] width 7 height 7
radio input "true"
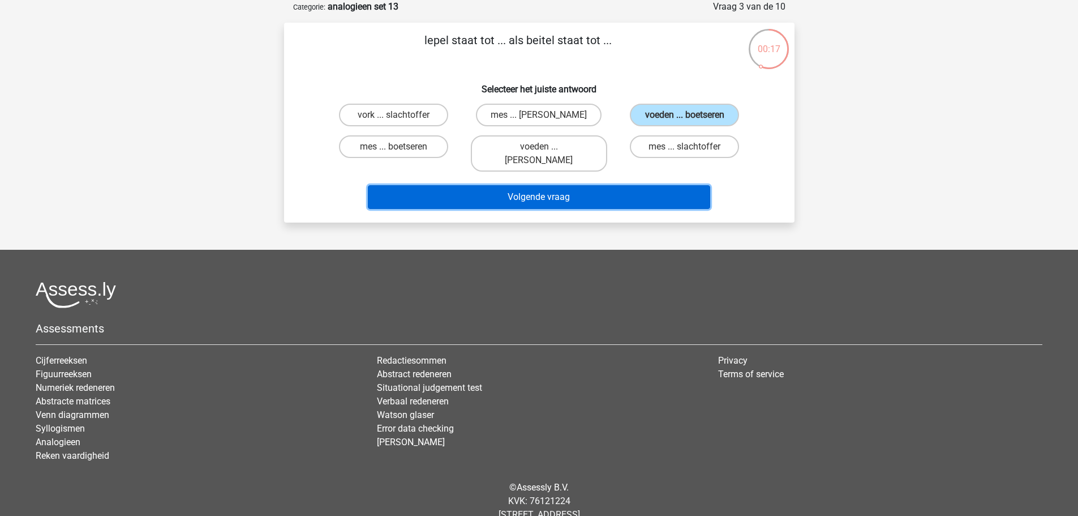
click at [633, 190] on button "Volgende vraag" at bounding box center [539, 197] width 343 height 24
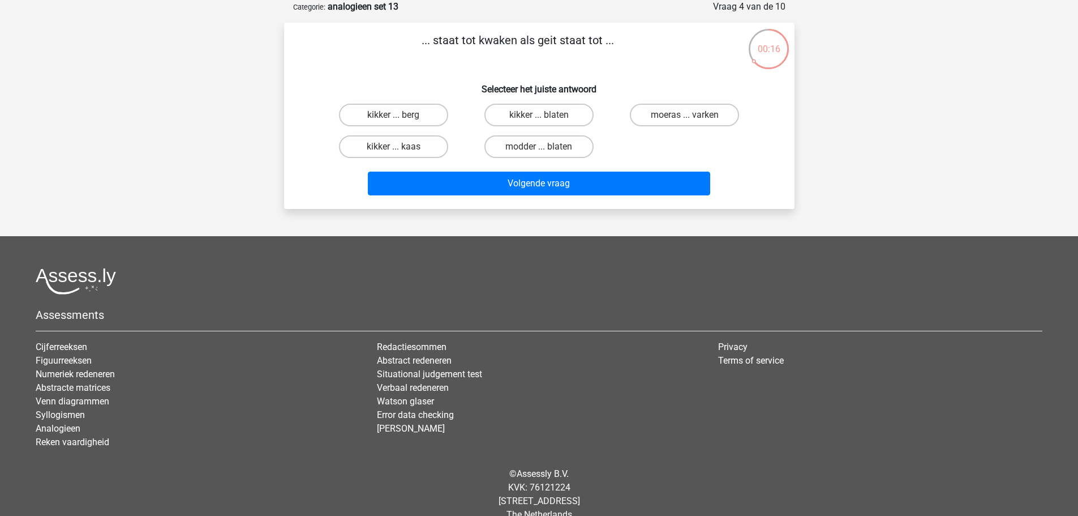
click at [546, 115] on input "kikker ... blaten" at bounding box center [542, 118] width 7 height 7
radio input "true"
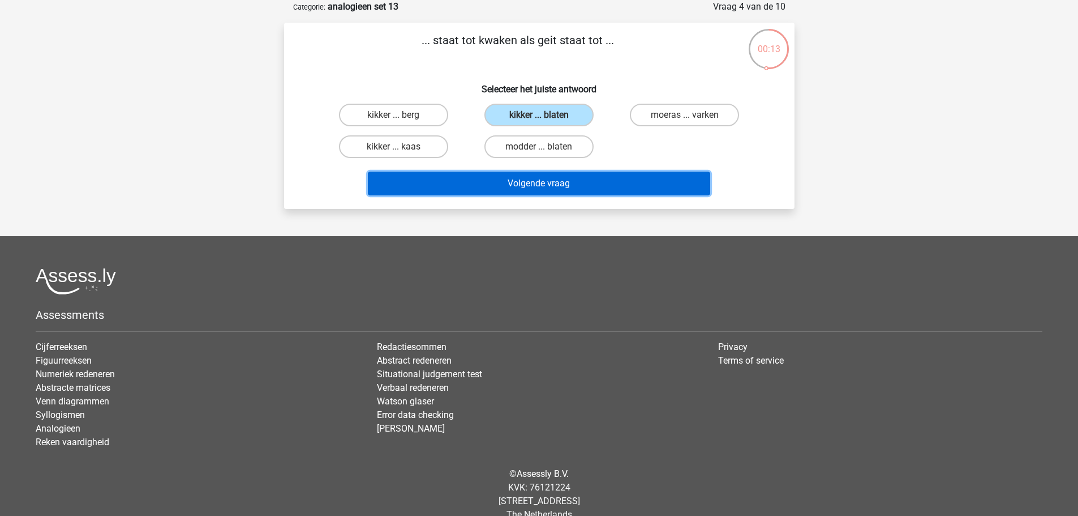
click at [633, 185] on button "Volgende vraag" at bounding box center [539, 184] width 343 height 24
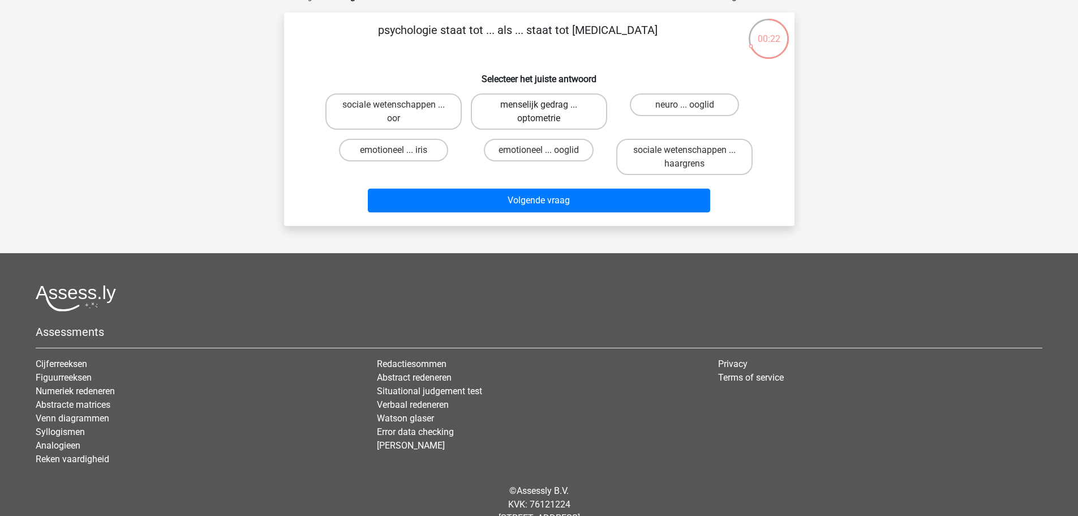
scroll to position [46, 0]
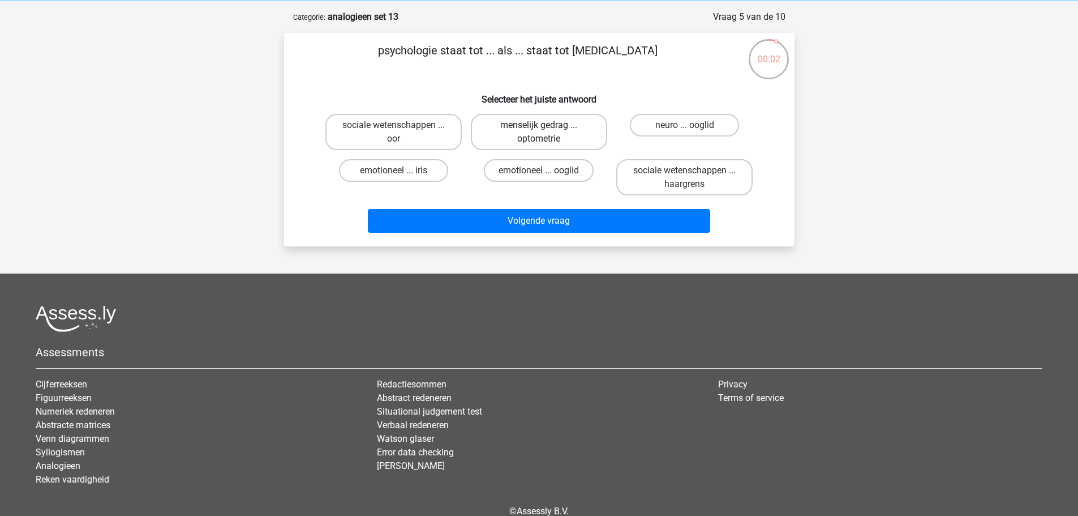
click at [568, 129] on label "menselijk gedrag ... optometrie" at bounding box center [539, 132] width 136 height 36
click at [546, 129] on input "menselijk gedrag ... optometrie" at bounding box center [542, 128] width 7 height 7
radio input "true"
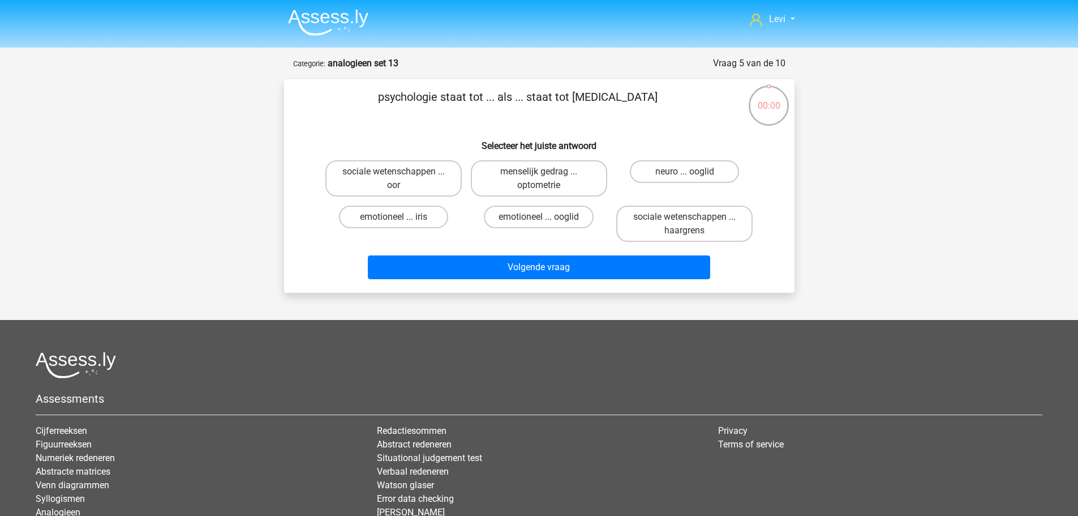
scroll to position [46, 0]
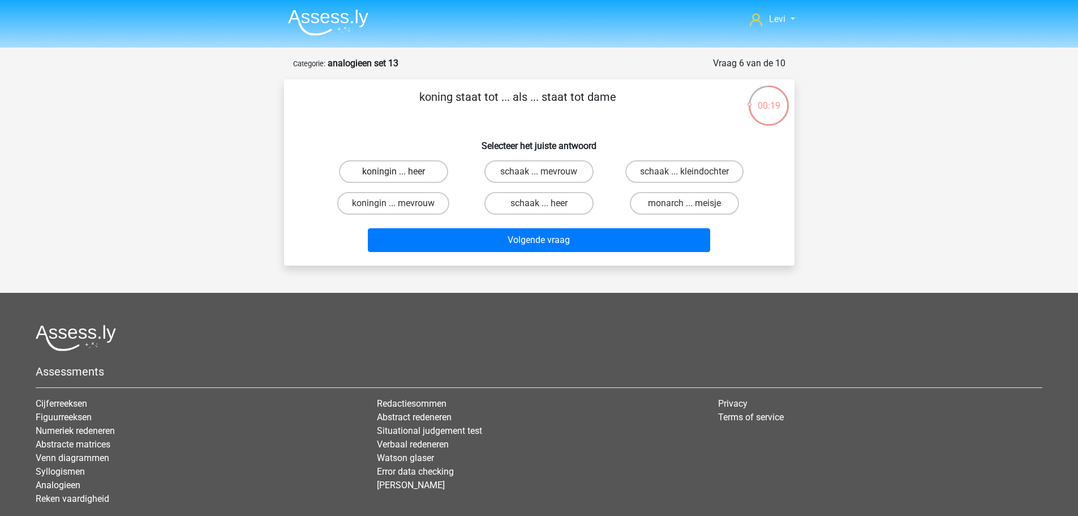
click at [429, 172] on label "koningin ... heer" at bounding box center [393, 171] width 109 height 23
click at [401, 172] on input "koningin ... heer" at bounding box center [396, 175] width 7 height 7
radio input "true"
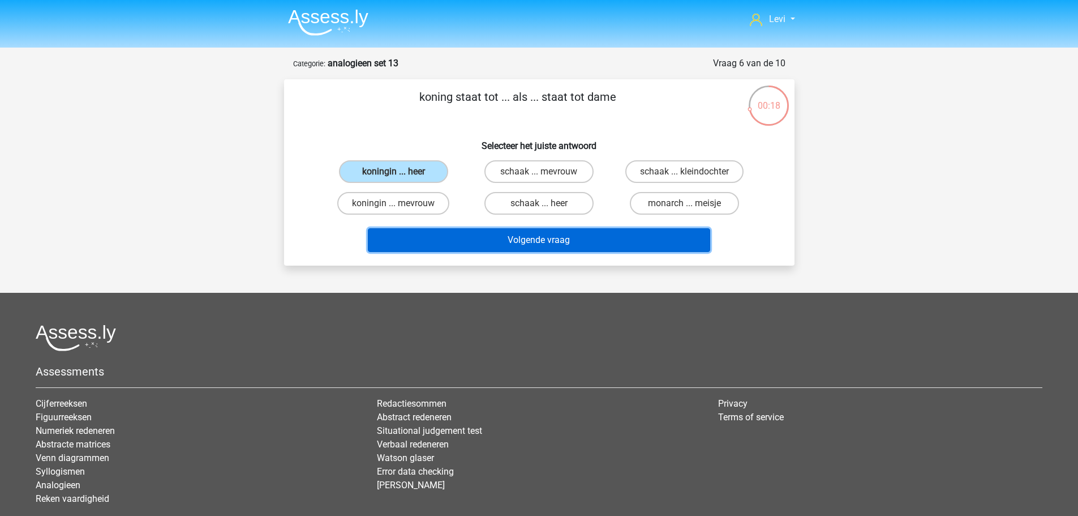
click at [592, 244] on button "Volgende vraag" at bounding box center [539, 240] width 343 height 24
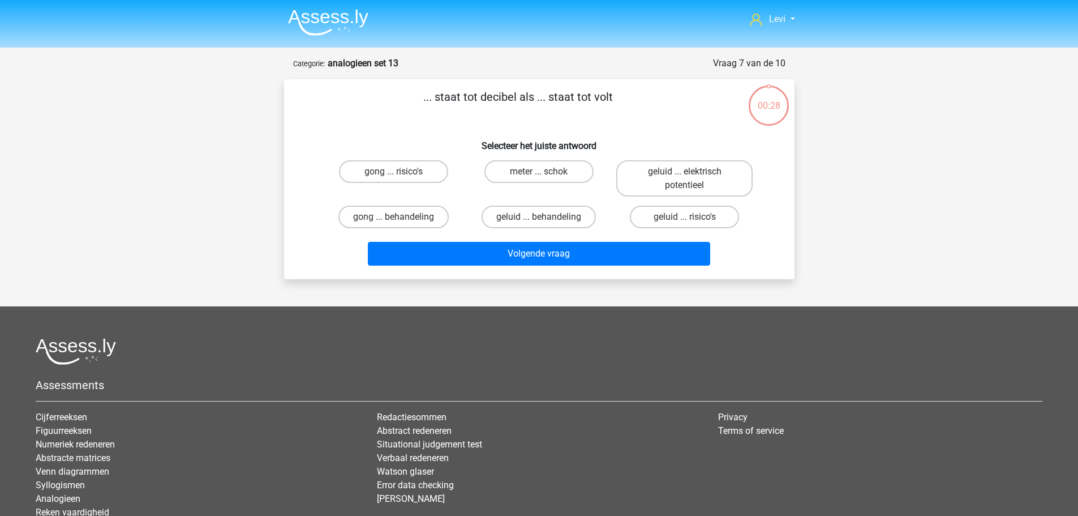
scroll to position [57, 0]
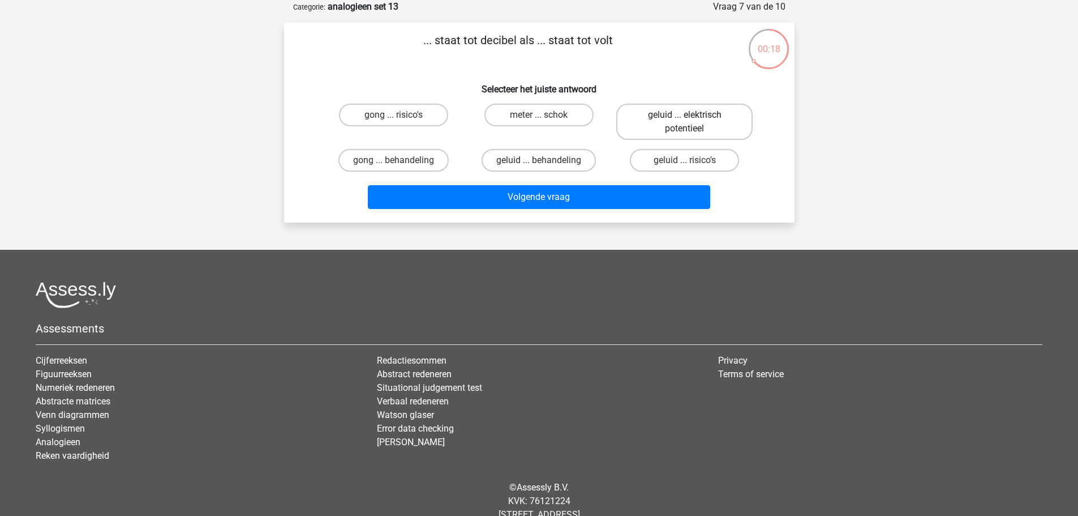
click at [669, 130] on label "geluid ... elektrisch potentieel" at bounding box center [685, 122] width 136 height 36
click at [685, 122] on input "geluid ... elektrisch potentieel" at bounding box center [688, 118] width 7 height 7
radio input "true"
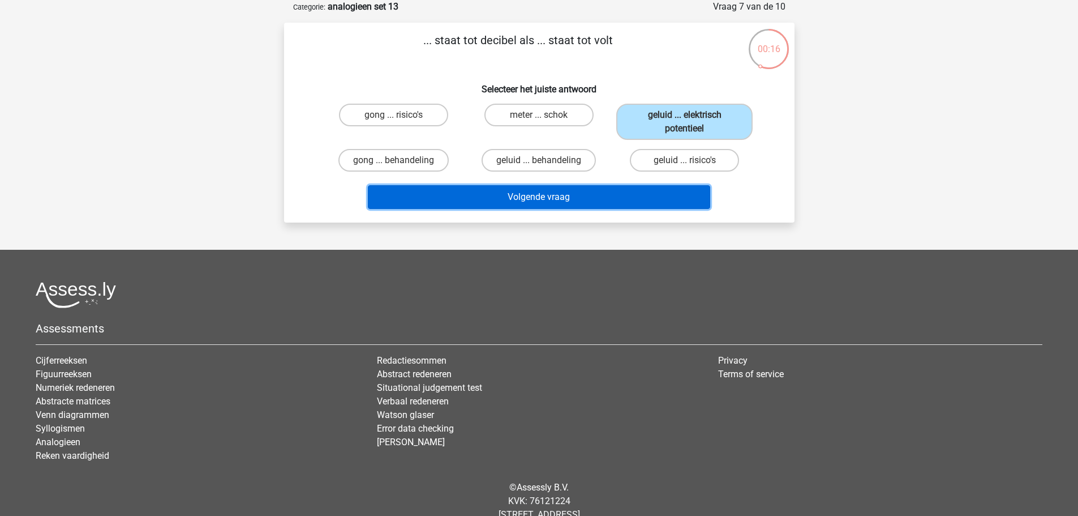
click at [657, 198] on button "Volgende vraag" at bounding box center [539, 197] width 343 height 24
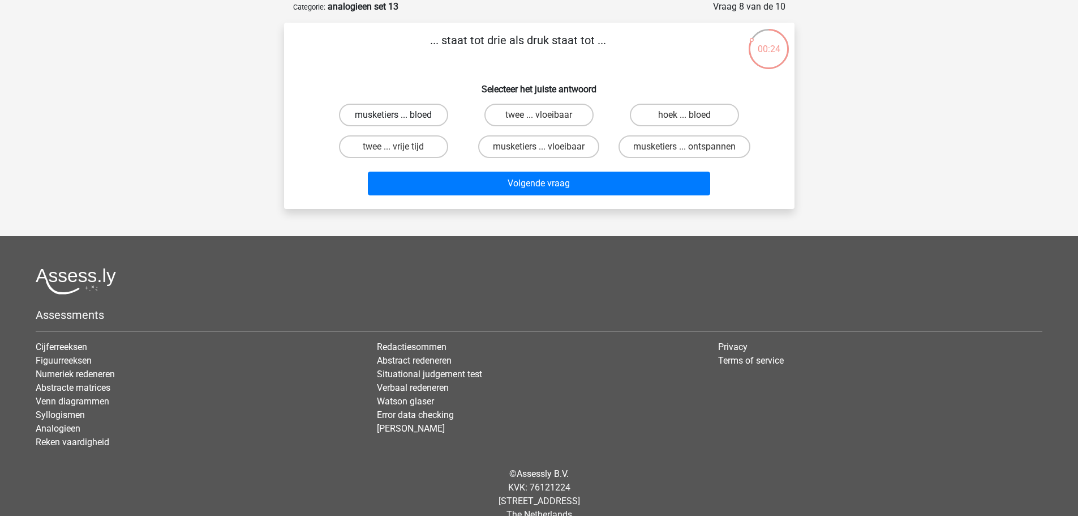
click at [427, 117] on label "musketiers ... bloed" at bounding box center [393, 115] width 109 height 23
click at [401, 117] on input "musketiers ... bloed" at bounding box center [396, 118] width 7 height 7
radio input "true"
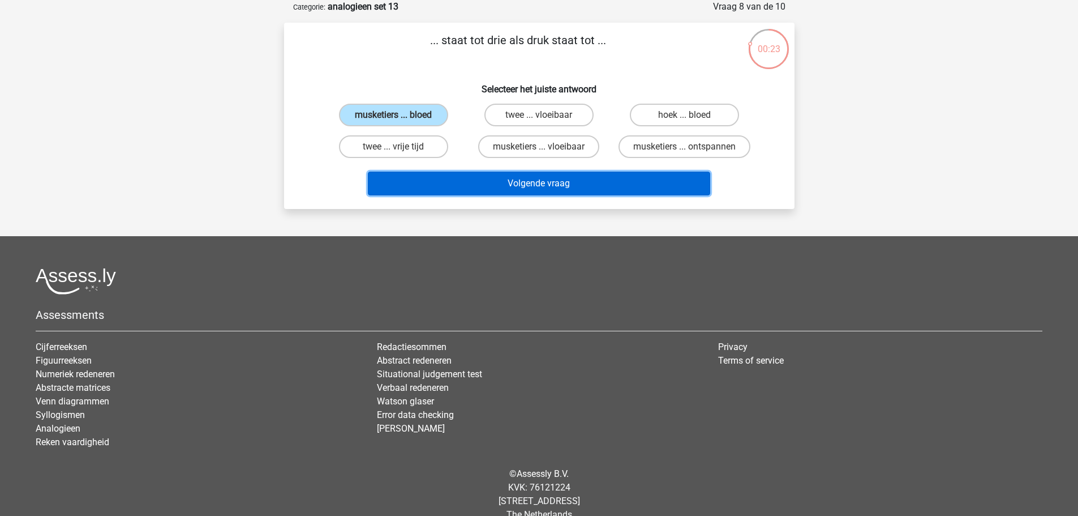
click at [543, 180] on button "Volgende vraag" at bounding box center [539, 184] width 343 height 24
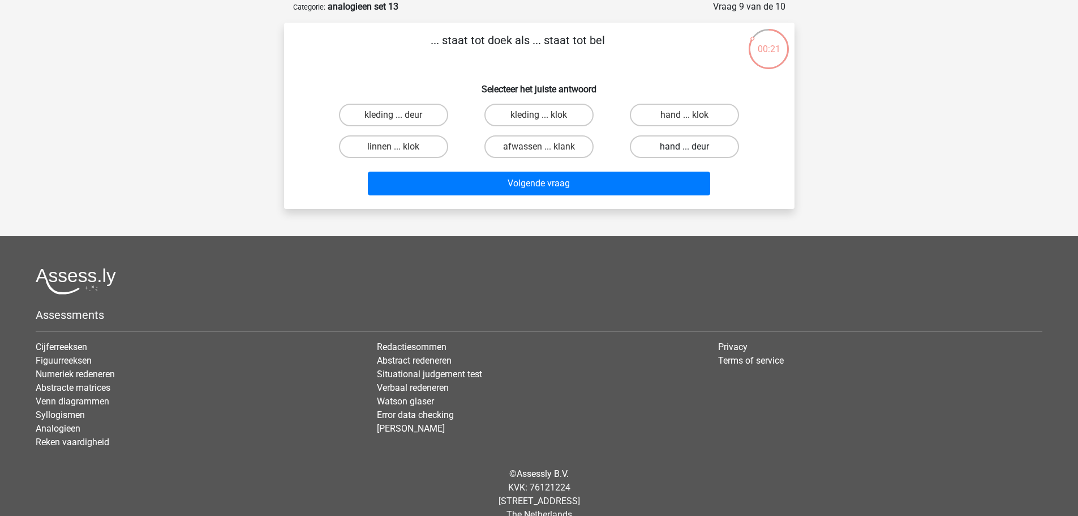
click at [697, 152] on label "hand ... deur" at bounding box center [684, 146] width 109 height 23
click at [692, 152] on input "hand ... deur" at bounding box center [688, 150] width 7 height 7
radio input "true"
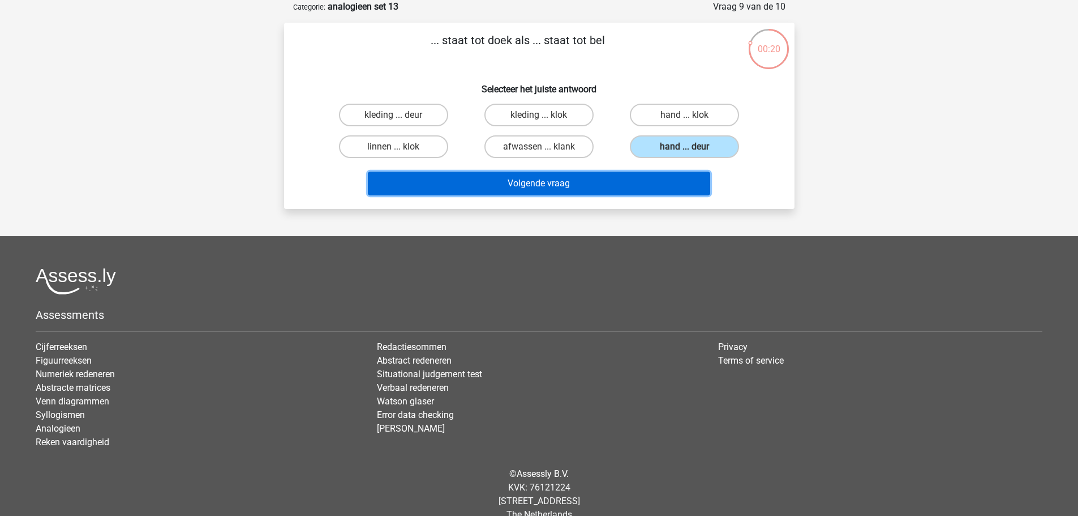
click at [691, 185] on button "Volgende vraag" at bounding box center [539, 184] width 343 height 24
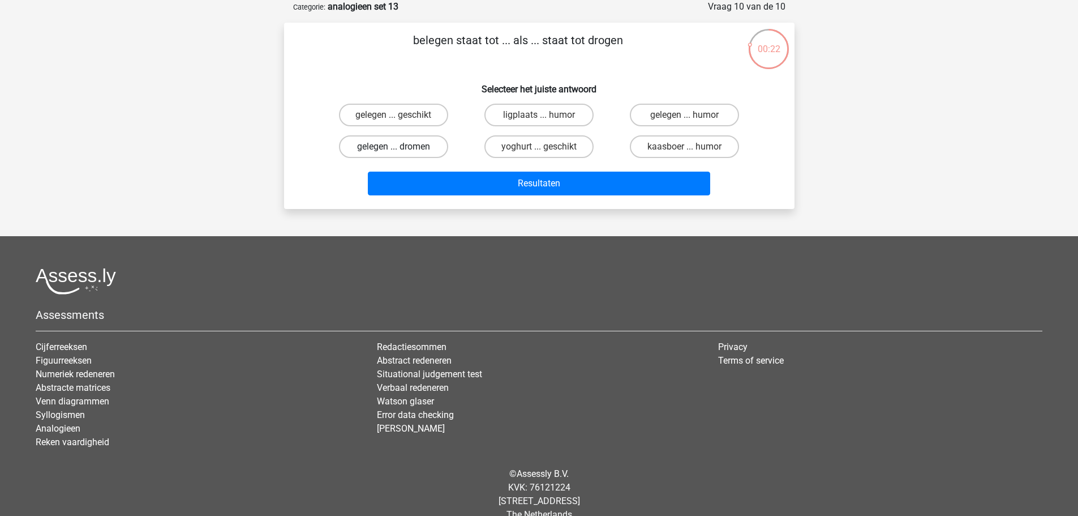
click at [431, 148] on label "gelegen ... dromen" at bounding box center [393, 146] width 109 height 23
click at [401, 148] on input "gelegen ... dromen" at bounding box center [396, 150] width 7 height 7
radio input "true"
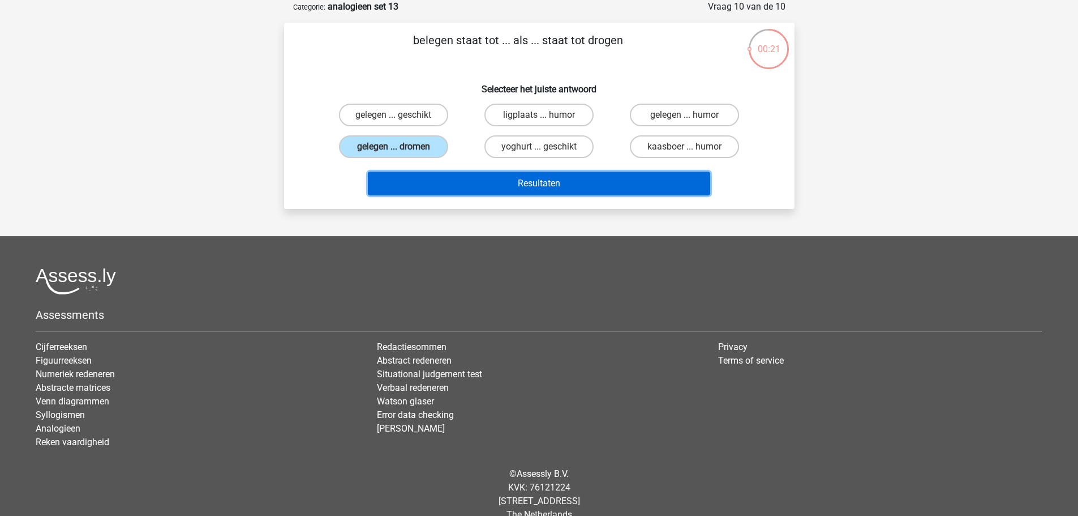
click at [577, 183] on button "Resultaten" at bounding box center [539, 184] width 343 height 24
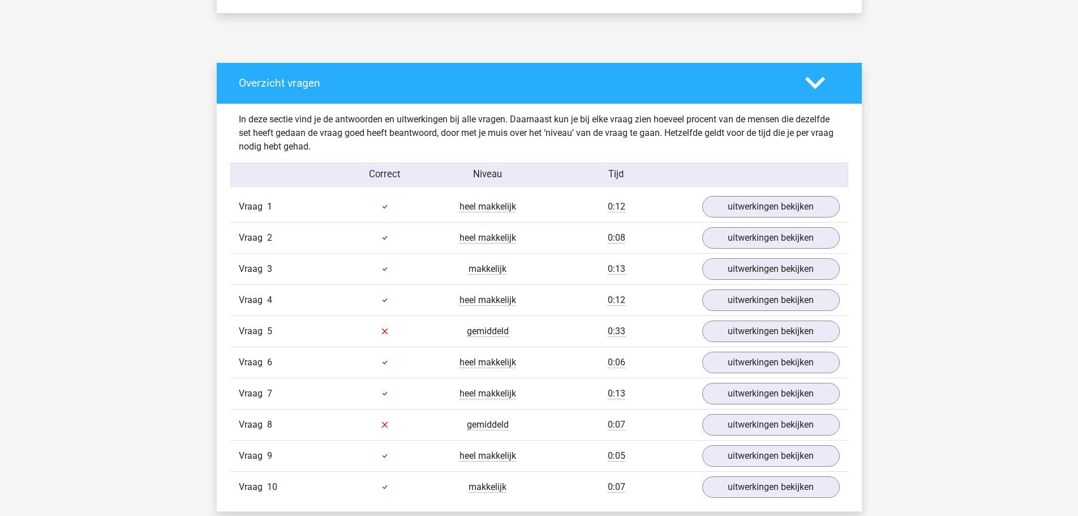
scroll to position [623, 0]
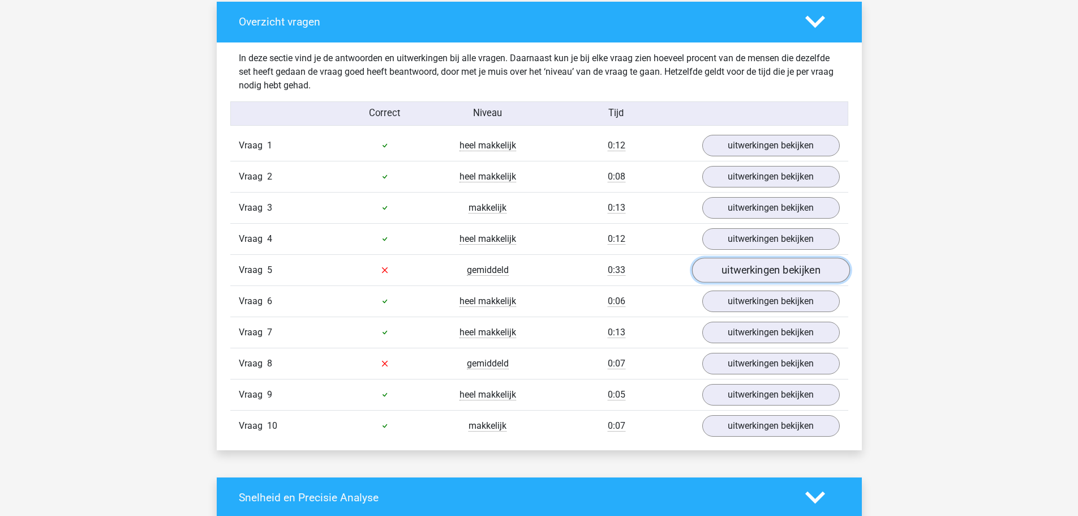
click at [782, 263] on link "uitwerkingen bekijken" at bounding box center [771, 270] width 158 height 25
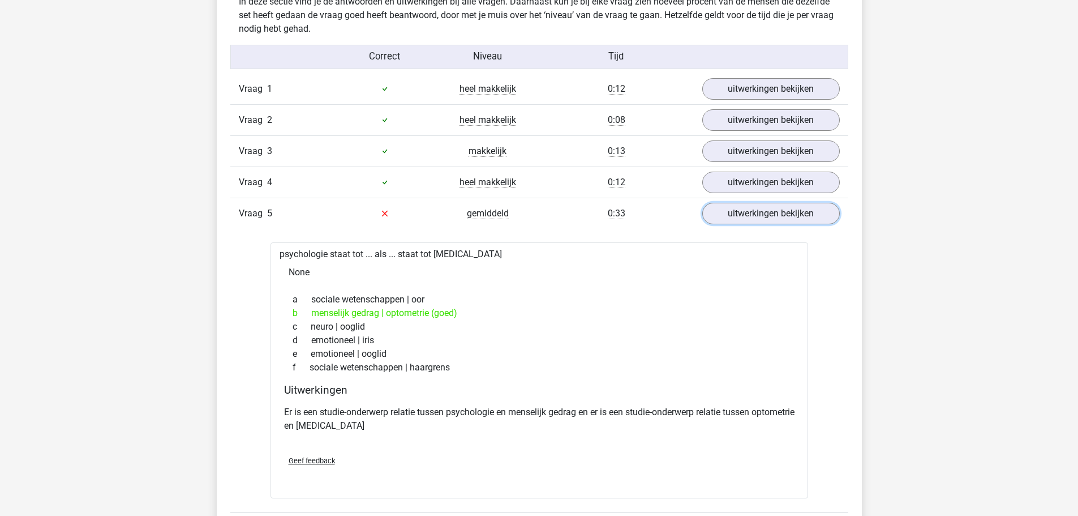
scroll to position [510, 0]
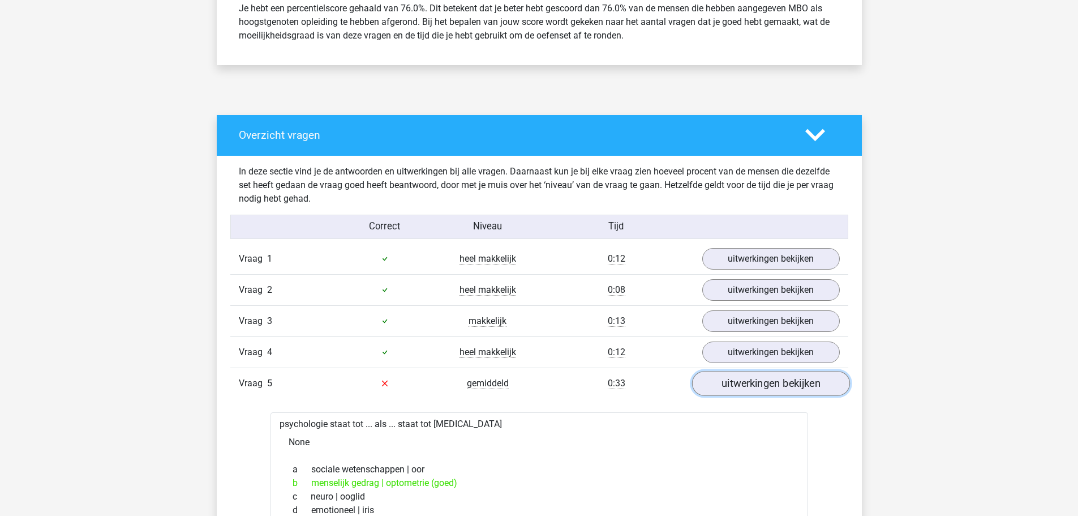
click at [763, 377] on link "uitwerkingen bekijken" at bounding box center [771, 383] width 158 height 25
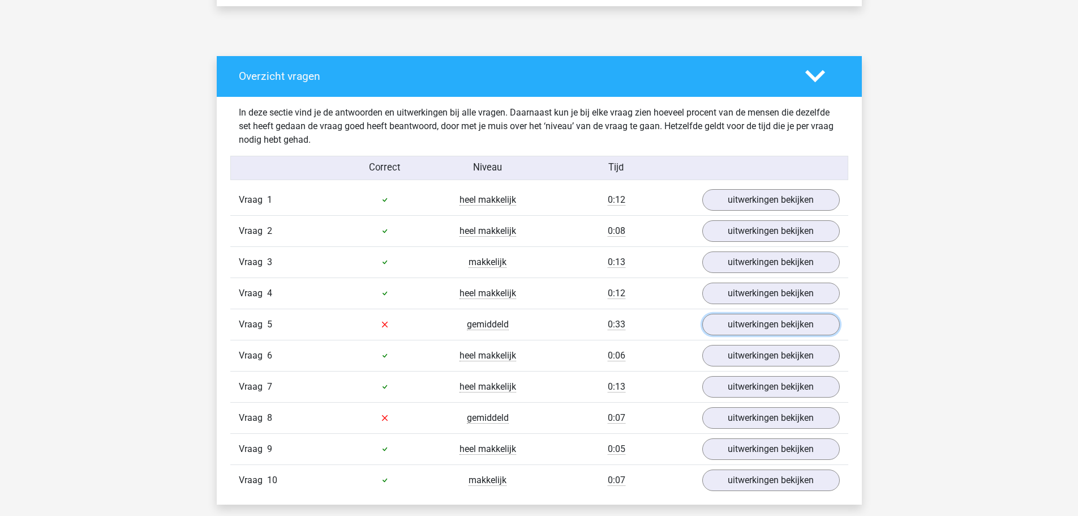
scroll to position [679, 0]
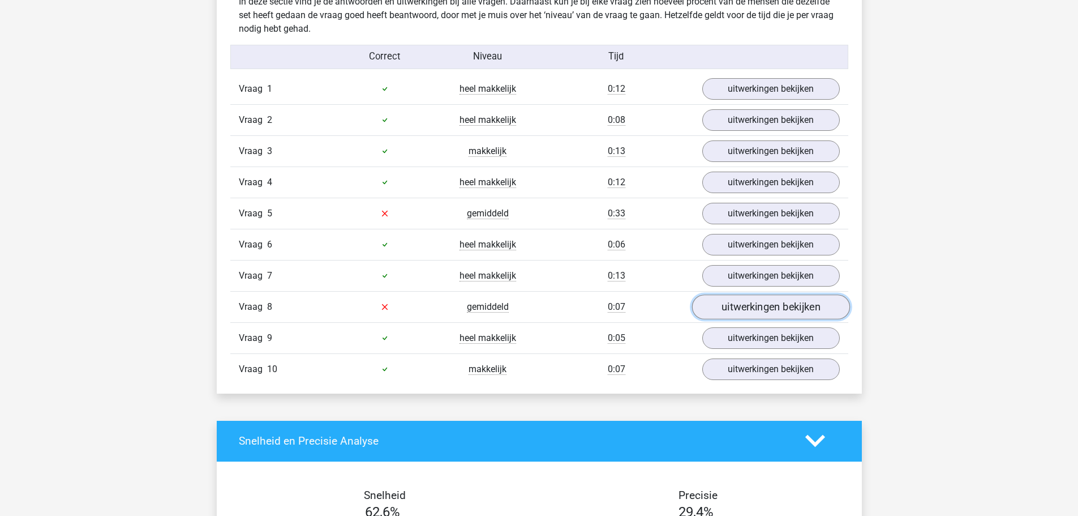
click at [756, 311] on link "uitwerkingen bekijken" at bounding box center [771, 306] width 158 height 25
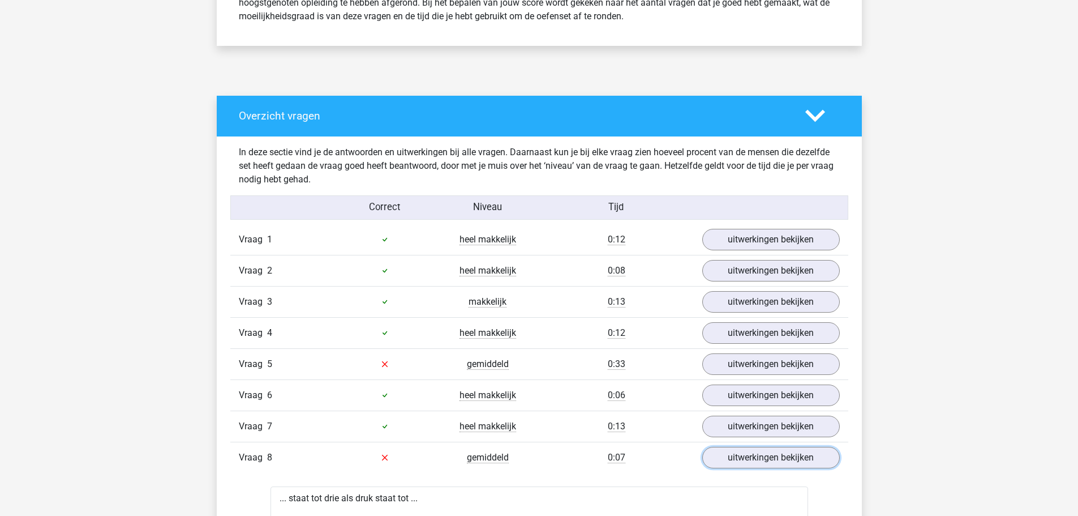
scroll to position [453, 0]
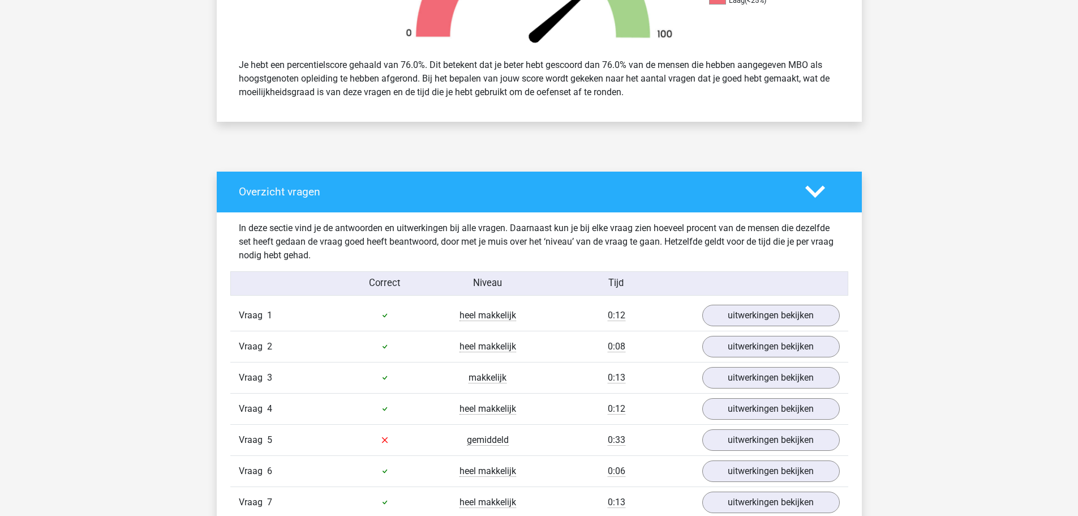
click at [816, 200] on icon at bounding box center [816, 192] width 20 height 20
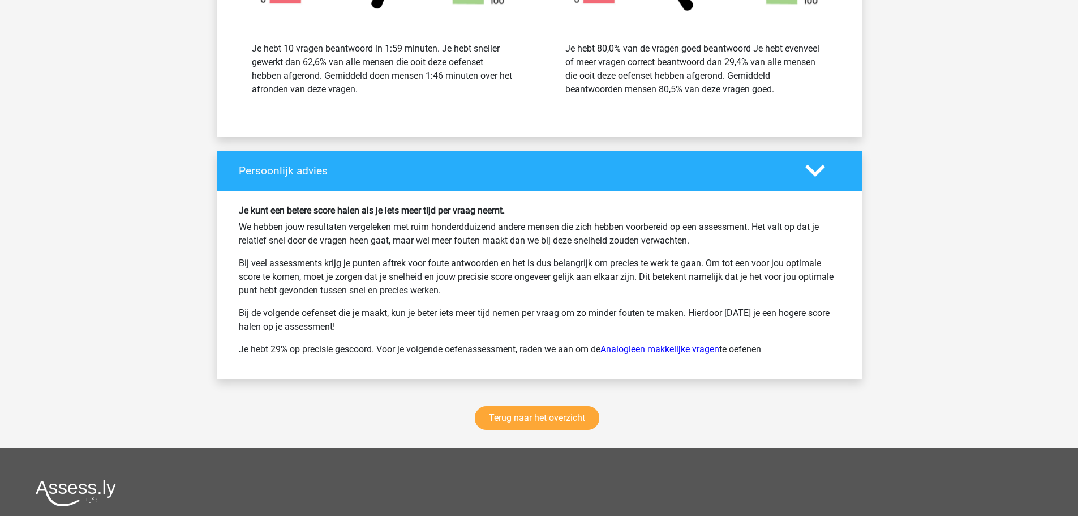
scroll to position [1132, 0]
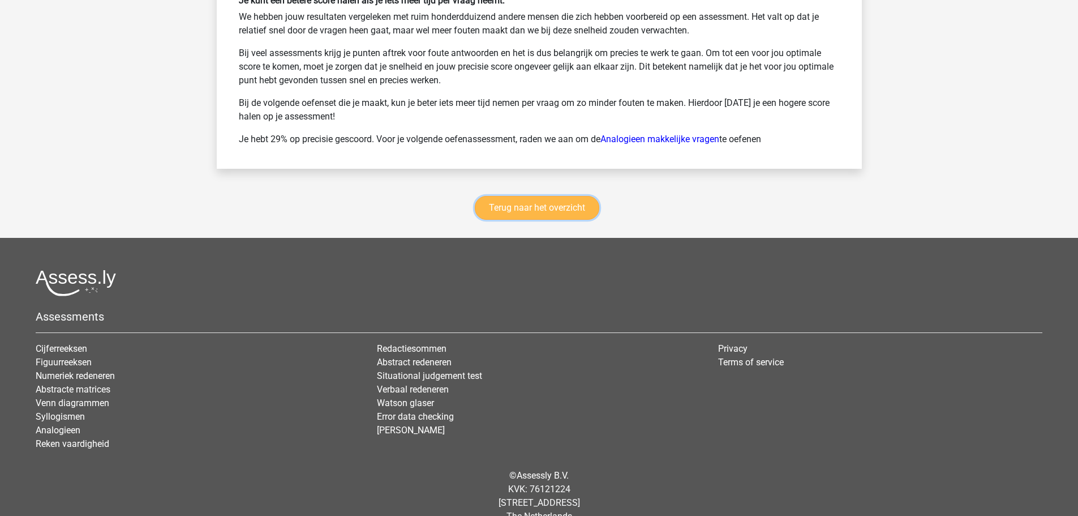
click at [572, 212] on link "Terug naar het overzicht" at bounding box center [537, 208] width 125 height 24
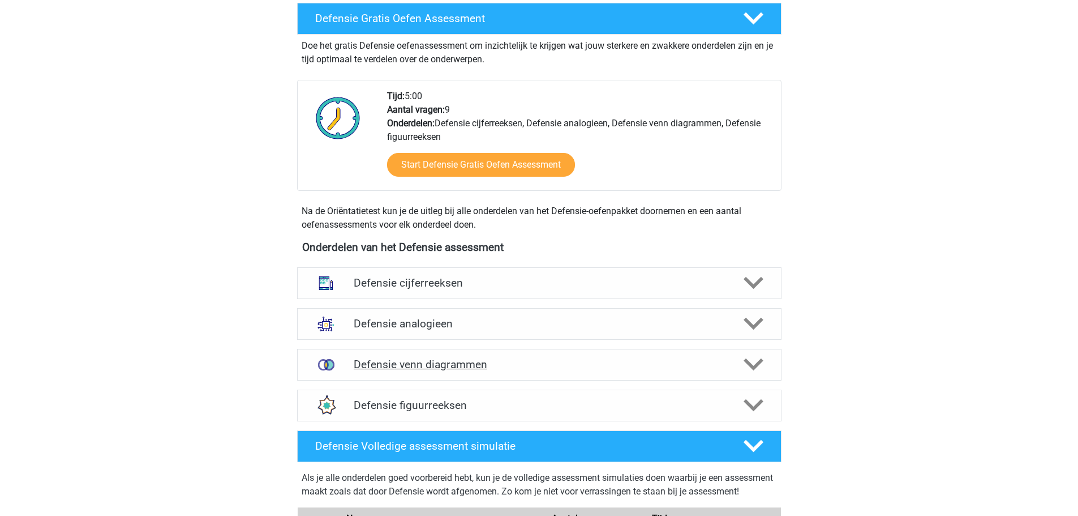
scroll to position [340, 0]
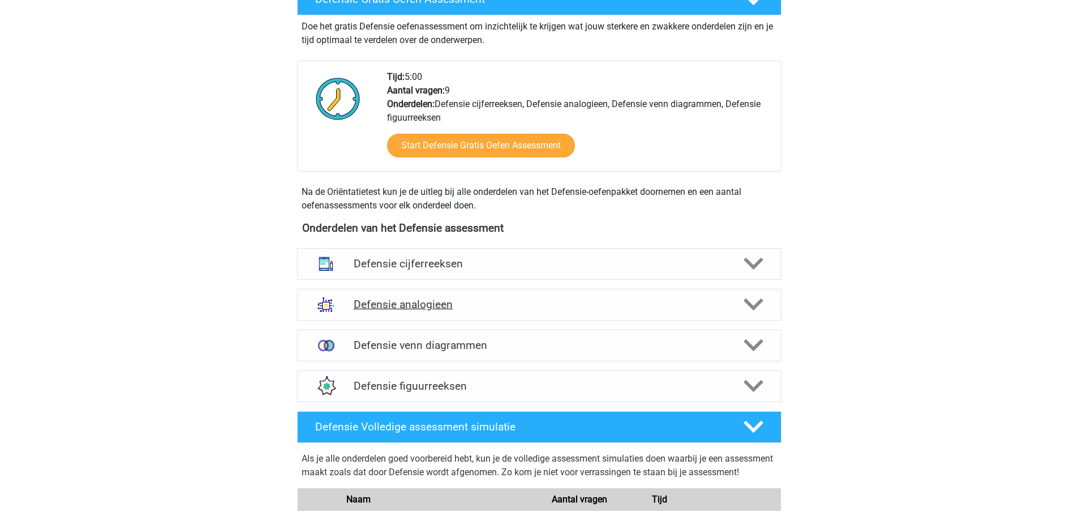
click at [468, 305] on h4 "Defensie analogieen" at bounding box center [539, 304] width 371 height 13
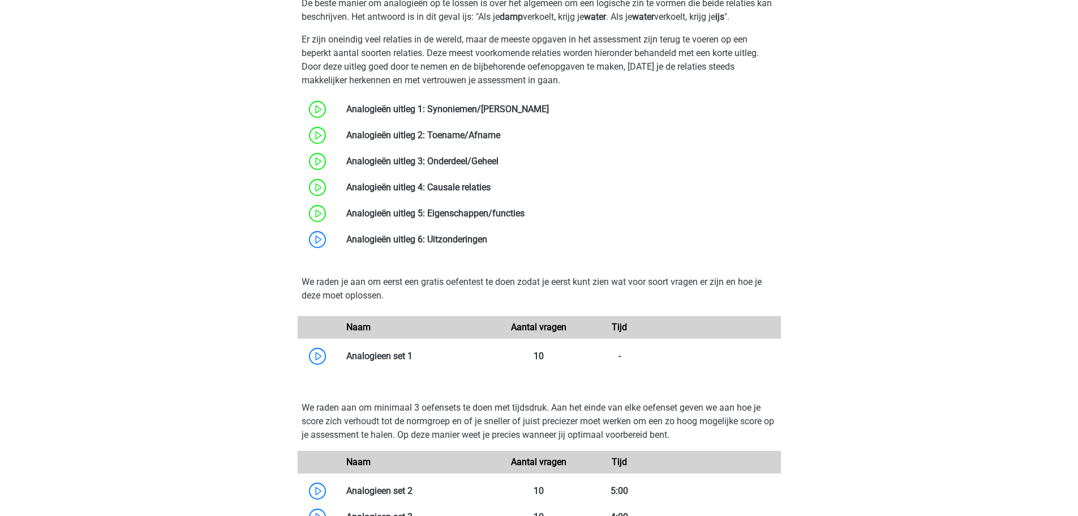
scroll to position [849, 0]
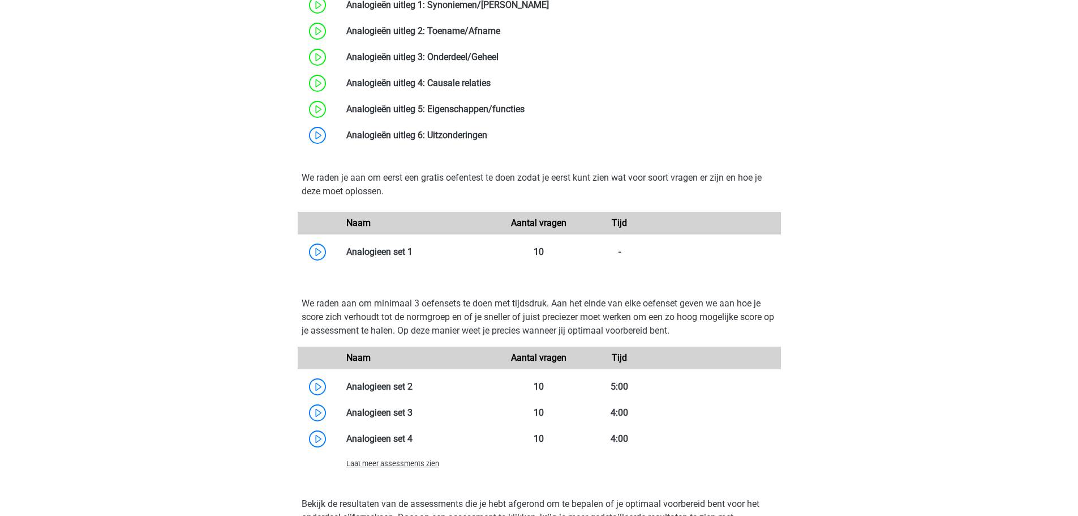
click at [427, 461] on span "Laat meer assessments zien" at bounding box center [392, 463] width 93 height 8
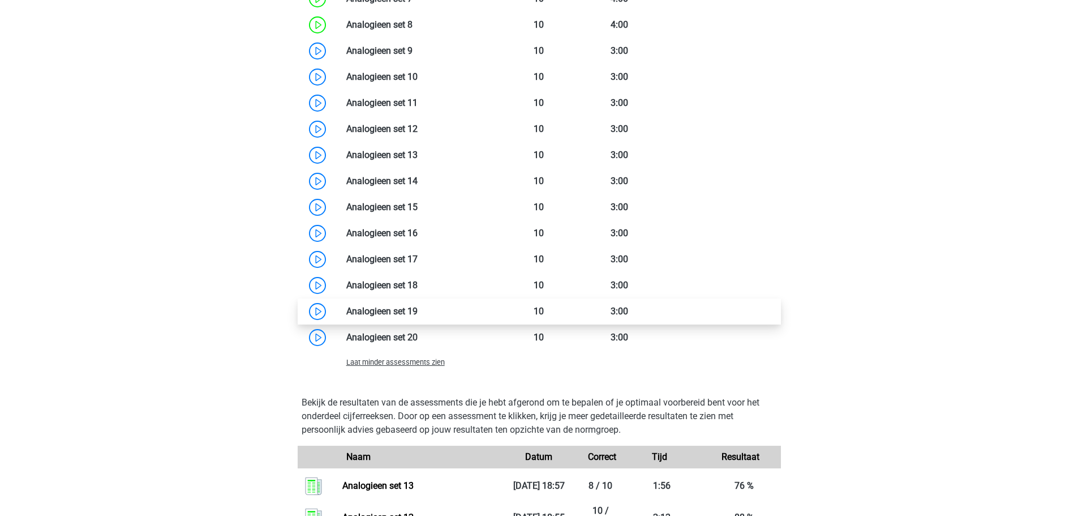
scroll to position [1359, 0]
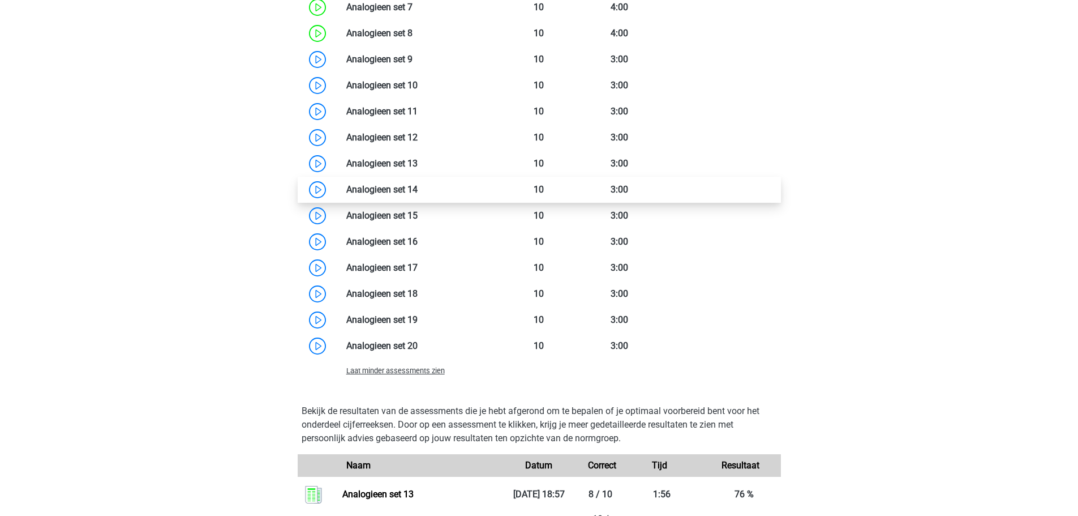
click at [418, 191] on link at bounding box center [418, 189] width 0 height 11
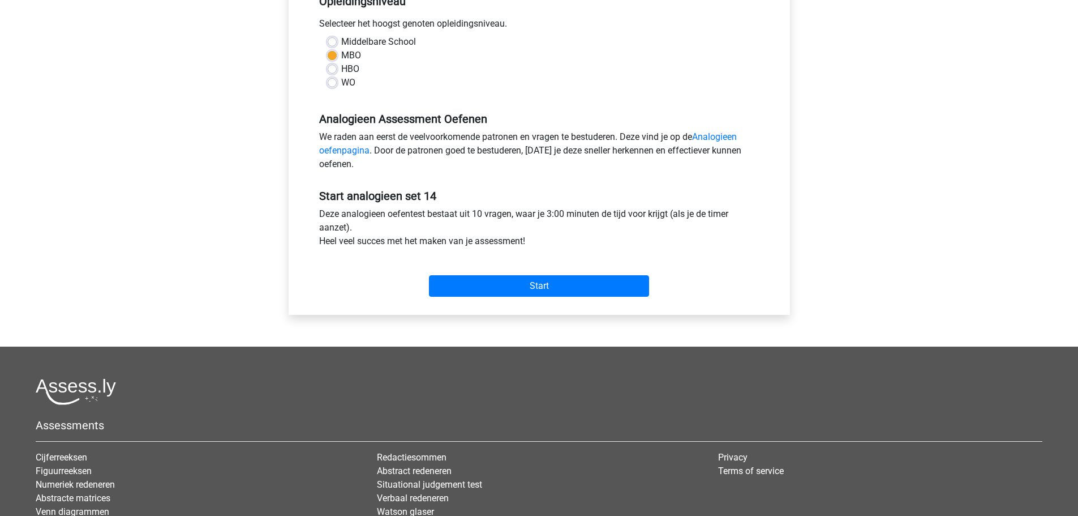
scroll to position [379, 0]
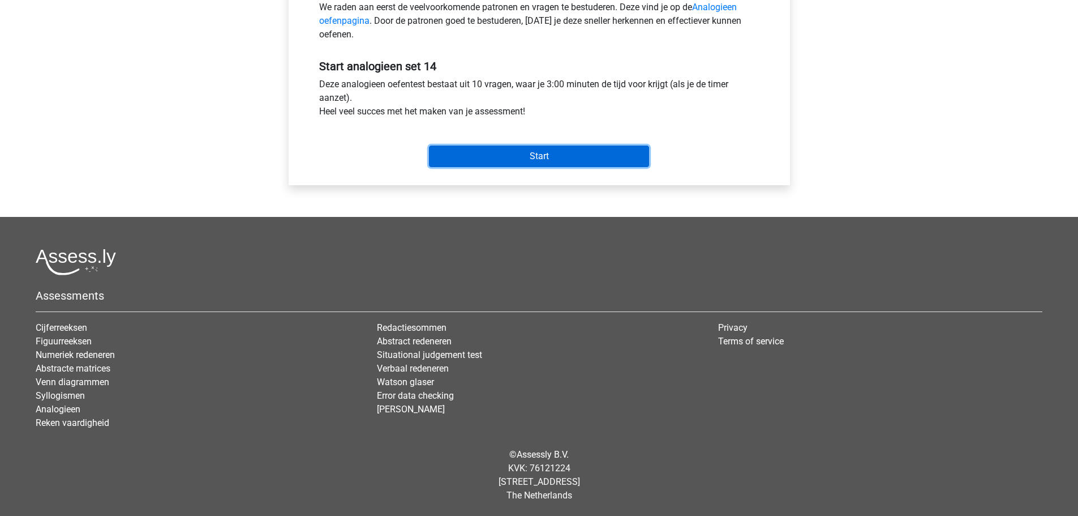
click at [502, 154] on input "Start" at bounding box center [539, 156] width 220 height 22
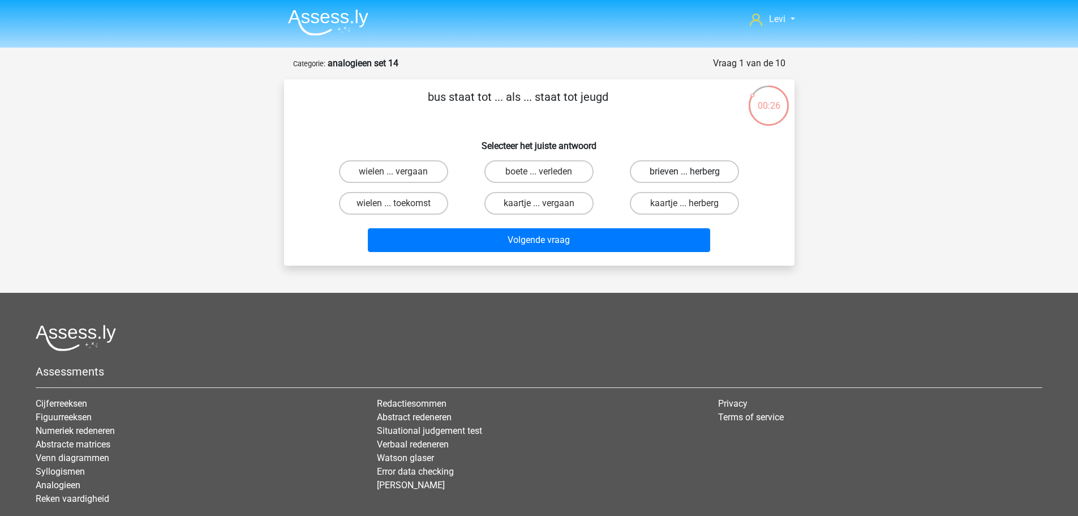
click at [678, 175] on label "brieven ... herberg" at bounding box center [684, 171] width 109 height 23
click at [685, 175] on input "brieven ... herberg" at bounding box center [688, 175] width 7 height 7
radio input "true"
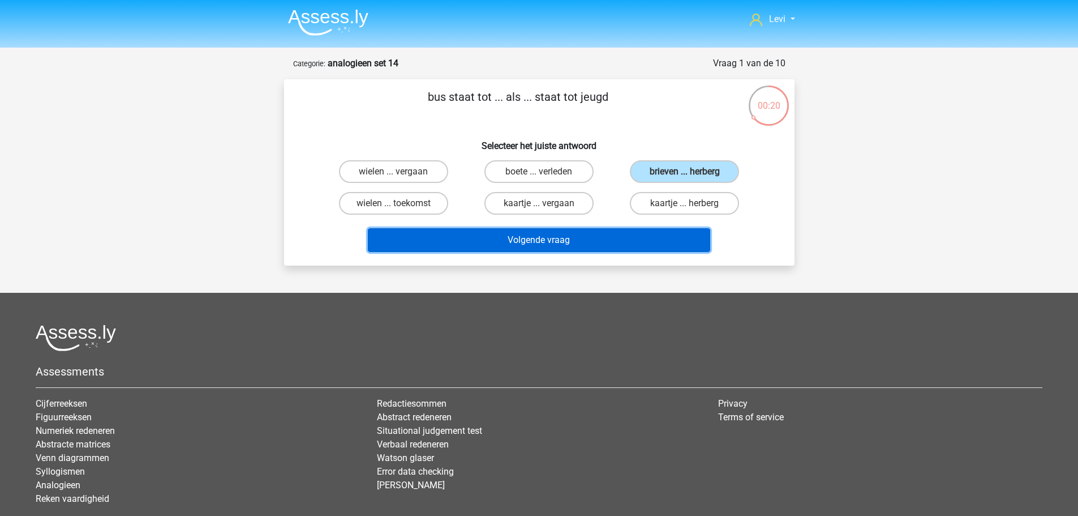
click at [675, 246] on button "Volgende vraag" at bounding box center [539, 240] width 343 height 24
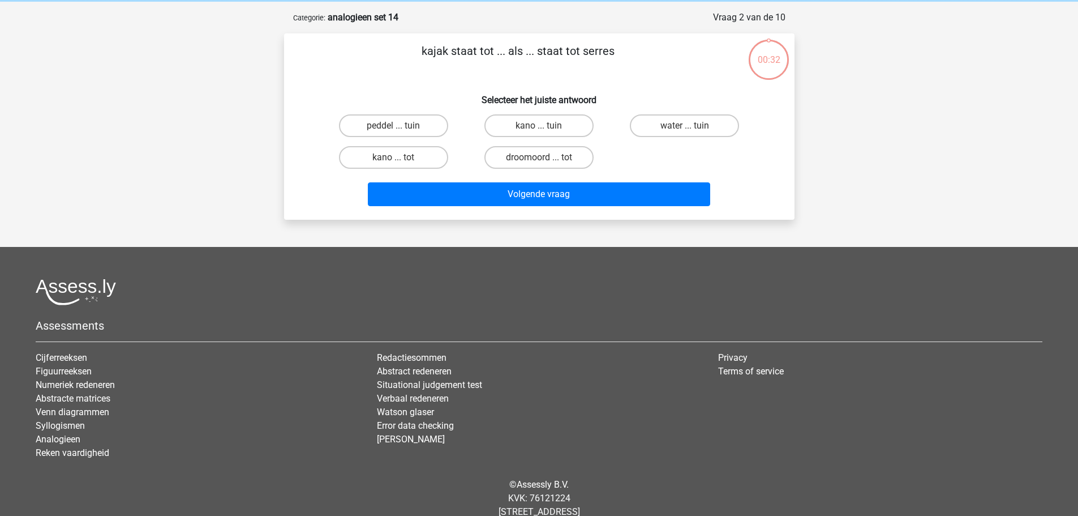
scroll to position [57, 0]
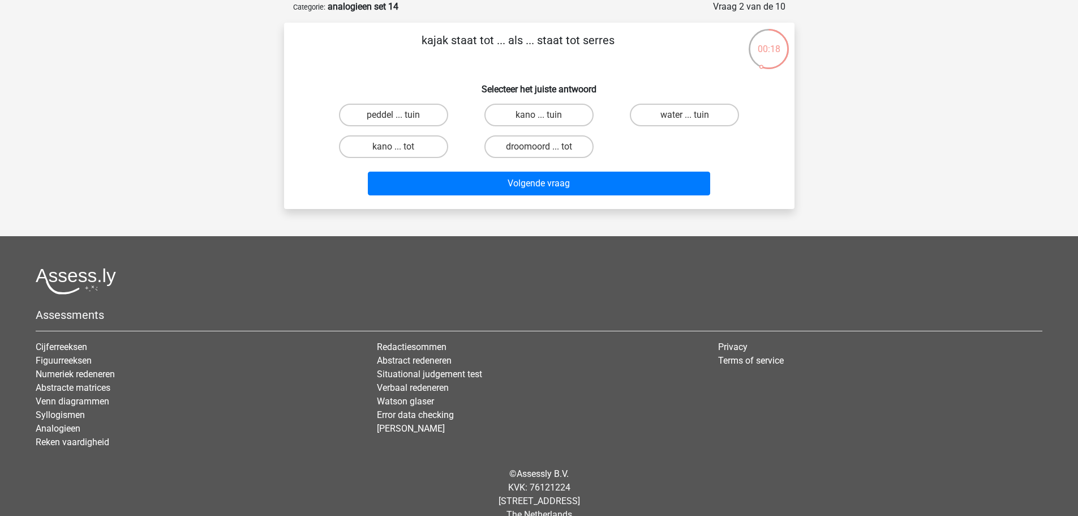
click at [542, 149] on input "droomoord ... tot" at bounding box center [542, 150] width 7 height 7
radio input "true"
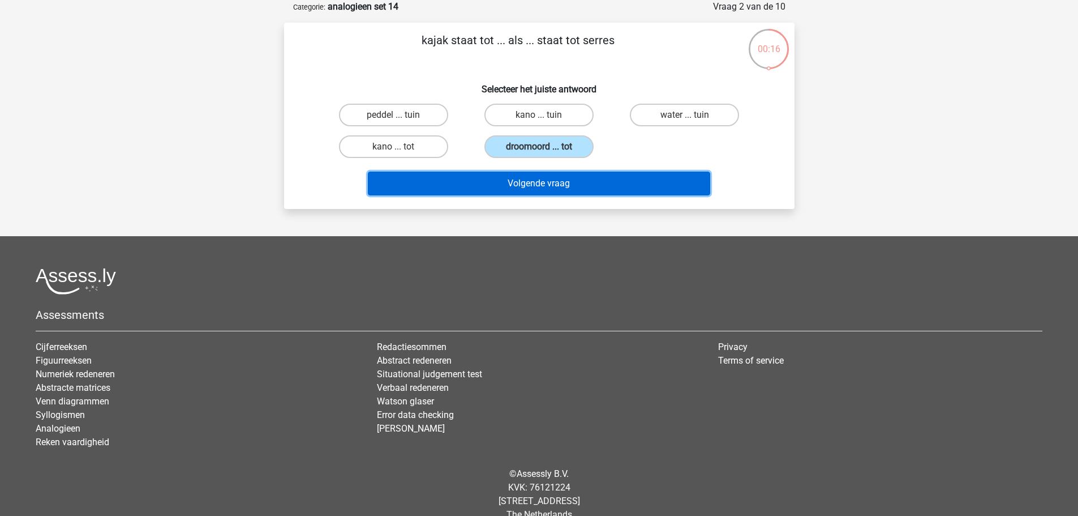
click at [591, 190] on button "Volgende vraag" at bounding box center [539, 184] width 343 height 24
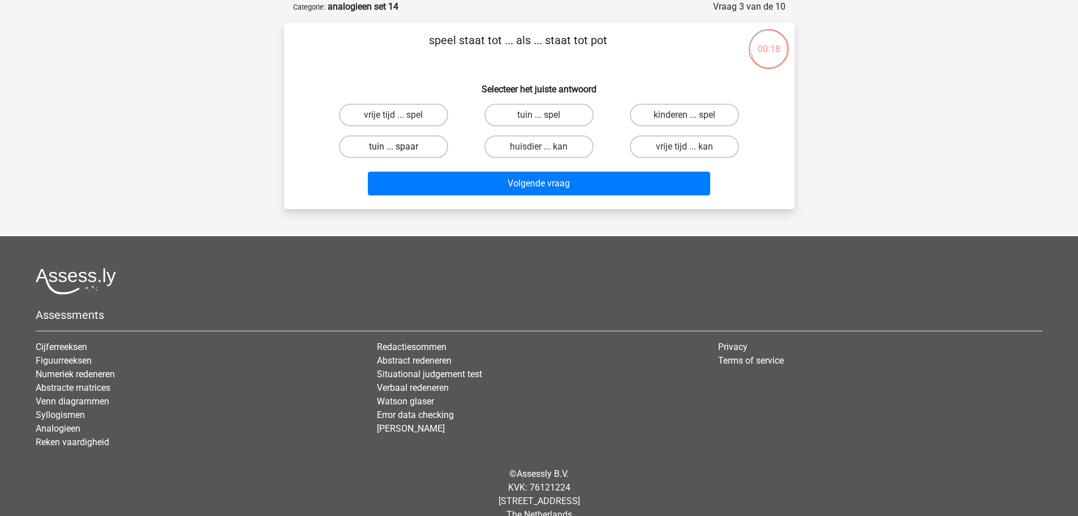
click at [401, 144] on label "tuin ... spaar" at bounding box center [393, 146] width 109 height 23
click at [401, 147] on input "tuin ... spaar" at bounding box center [396, 150] width 7 height 7
radio input "true"
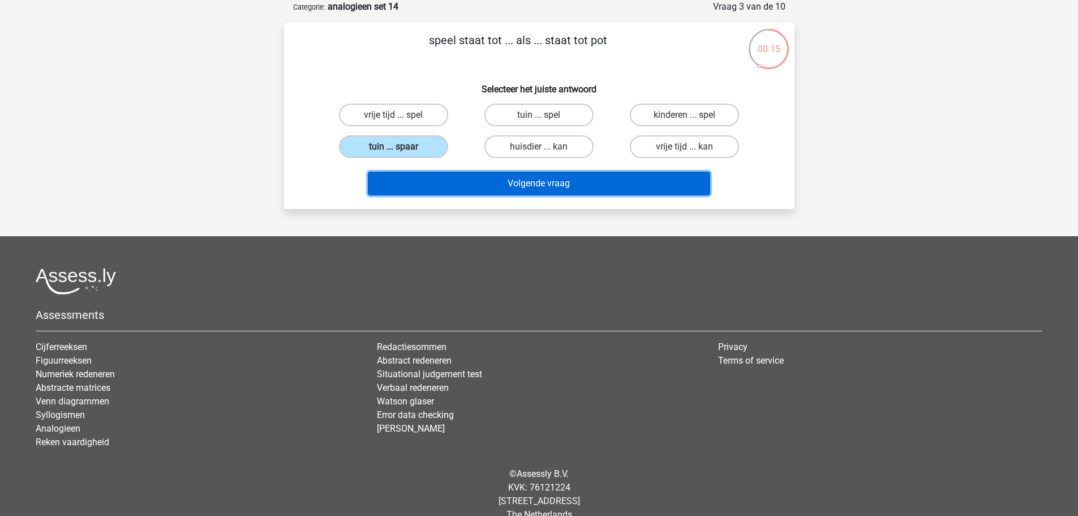
click at [576, 182] on button "Volgende vraag" at bounding box center [539, 184] width 343 height 24
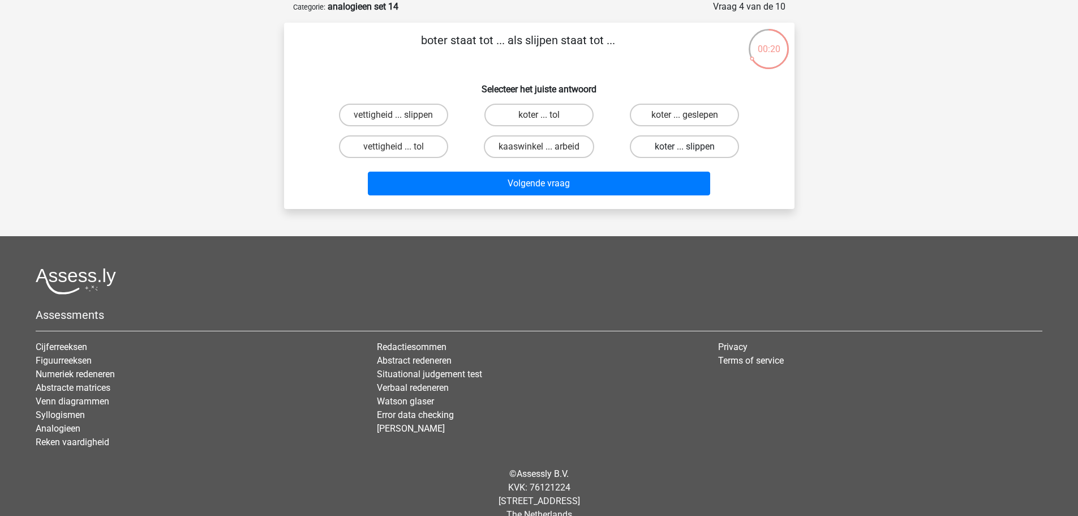
click at [708, 149] on label "koter ... slippen" at bounding box center [684, 146] width 109 height 23
click at [692, 149] on input "koter ... slippen" at bounding box center [688, 150] width 7 height 7
radio input "true"
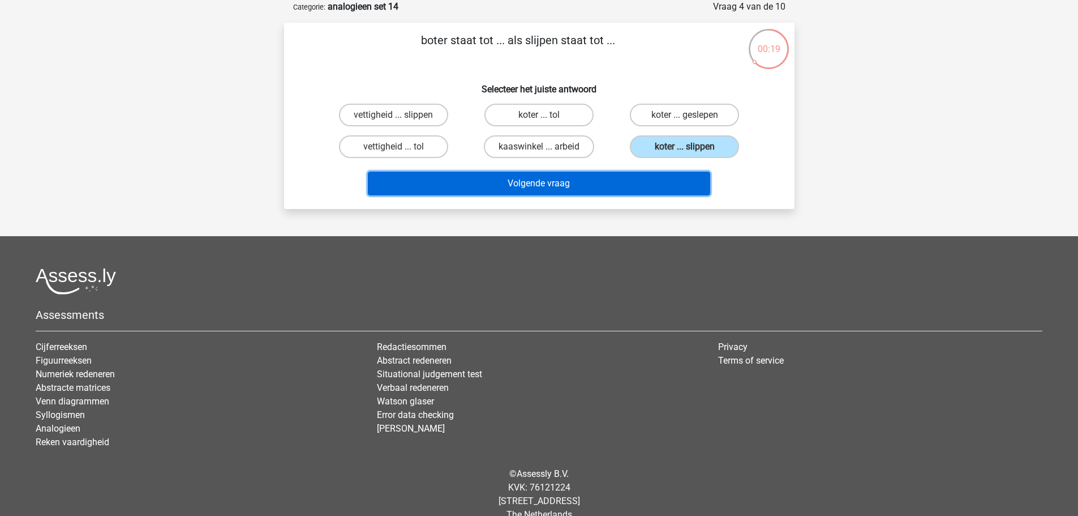
click at [697, 182] on button "Volgende vraag" at bounding box center [539, 184] width 343 height 24
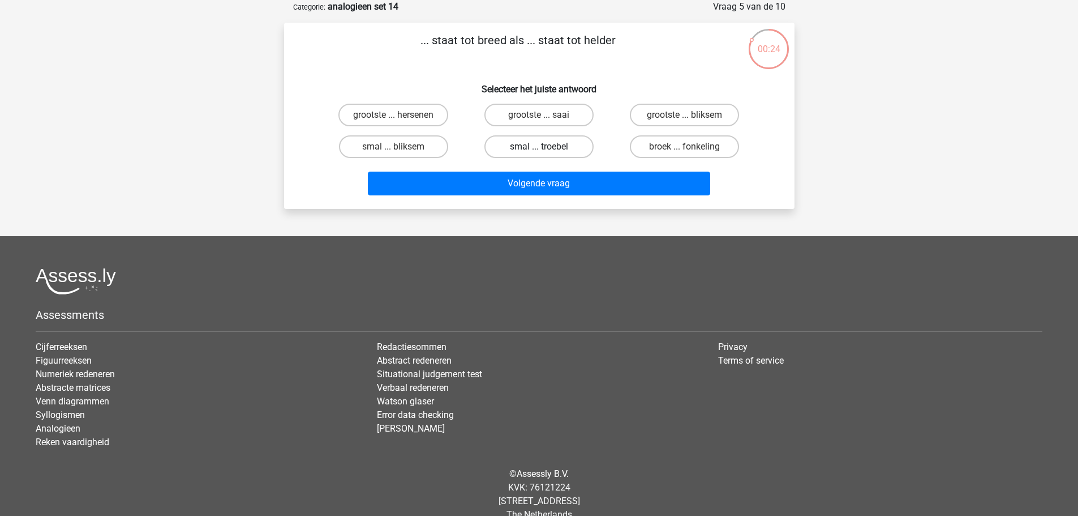
click at [565, 147] on label "smal ... troebel" at bounding box center [539, 146] width 109 height 23
click at [546, 147] on input "smal ... troebel" at bounding box center [542, 150] width 7 height 7
radio input "true"
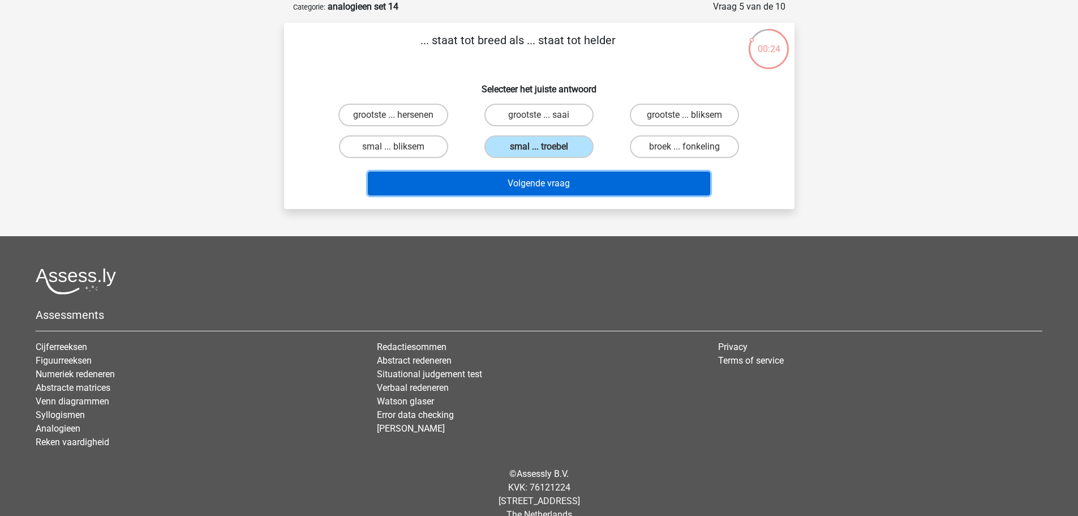
click at [600, 185] on button "Volgende vraag" at bounding box center [539, 184] width 343 height 24
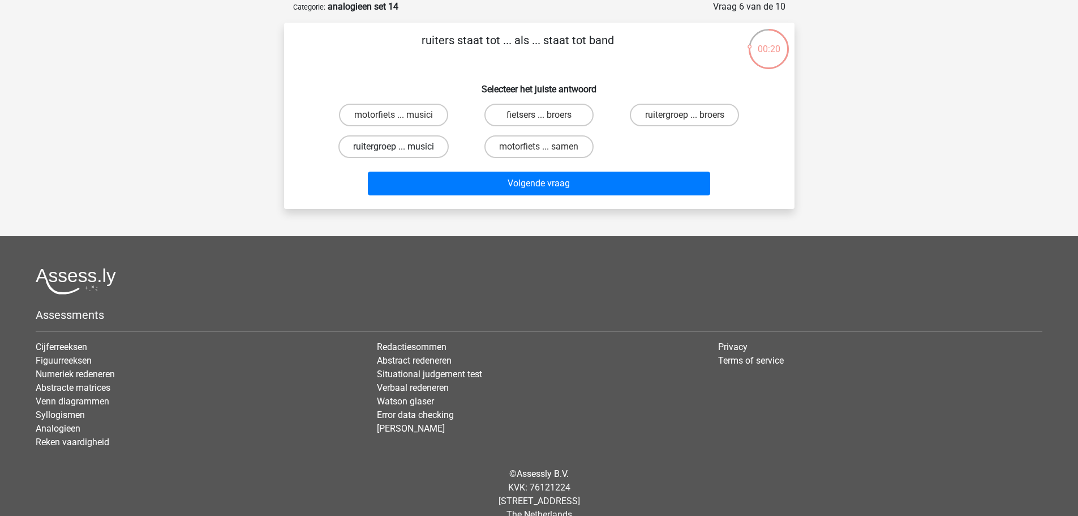
click at [419, 149] on label "ruitergroep ... musici" at bounding box center [394, 146] width 110 height 23
click at [401, 149] on input "ruitergroep ... musici" at bounding box center [396, 150] width 7 height 7
radio input "true"
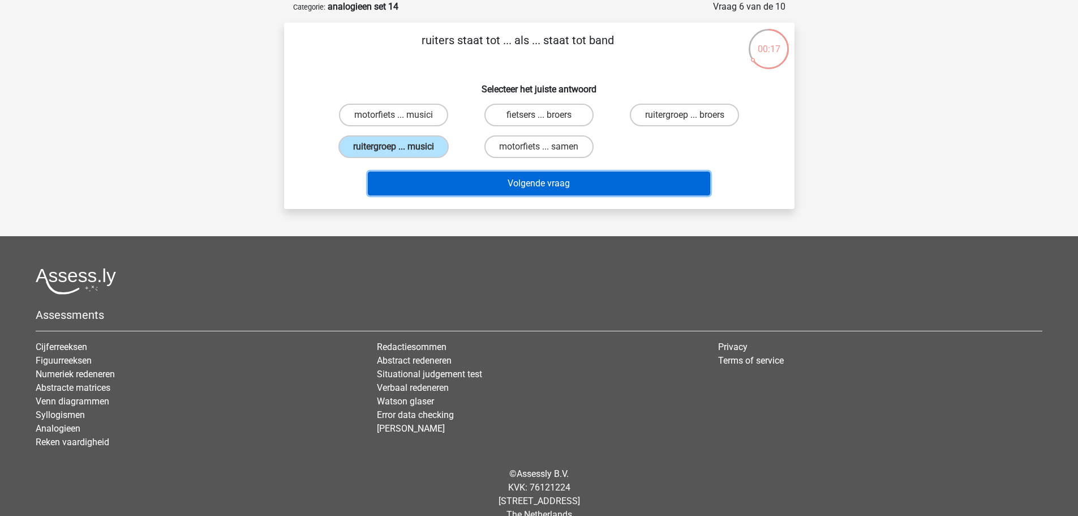
click at [545, 190] on button "Volgende vraag" at bounding box center [539, 184] width 343 height 24
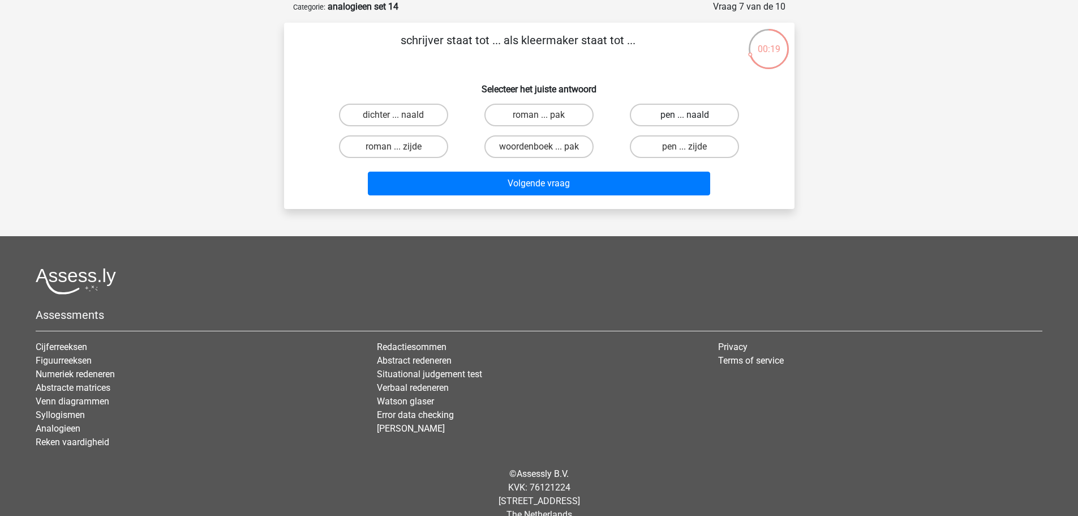
click at [699, 121] on label "pen ... naald" at bounding box center [684, 115] width 109 height 23
click at [692, 121] on input "pen ... naald" at bounding box center [688, 118] width 7 height 7
radio input "true"
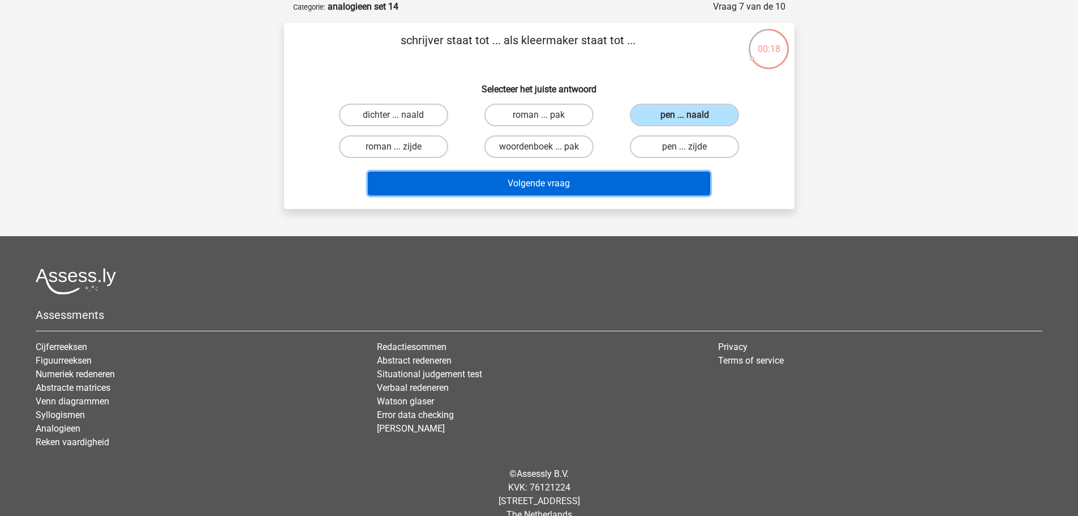
click at [671, 177] on button "Volgende vraag" at bounding box center [539, 184] width 343 height 24
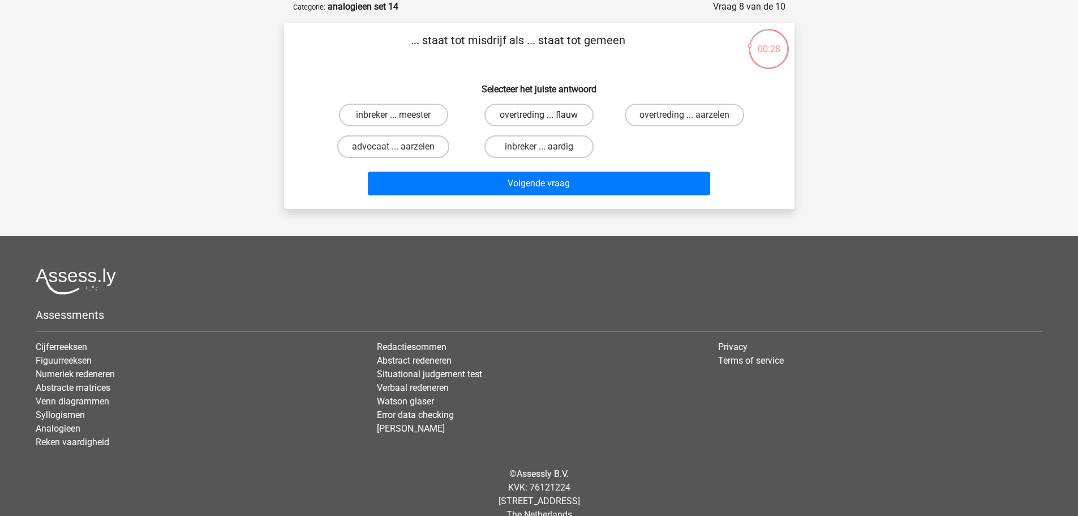
click at [532, 119] on label "overtreding ... flauw" at bounding box center [539, 115] width 109 height 23
click at [539, 119] on input "overtreding ... flauw" at bounding box center [542, 118] width 7 height 7
radio input "true"
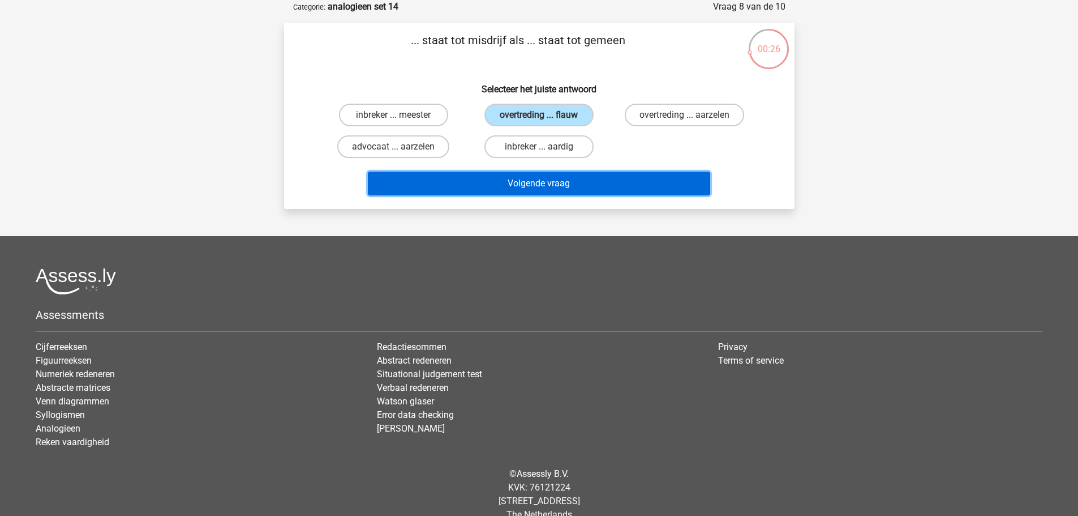
click at [620, 188] on button "Volgende vraag" at bounding box center [539, 184] width 343 height 24
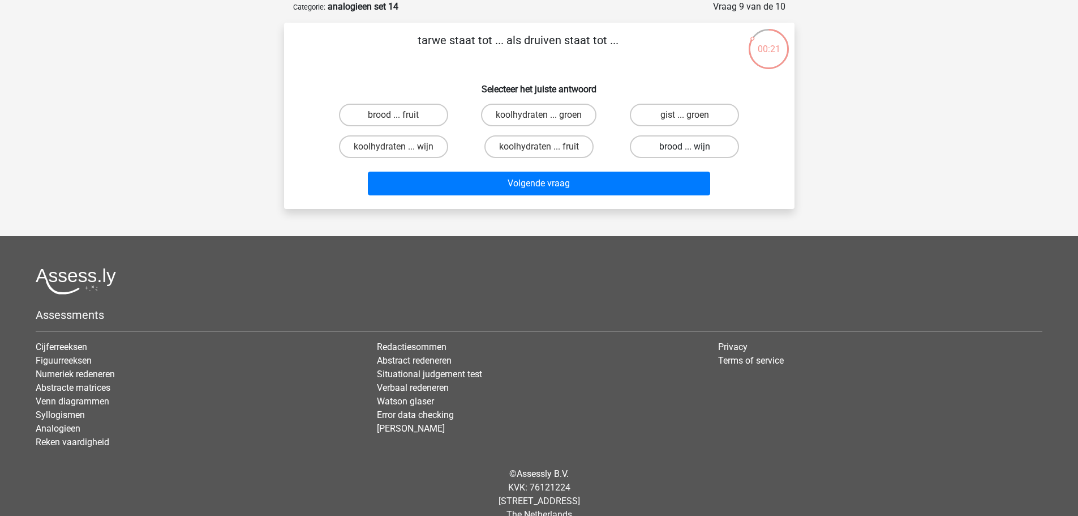
click at [686, 144] on label "brood ... wijn" at bounding box center [684, 146] width 109 height 23
click at [686, 147] on input "brood ... wijn" at bounding box center [688, 150] width 7 height 7
radio input "true"
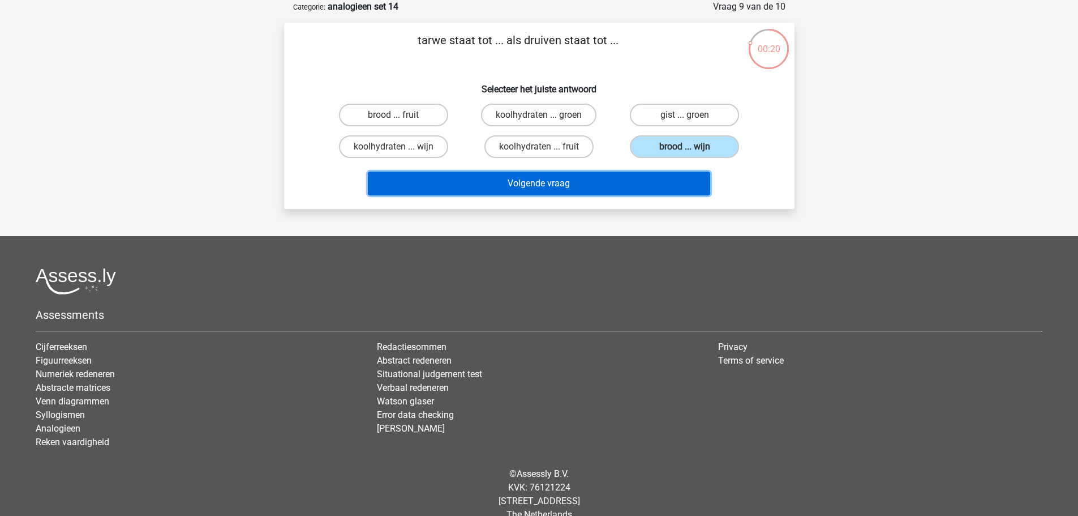
click at [701, 177] on button "Volgende vraag" at bounding box center [539, 184] width 343 height 24
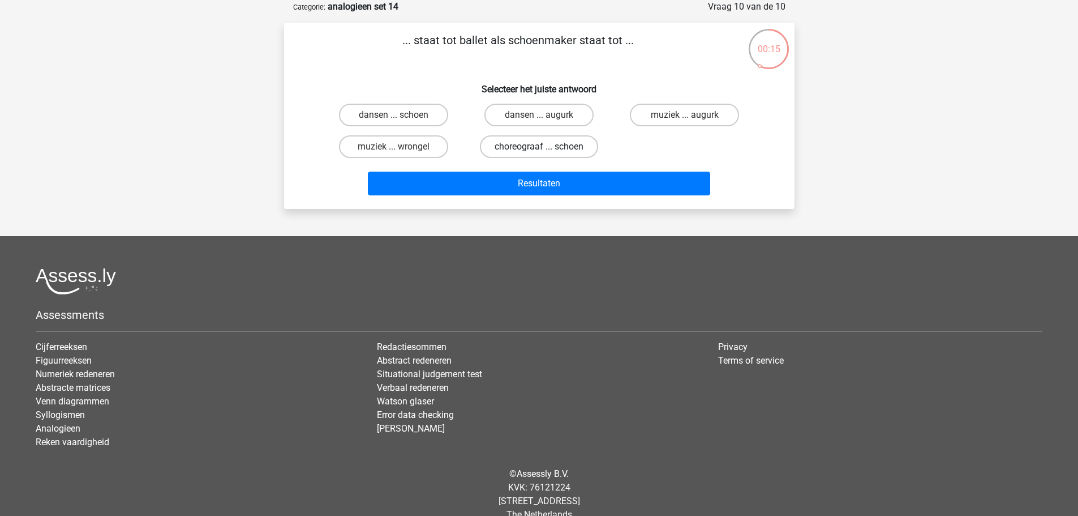
click at [568, 148] on label "choreograaf ... schoen" at bounding box center [539, 146] width 118 height 23
click at [546, 148] on input "choreograaf ... schoen" at bounding box center [542, 150] width 7 height 7
radio input "true"
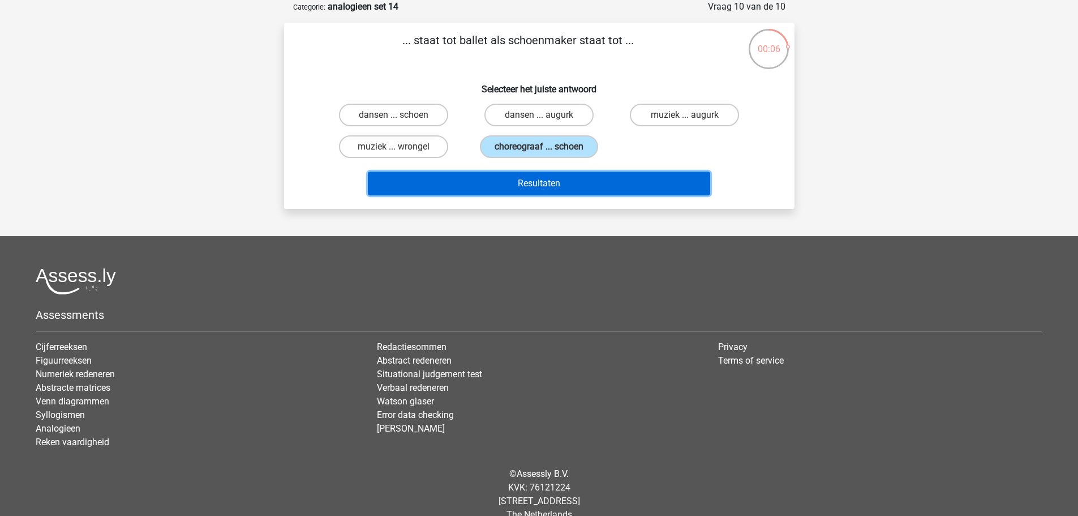
click at [645, 178] on button "Resultaten" at bounding box center [539, 184] width 343 height 24
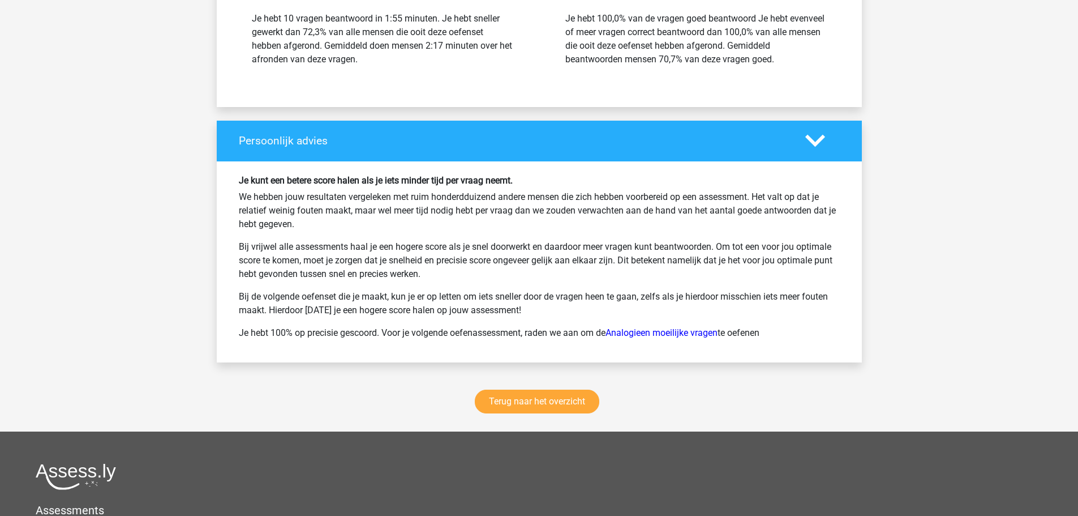
scroll to position [1415, 0]
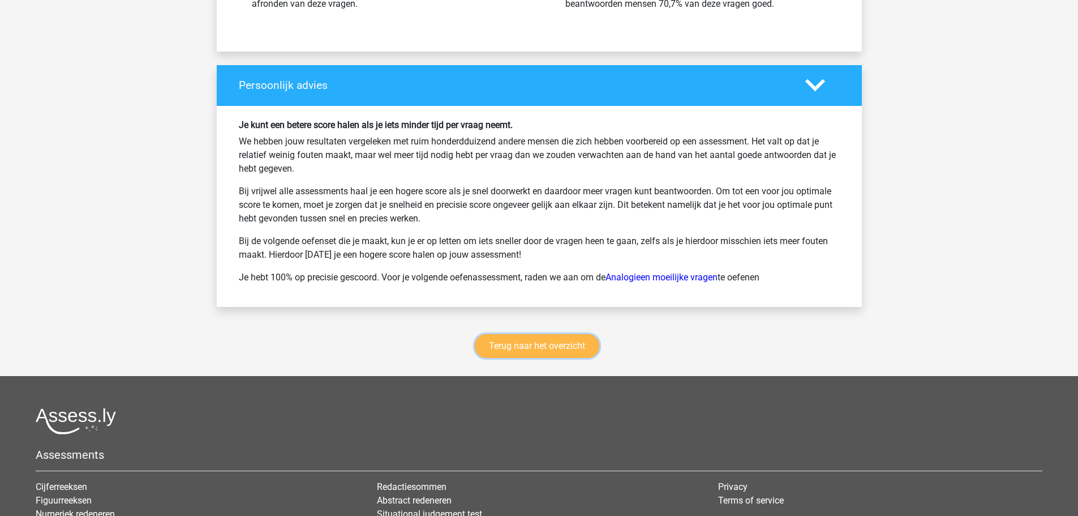
click at [566, 339] on link "Terug naar het overzicht" at bounding box center [537, 346] width 125 height 24
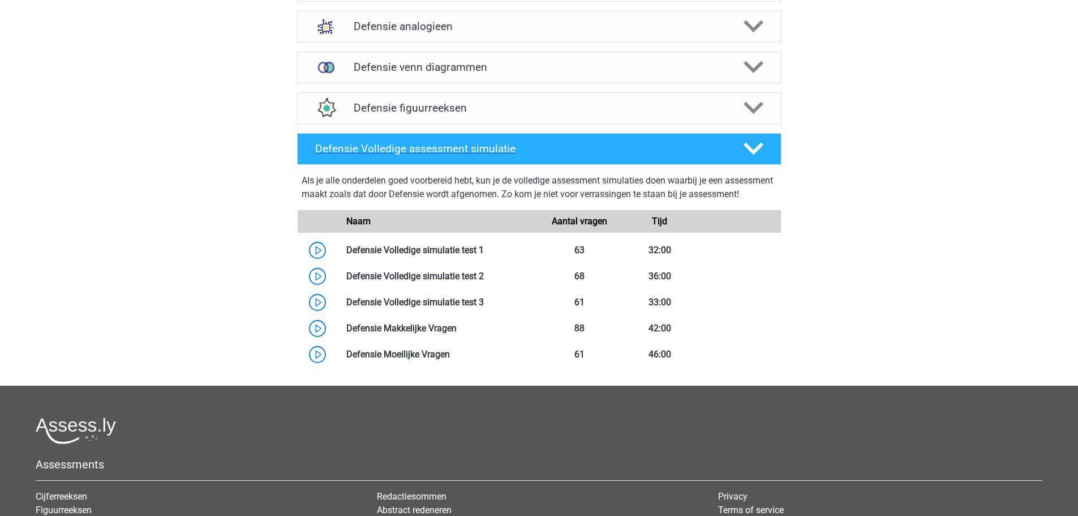
scroll to position [510, 0]
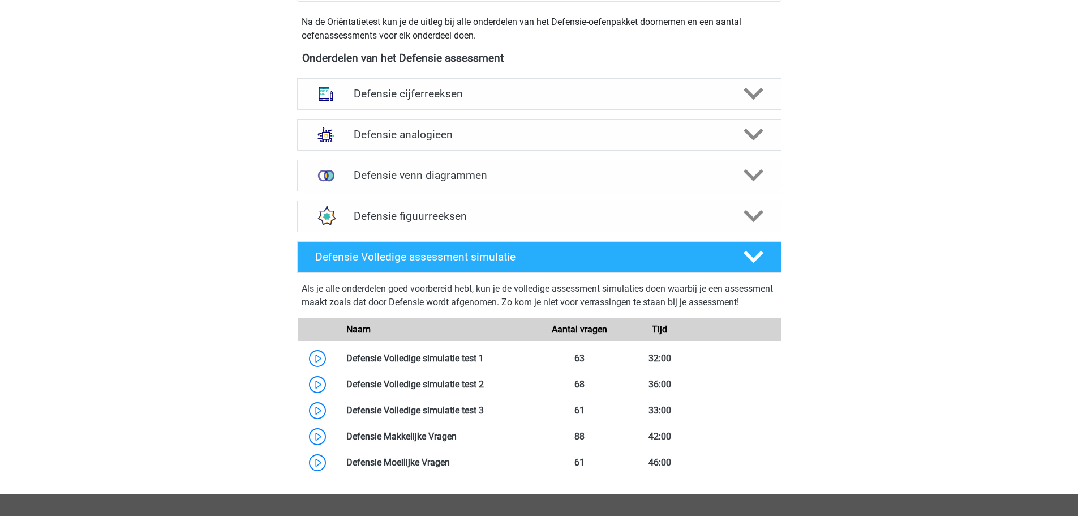
click at [469, 128] on h4 "Defensie analogieen" at bounding box center [539, 134] width 371 height 13
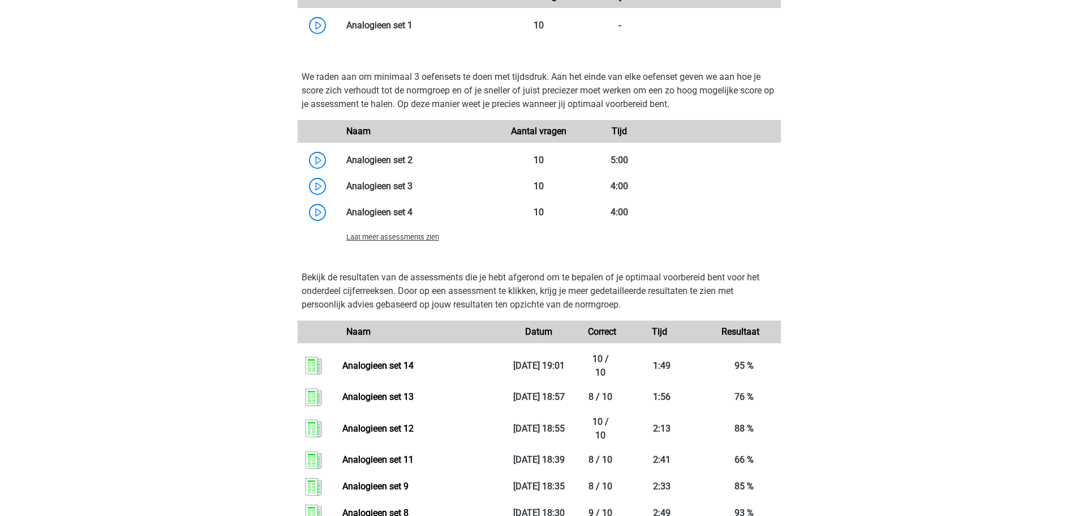
click at [409, 236] on span "Laat meer assessments zien" at bounding box center [392, 237] width 93 height 8
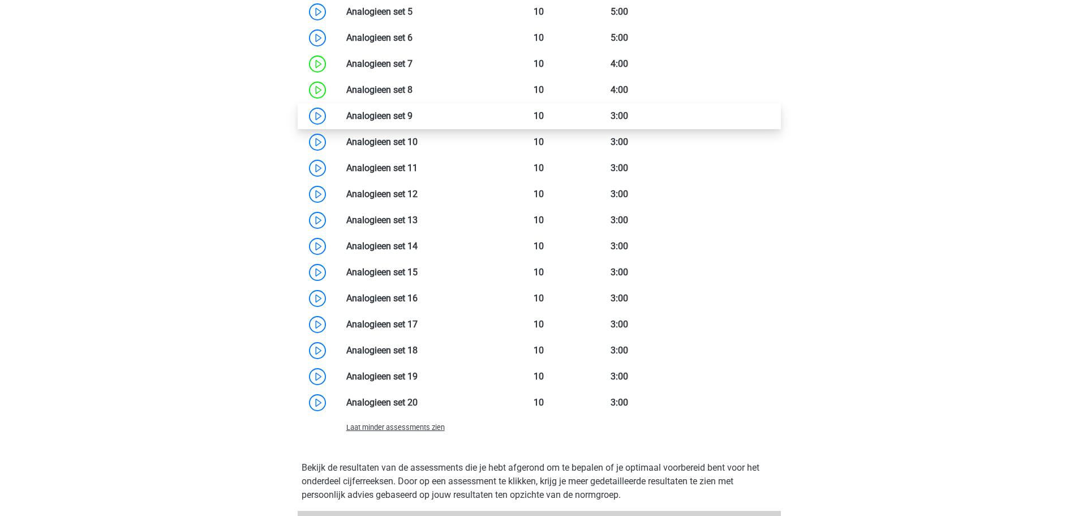
scroll to position [1415, 0]
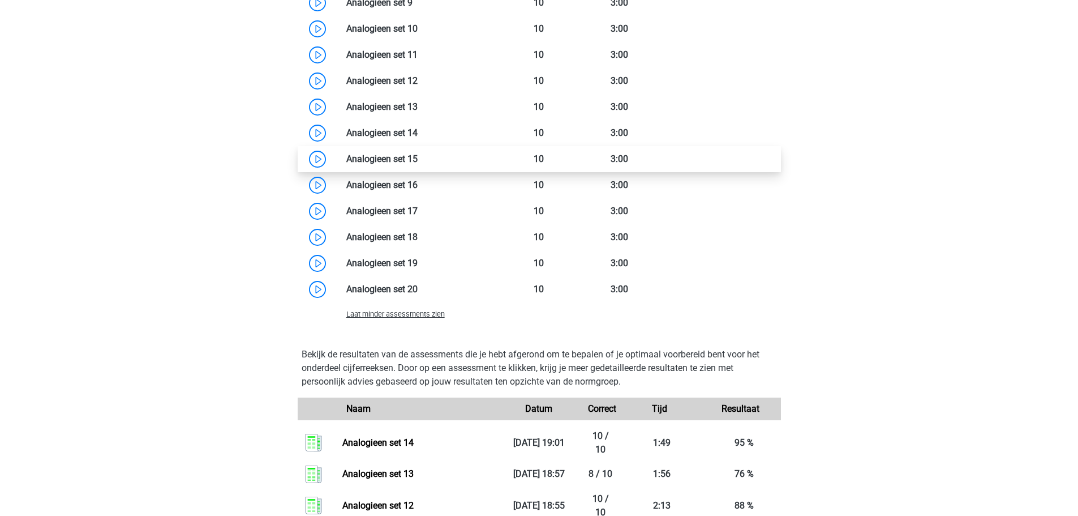
click at [418, 164] on link at bounding box center [418, 158] width 0 height 11
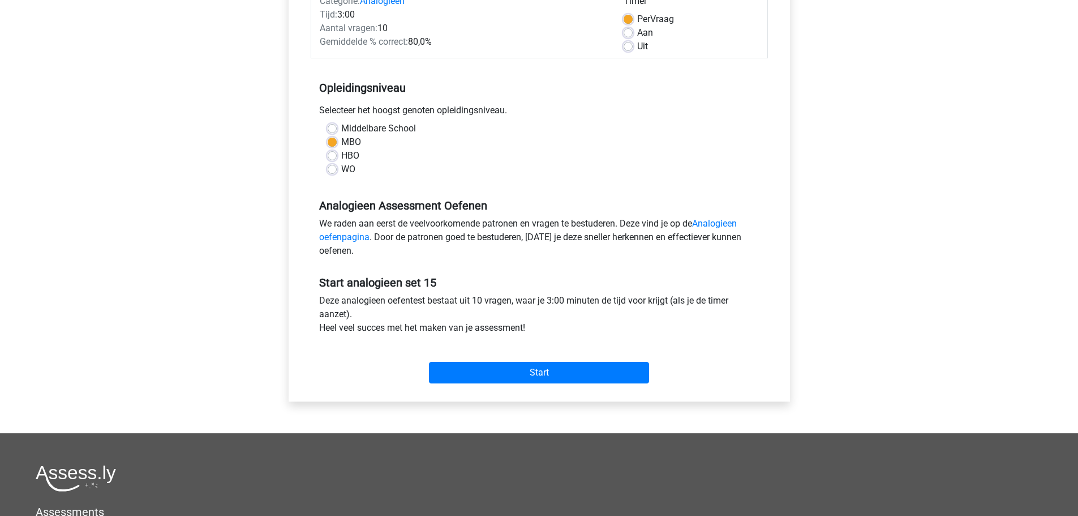
scroll to position [226, 0]
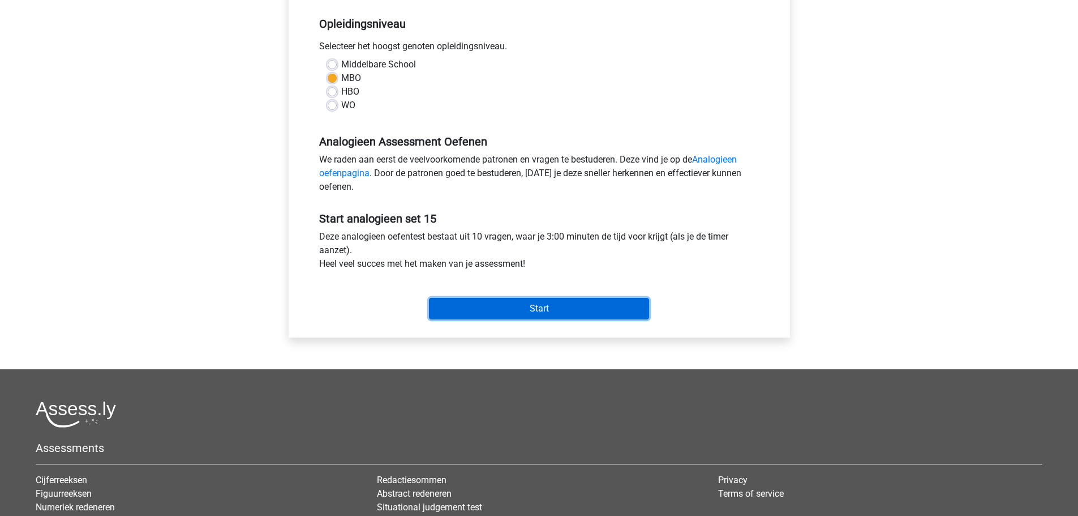
click at [510, 318] on input "Start" at bounding box center [539, 309] width 220 height 22
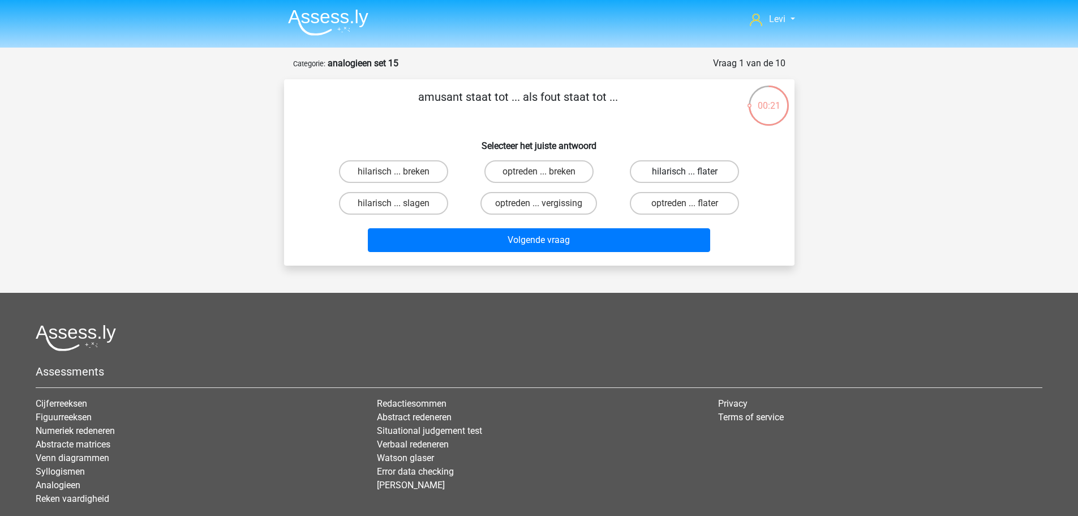
click at [699, 178] on label "hilarisch ... flater" at bounding box center [684, 171] width 109 height 23
click at [692, 178] on input "hilarisch ... flater" at bounding box center [688, 175] width 7 height 7
radio input "true"
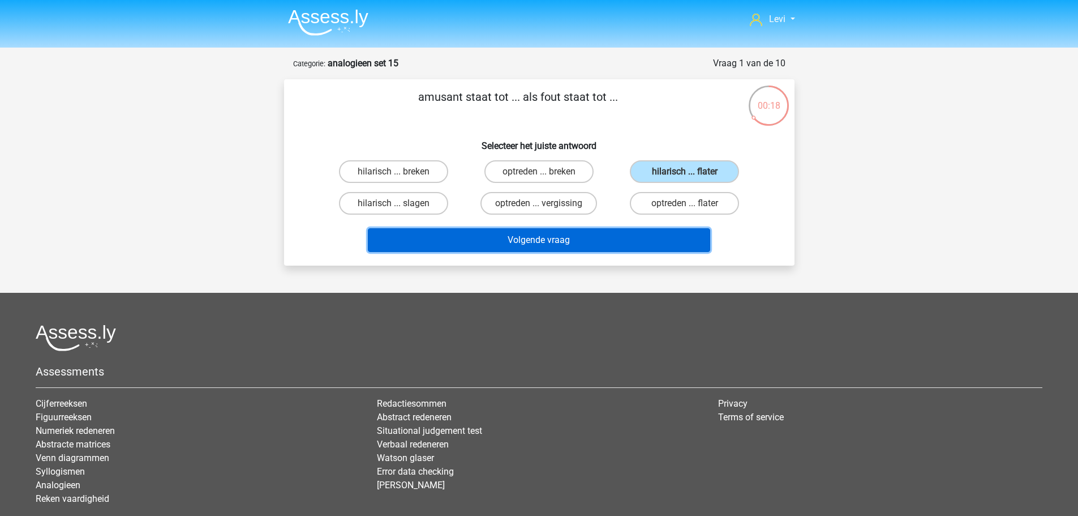
click at [611, 236] on button "Volgende vraag" at bounding box center [539, 240] width 343 height 24
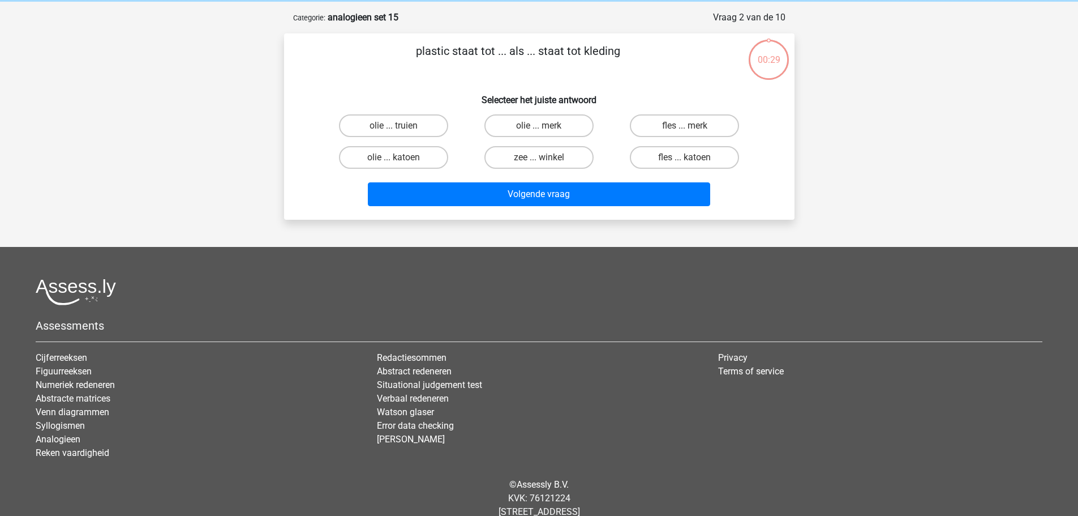
scroll to position [57, 0]
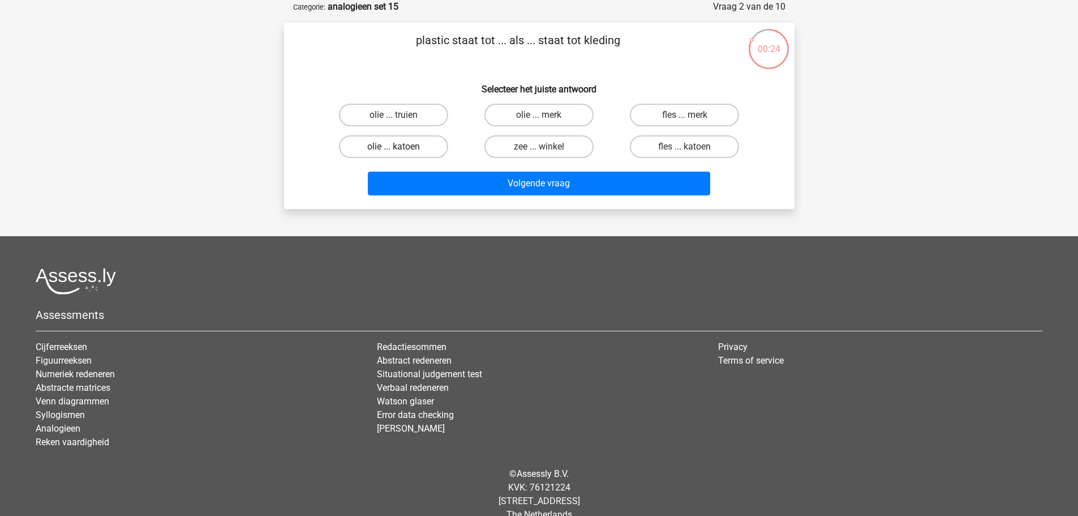
click at [418, 142] on label "olie ... katoen" at bounding box center [393, 146] width 109 height 23
click at [401, 147] on input "olie ... katoen" at bounding box center [396, 150] width 7 height 7
radio input "true"
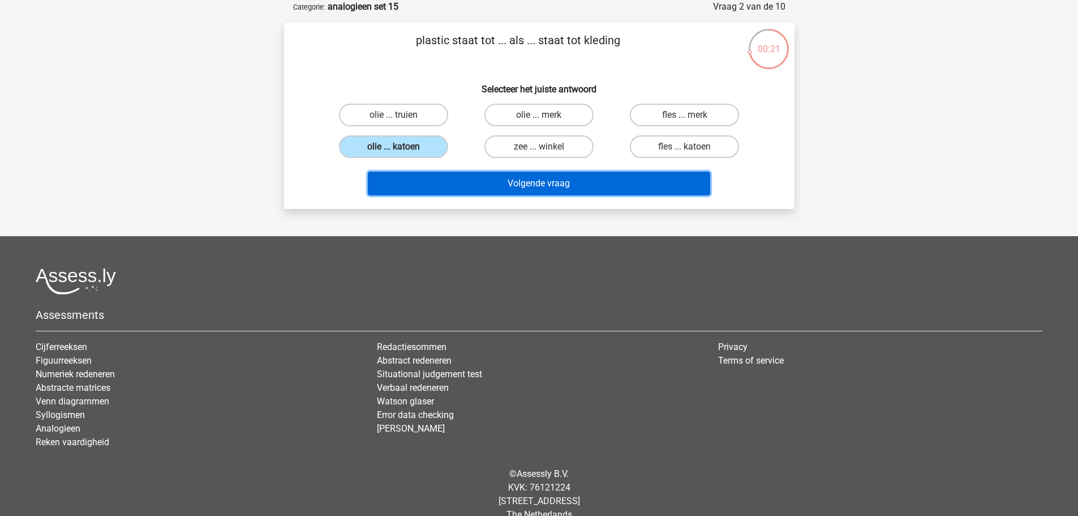
click at [544, 187] on button "Volgende vraag" at bounding box center [539, 184] width 343 height 24
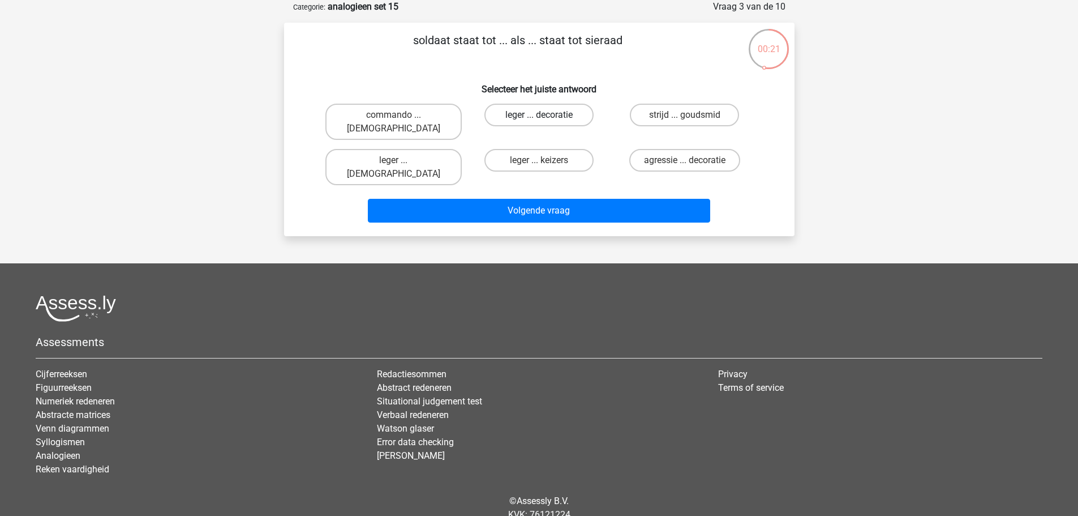
click at [521, 113] on label "leger ... decoratie" at bounding box center [539, 115] width 109 height 23
click at [539, 115] on input "leger ... decoratie" at bounding box center [542, 118] width 7 height 7
radio input "true"
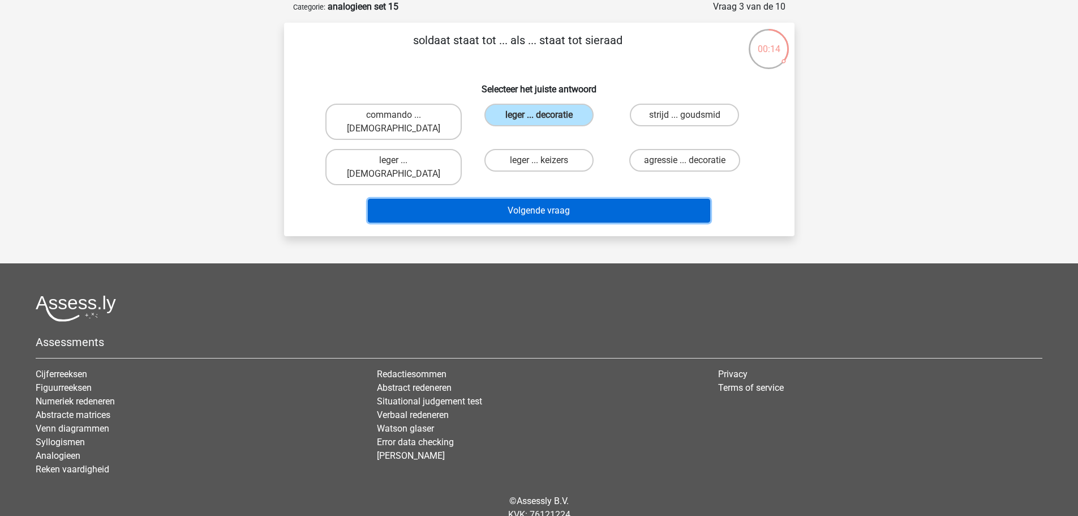
click at [692, 199] on button "Volgende vraag" at bounding box center [539, 211] width 343 height 24
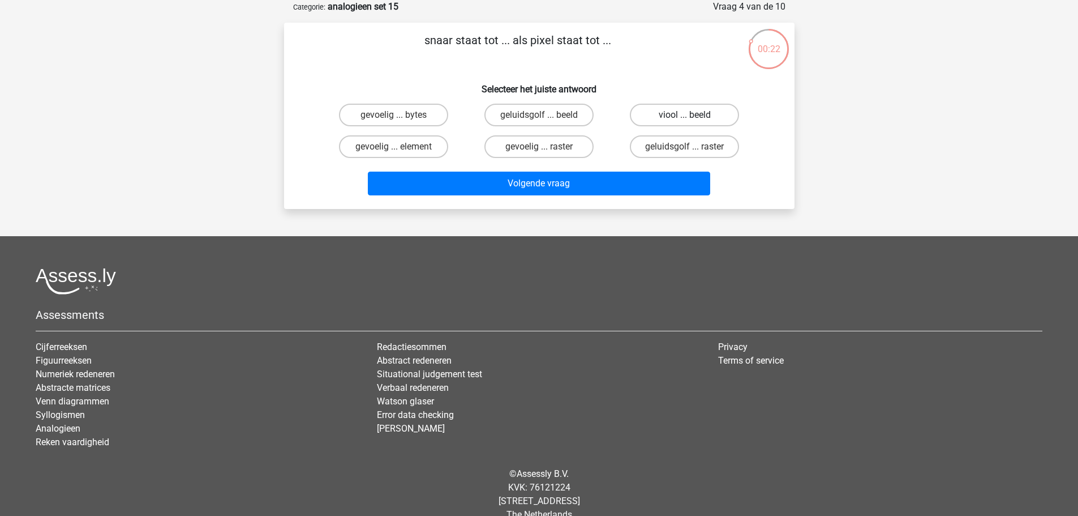
click at [721, 116] on label "viool ... beeld" at bounding box center [684, 115] width 109 height 23
click at [692, 116] on input "viool ... beeld" at bounding box center [688, 118] width 7 height 7
radio input "true"
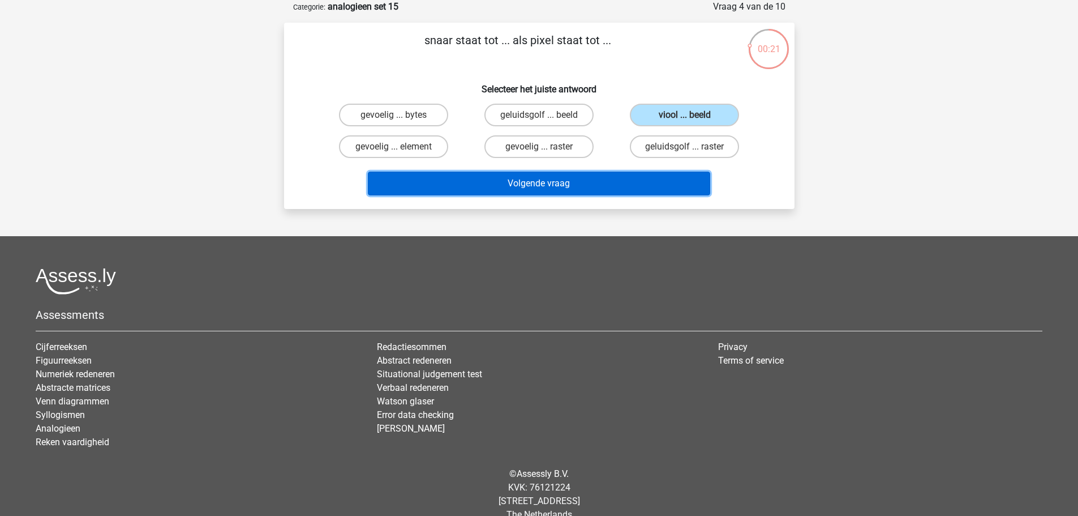
click at [700, 181] on button "Volgende vraag" at bounding box center [539, 184] width 343 height 24
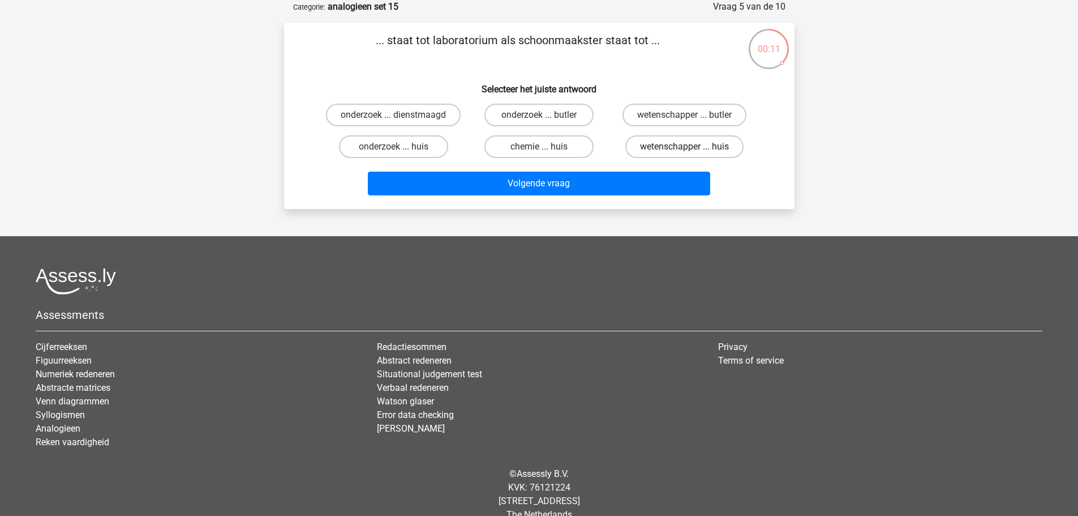
click at [720, 144] on label "wetenschapper ... huis" at bounding box center [685, 146] width 118 height 23
click at [692, 147] on input "wetenschapper ... huis" at bounding box center [688, 150] width 7 height 7
radio input "true"
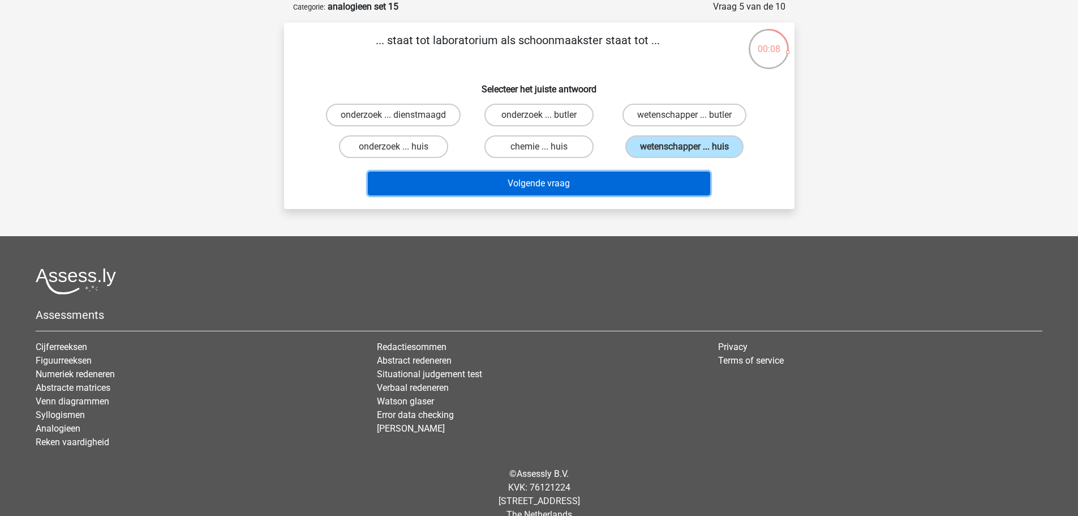
click at [693, 175] on button "Volgende vraag" at bounding box center [539, 184] width 343 height 24
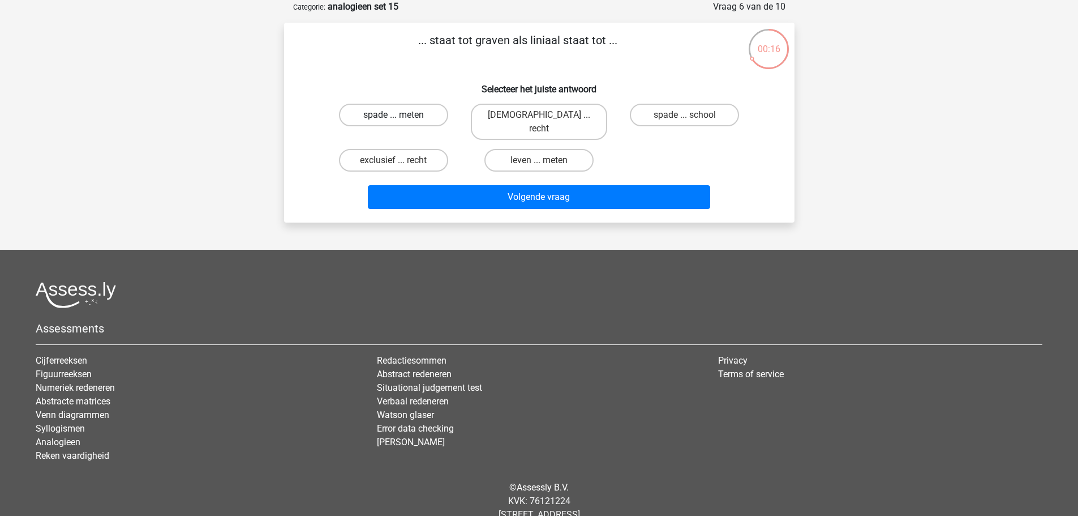
click at [417, 116] on label "spade ... meten" at bounding box center [393, 115] width 109 height 23
click at [401, 116] on input "spade ... meten" at bounding box center [396, 118] width 7 height 7
radio input "true"
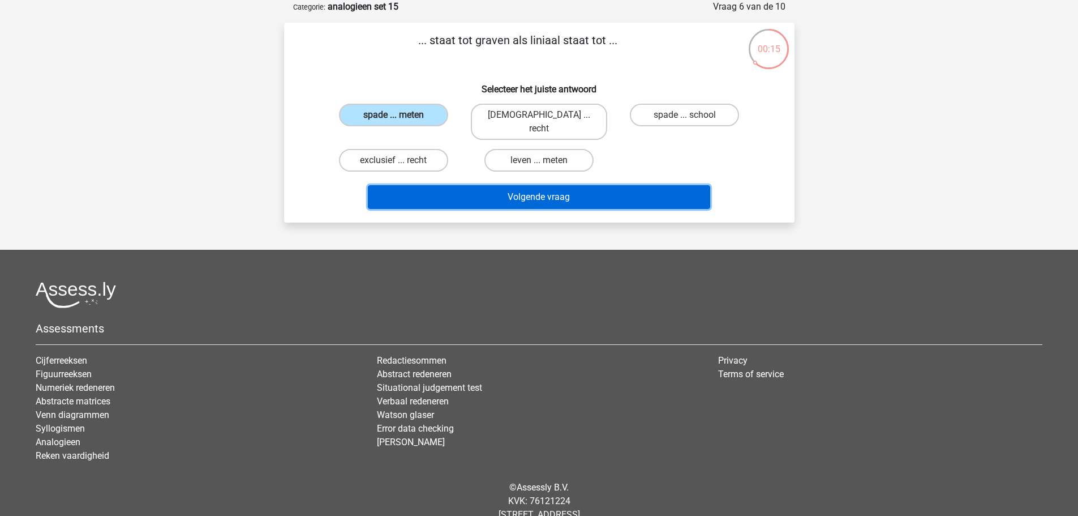
click at [550, 185] on button "Volgende vraag" at bounding box center [539, 197] width 343 height 24
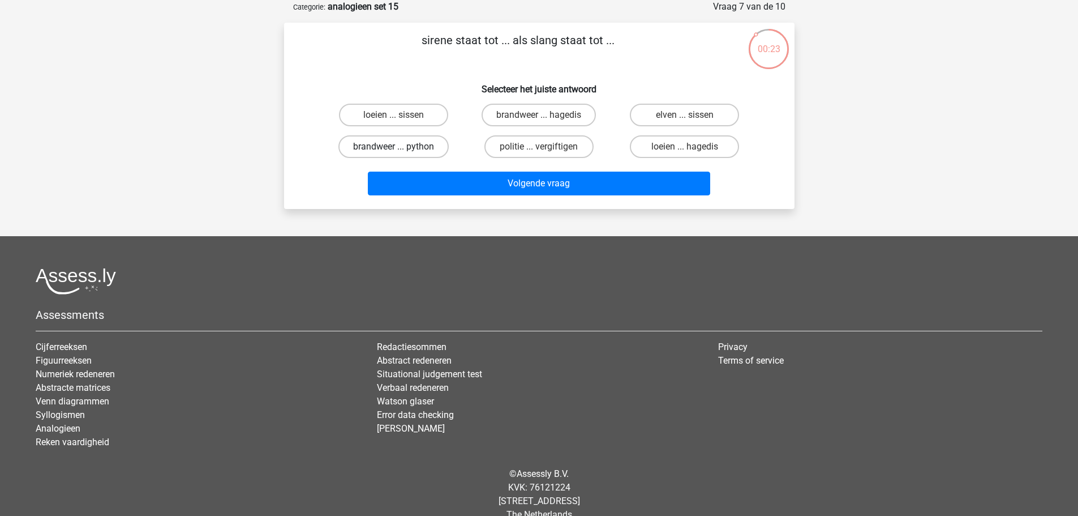
click at [426, 157] on label "brandweer ... python" at bounding box center [394, 146] width 110 height 23
click at [401, 154] on input "brandweer ... python" at bounding box center [396, 150] width 7 height 7
radio input "true"
click at [418, 117] on label "loeien ... sissen" at bounding box center [393, 115] width 109 height 23
click at [401, 117] on input "loeien ... sissen" at bounding box center [396, 118] width 7 height 7
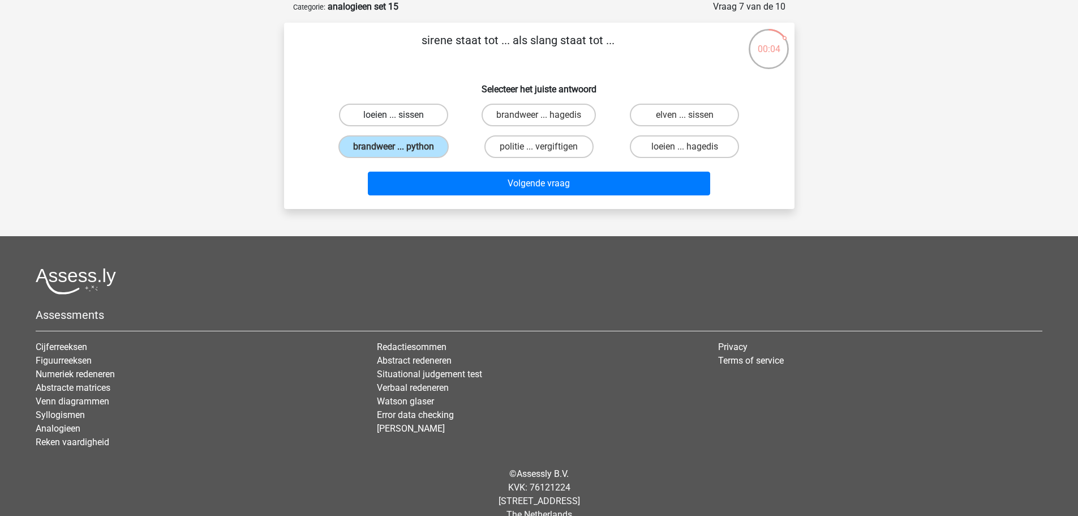
radio input "true"
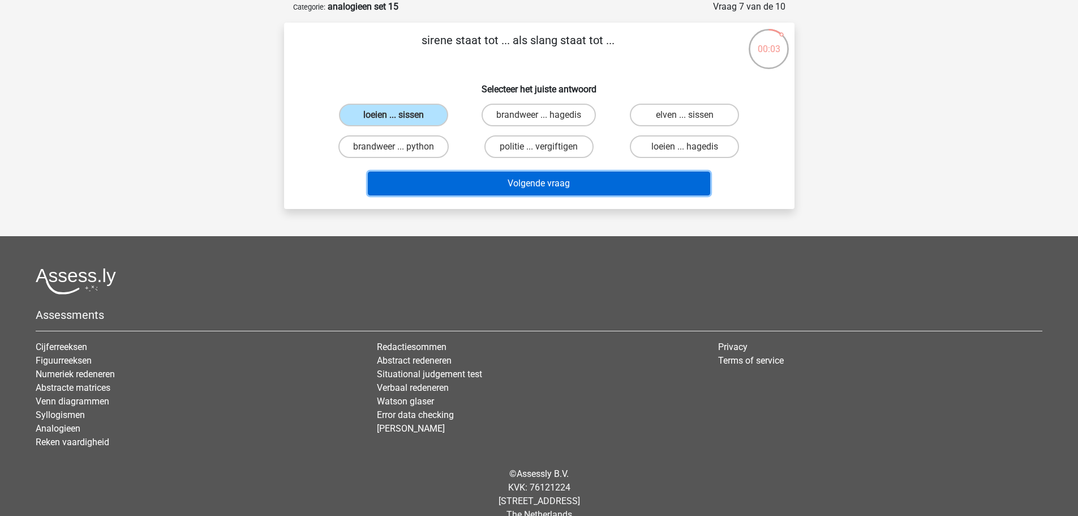
click at [544, 178] on button "Volgende vraag" at bounding box center [539, 184] width 343 height 24
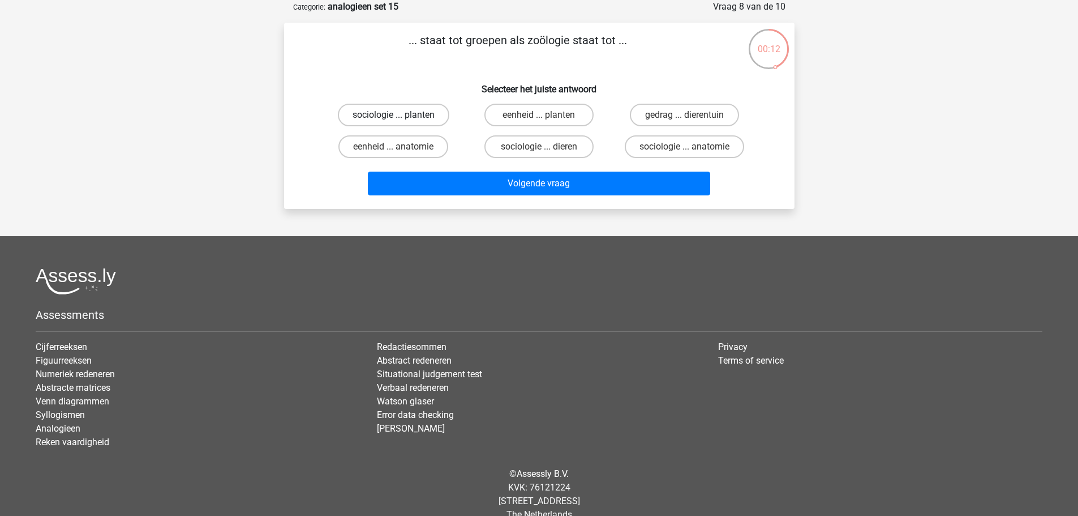
click at [427, 122] on label "sociologie ... planten" at bounding box center [394, 115] width 112 height 23
click at [401, 122] on input "sociologie ... planten" at bounding box center [396, 118] width 7 height 7
radio input "true"
click at [542, 136] on label "sociologie ... dieren" at bounding box center [539, 146] width 109 height 23
click at [542, 147] on input "sociologie ... dieren" at bounding box center [542, 150] width 7 height 7
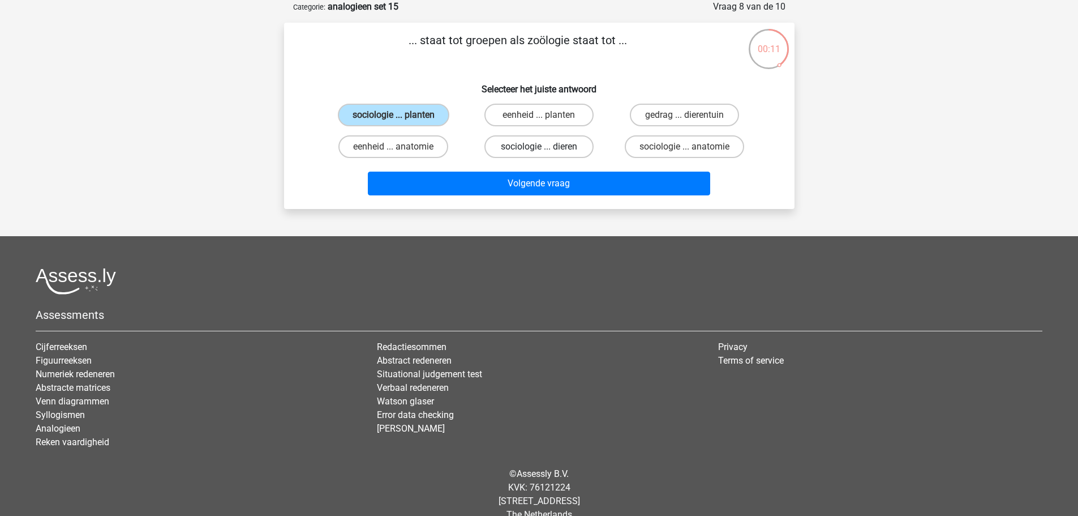
radio input "true"
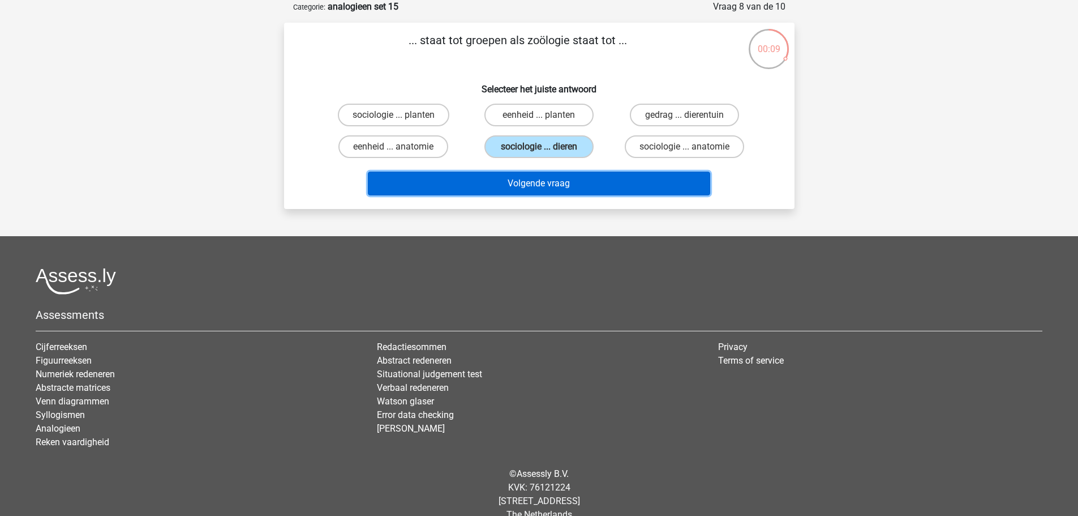
click at [627, 187] on button "Volgende vraag" at bounding box center [539, 184] width 343 height 24
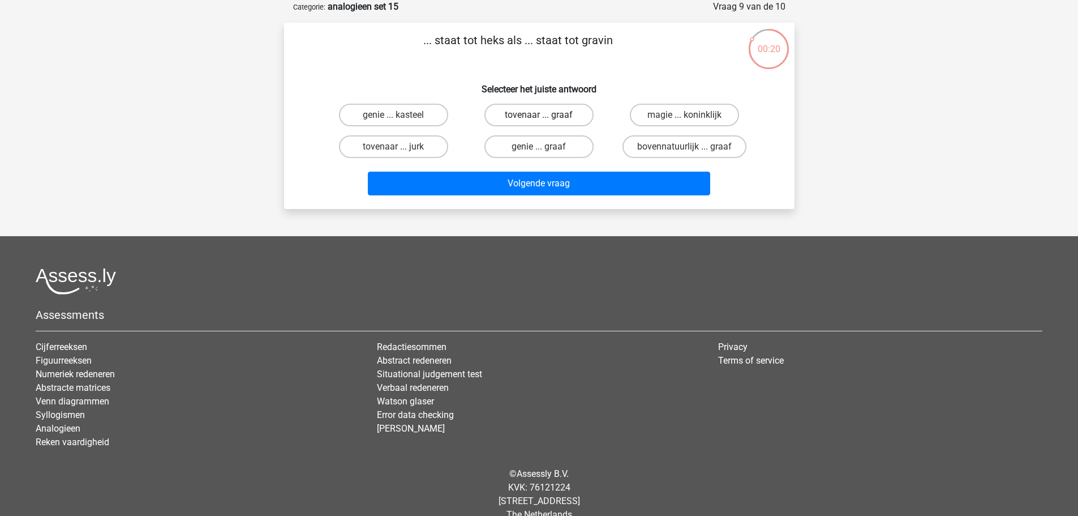
click at [571, 120] on label "tovenaar ... graaf" at bounding box center [539, 115] width 109 height 23
click at [546, 120] on input "tovenaar ... graaf" at bounding box center [542, 118] width 7 height 7
radio input "true"
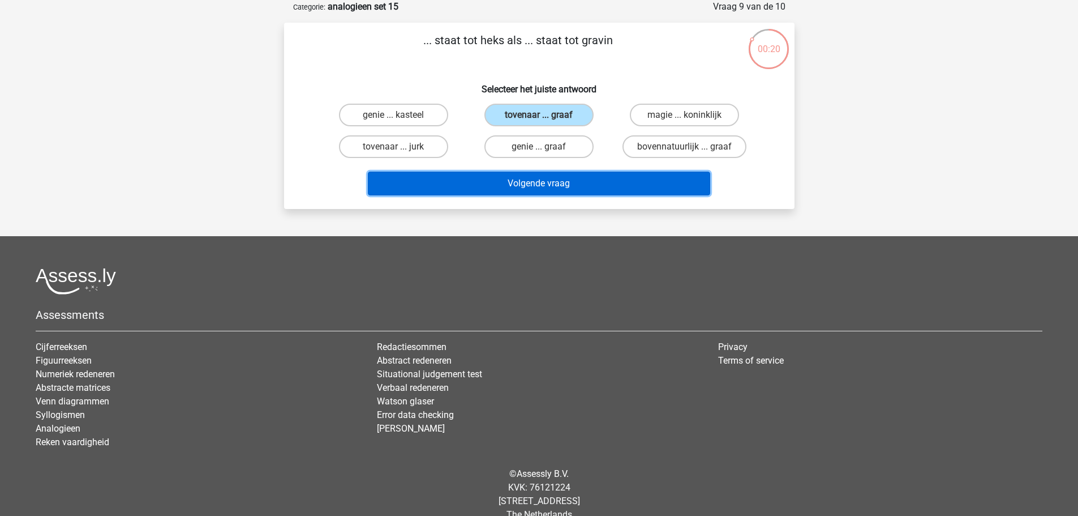
click at [648, 183] on button "Volgende vraag" at bounding box center [539, 184] width 343 height 24
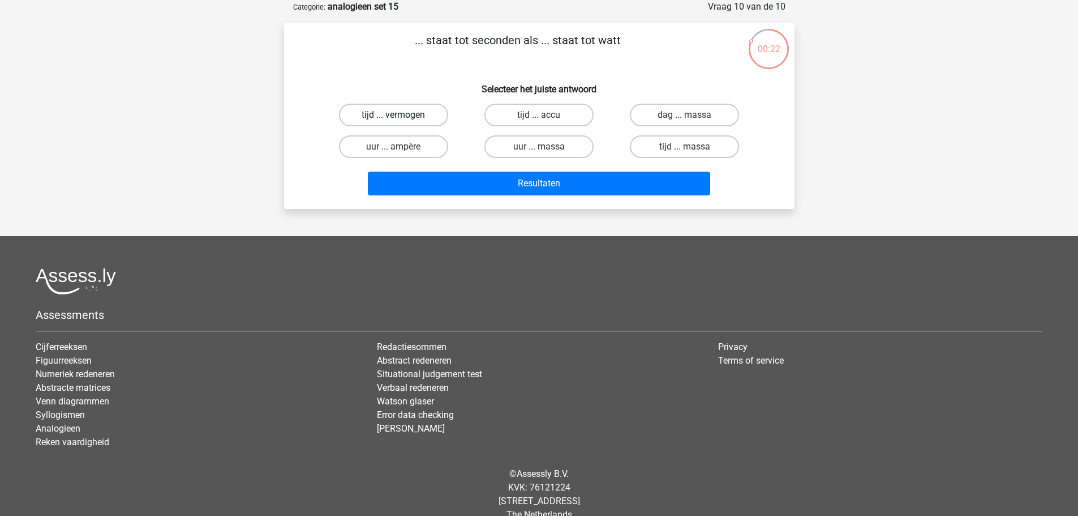
click at [426, 110] on label "tijd ... vermogen" at bounding box center [393, 115] width 109 height 23
click at [401, 115] on input "tijd ... vermogen" at bounding box center [396, 118] width 7 height 7
radio input "true"
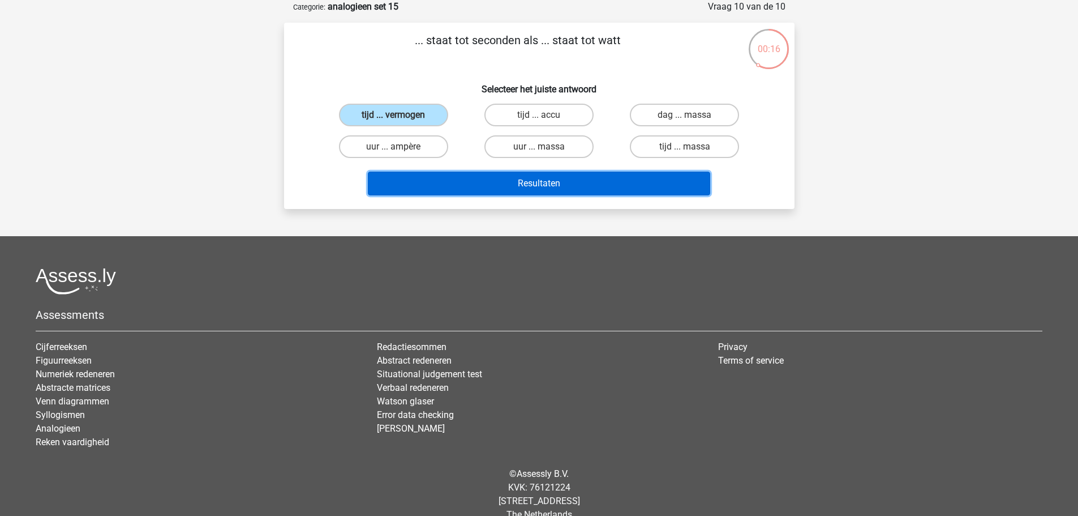
click at [609, 175] on button "Resultaten" at bounding box center [539, 184] width 343 height 24
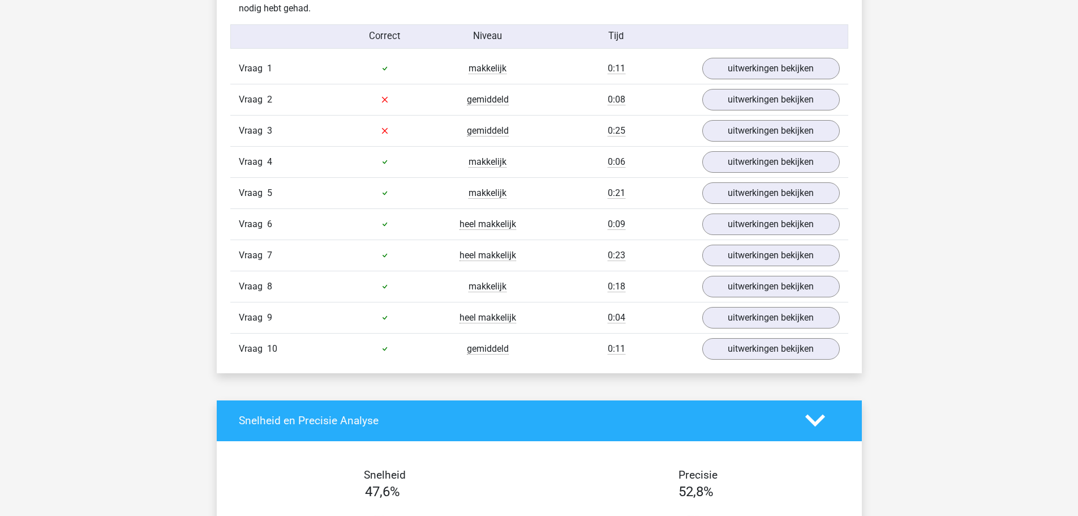
scroll to position [679, 0]
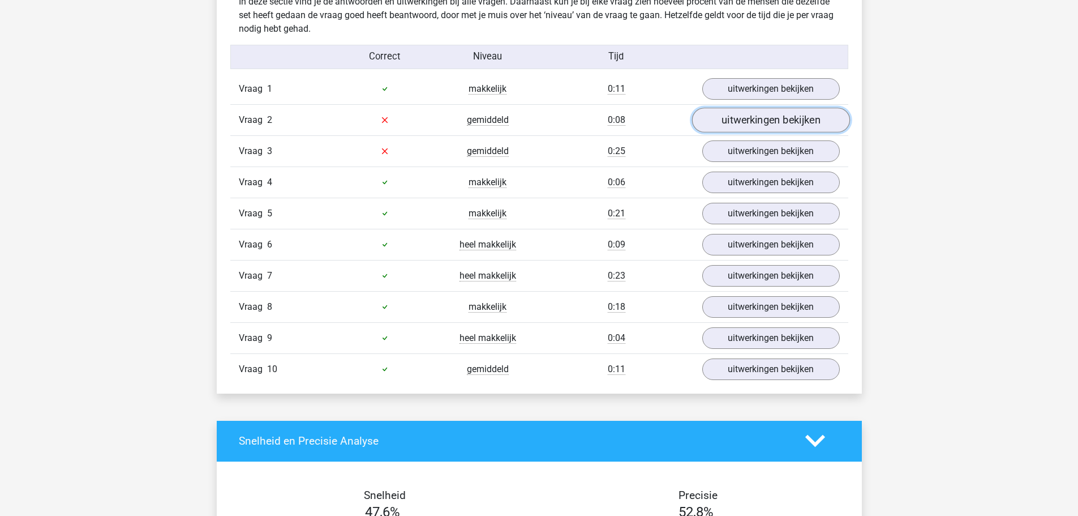
click at [754, 128] on link "uitwerkingen bekijken" at bounding box center [771, 120] width 158 height 25
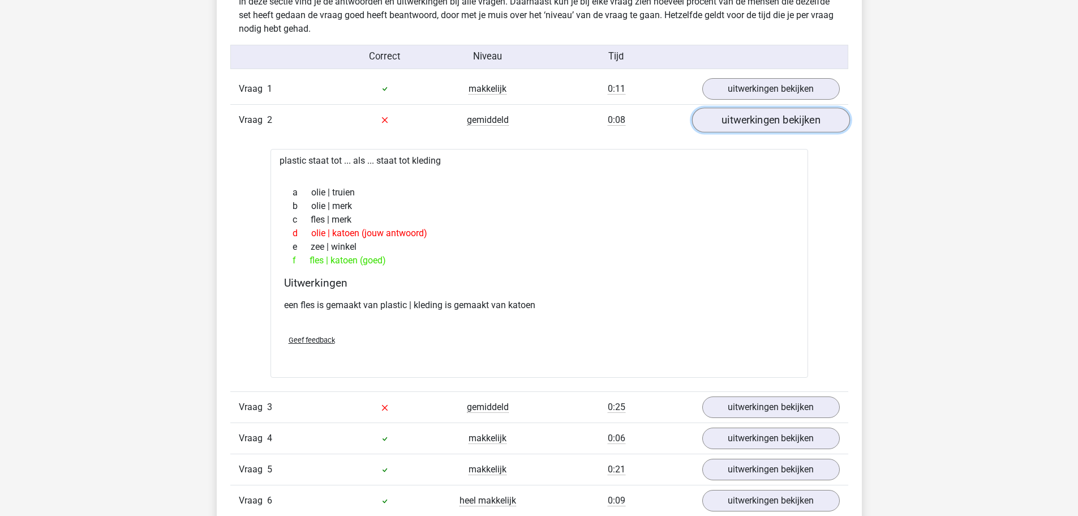
click at [754, 119] on link "uitwerkingen bekijken" at bounding box center [771, 120] width 158 height 25
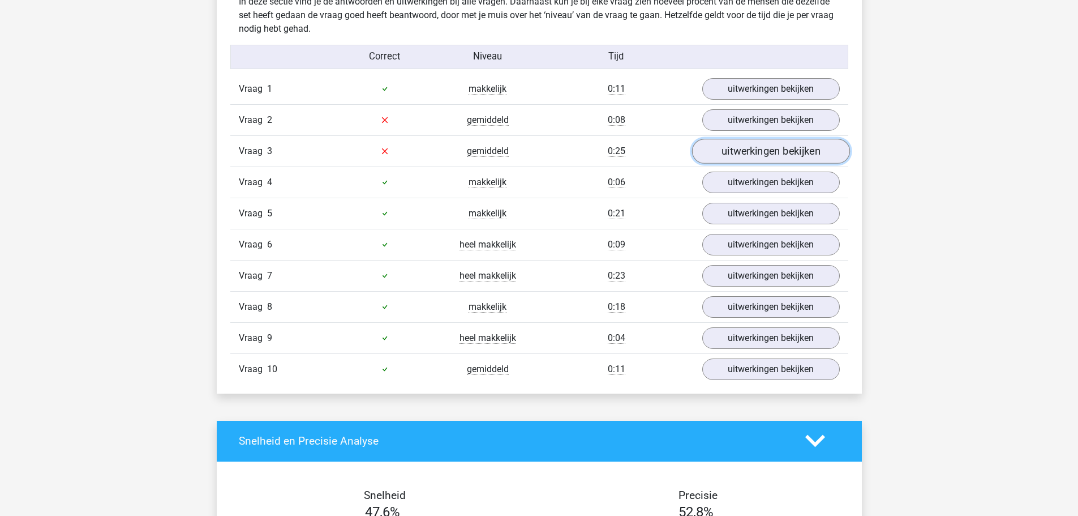
click at [773, 153] on link "uitwerkingen bekijken" at bounding box center [771, 151] width 158 height 25
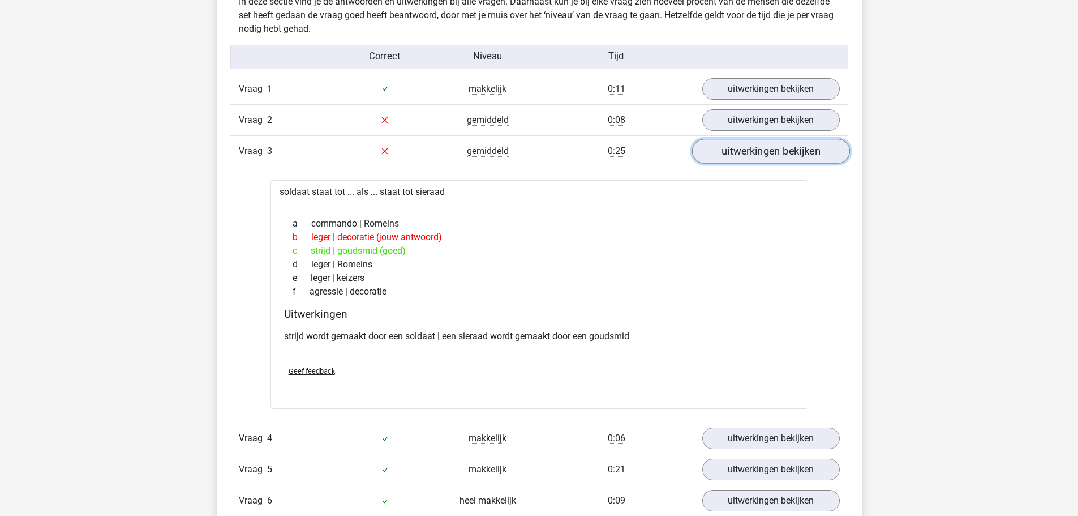
click at [729, 145] on link "uitwerkingen bekijken" at bounding box center [771, 151] width 158 height 25
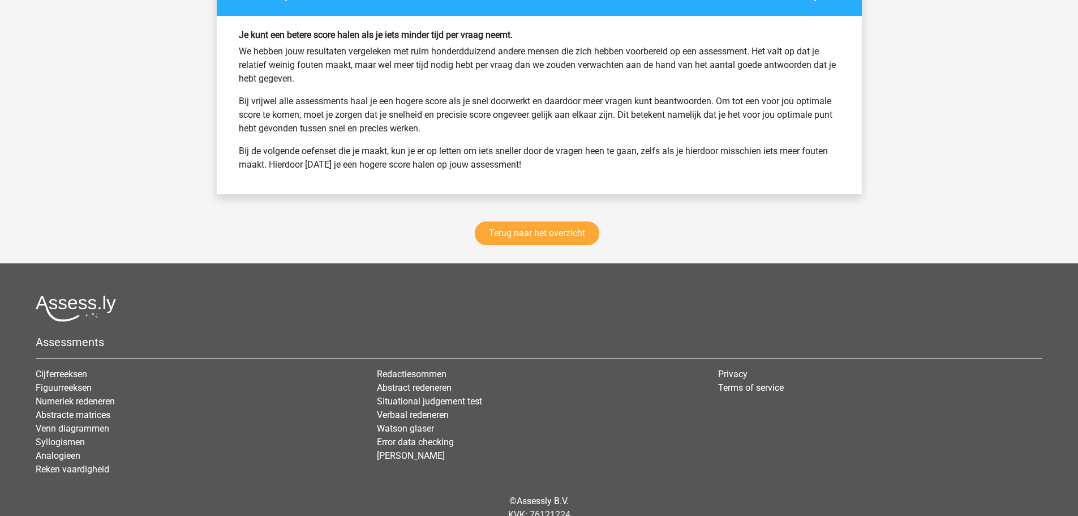
scroll to position [1552, 0]
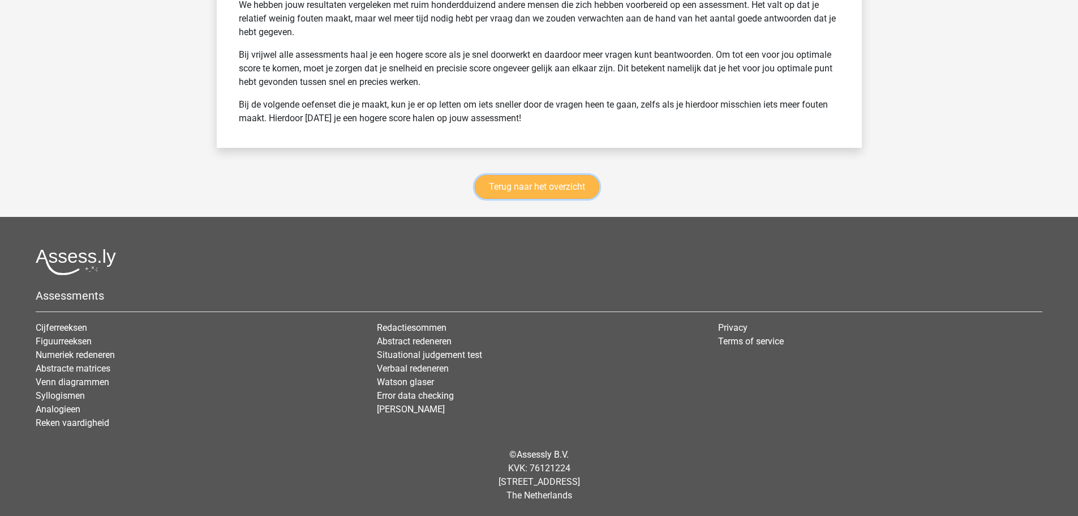
click at [559, 194] on link "Terug naar het overzicht" at bounding box center [537, 187] width 125 height 24
